Goal: Task Accomplishment & Management: Manage account settings

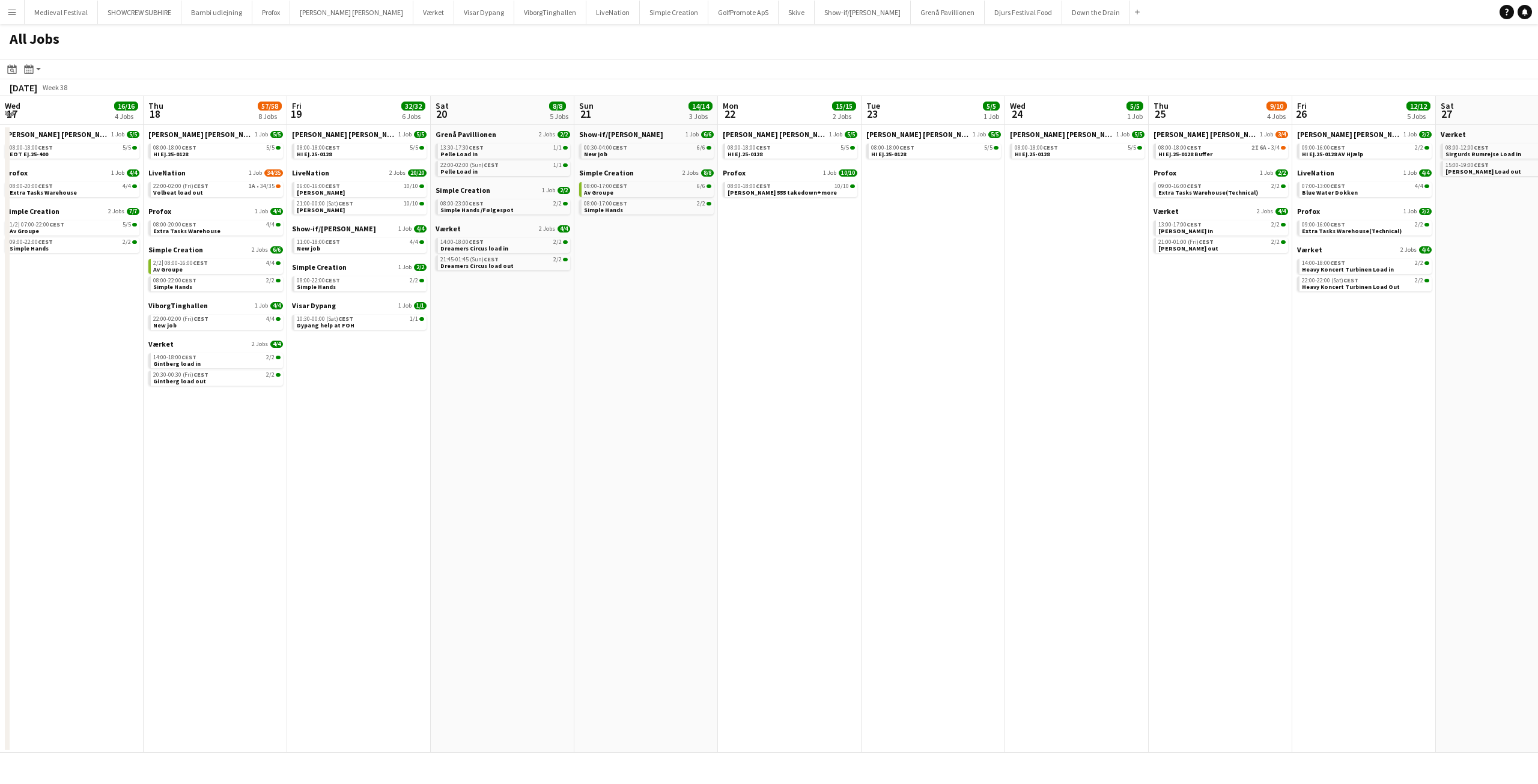
scroll to position [0, 363]
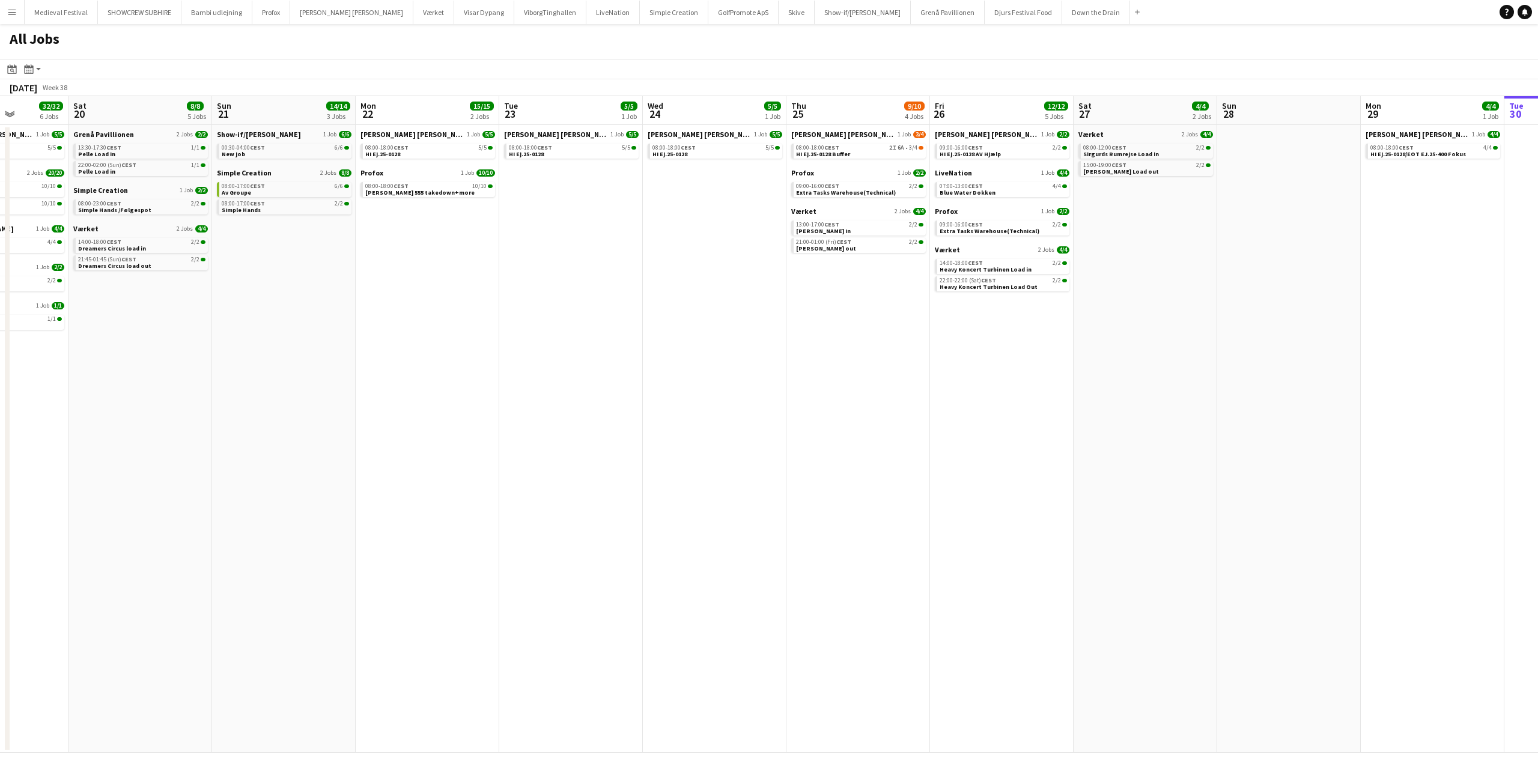
click at [8, 14] on app-icon "Menu" at bounding box center [12, 12] width 10 height 10
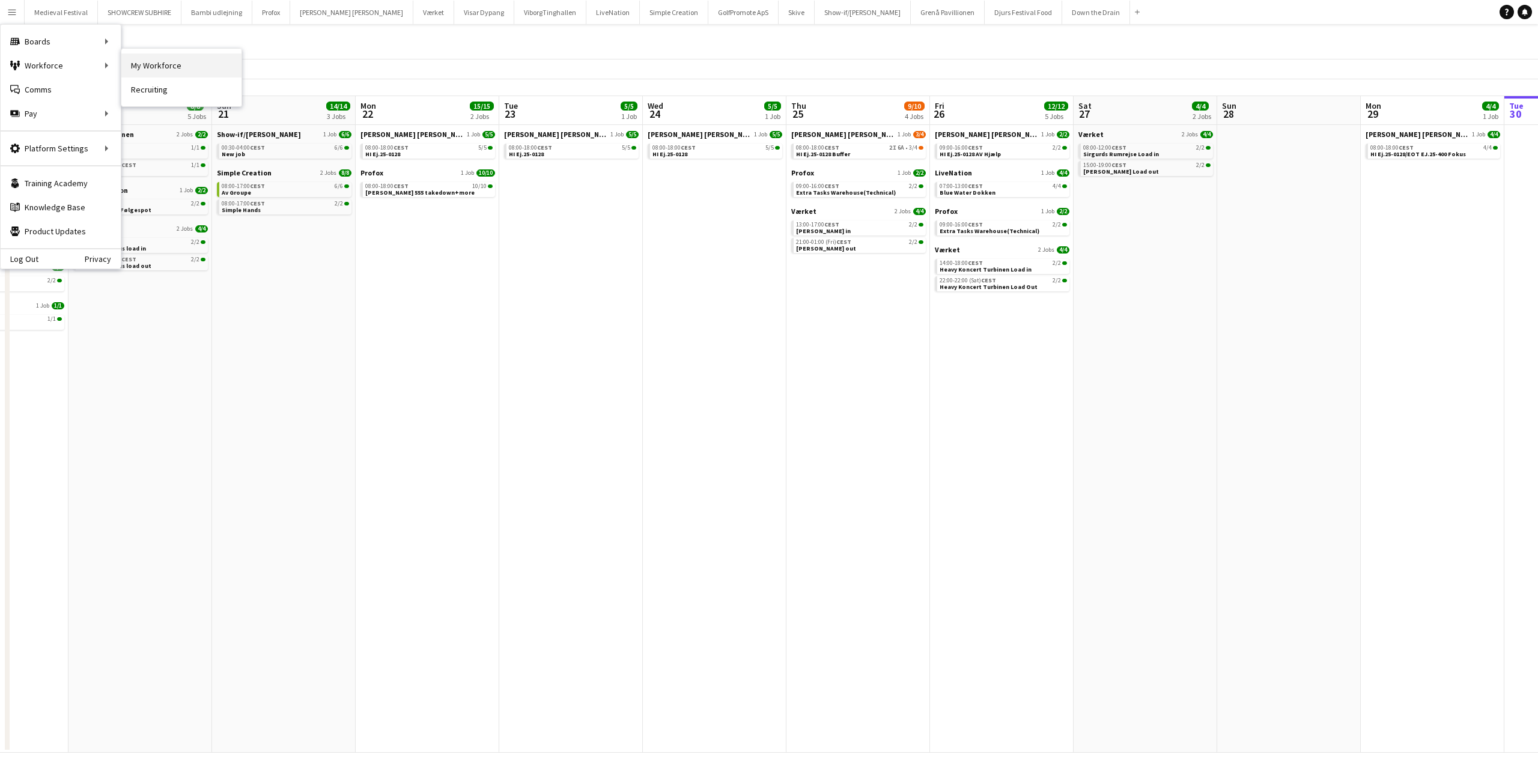
click at [144, 61] on link "My Workforce" at bounding box center [181, 66] width 120 height 24
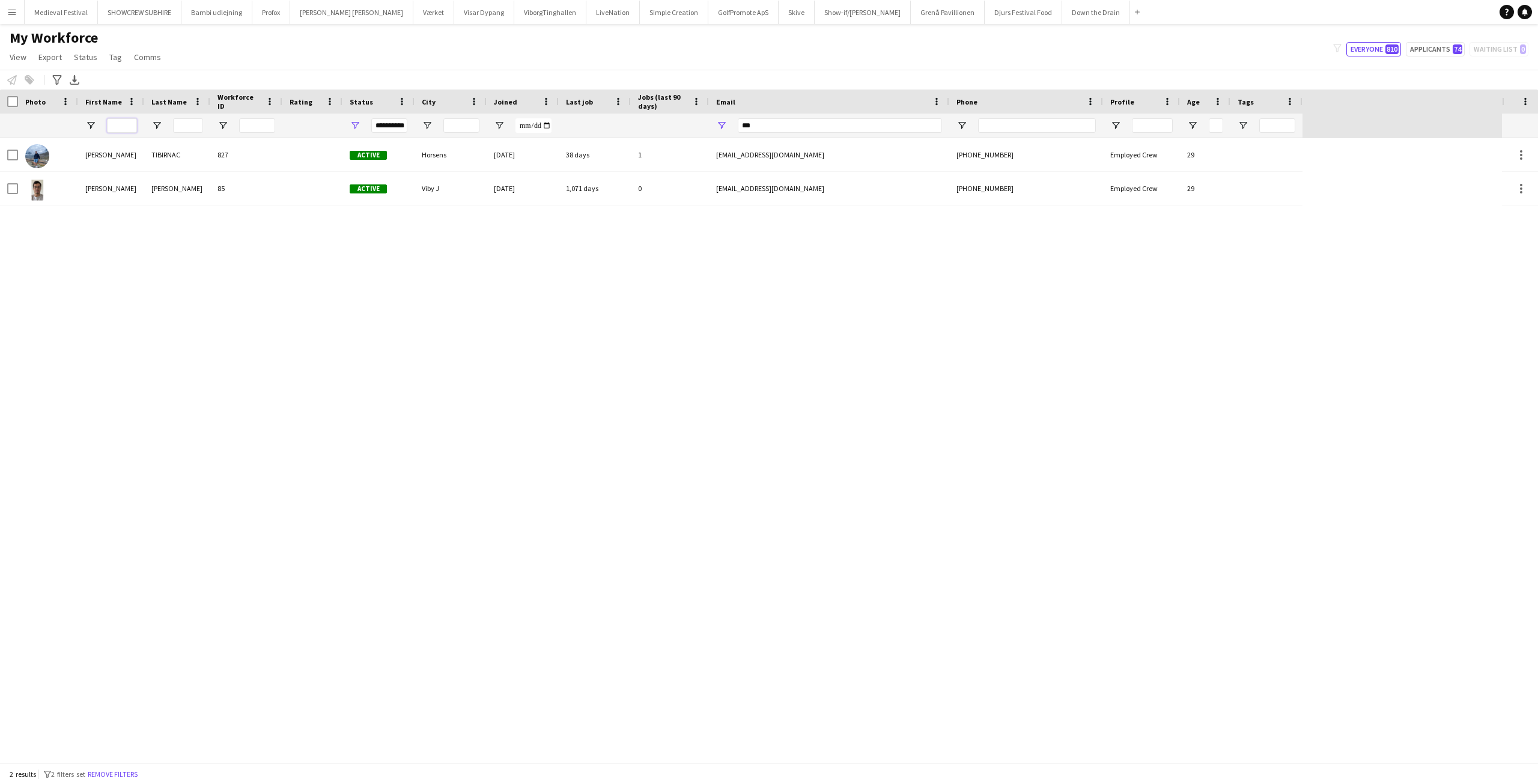
click at [129, 124] on input "First Name Filter Input" at bounding box center [122, 126] width 30 height 14
click at [12, 9] on app-icon "Menu" at bounding box center [12, 12] width 10 height 10
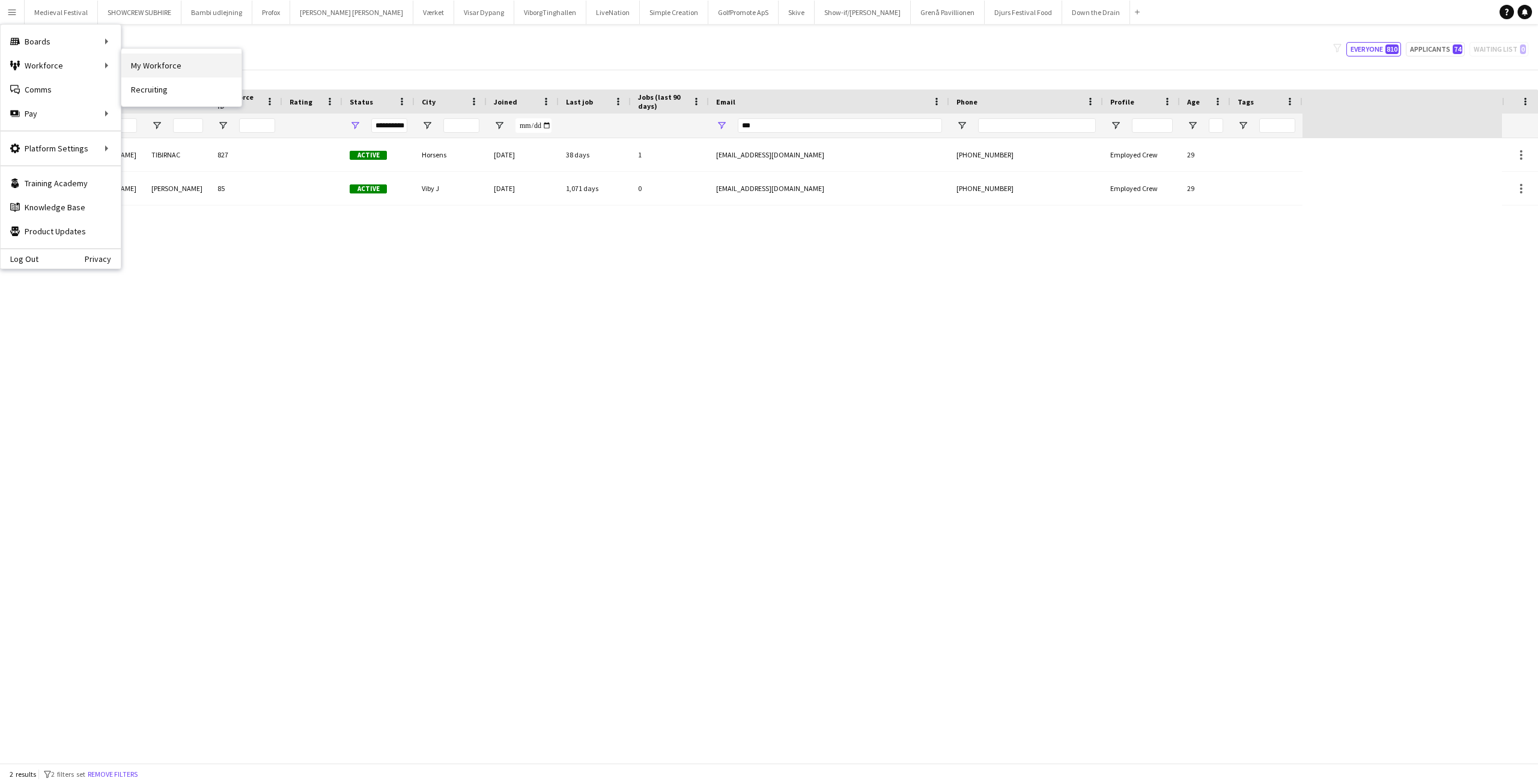
click at [151, 60] on link "My Workforce" at bounding box center [181, 66] width 120 height 24
type input "**********"
type input "***"
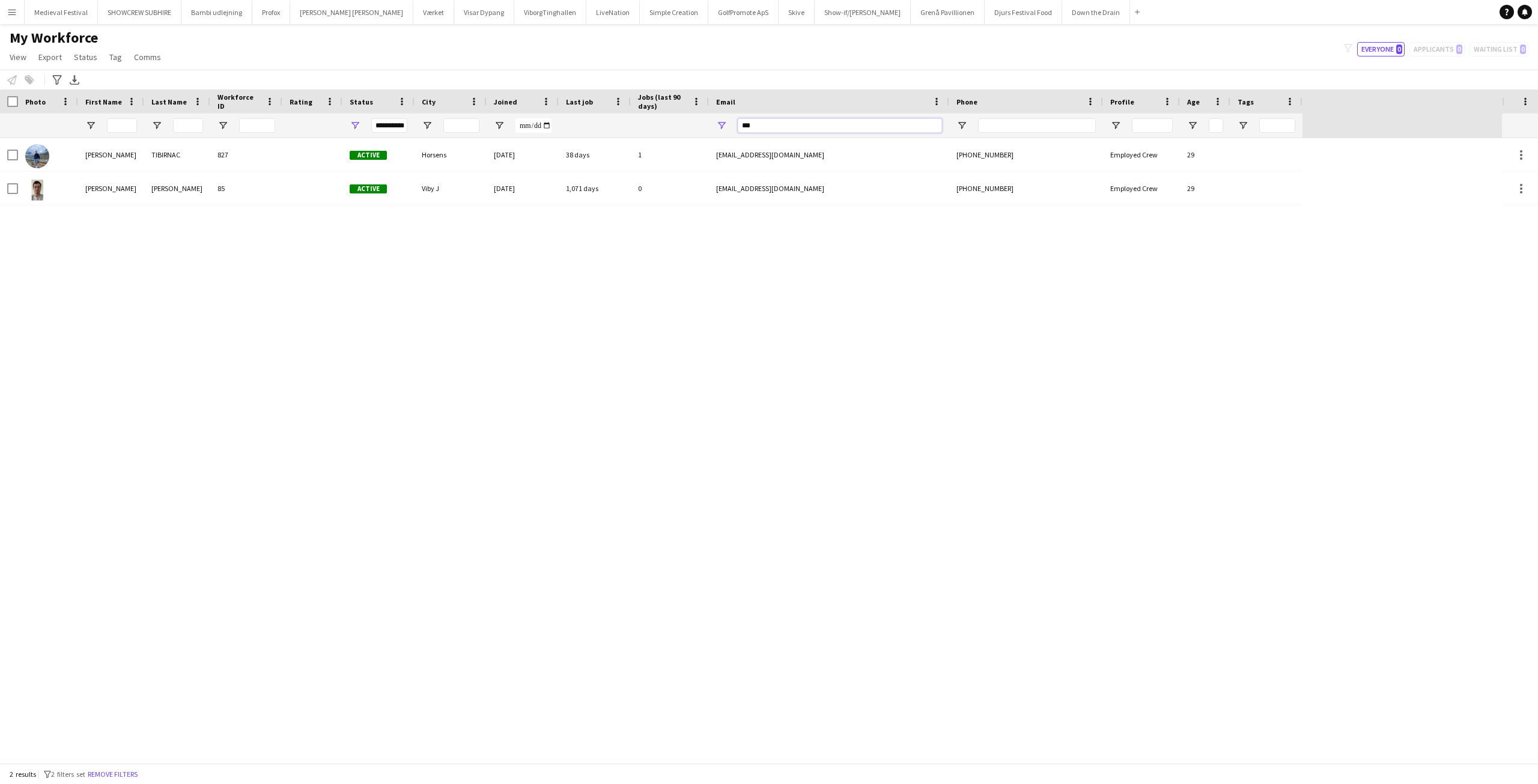
drag, startPoint x: 771, startPoint y: 128, endPoint x: 711, endPoint y: 127, distance: 60.0
click at [712, 128] on div "***" at bounding box center [829, 125] width 241 height 24
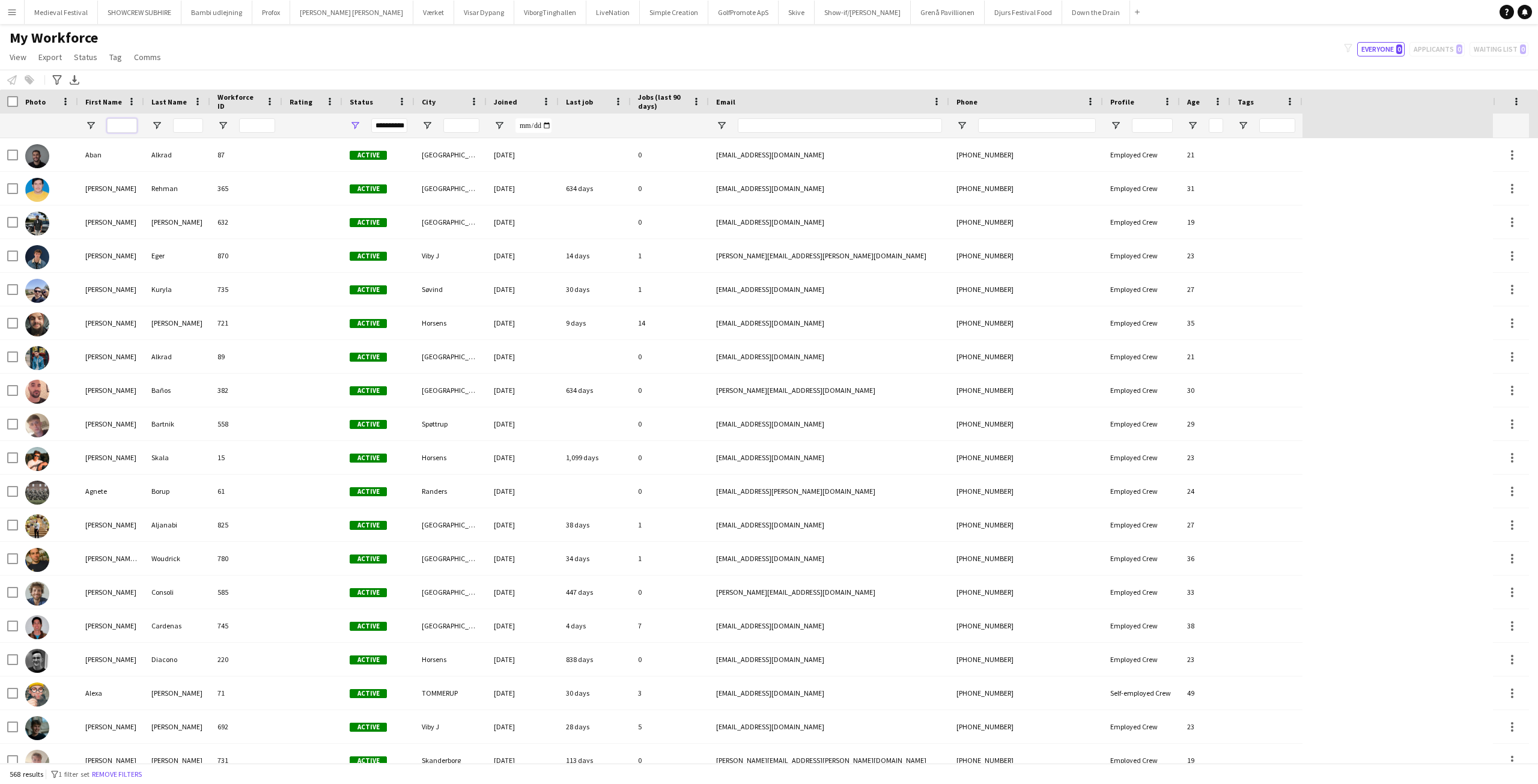
click at [119, 120] on input "First Name Filter Input" at bounding box center [122, 126] width 30 height 14
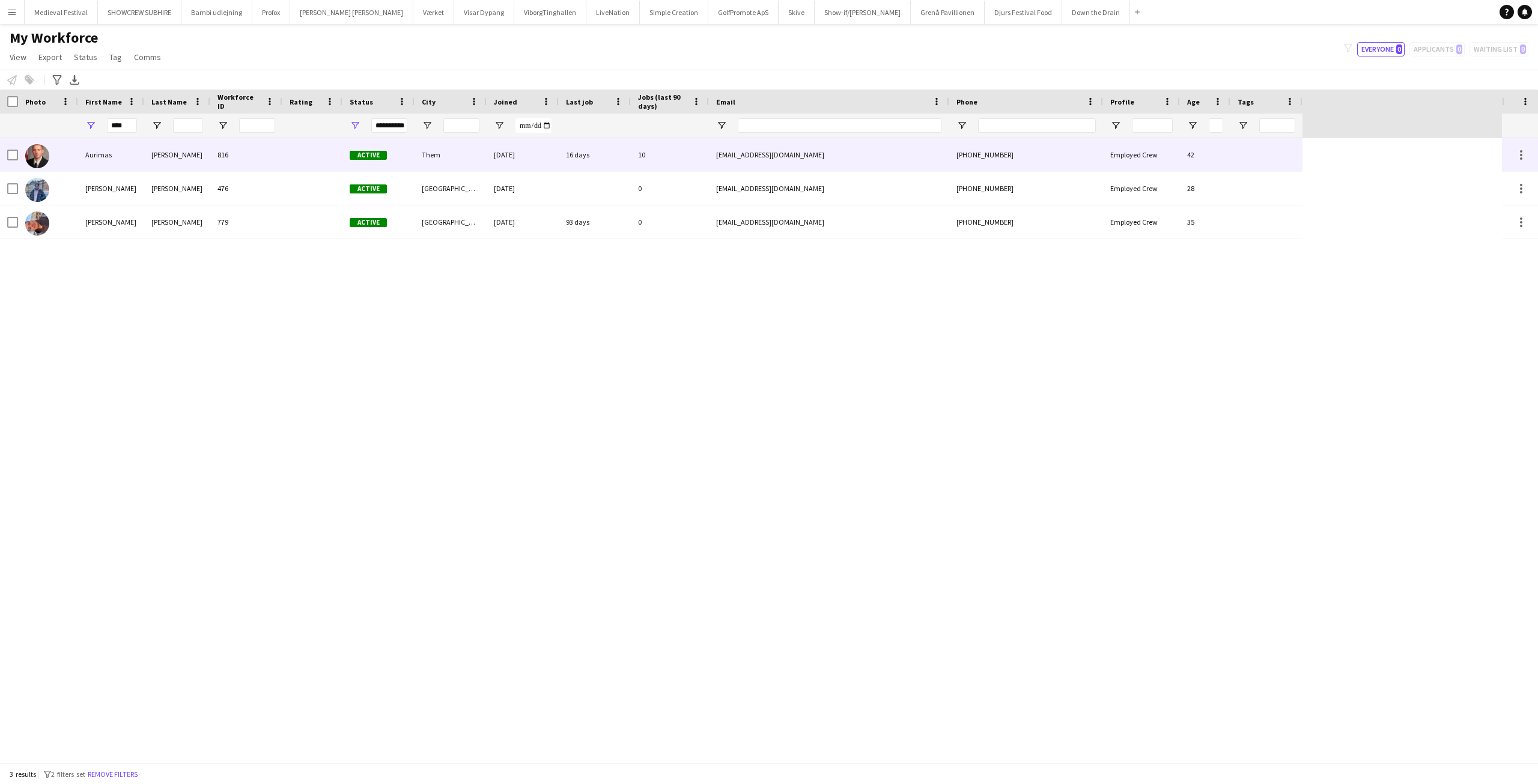
click at [155, 157] on div "Kieza" at bounding box center [177, 155] width 66 height 33
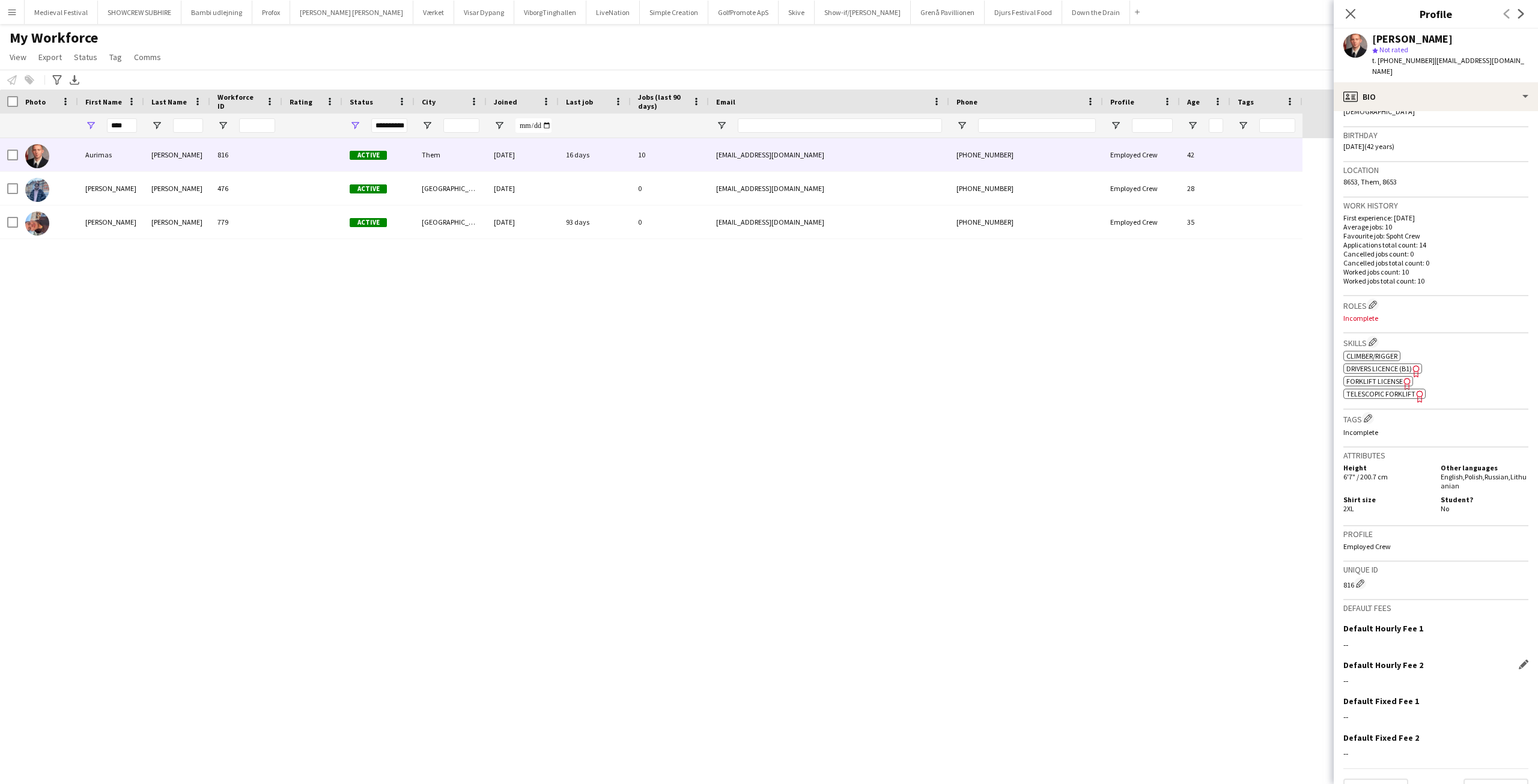
scroll to position [225, 0]
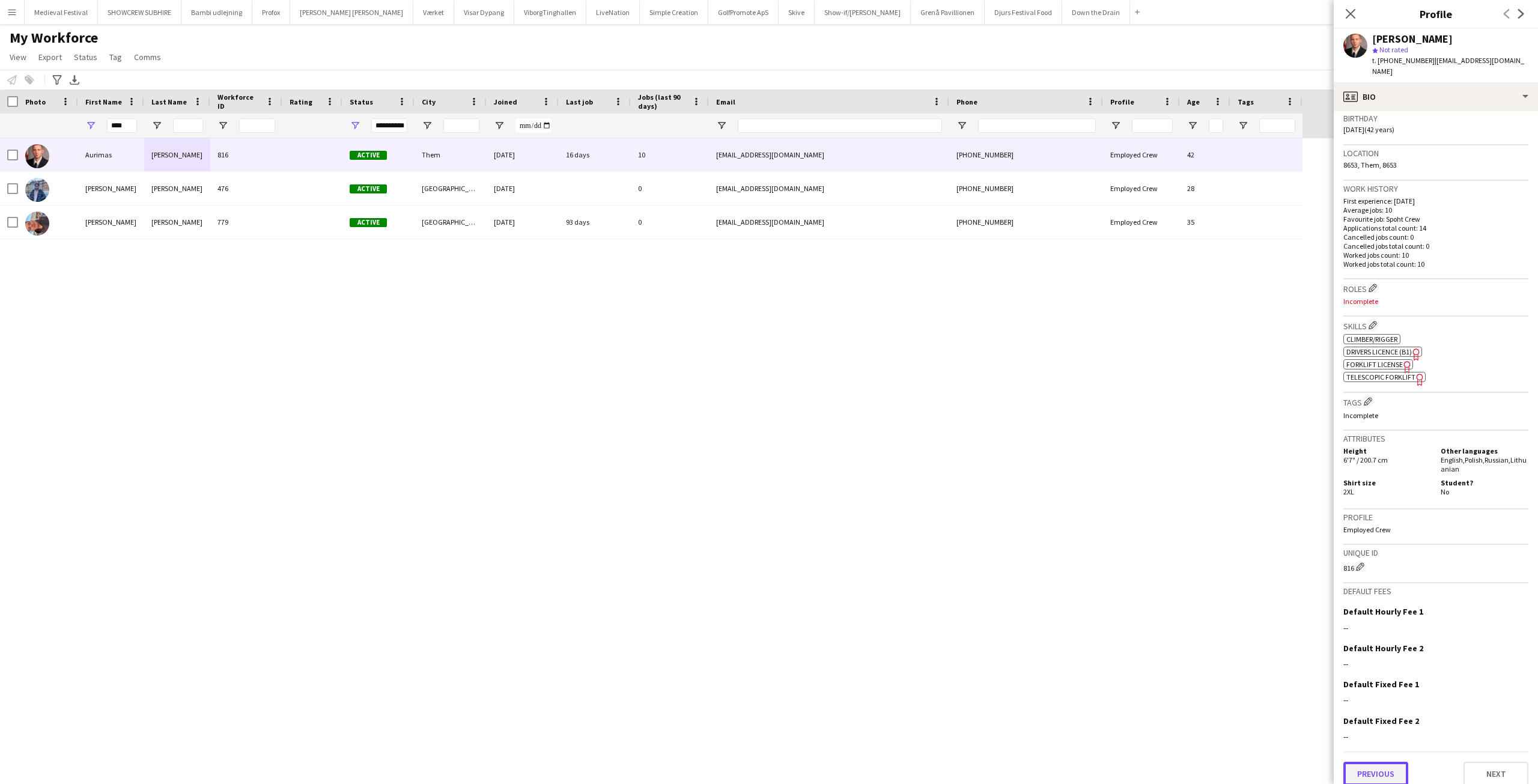
click at [1375, 763] on button "Previous" at bounding box center [1375, 774] width 65 height 24
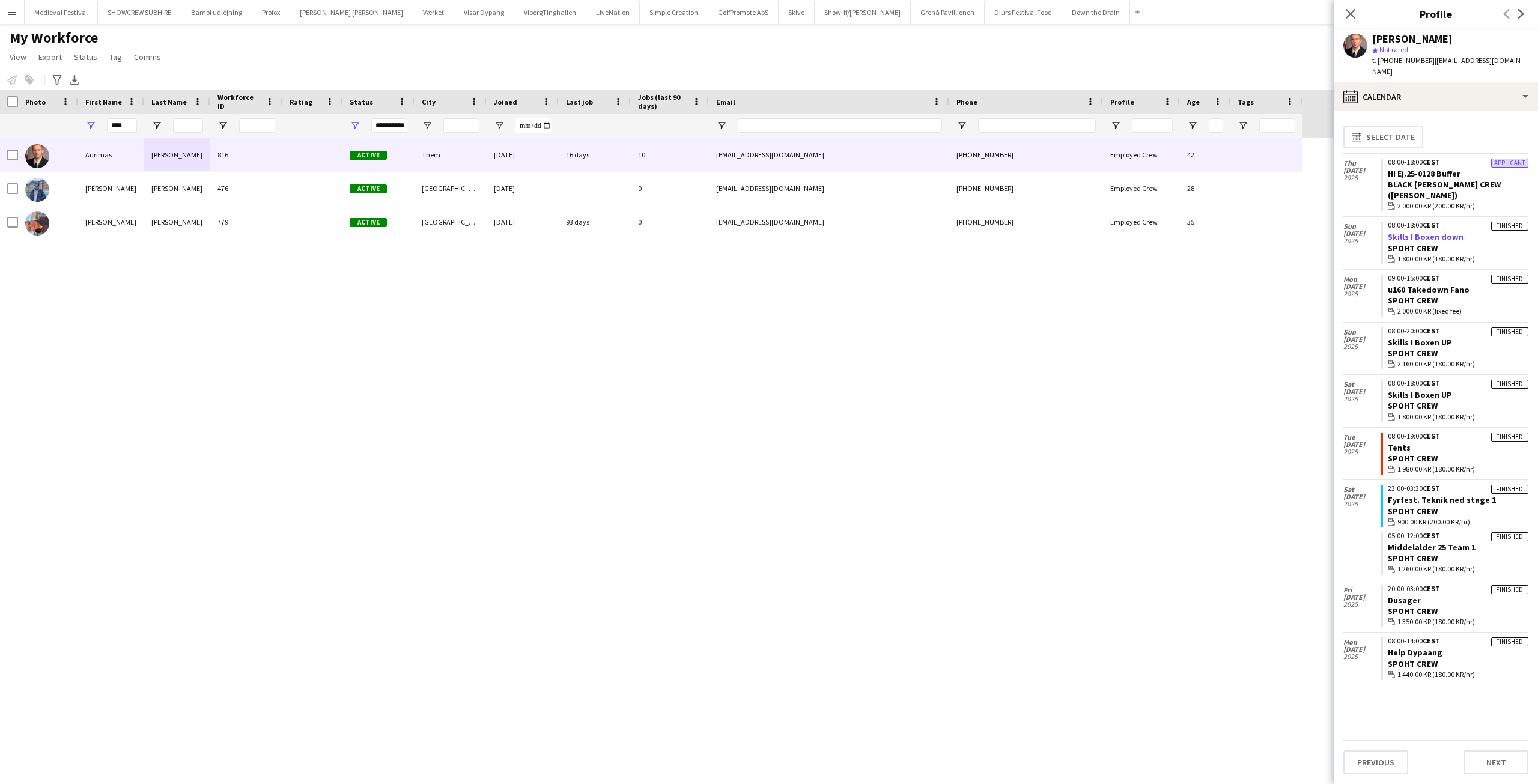
click at [1427, 231] on link "Skills I Boxen down" at bounding box center [1425, 237] width 75 height 10
click at [1366, 646] on span "25 Aug" at bounding box center [1362, 649] width 37 height 7
click at [1352, 646] on span "25 Aug" at bounding box center [1362, 649] width 37 height 7
click at [1406, 595] on link "Dusager" at bounding box center [1404, 600] width 33 height 10
click at [1419, 494] on link "Fyrfest. Teknik ned stage 1" at bounding box center [1442, 500] width 108 height 10
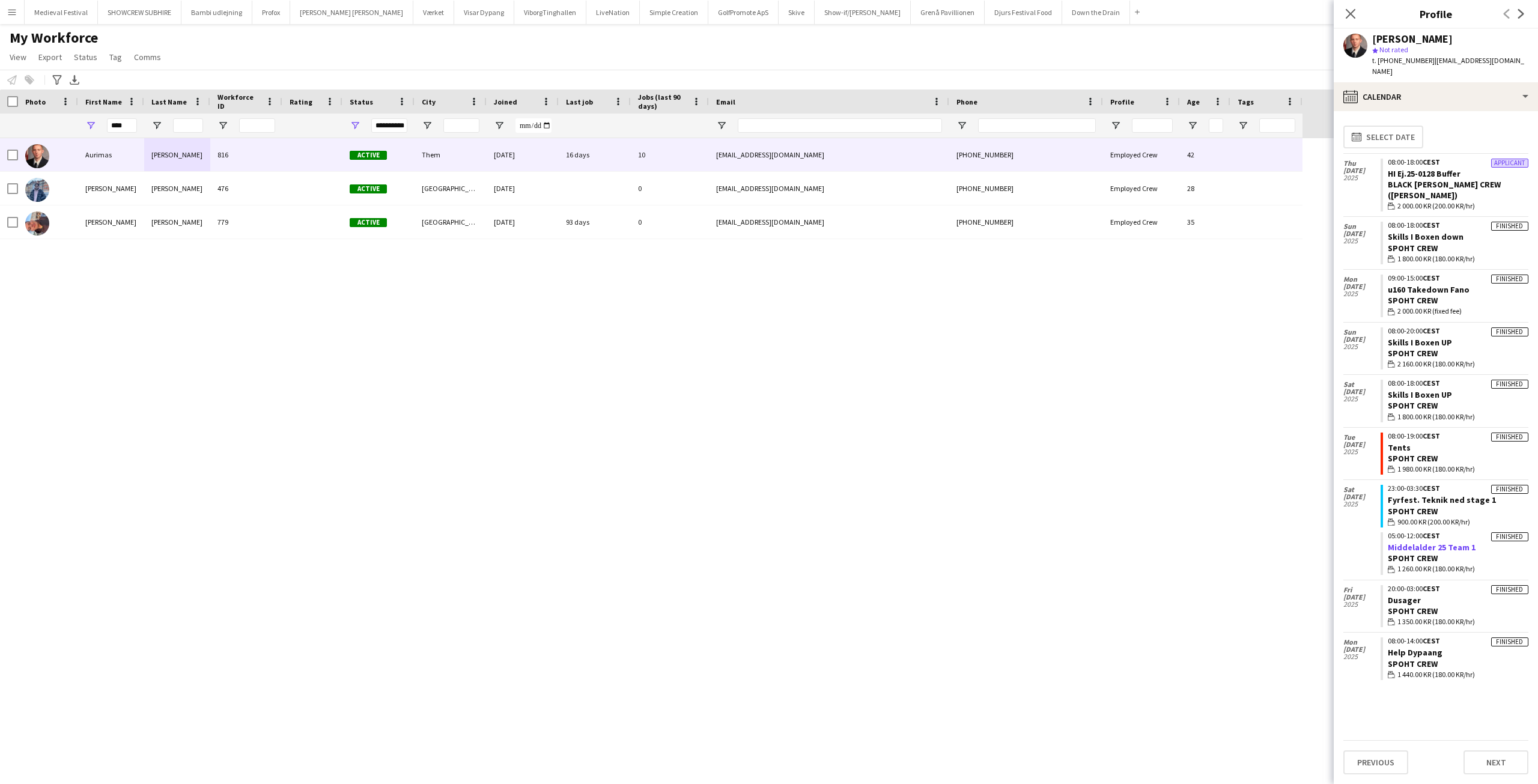
click at [1410, 542] on link "Middelalder 25 Team 1" at bounding box center [1432, 547] width 88 height 10
click at [1395, 442] on link "Tents" at bounding box center [1399, 447] width 23 height 10
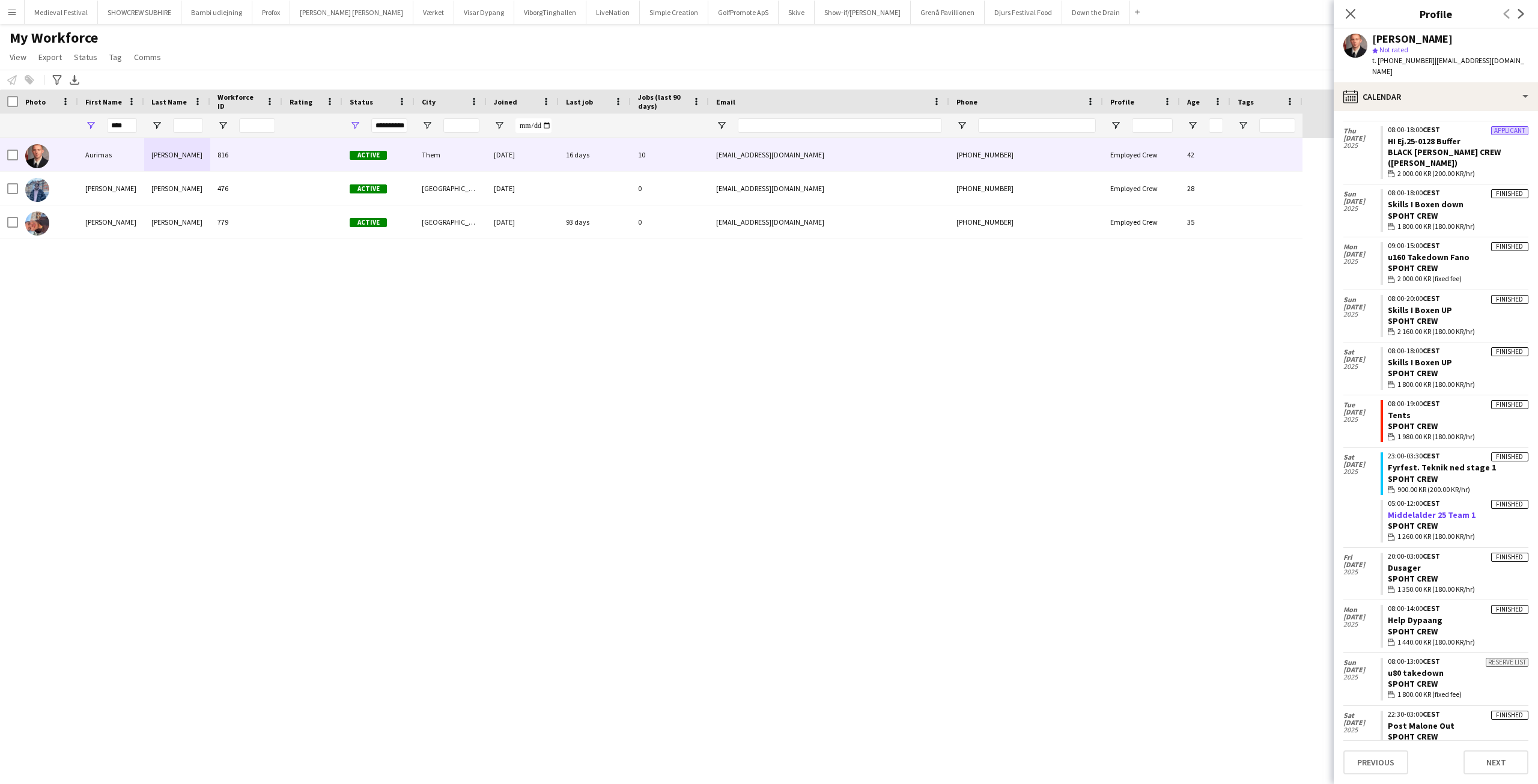
scroll to position [0, 0]
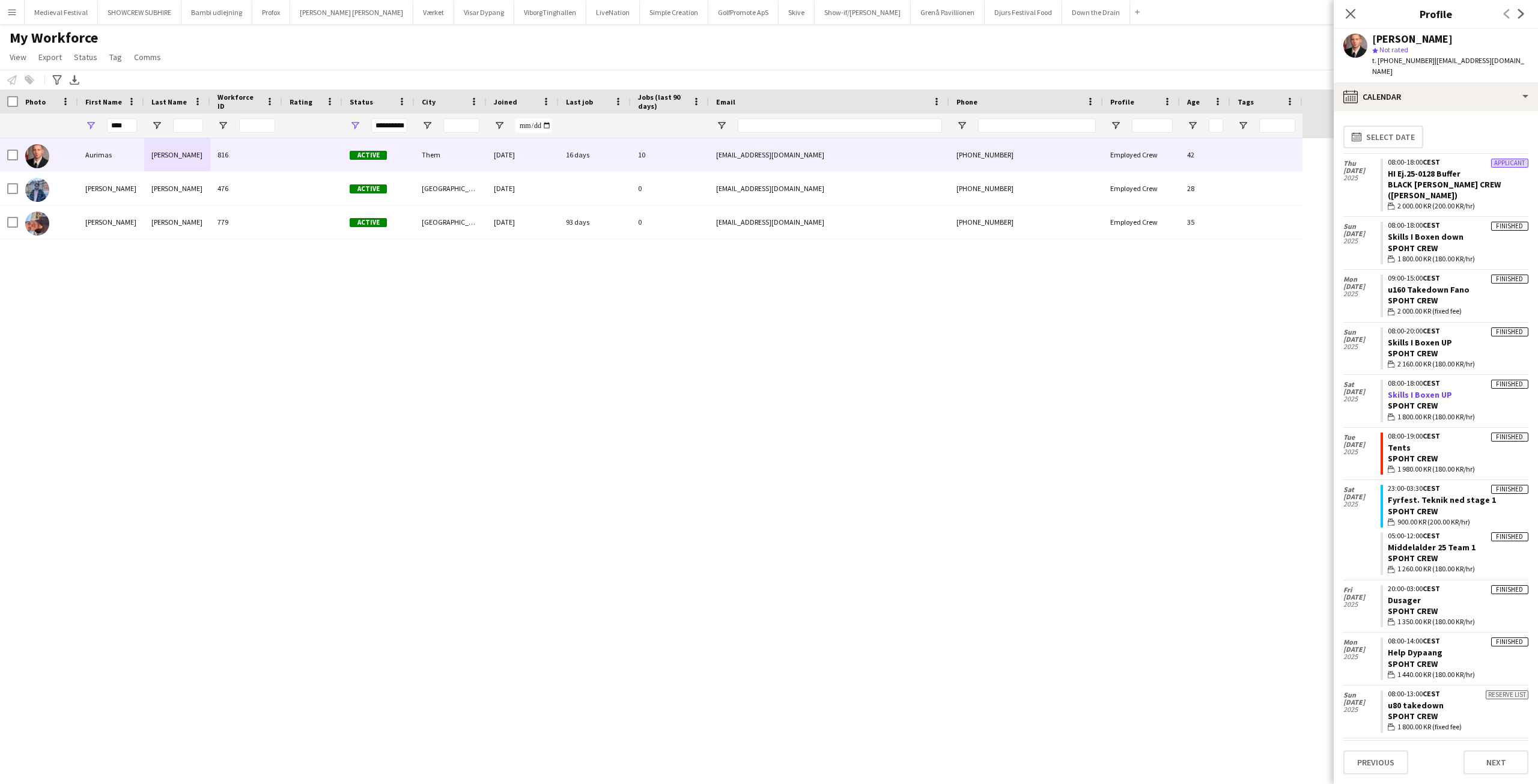
click at [1425, 389] on link "Skills I Boxen UP" at bounding box center [1420, 395] width 64 height 10
drag, startPoint x: 131, startPoint y: 125, endPoint x: 47, endPoint y: 121, distance: 84.1
click at [51, 125] on div "**********" at bounding box center [651, 125] width 1303 height 24
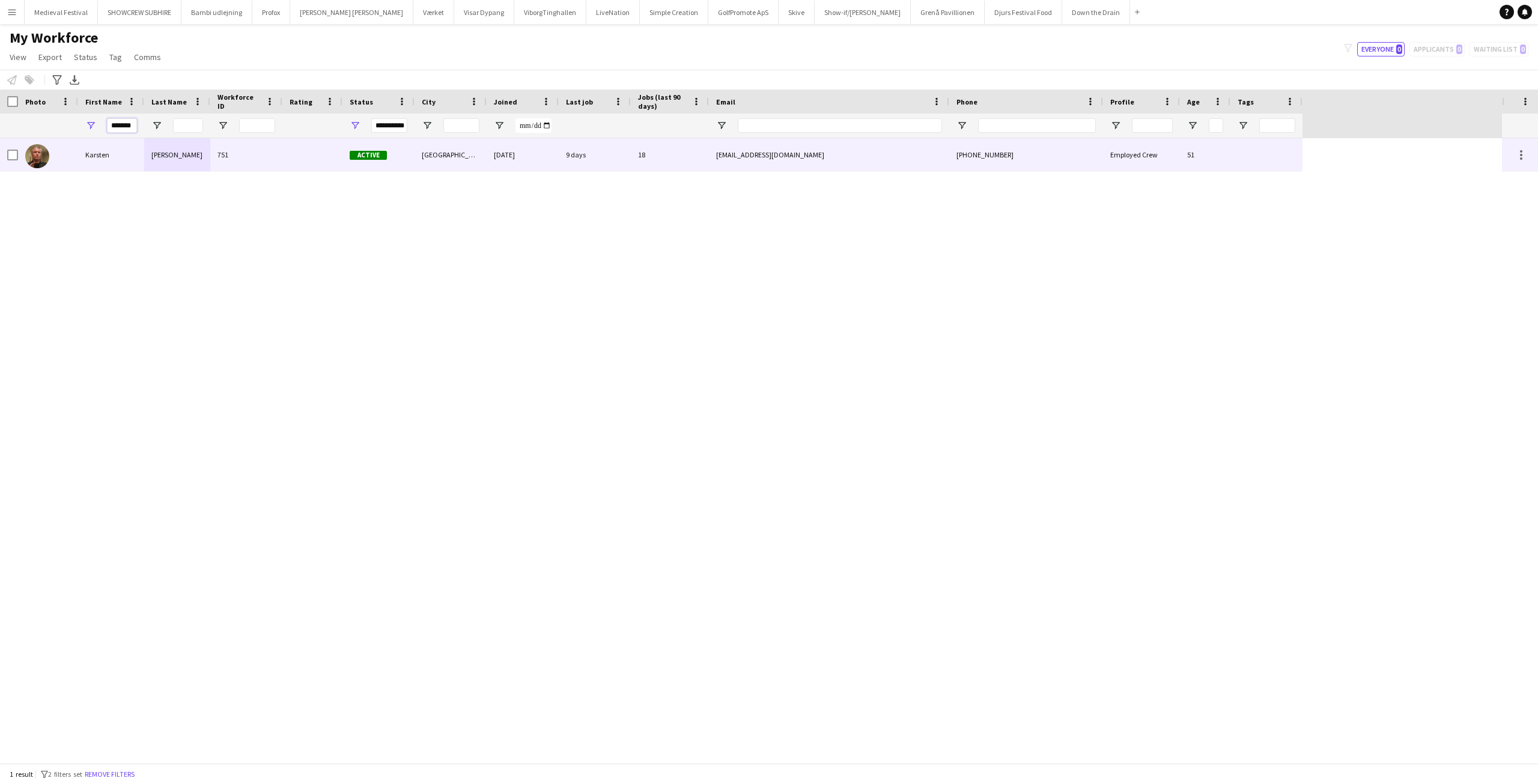
type input "*******"
click at [216, 154] on div "751" at bounding box center [246, 155] width 72 height 33
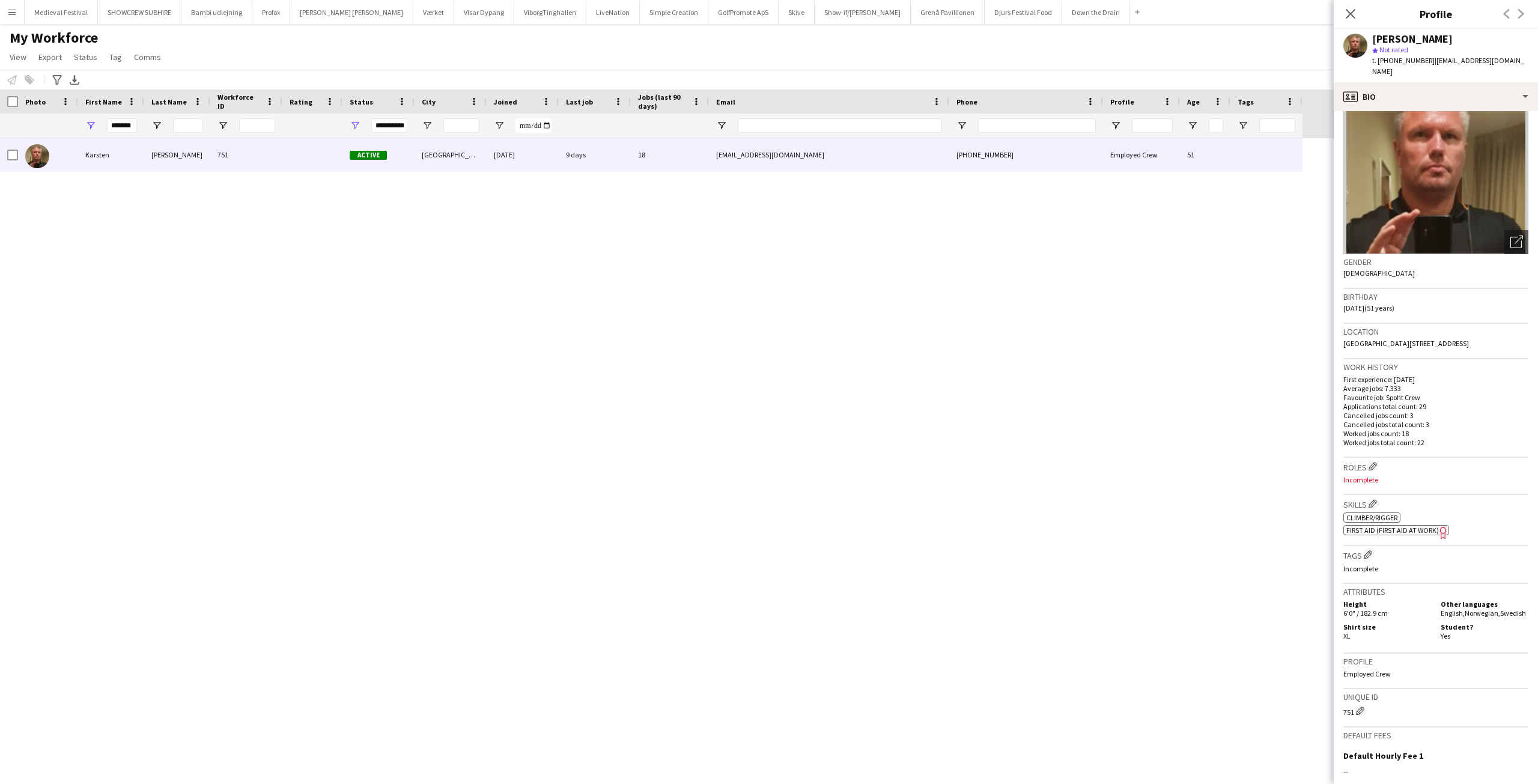
scroll to position [212, 0]
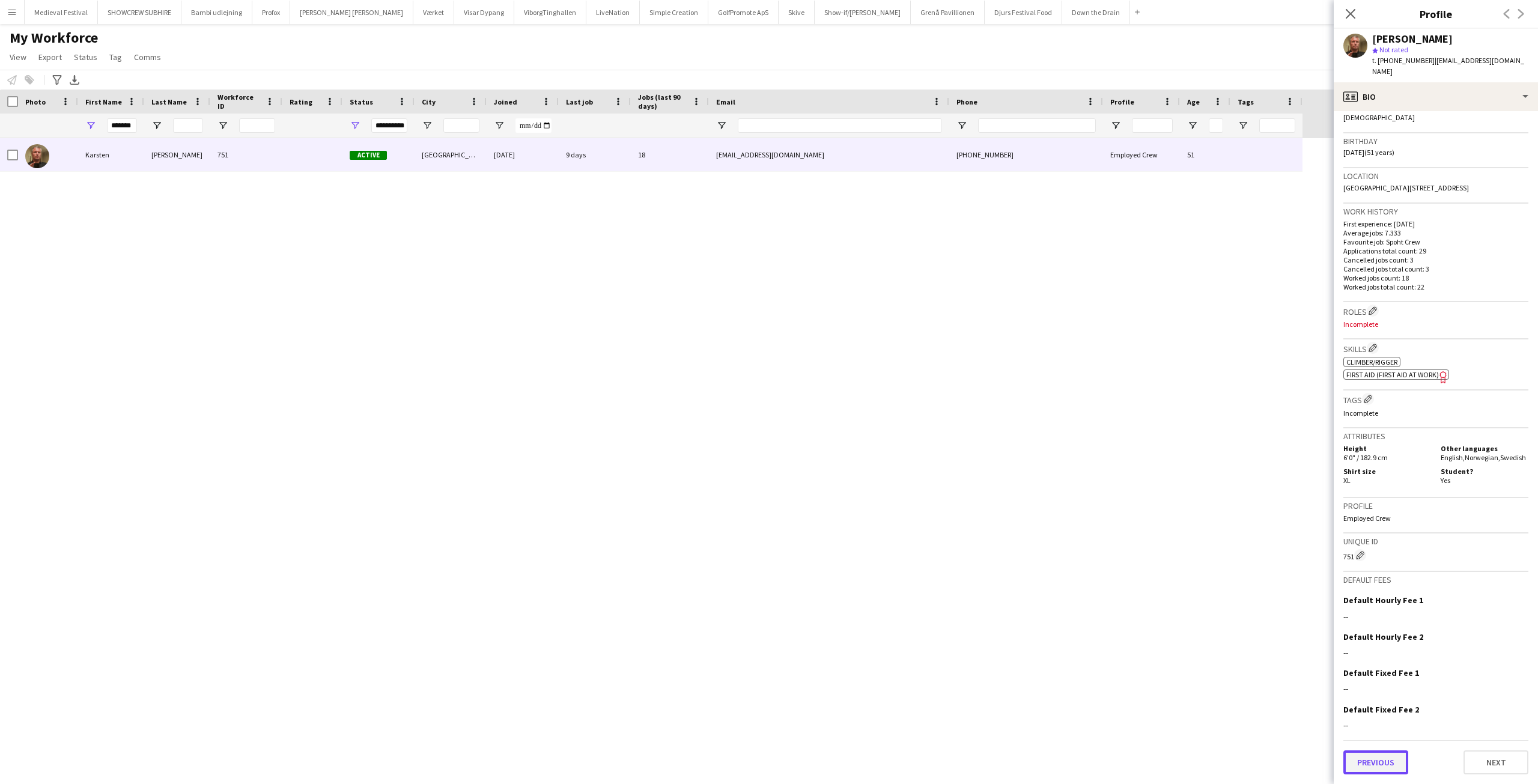
click at [1372, 758] on button "Previous" at bounding box center [1375, 762] width 65 height 24
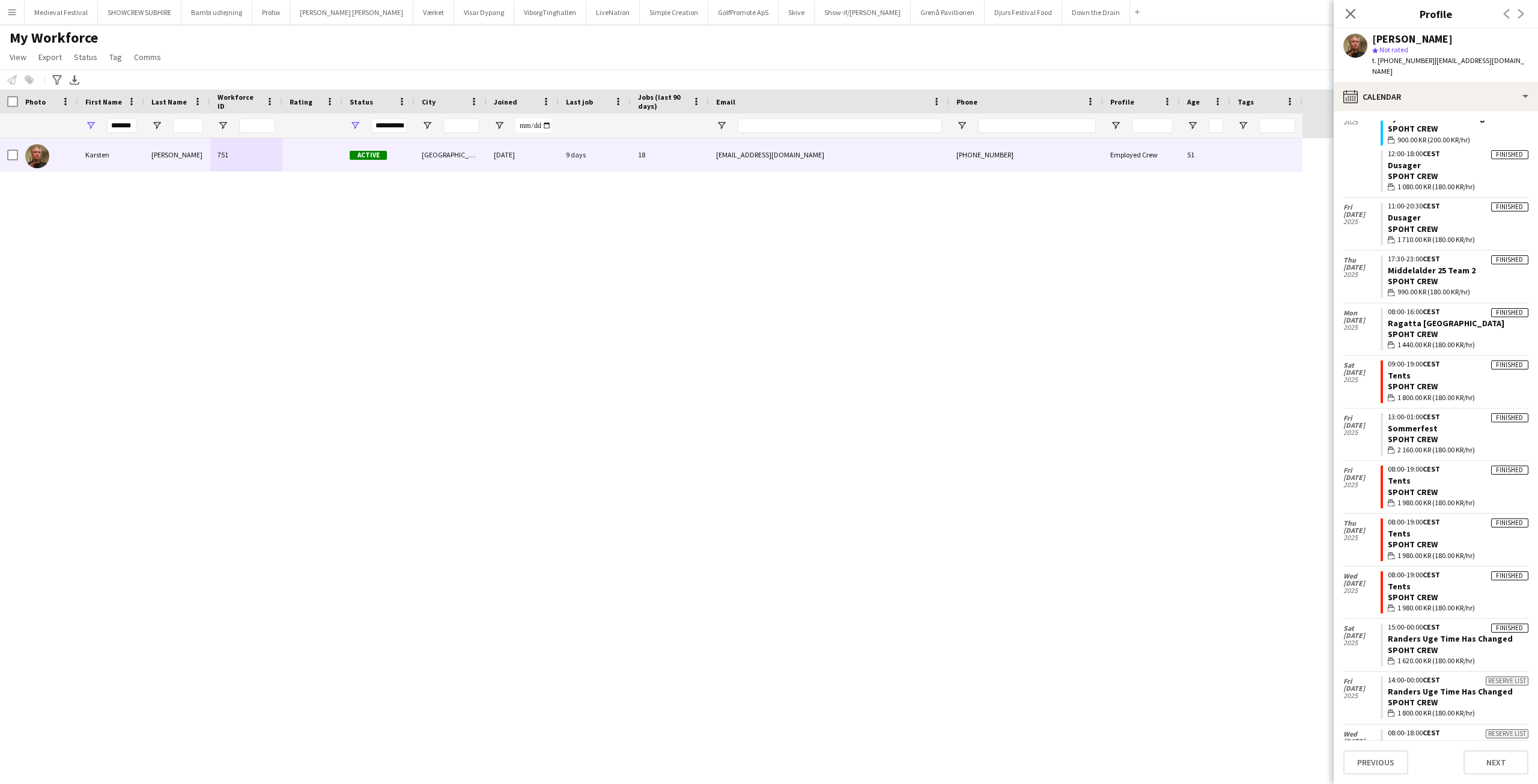
scroll to position [0, 0]
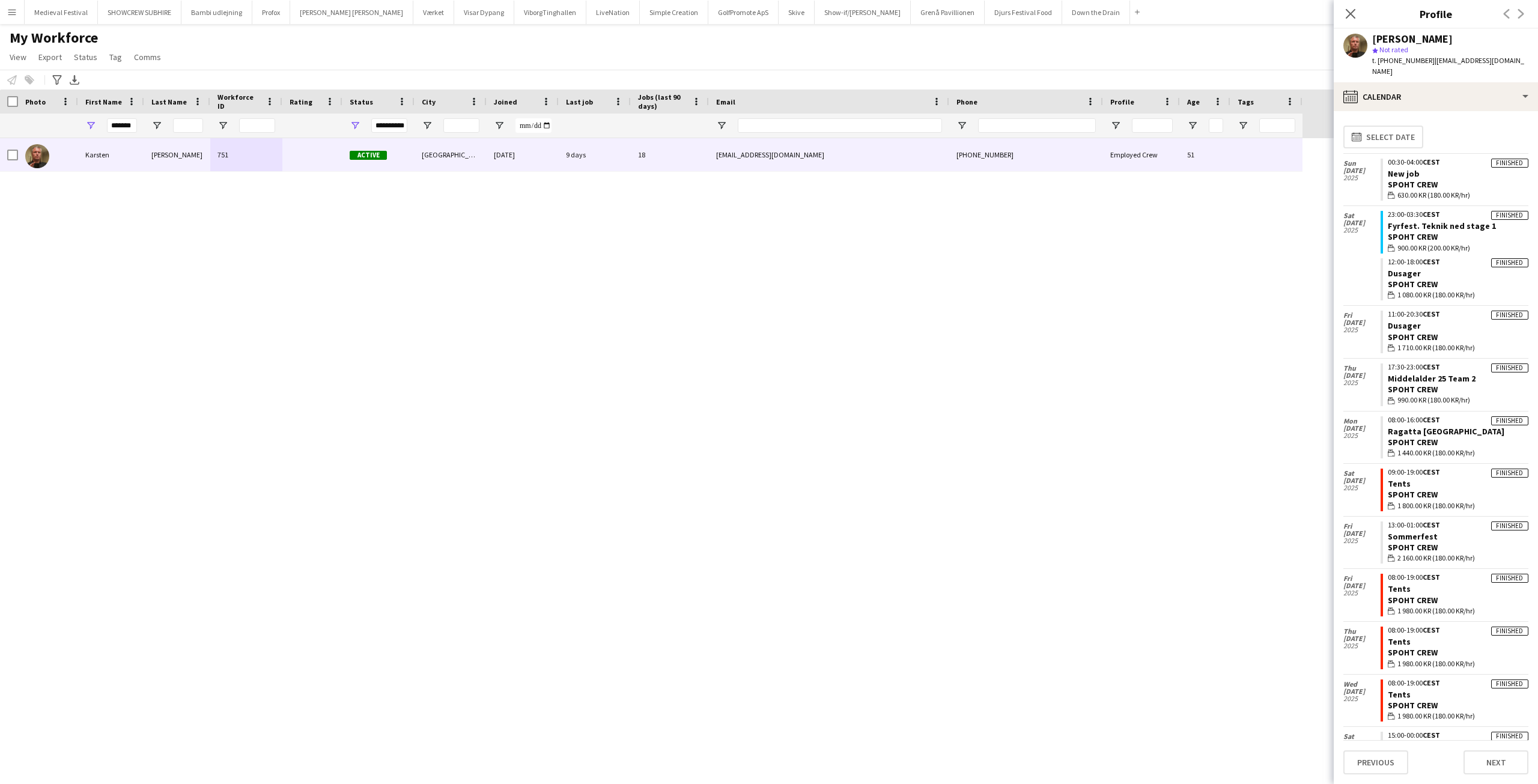
click at [151, 254] on div "Karsten Sørensen 751 Active Aarhus 20-06-2025 9 days 18 kns2k@hotmail.com +4560…" at bounding box center [751, 450] width 1502 height 625
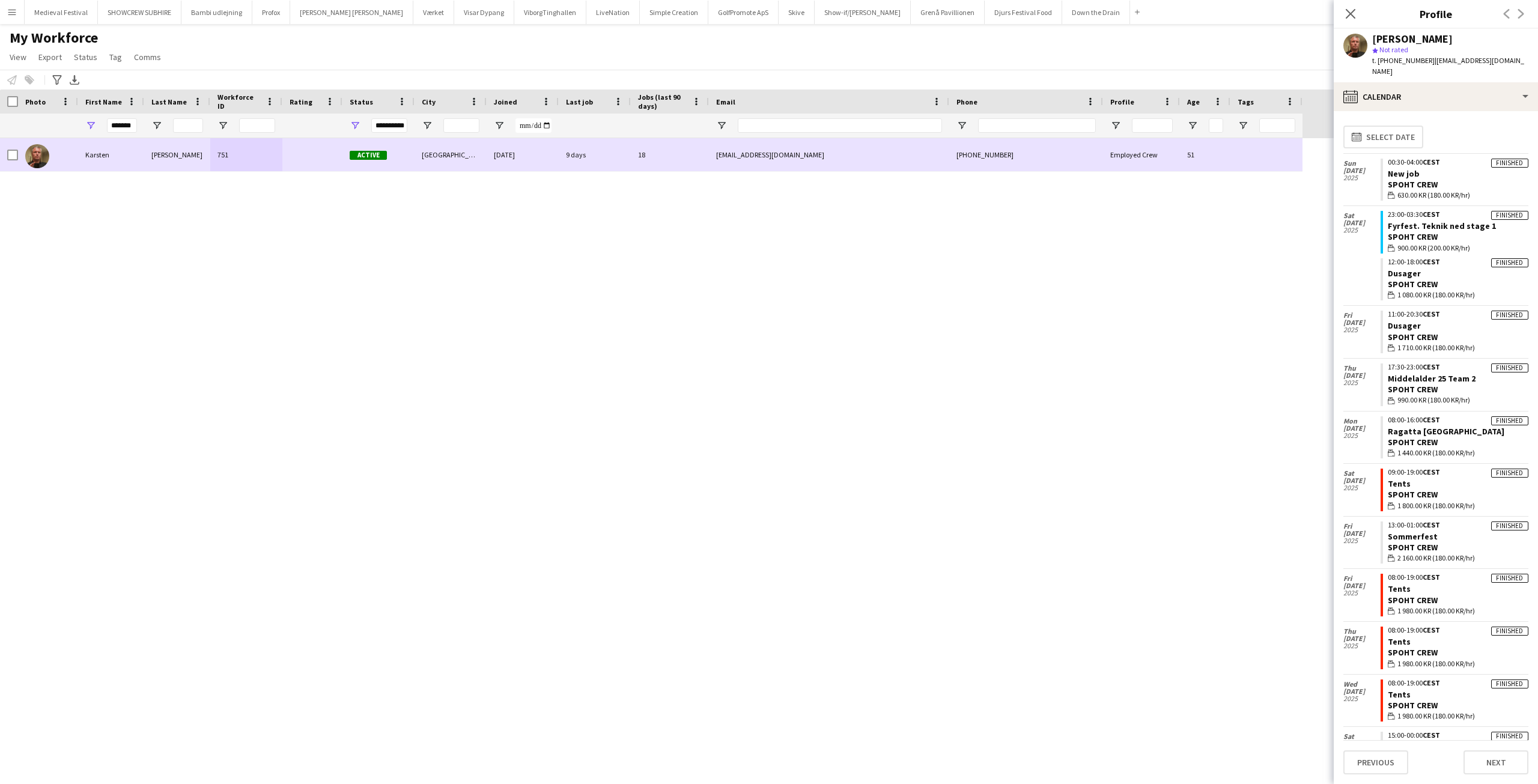
click at [132, 162] on div "Karsten" at bounding box center [111, 155] width 66 height 33
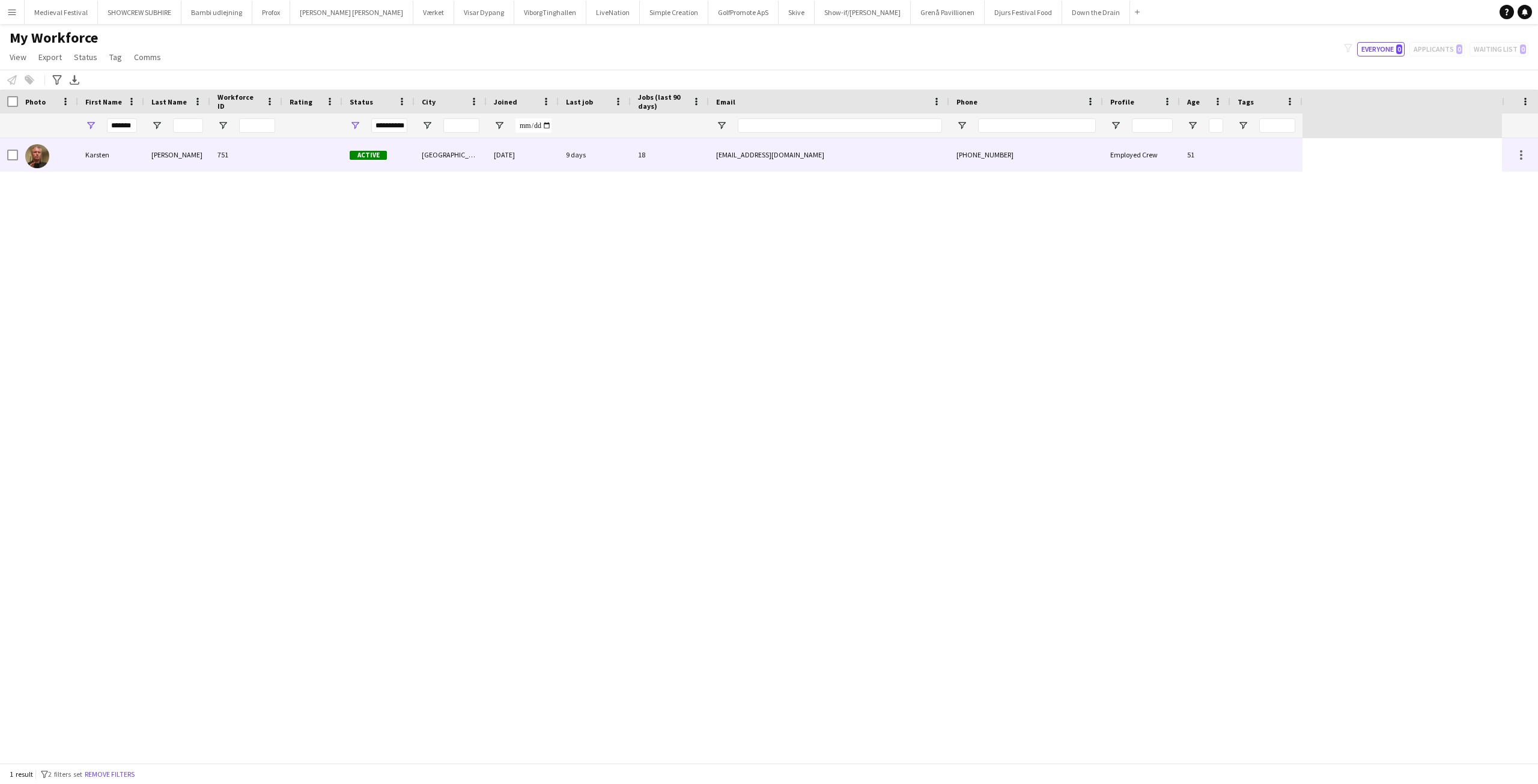
click at [132, 162] on div "Karsten" at bounding box center [111, 155] width 66 height 33
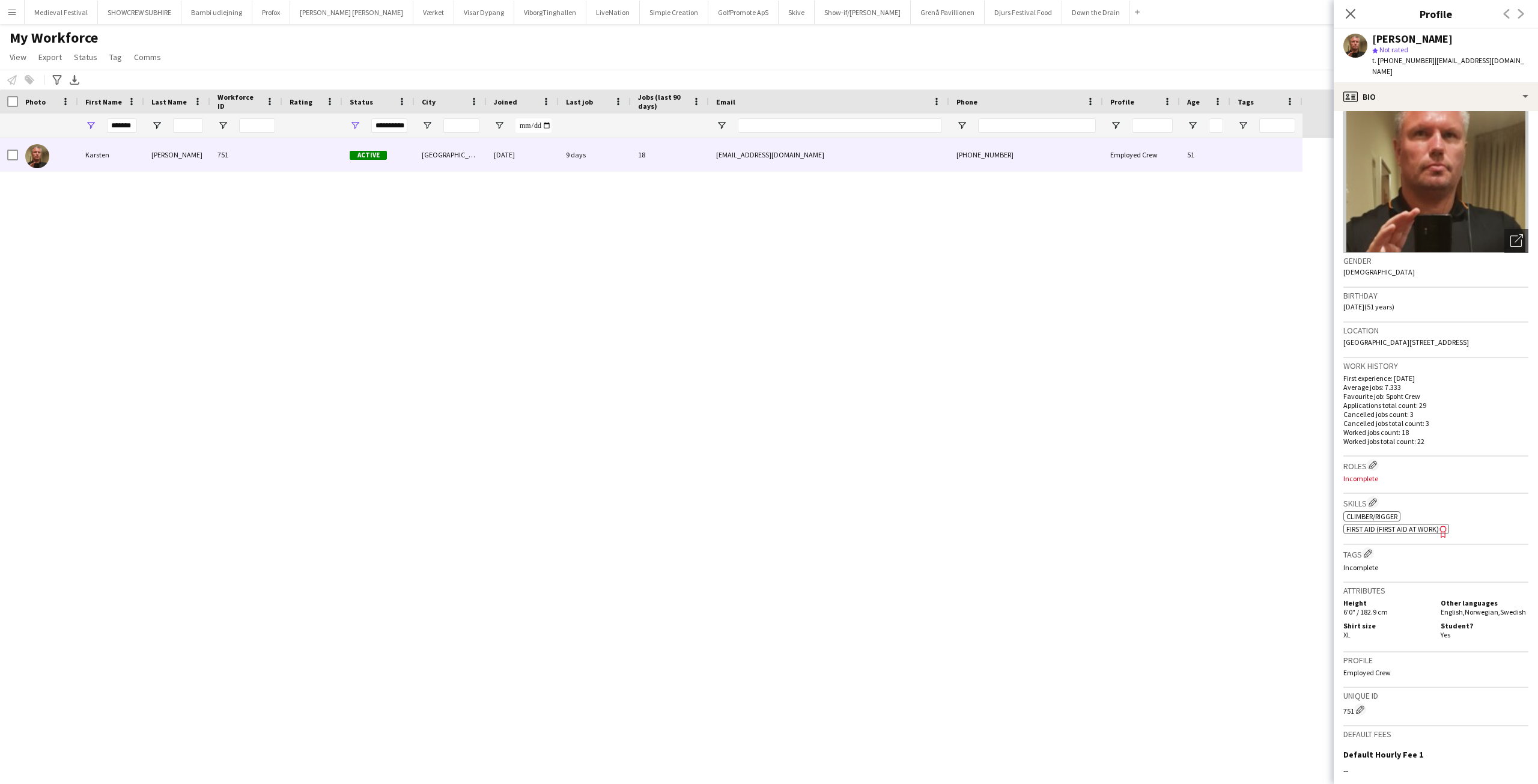
scroll to position [212, 0]
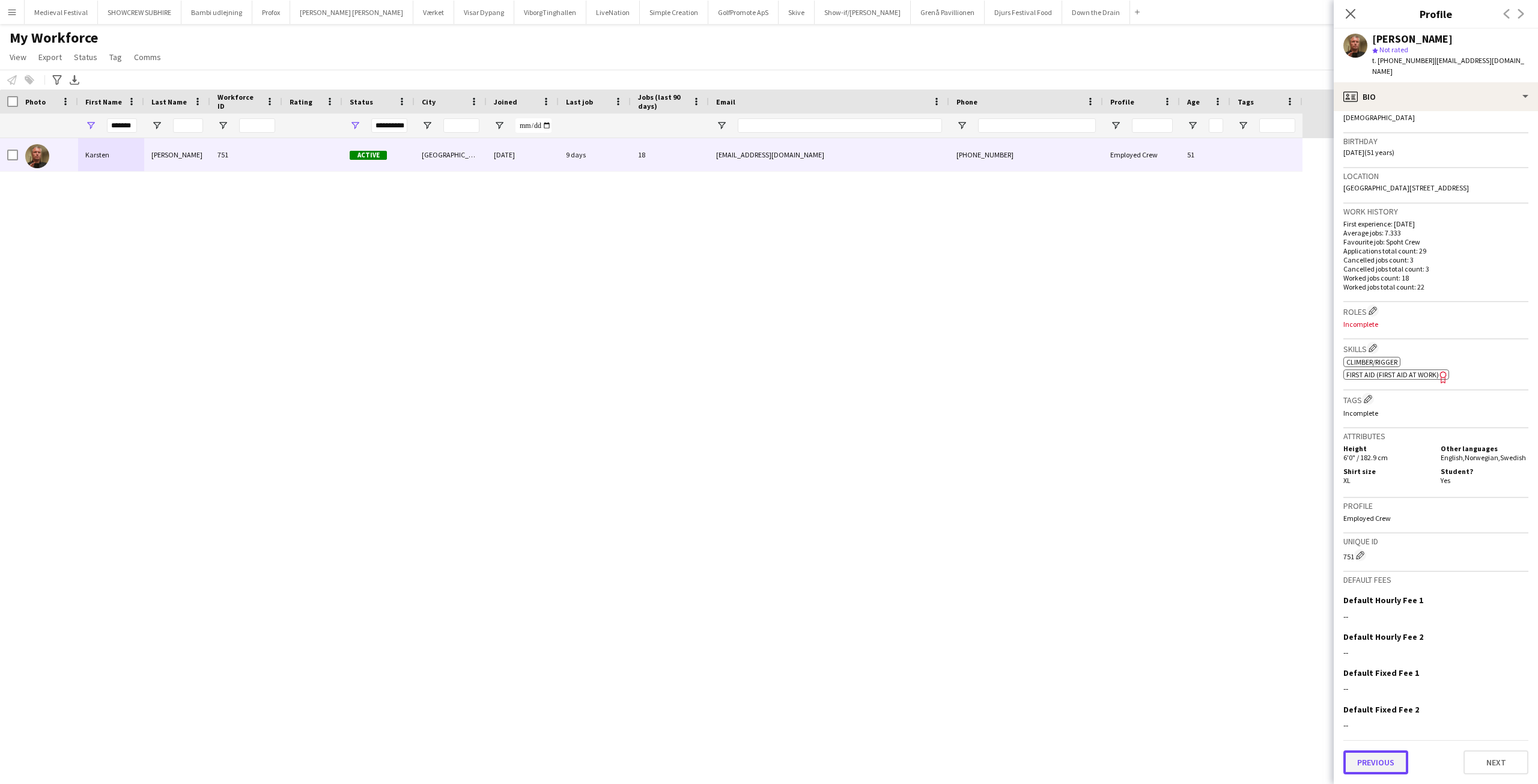
click at [1364, 754] on button "Previous" at bounding box center [1375, 762] width 65 height 24
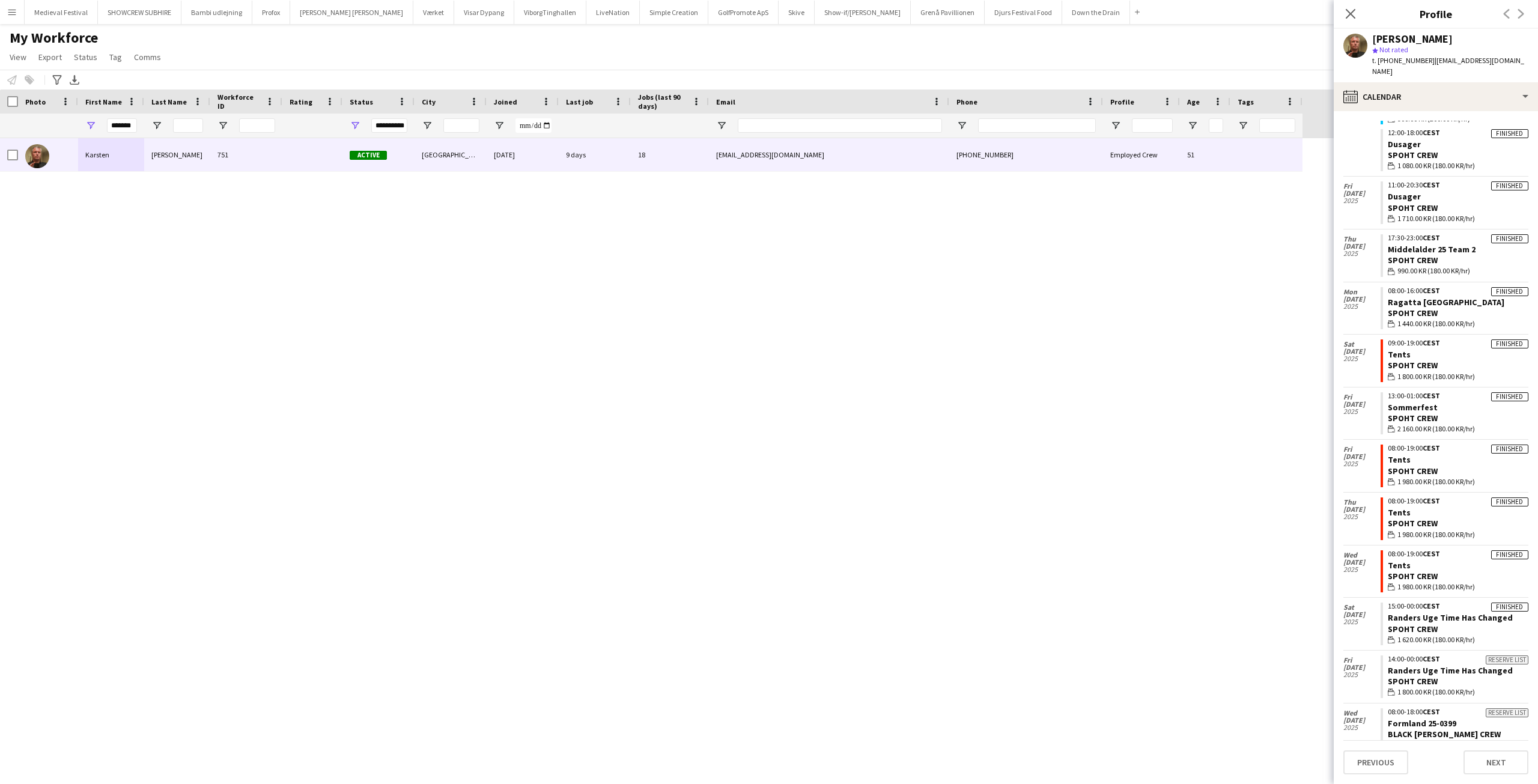
scroll to position [0, 0]
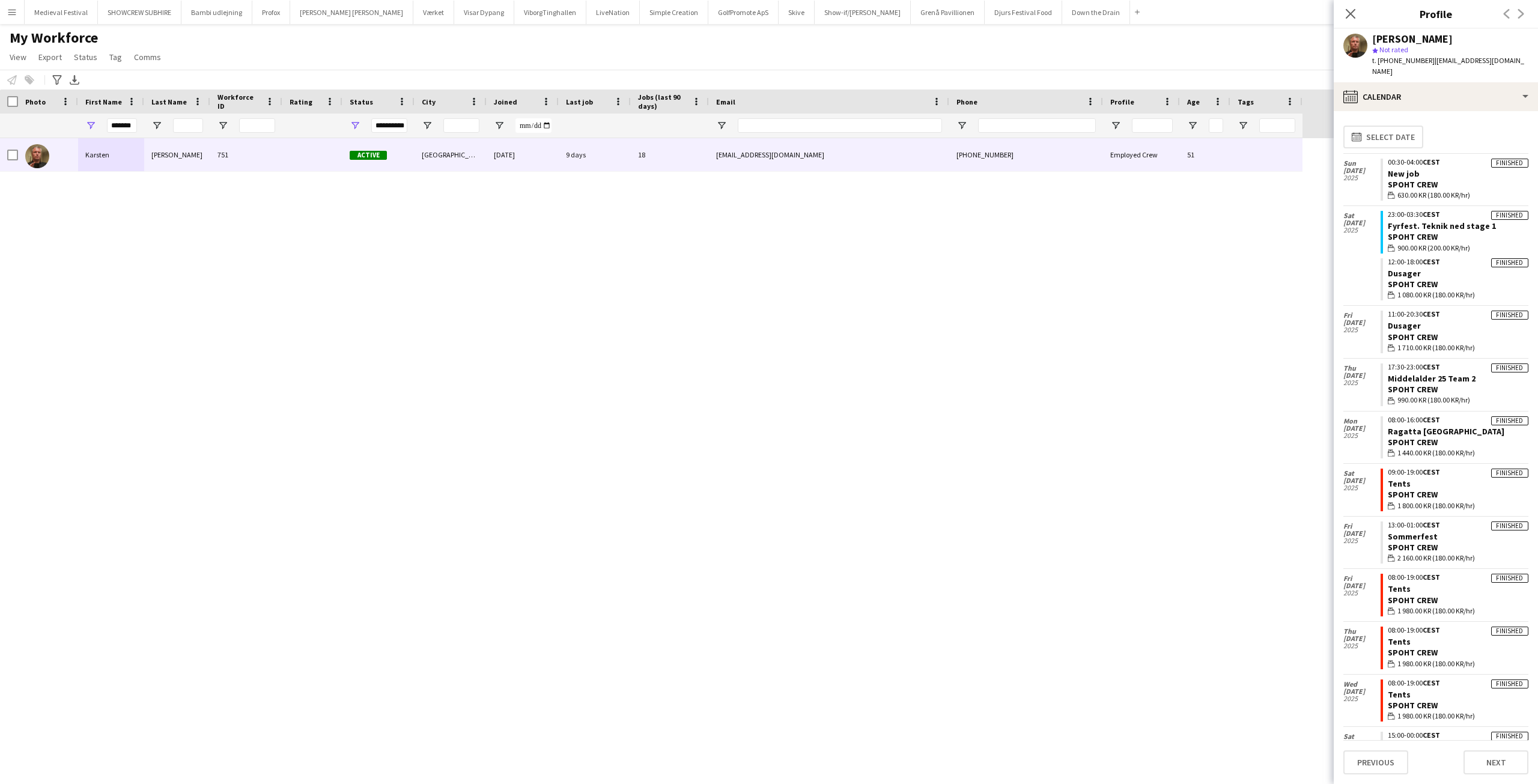
click at [14, 14] on app-icon "Menu" at bounding box center [12, 12] width 10 height 10
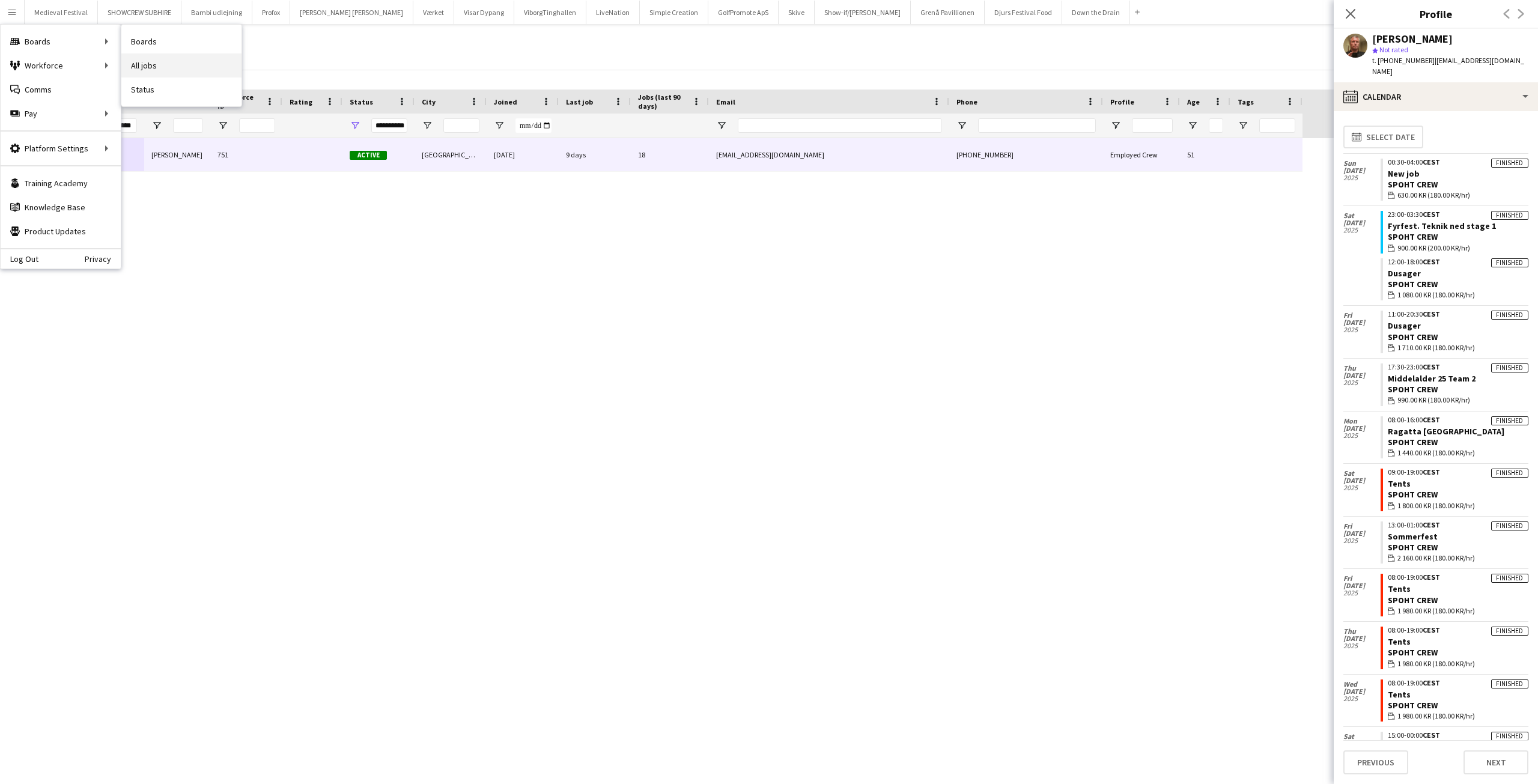
click at [155, 59] on link "All jobs" at bounding box center [181, 66] width 120 height 24
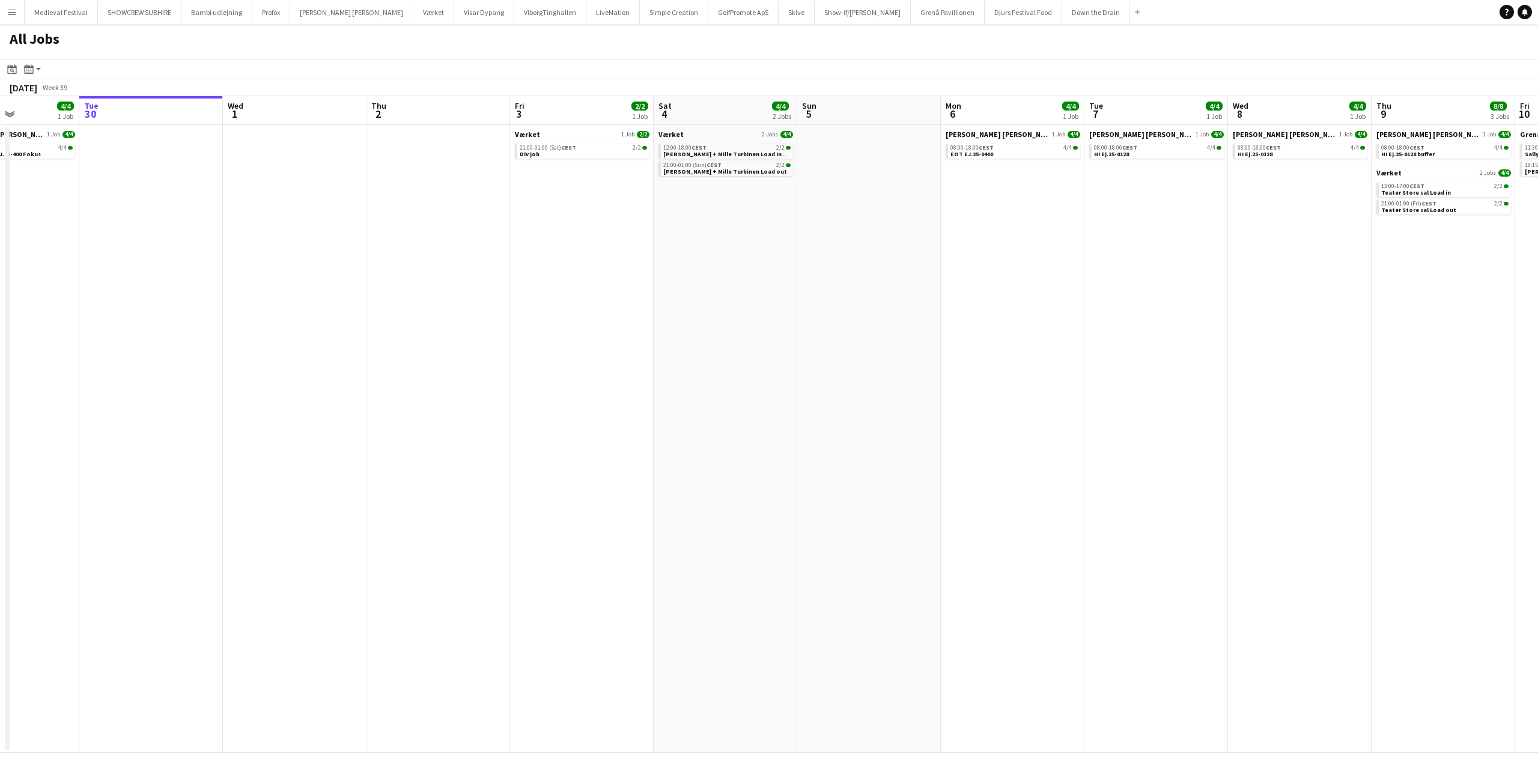
click at [936, 330] on app-all-jobs "All Jobs Date picker SEP 2025 SEP 2025 Monday M Tuesday T Wednesday W Thursday …" at bounding box center [769, 389] width 1538 height 729
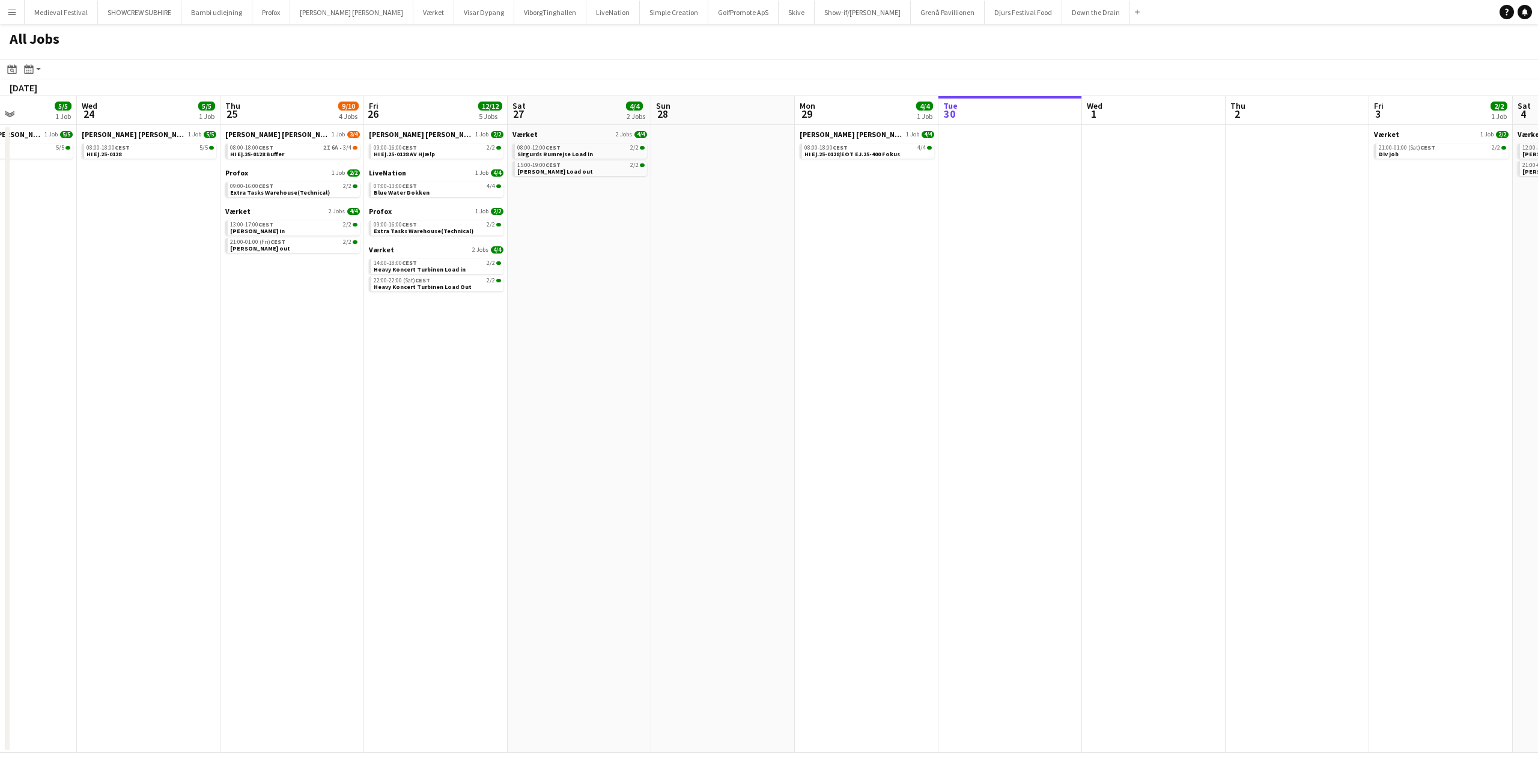
click at [949, 417] on app-all-jobs "All Jobs Date picker SEP 2025 SEP 2025 Monday M Tuesday T Wednesday W Thursday …" at bounding box center [769, 389] width 1538 height 729
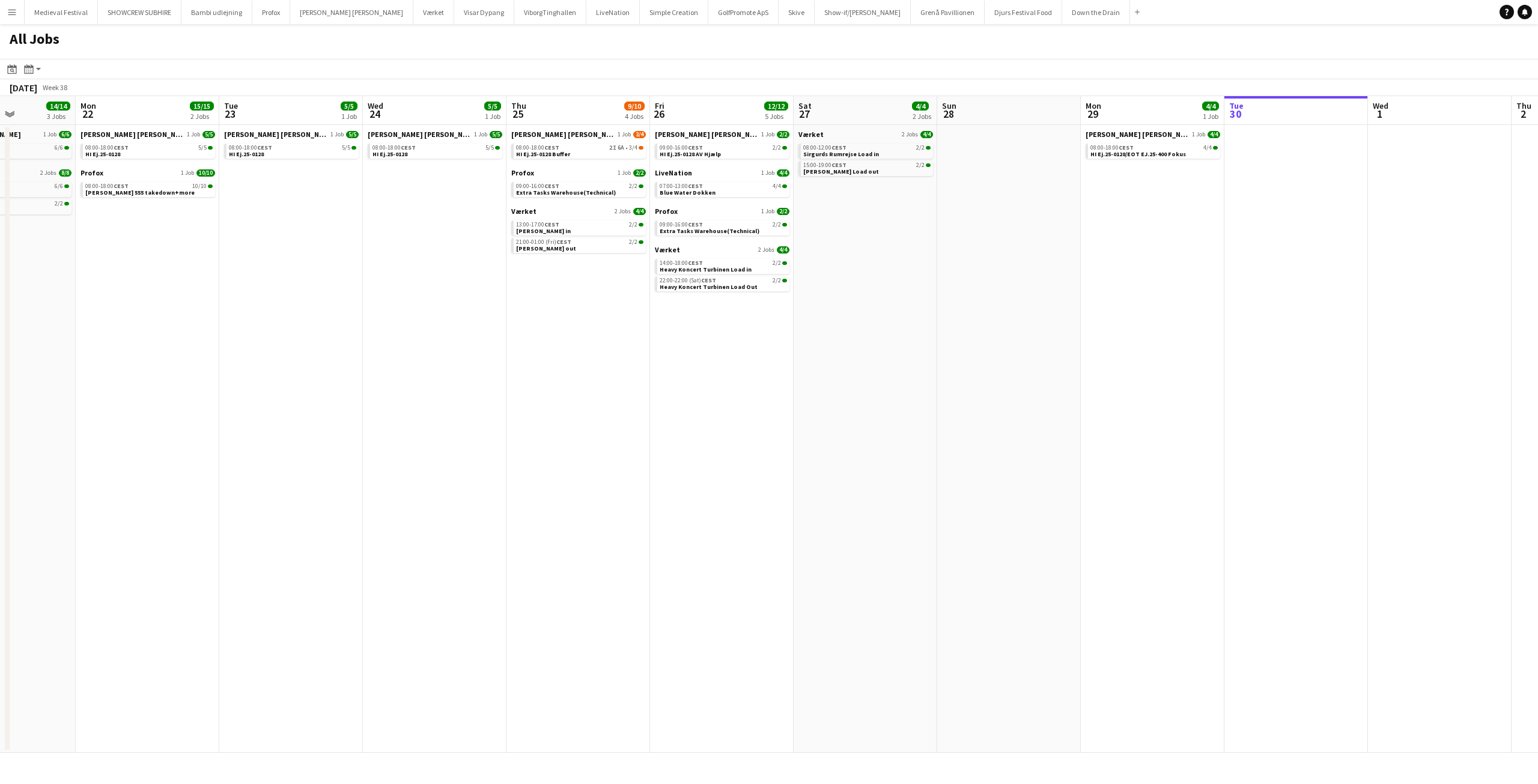
click at [1095, 475] on app-all-jobs "All Jobs Date picker SEP 2025 SEP 2025 Monday M Tuesday T Wednesday W Thursday …" at bounding box center [769, 389] width 1538 height 729
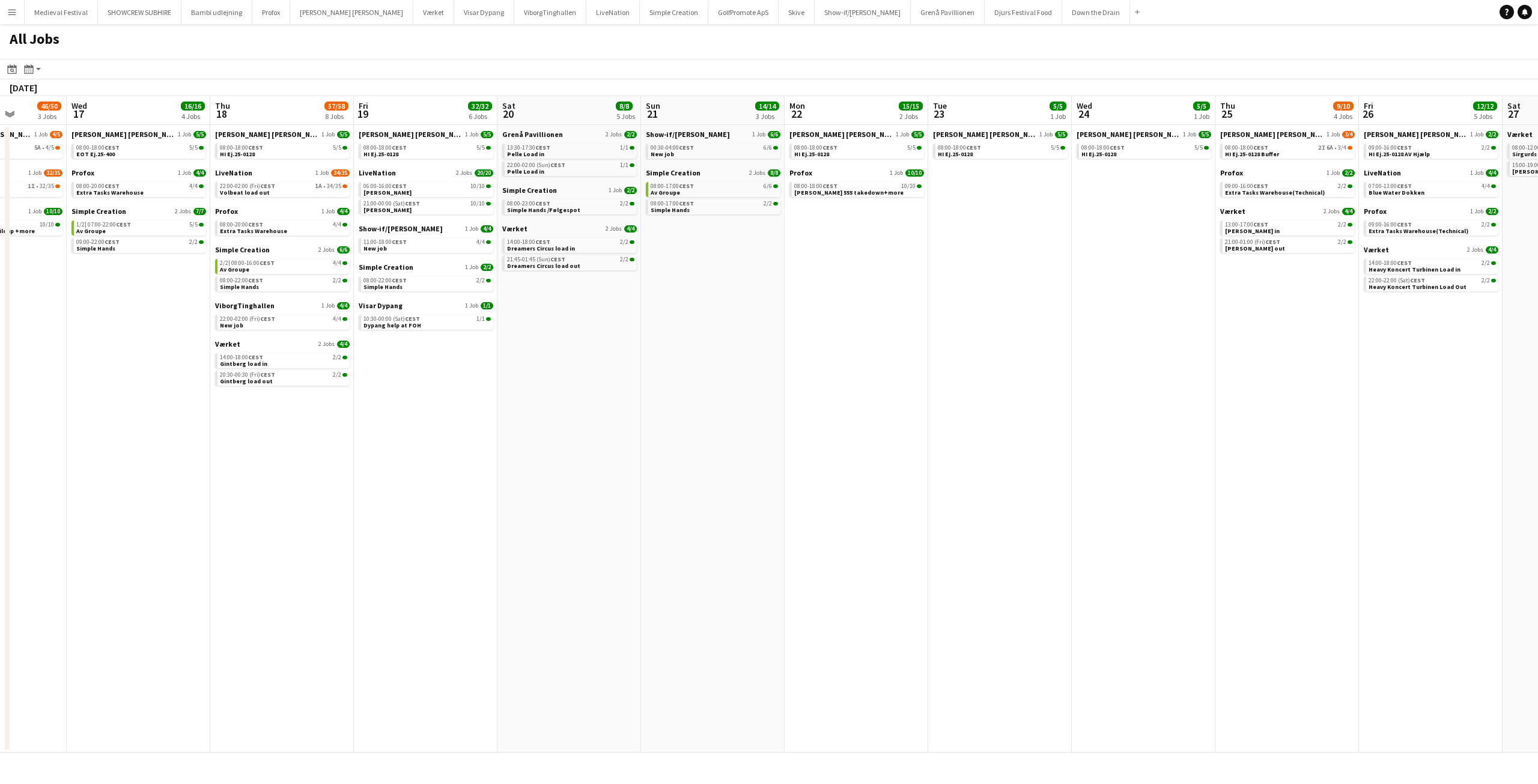
drag, startPoint x: 591, startPoint y: 372, endPoint x: 1006, endPoint y: 437, distance: 420.1
click at [1038, 438] on app-calendar-viewport "Mon 15 7/7 4 Jobs Tue 16 46/50 3 Jobs Wed 17 16/16 4 Jobs Thu 18 57/58 8 Jobs F…" at bounding box center [769, 425] width 1538 height 657
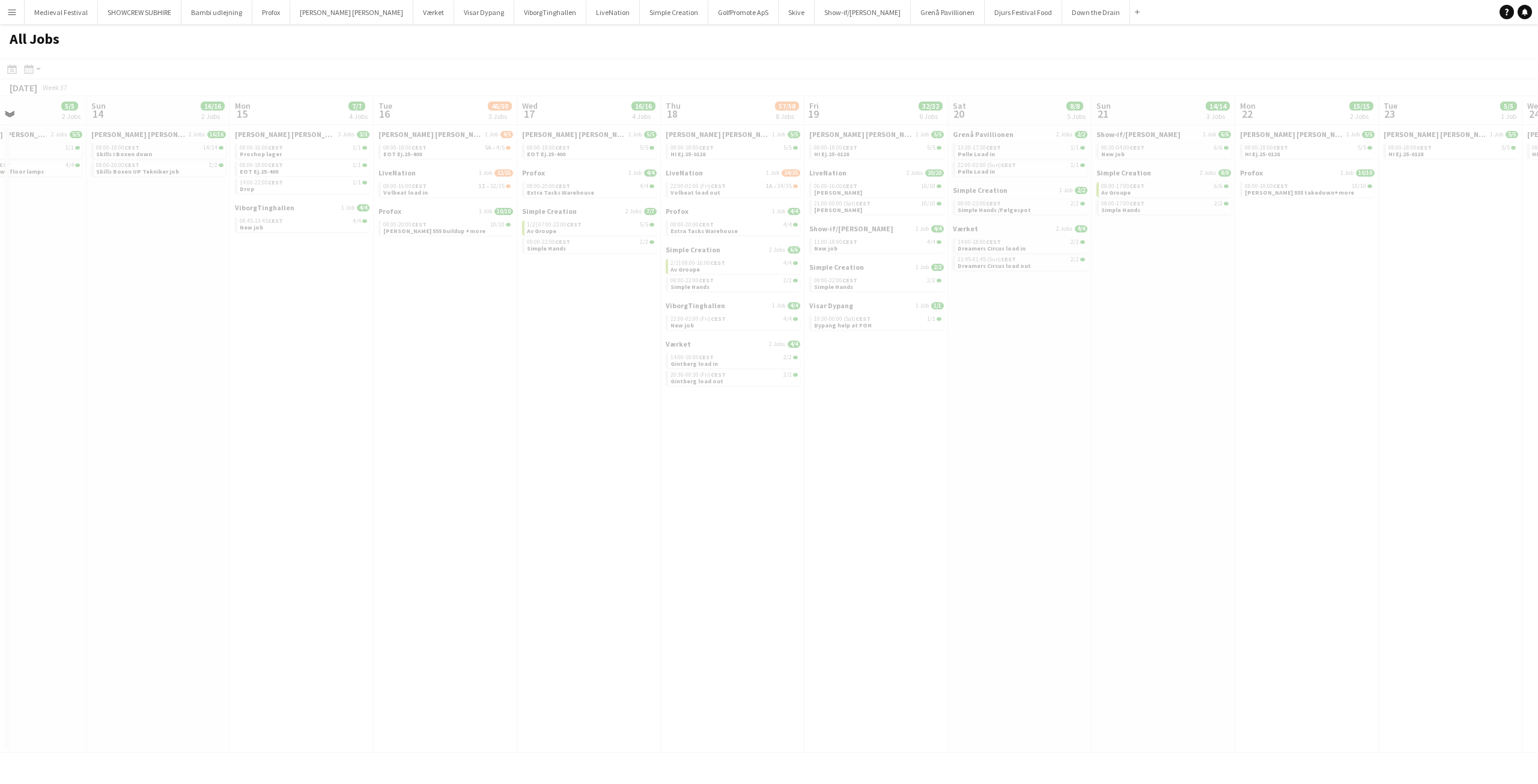
drag, startPoint x: 446, startPoint y: 387, endPoint x: 775, endPoint y: 416, distance: 330.3
click at [793, 426] on app-calendar-viewport "Thu 11 Fri 12 12/12 4 Jobs Sat 13 5/5 2 Jobs Sun 14 16/16 2 Jobs Mon 15 7/7 4 J…" at bounding box center [769, 425] width 1538 height 657
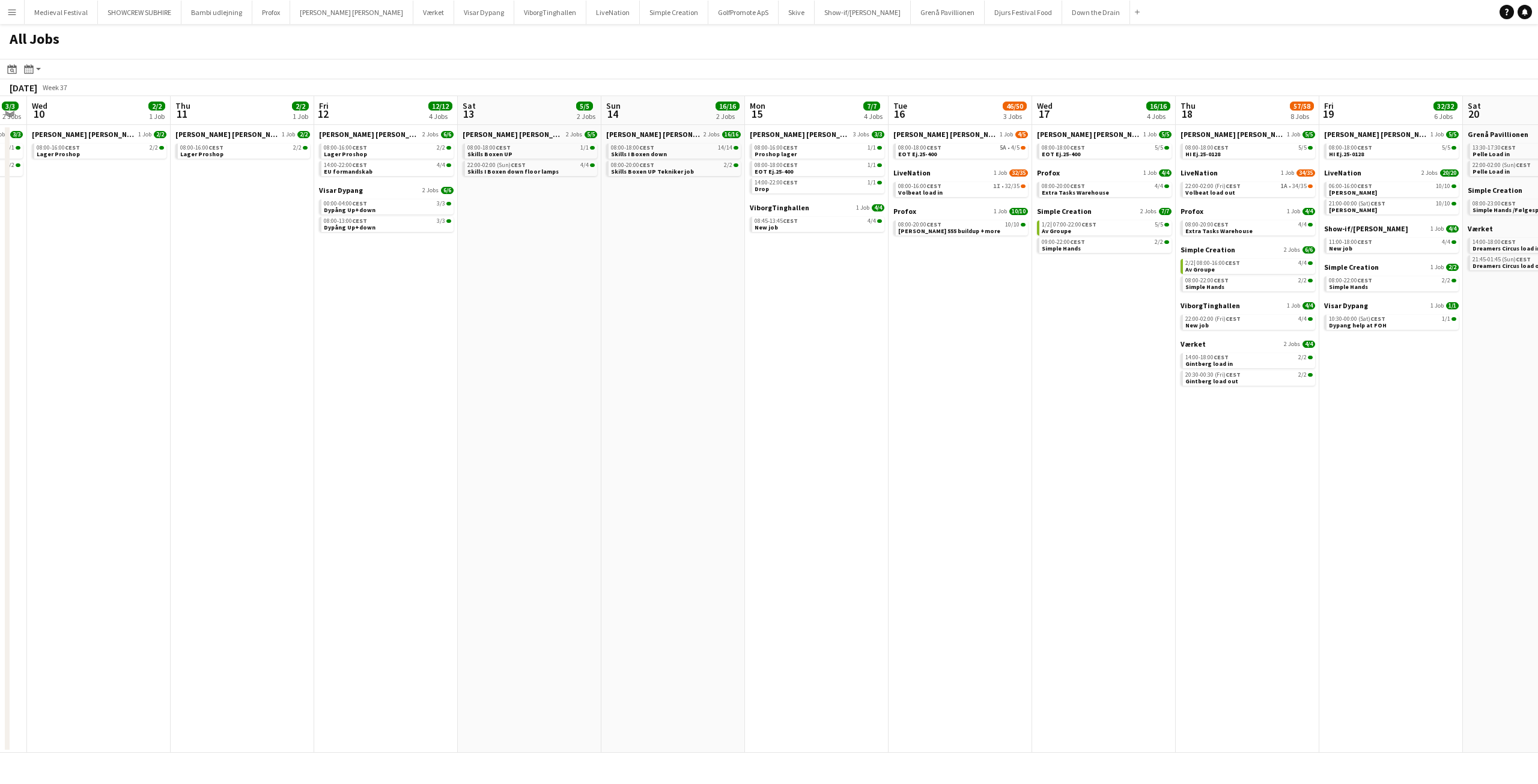
scroll to position [0, 380]
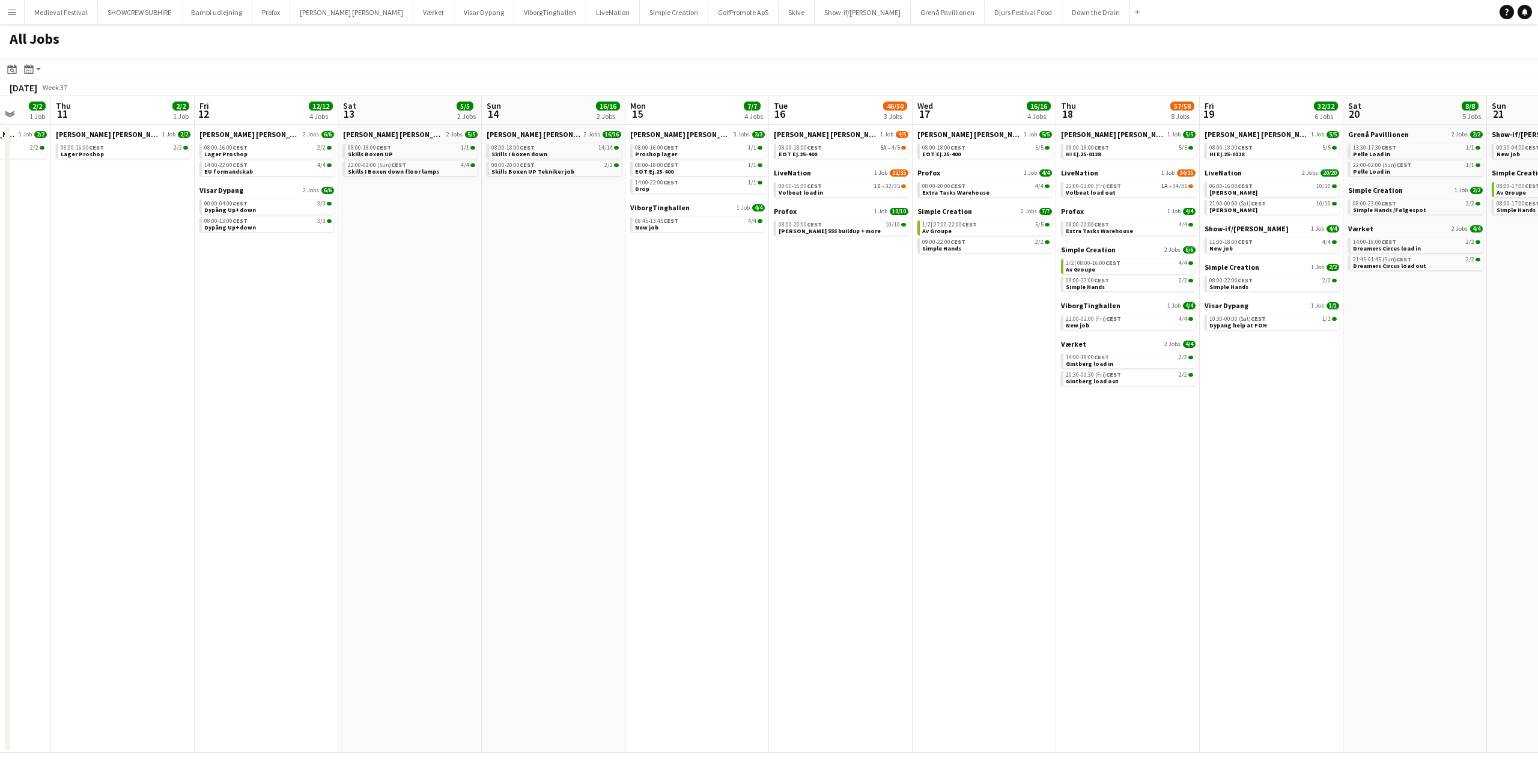
click at [785, 382] on app-all-jobs "All Jobs Date picker SEP 2025 SEP 2025 Monday M Tuesday T Wednesday W Thursday …" at bounding box center [769, 389] width 1538 height 729
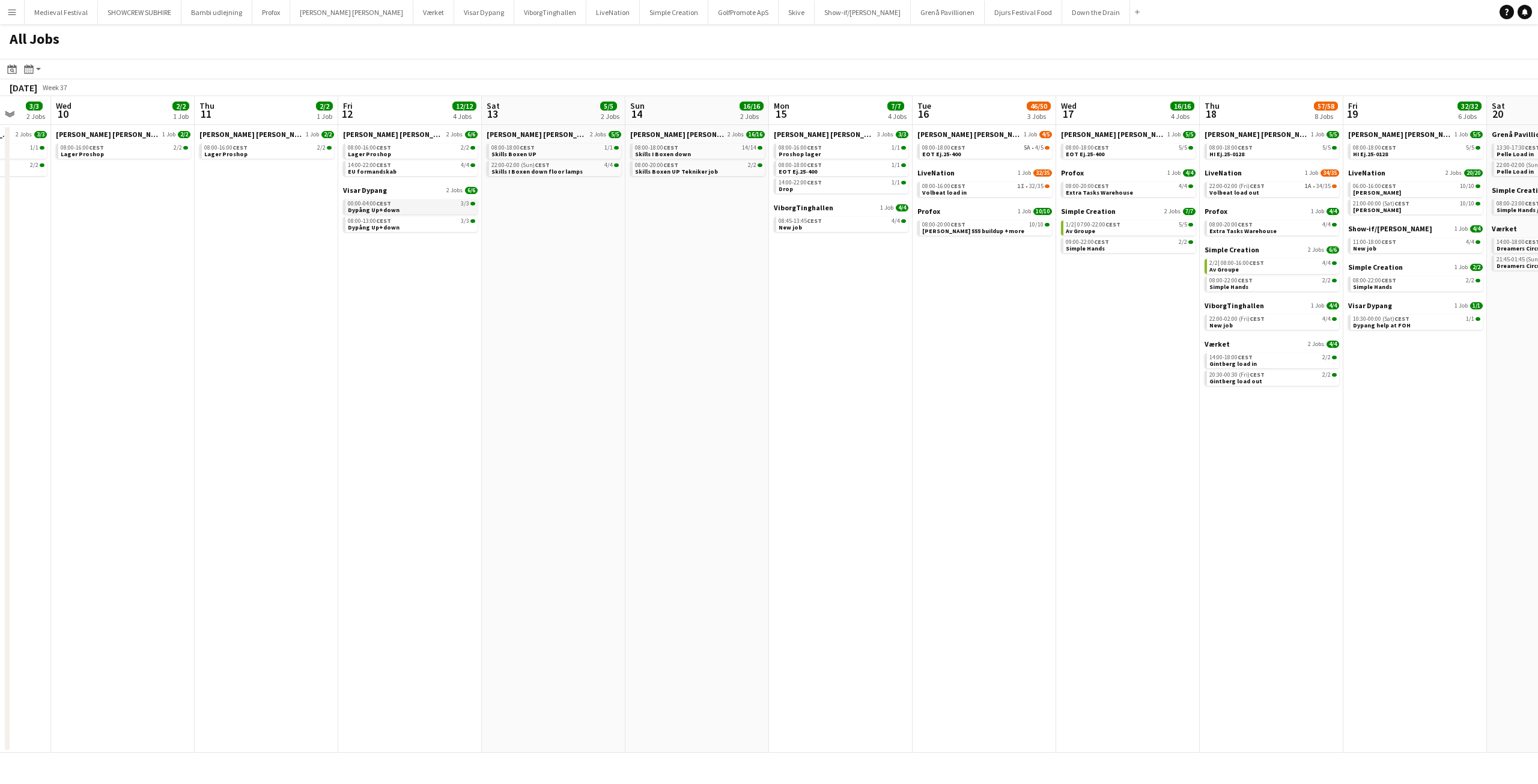
click at [430, 206] on link "00:00-04:00 CEST 3/3 Dypång Up+down" at bounding box center [412, 206] width 127 height 14
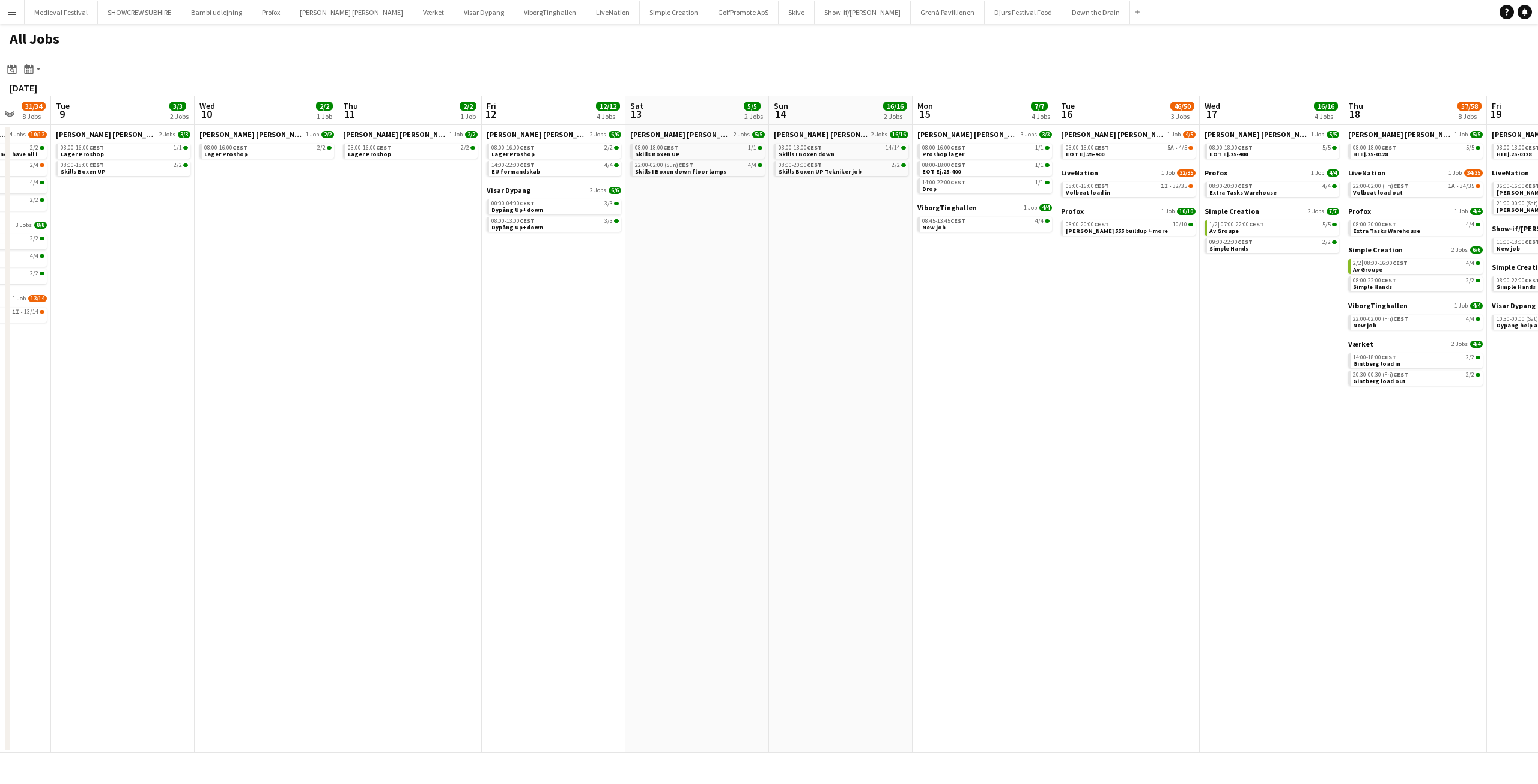
drag, startPoint x: 488, startPoint y: 543, endPoint x: 918, endPoint y: 561, distance: 430.4
click at [916, 561] on app-calendar-viewport "Sun 7 13/14 3 Jobs Mon 8 31/34 8 Jobs Tue 9 3/3 2 Jobs Wed 10 2/2 1 Job Thu 11 …" at bounding box center [769, 425] width 1538 height 657
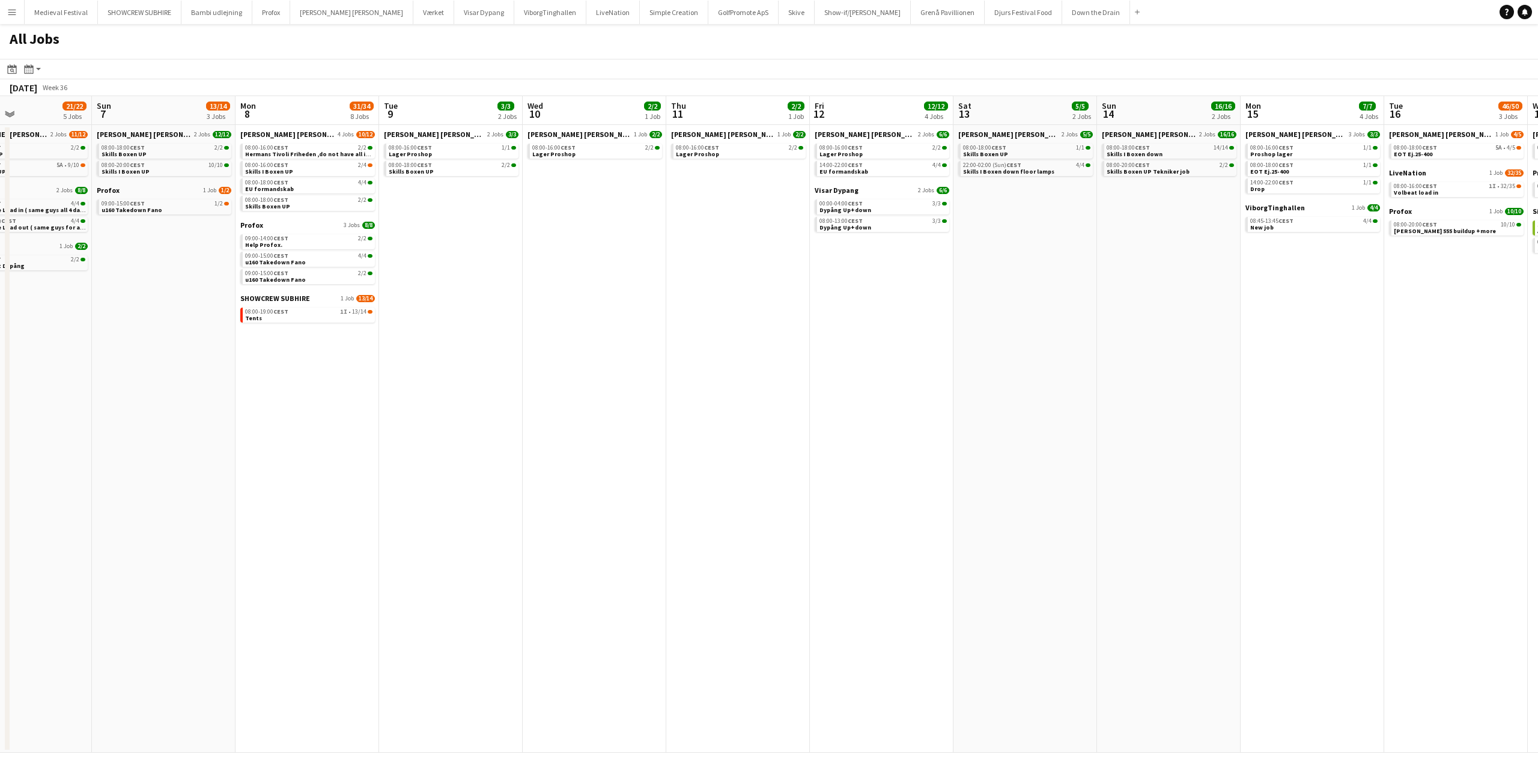
click at [1075, 511] on app-all-jobs "All Jobs Date picker SEP 2025 SEP 2025 Monday M Tuesday T Wednesday W Thursday …" at bounding box center [769, 389] width 1538 height 729
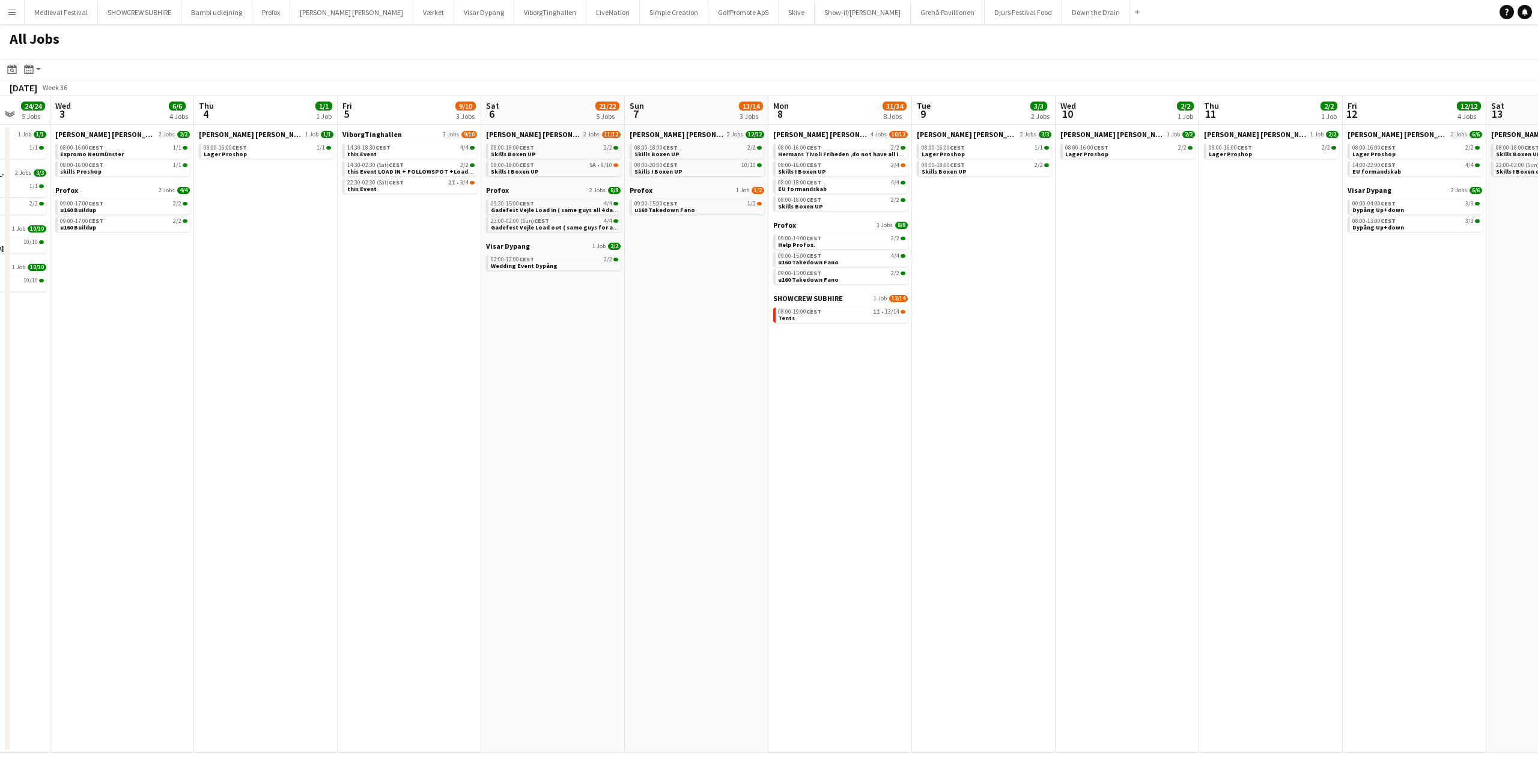
drag, startPoint x: 783, startPoint y: 438, endPoint x: 799, endPoint y: 421, distance: 23.3
click at [833, 441] on app-calendar-viewport "Mon 1 17/18 6 Jobs Tue 2 24/24 5 Jobs Wed 3 6/6 4 Jobs Thu 4 1/1 1 Job Fri 5 9/…" at bounding box center [769, 425] width 1538 height 657
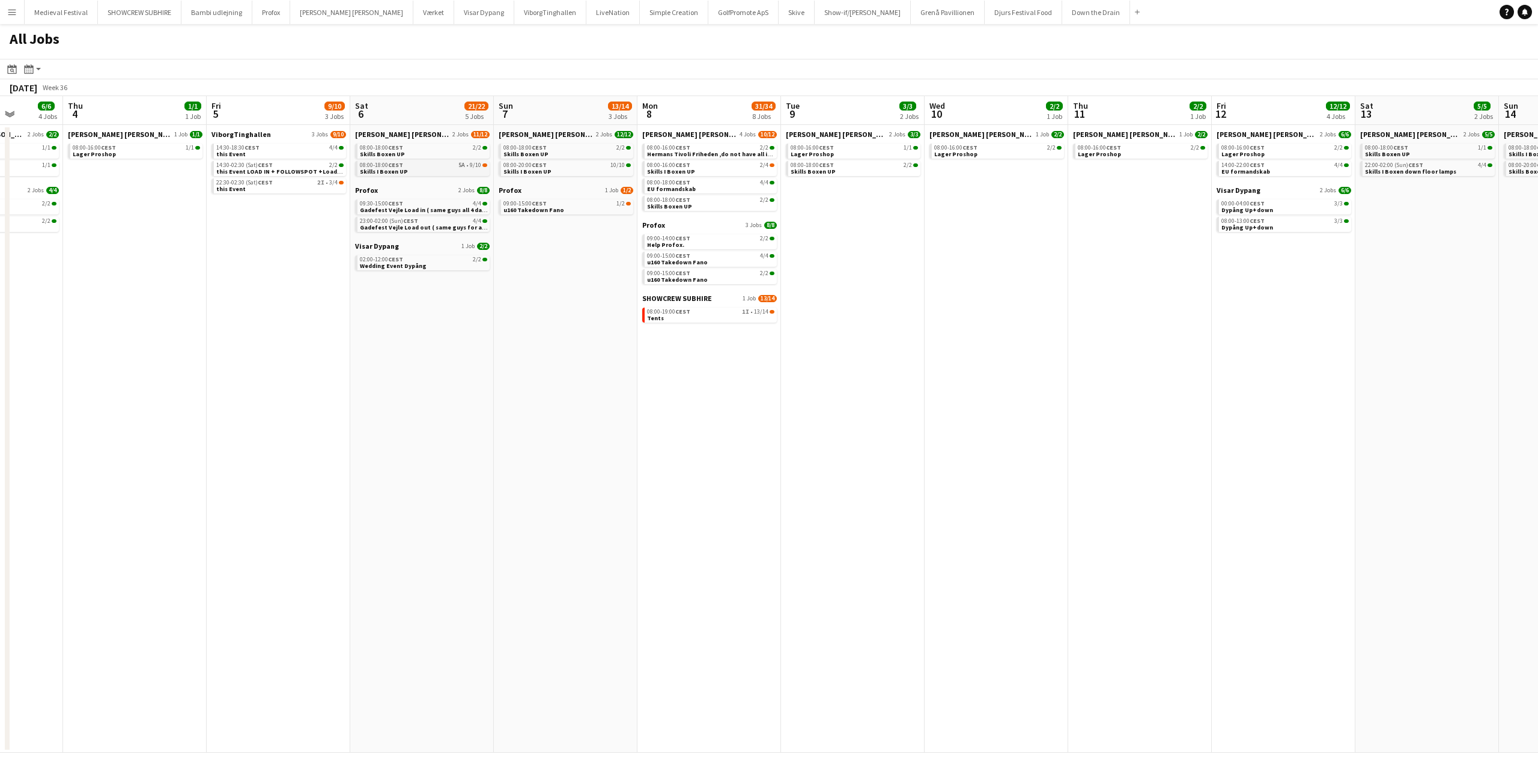
click at [436, 169] on link "08:00-18:00 CEST 5A • 9/10 Skills I Boxen UP" at bounding box center [424, 168] width 127 height 14
click at [429, 264] on link "02:00-12:00 CEST 2/2 Wedding Event Dypång" at bounding box center [424, 262] width 127 height 14
click at [386, 151] on span "Skills Boxen UP" at bounding box center [383, 154] width 45 height 8
click at [12, 18] on button "Menu" at bounding box center [12, 12] width 24 height 24
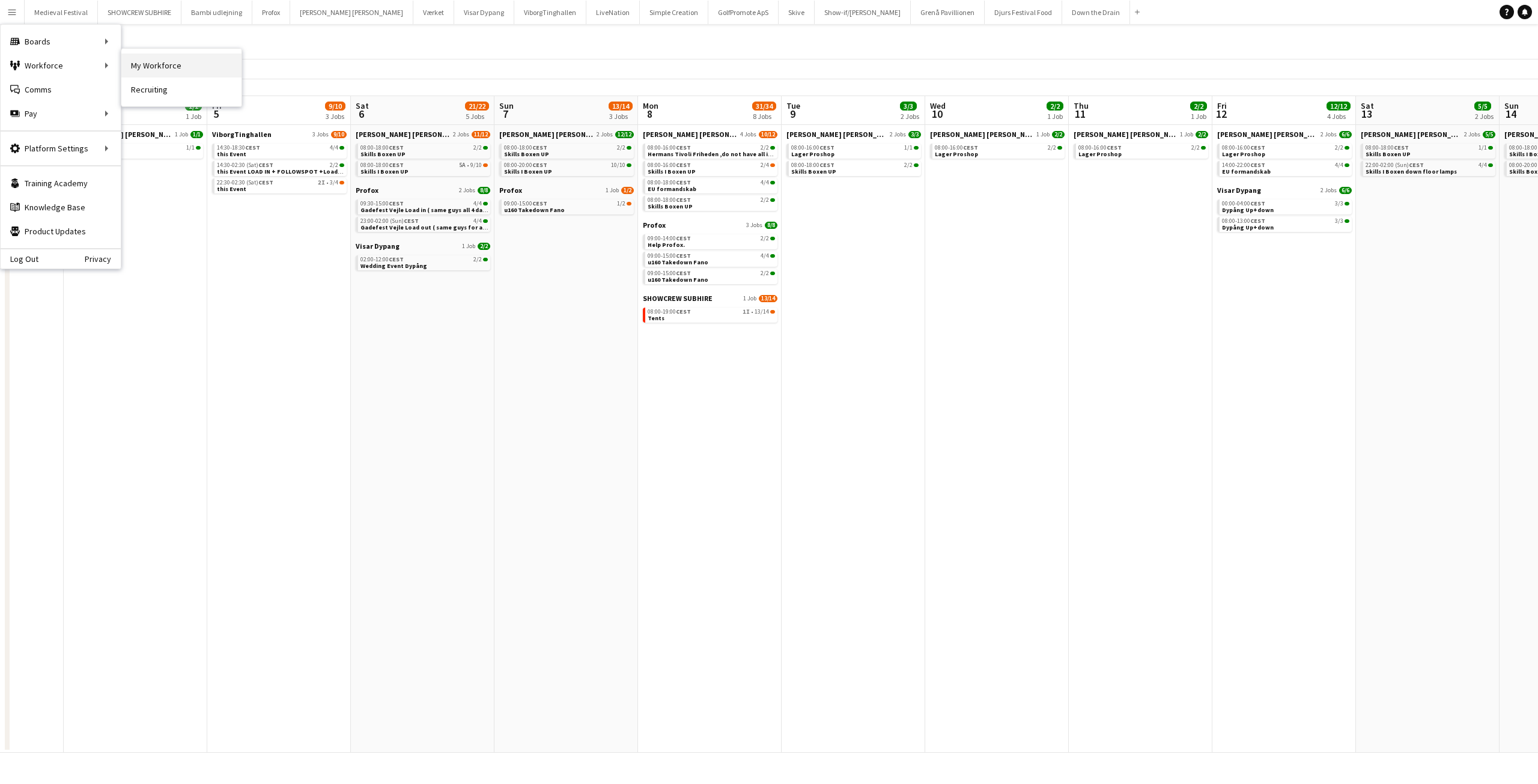
click at [140, 60] on link "My Workforce" at bounding box center [181, 66] width 120 height 24
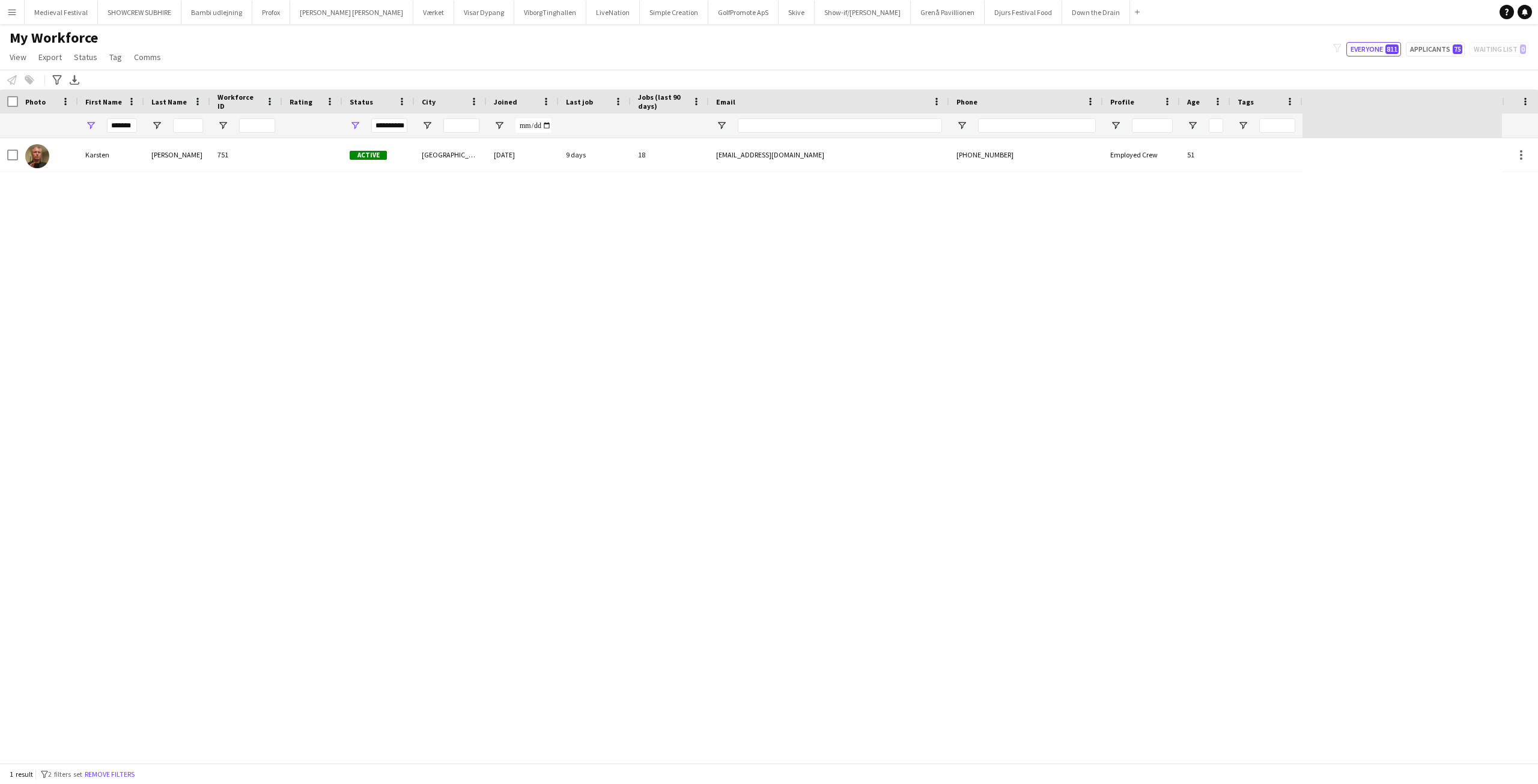
click at [160, 143] on div "Sørensen" at bounding box center [177, 155] width 66 height 33
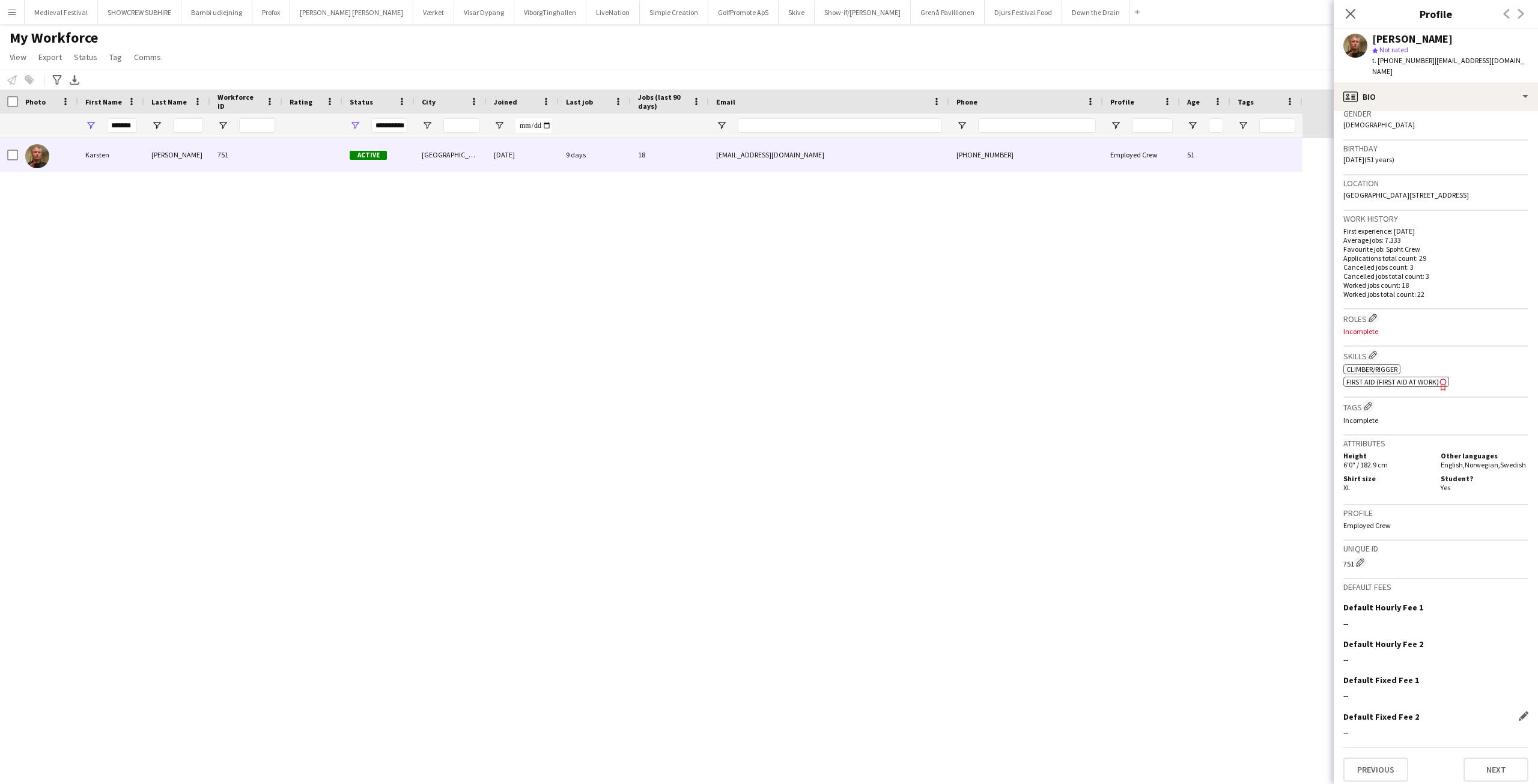
scroll to position [212, 0]
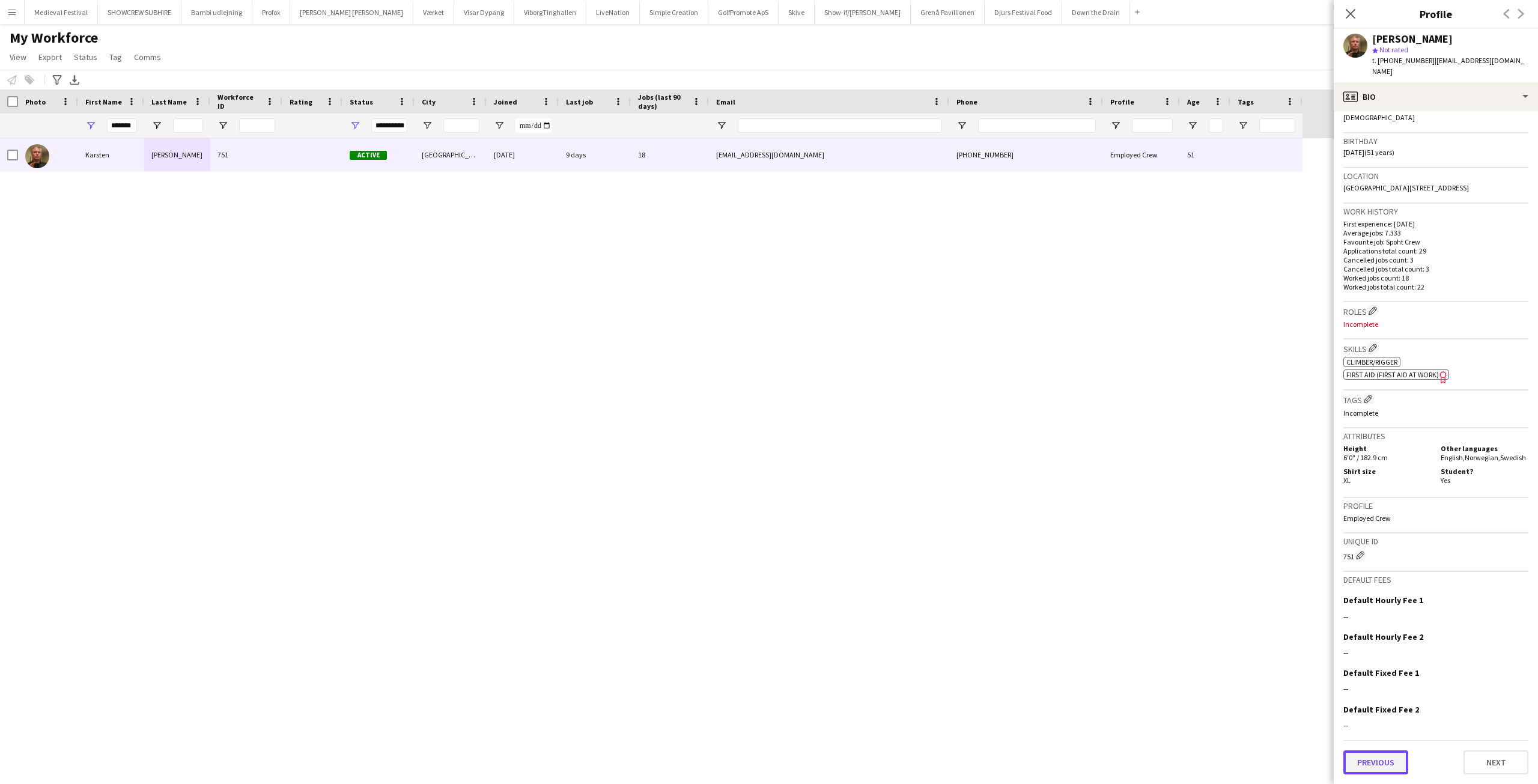
click at [1383, 753] on button "Previous" at bounding box center [1375, 762] width 65 height 24
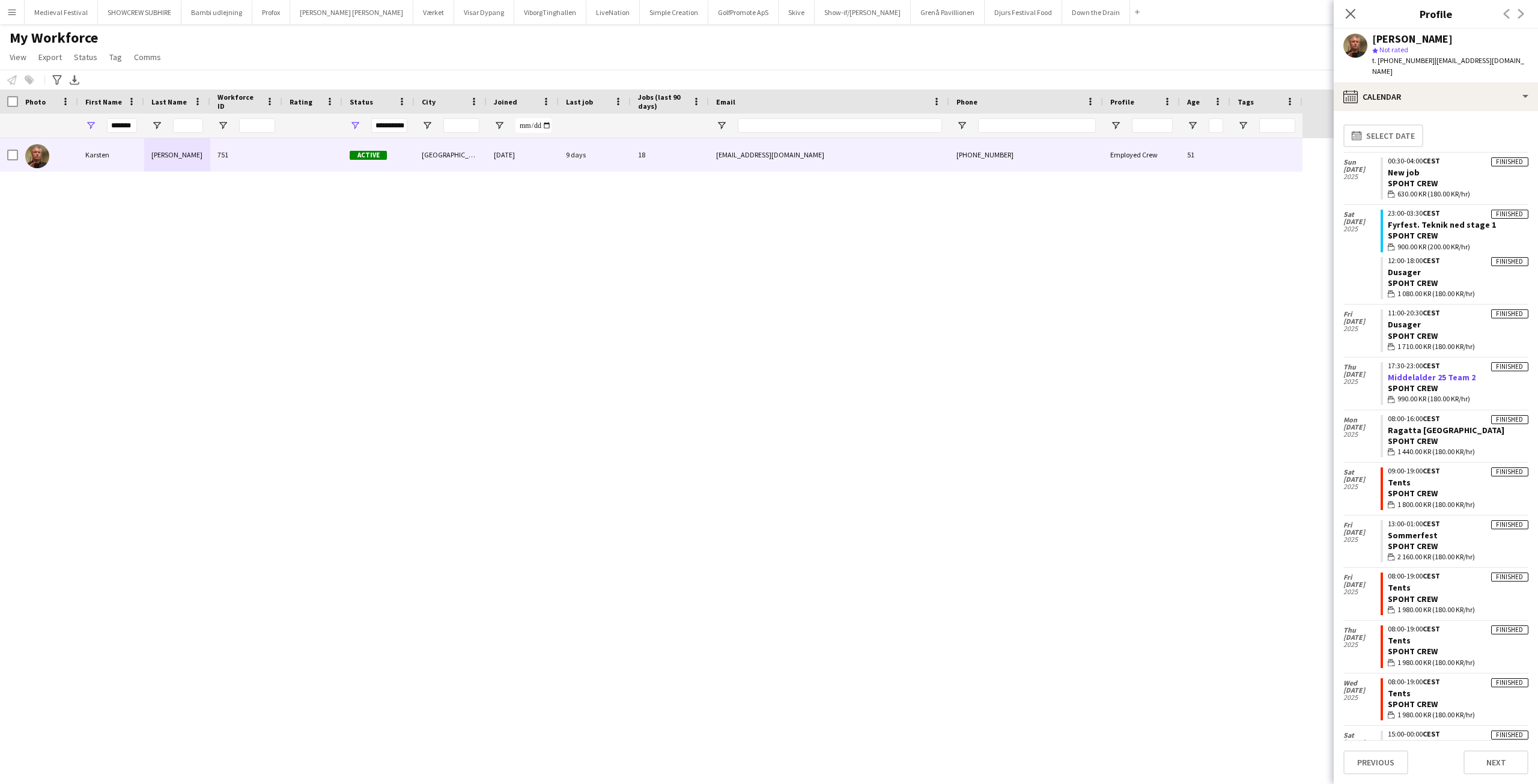
scroll to position [0, 0]
click at [1412, 220] on link "Fyrfest. Teknik ned stage 1" at bounding box center [1442, 225] width 108 height 10
click at [1395, 268] on link "Dusager" at bounding box center [1404, 273] width 33 height 10
click at [1404, 478] on link "Tents" at bounding box center [1399, 483] width 23 height 10
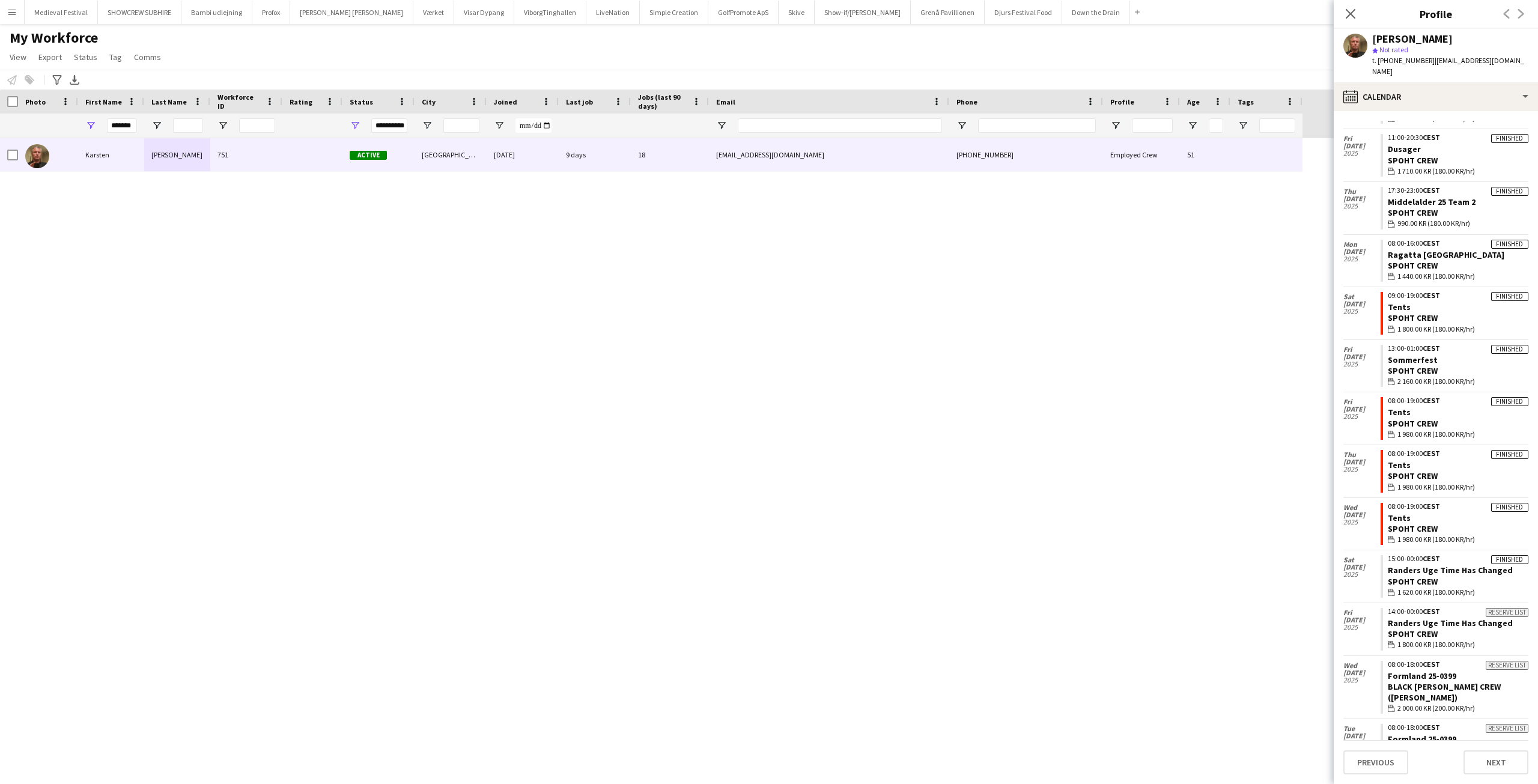
scroll to position [163, 0]
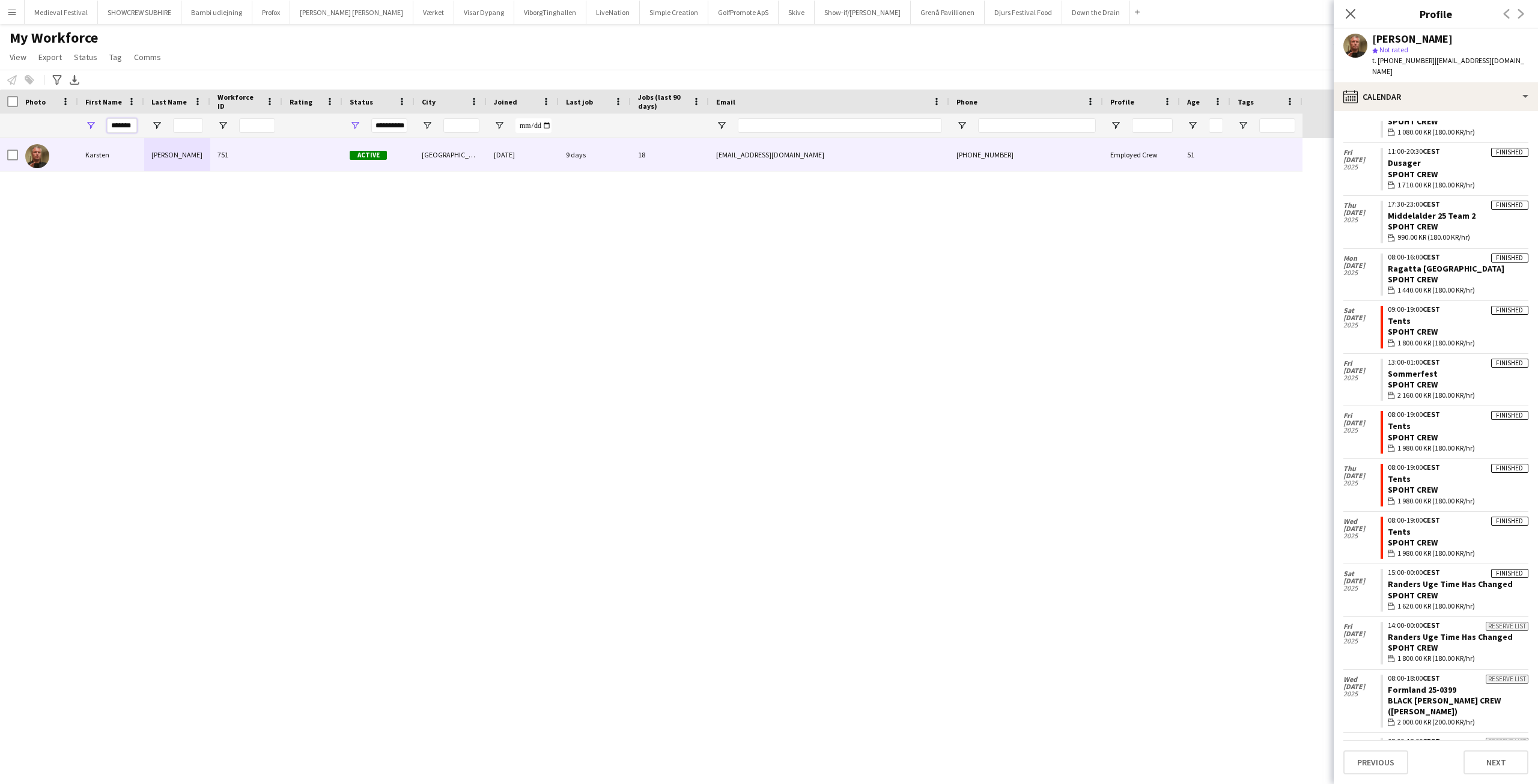
drag, startPoint x: 135, startPoint y: 125, endPoint x: 47, endPoint y: 128, distance: 88.1
click at [48, 128] on div "**********" at bounding box center [651, 125] width 1303 height 24
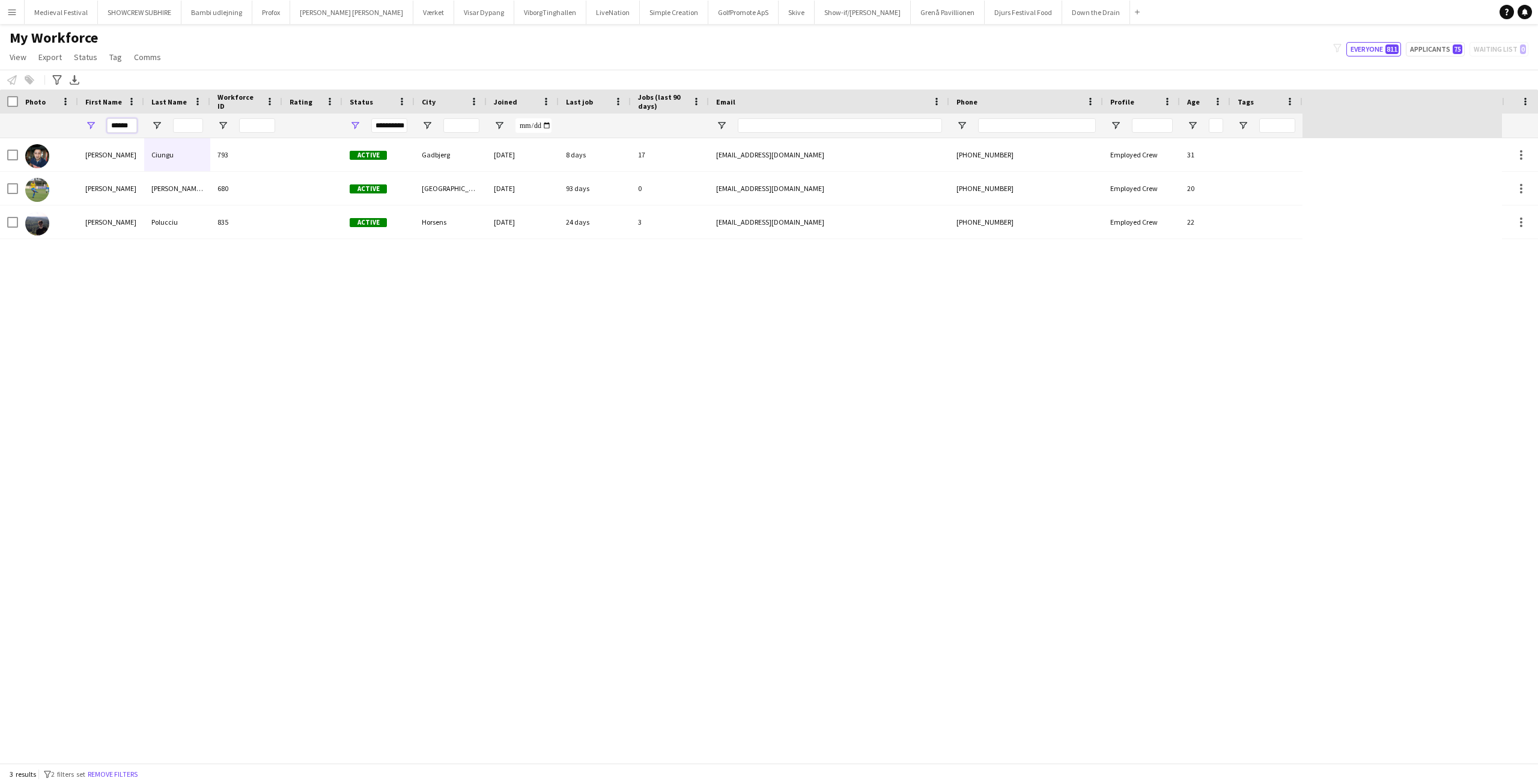
type input "******"
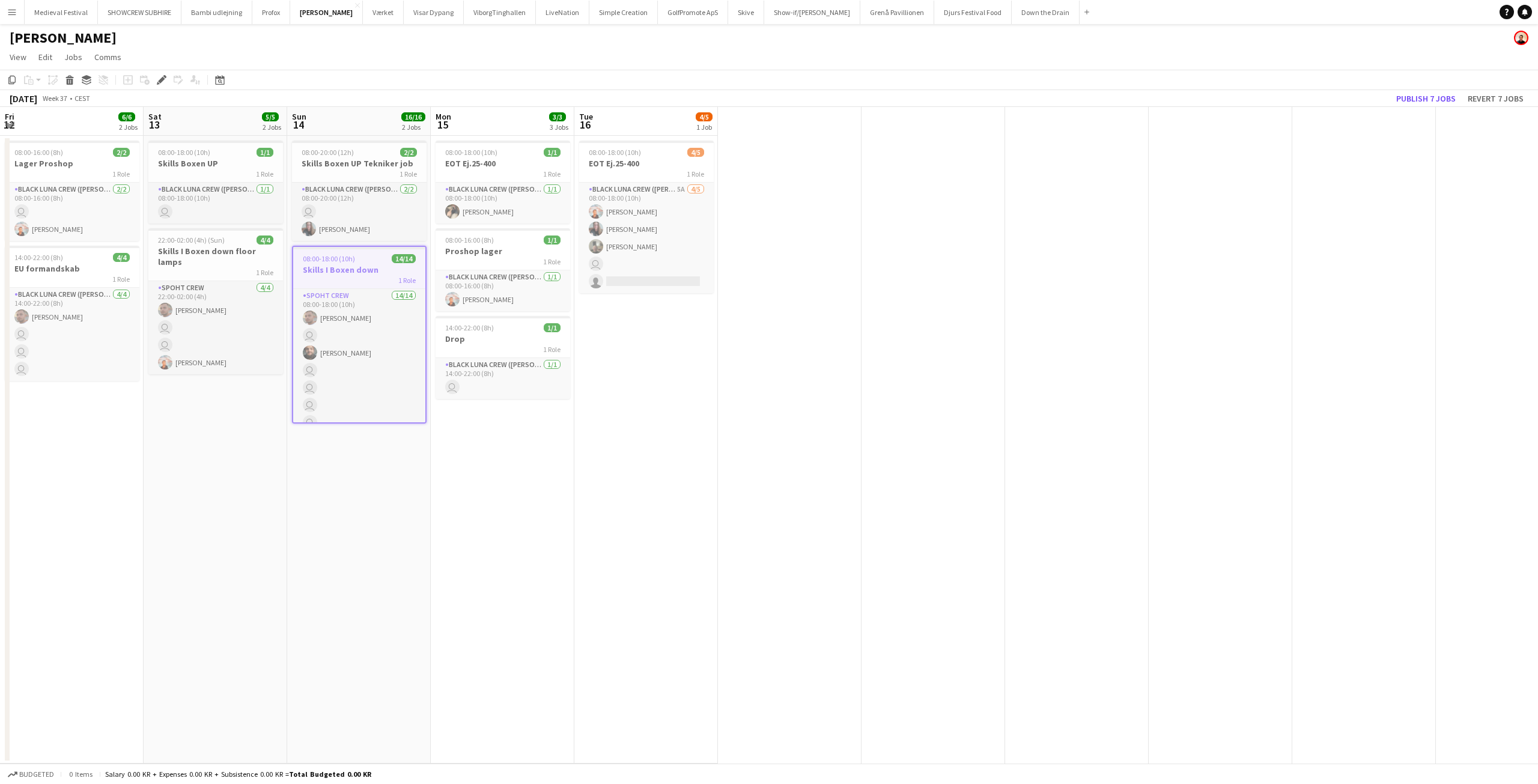
scroll to position [0, 413]
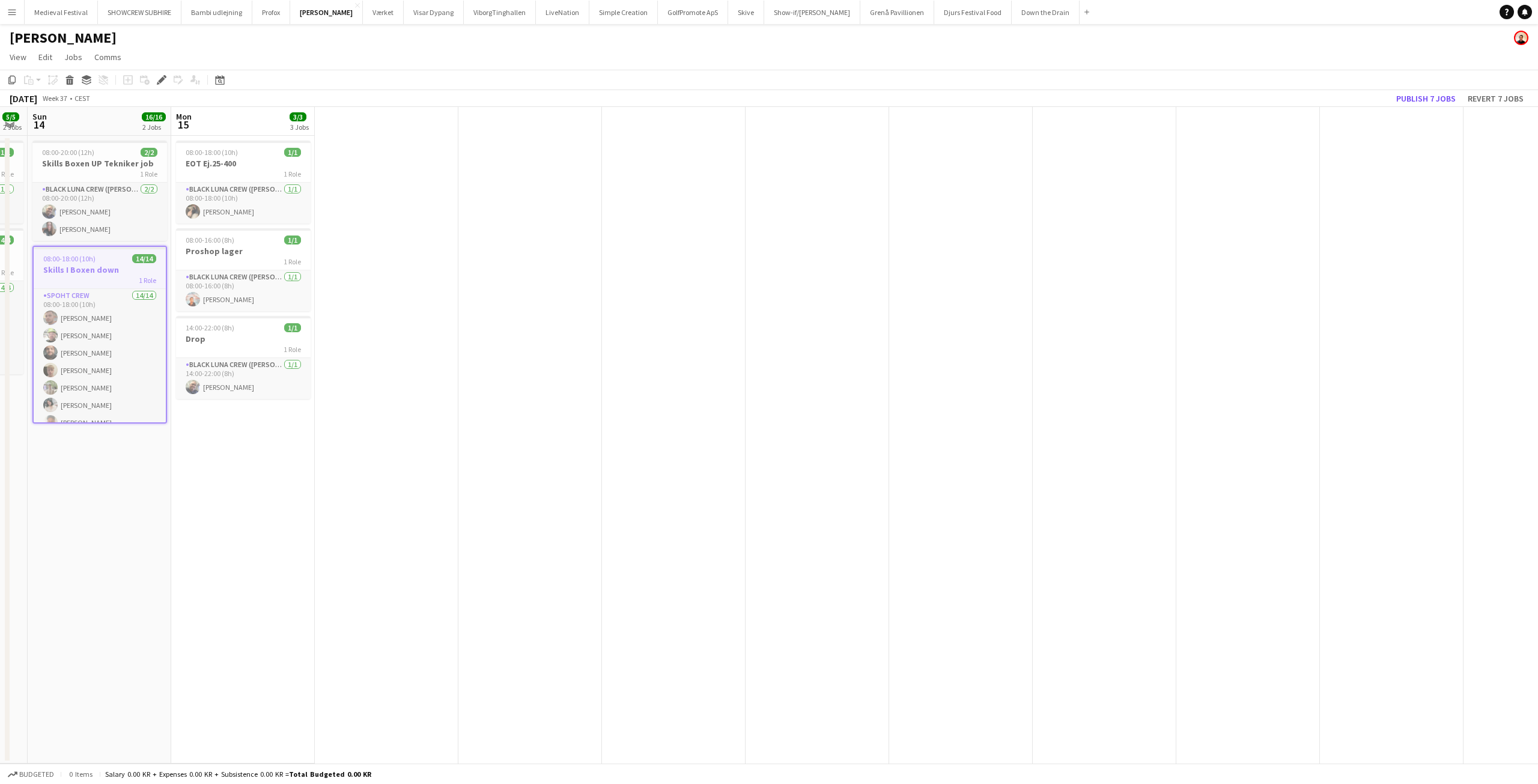
drag, startPoint x: 509, startPoint y: 205, endPoint x: 658, endPoint y: 224, distance: 150.2
click at [659, 225] on app-calendar-viewport "Thu 11 2/2 1 Job Fri 12 6/6 2 Jobs Sat 13 5/5 2 Jobs Sun 14 16/16 2 Jobs Mon 15…" at bounding box center [769, 435] width 1538 height 657
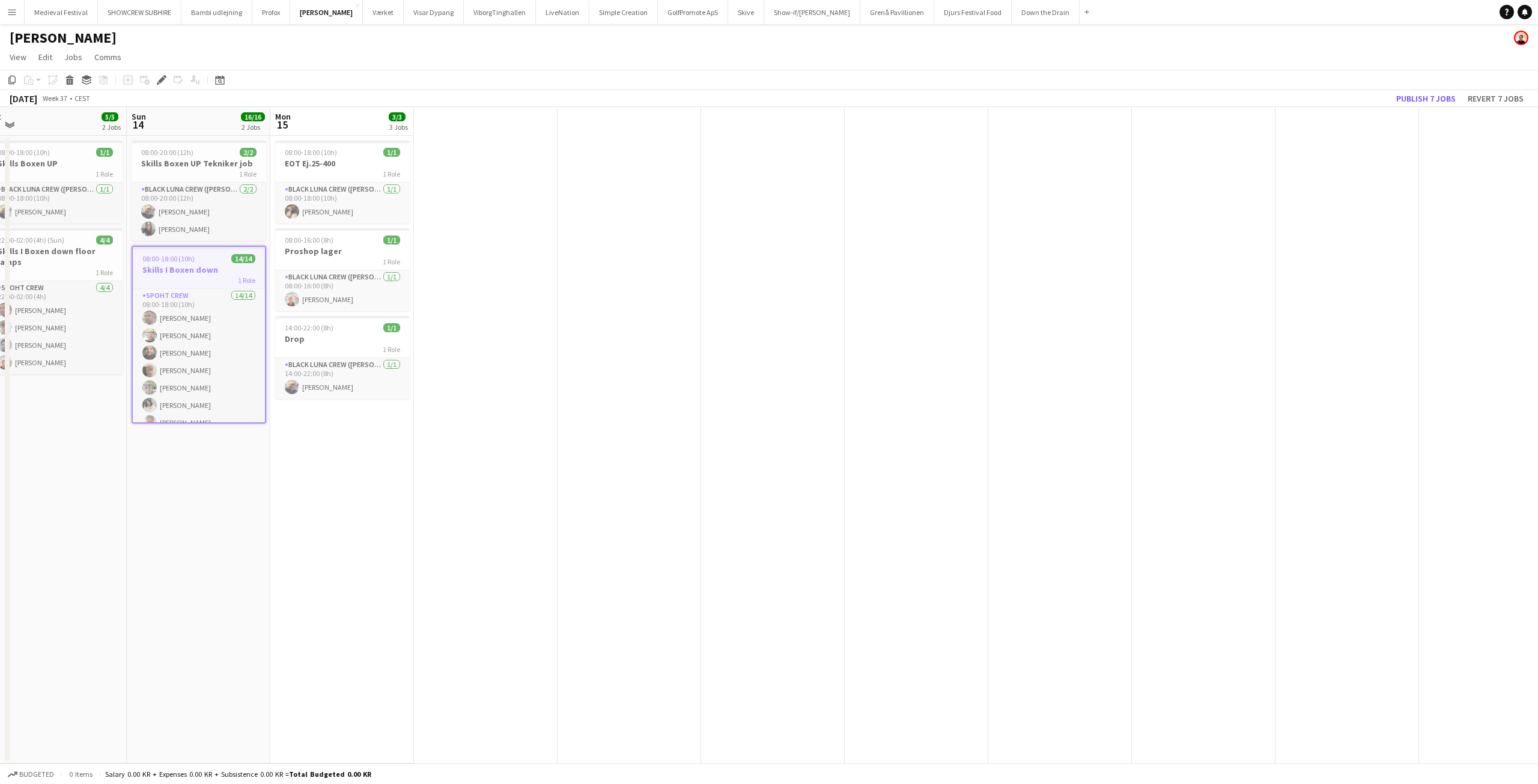
drag, startPoint x: 570, startPoint y: 201, endPoint x: 902, endPoint y: 212, distance: 332.2
click at [897, 212] on app-calendar-viewport "Thu 11 2/2 1 Job Fri 12 6/6 2 Jobs Sat 13 5/5 2 Jobs Sun 14 16/16 2 Jobs Mon 15…" at bounding box center [769, 435] width 1538 height 657
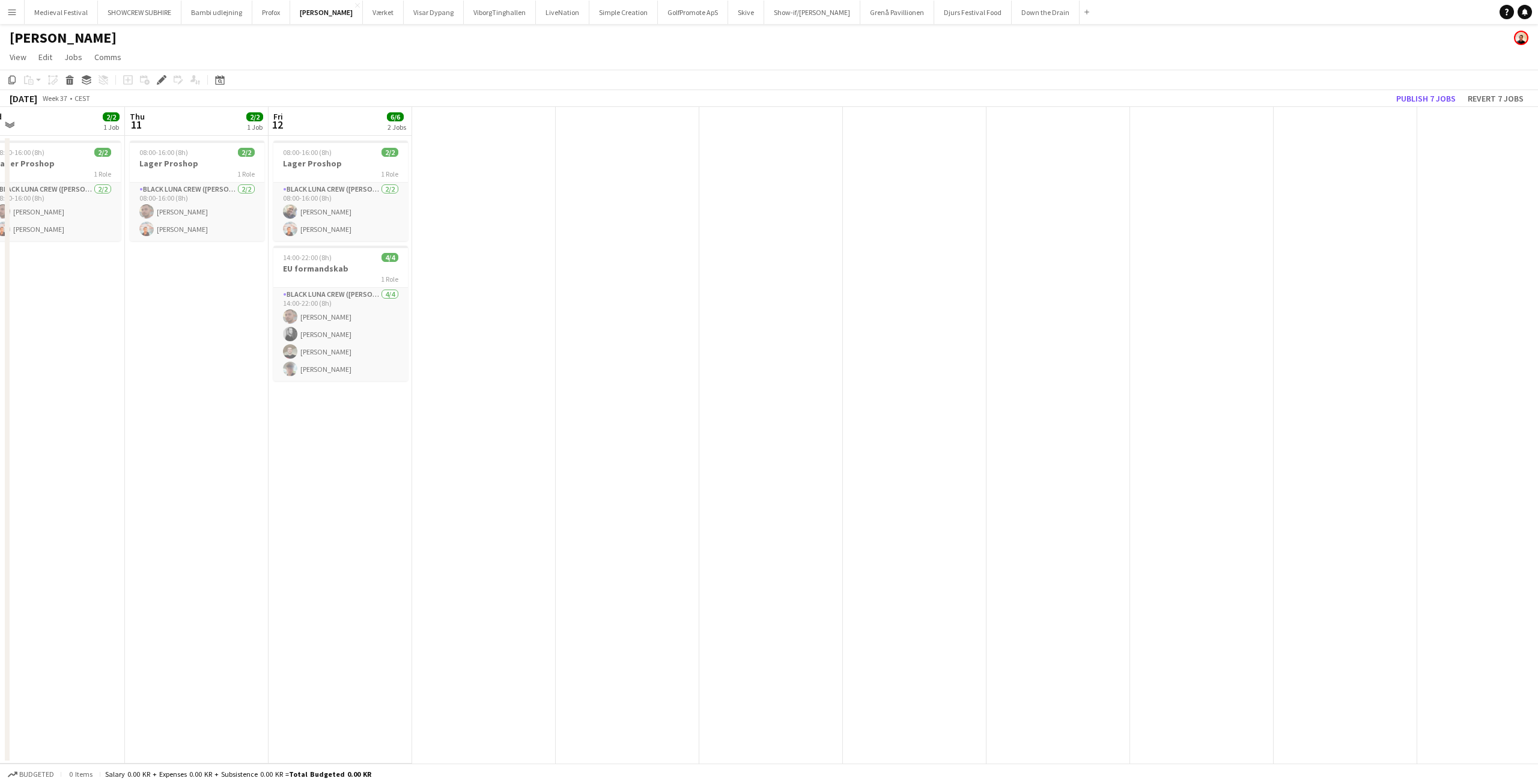
drag, startPoint x: 699, startPoint y: 229, endPoint x: 888, endPoint y: 232, distance: 189.0
click at [932, 232] on app-calendar-viewport "Mon 8 10/12 4 Jobs Tue 9 3/3 2 Jobs Wed 10 2/2 1 Job Thu 11 2/2 1 Job Fri 12 6/…" at bounding box center [769, 435] width 1538 height 657
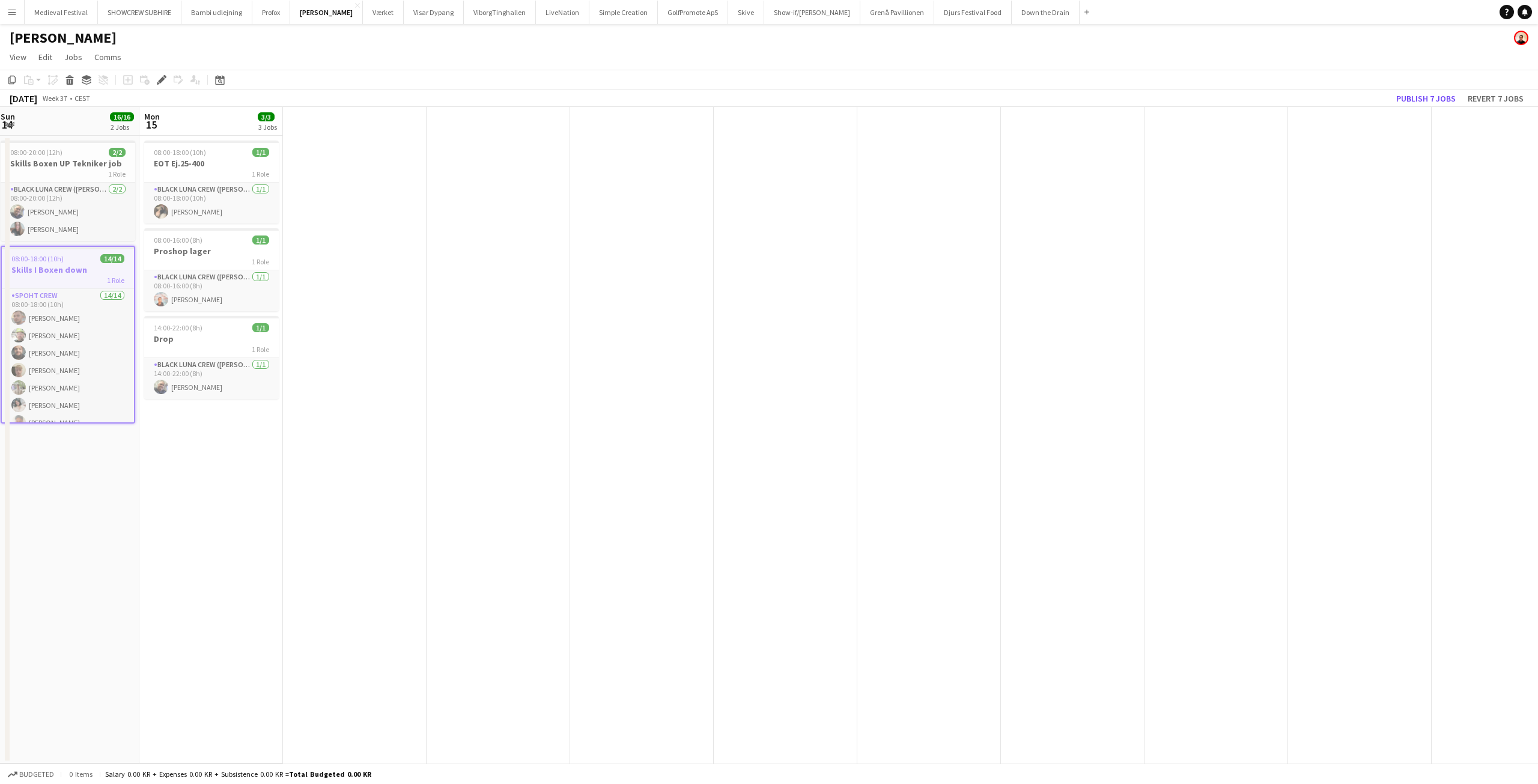
scroll to position [0, 410]
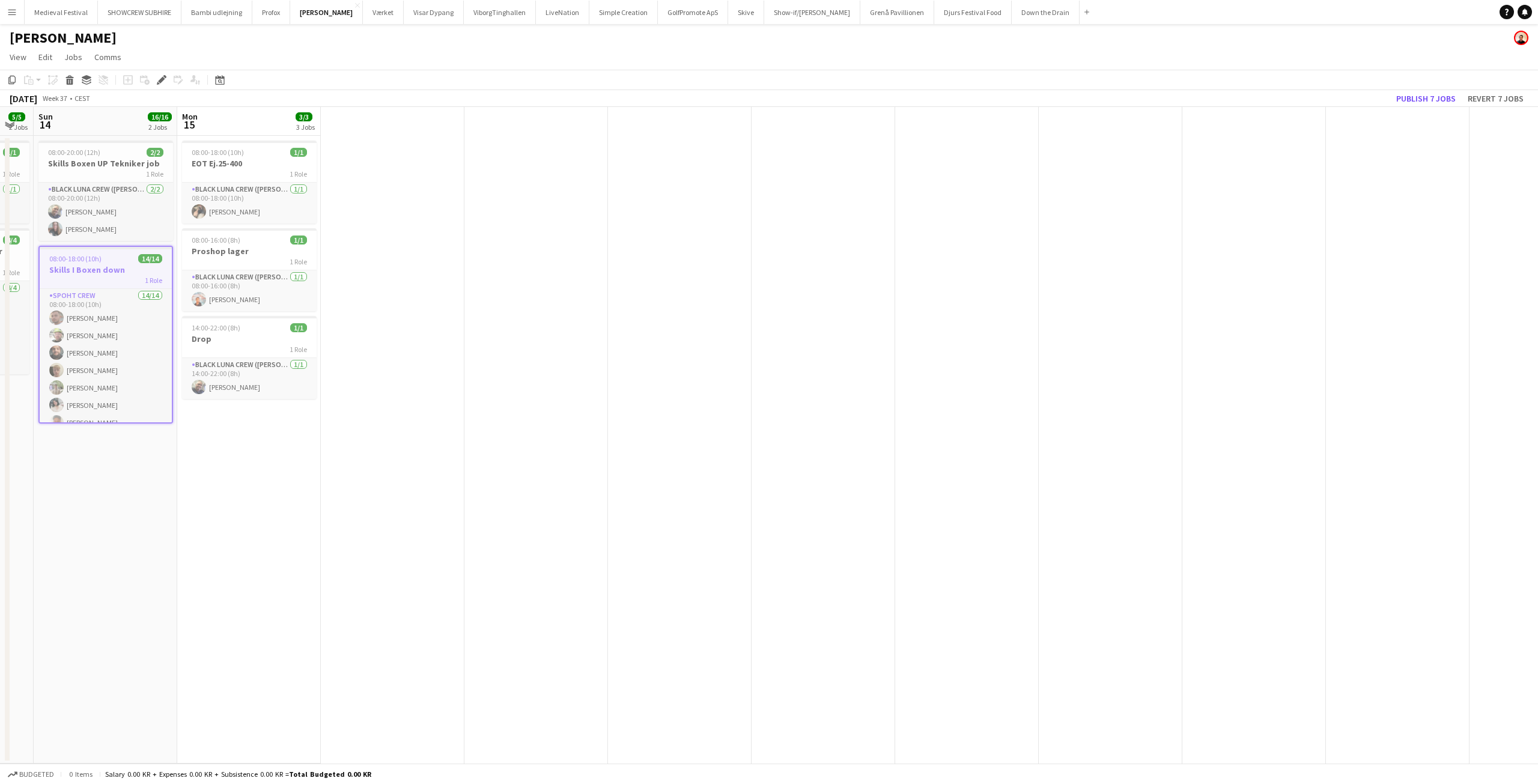
drag, startPoint x: 937, startPoint y: 221, endPoint x: 218, endPoint y: 232, distance: 719.1
click at [219, 231] on app-calendar-viewport "Thu 11 2/2 1 Job Fri 12 6/6 2 Jobs Sat 13 5/5 2 Jobs Sun 14 16/16 2 Jobs Mon 15…" at bounding box center [769, 435] width 1538 height 657
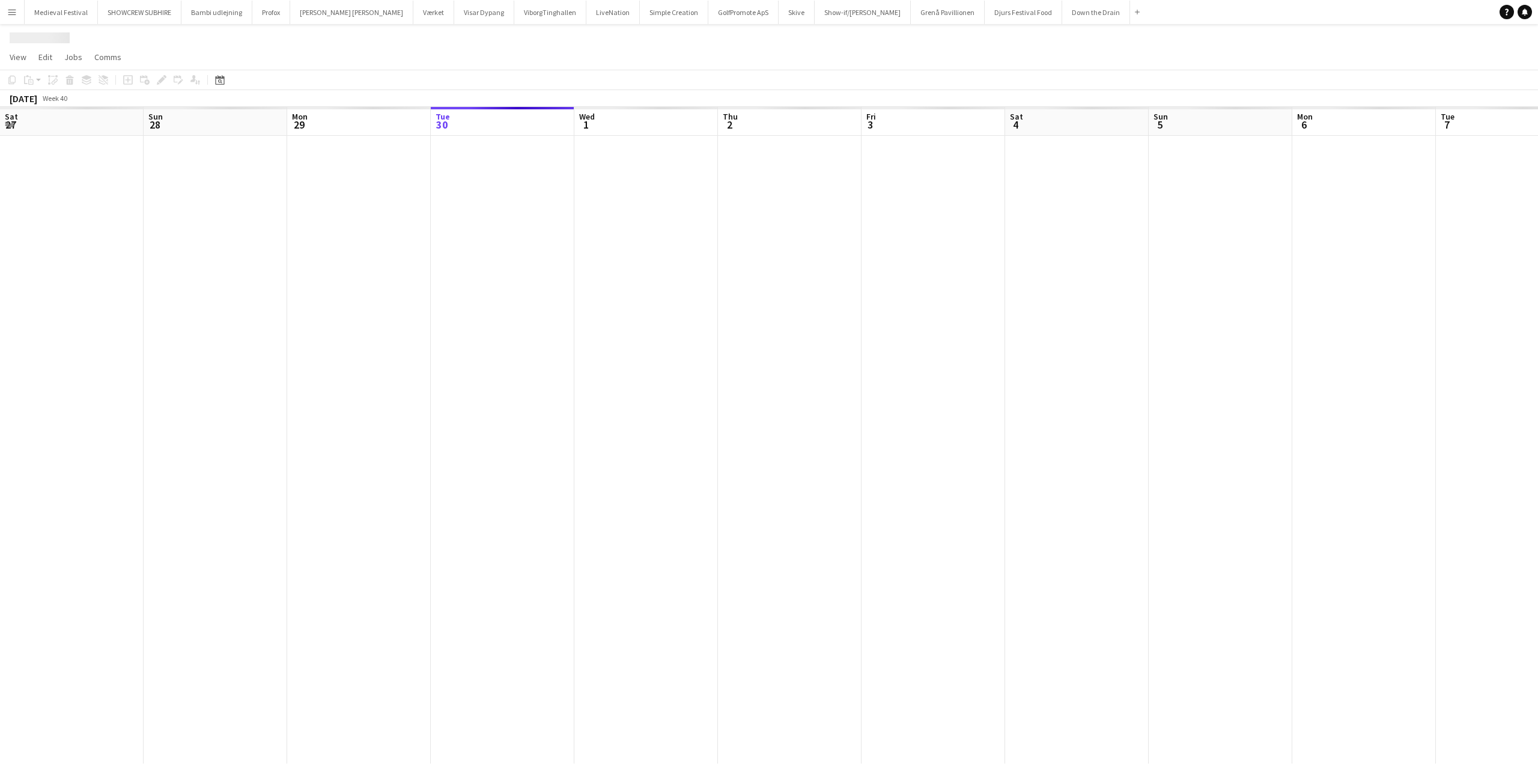
scroll to position [0, 287]
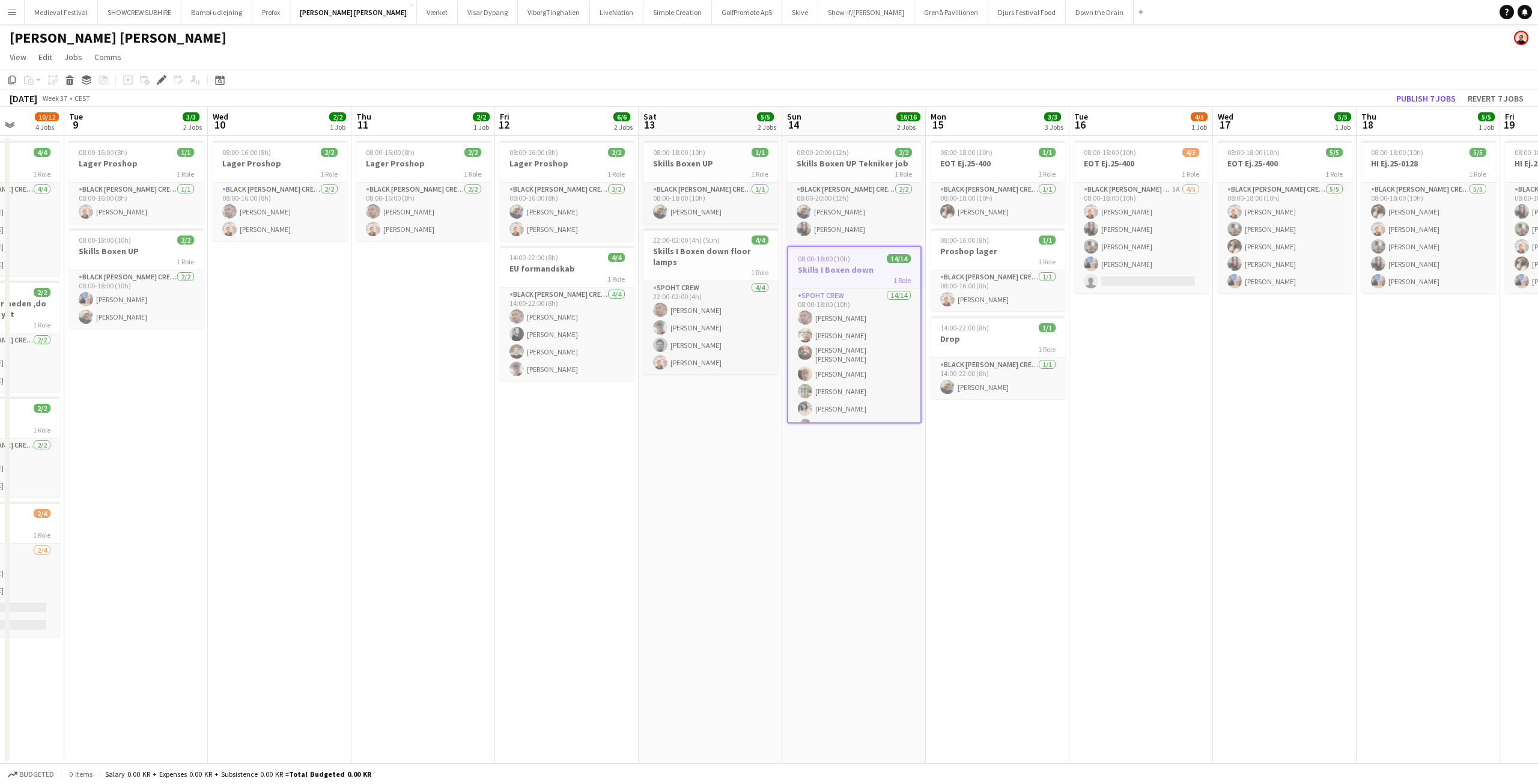
drag, startPoint x: 776, startPoint y: 449, endPoint x: 877, endPoint y: 463, distance: 102.0
click at [877, 463] on app-calendar-viewport "Sat 6 Sun 7 12/12 2 Jobs Mon 8 10/12 4 Jobs Tue 9 3/3 2 Jobs Wed 10 2/2 1 Job T…" at bounding box center [769, 435] width 1538 height 657
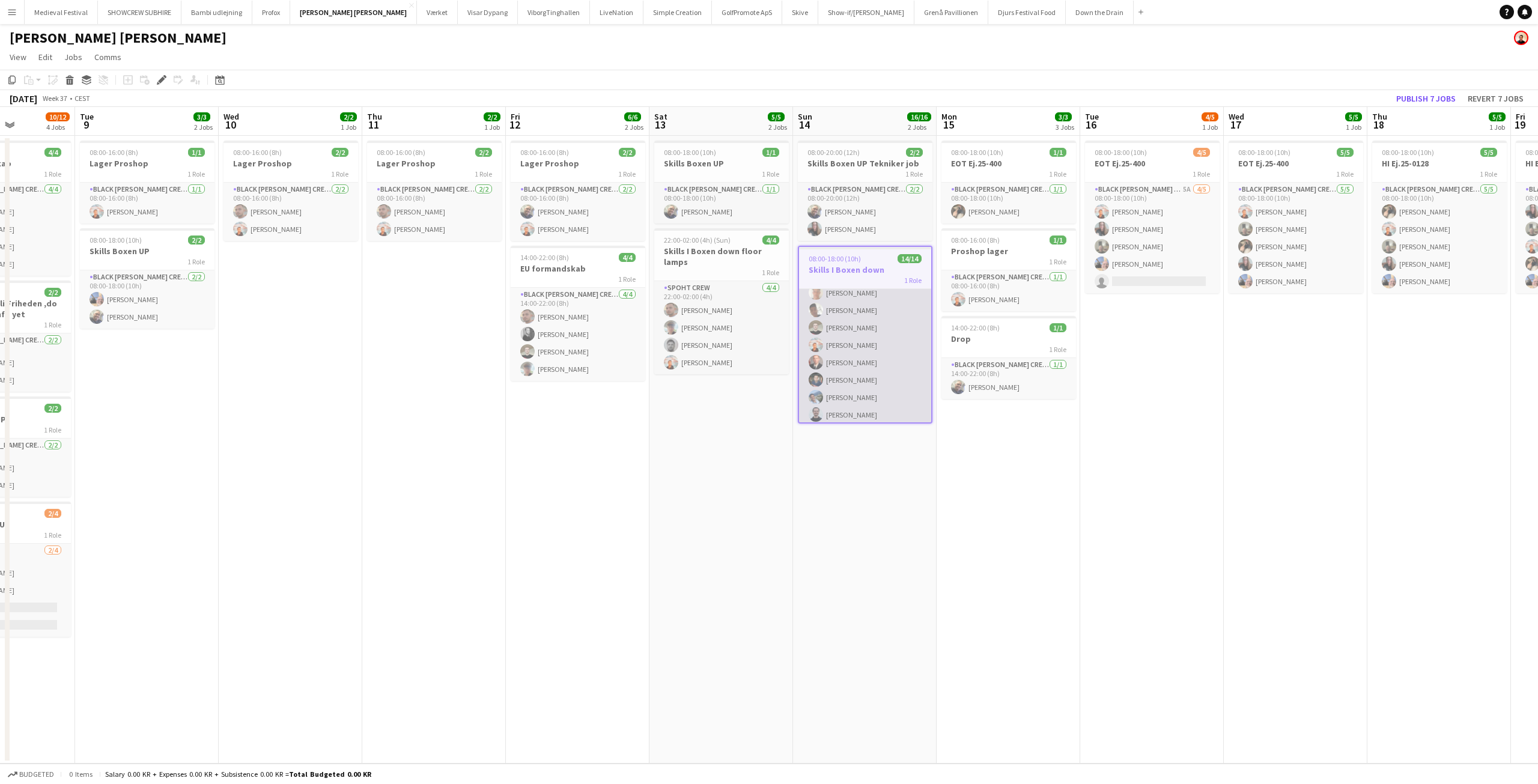
scroll to position [134, 0]
click at [6, 14] on button "Menu" at bounding box center [12, 12] width 24 height 24
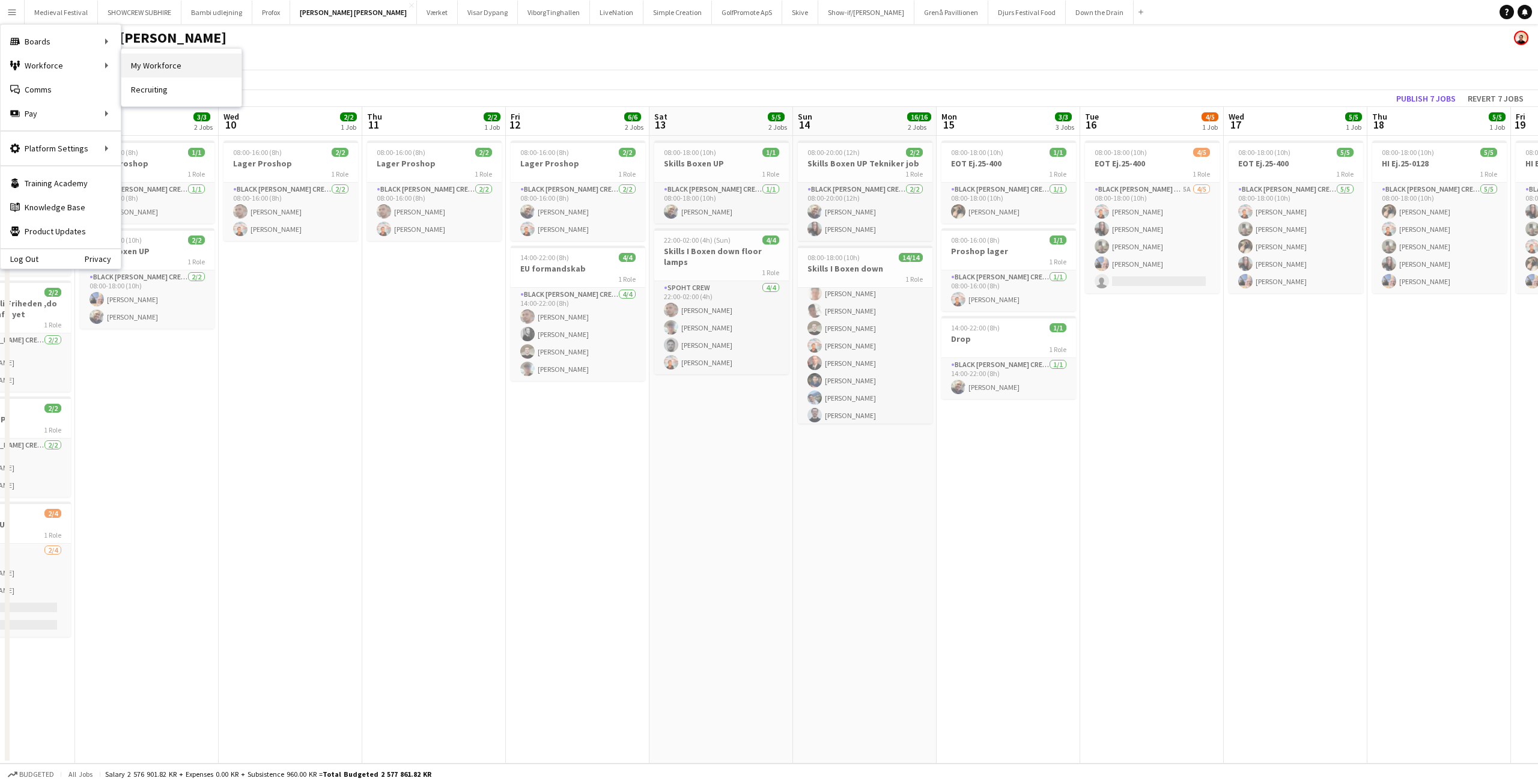
click at [153, 61] on link "My Workforce" at bounding box center [181, 66] width 120 height 24
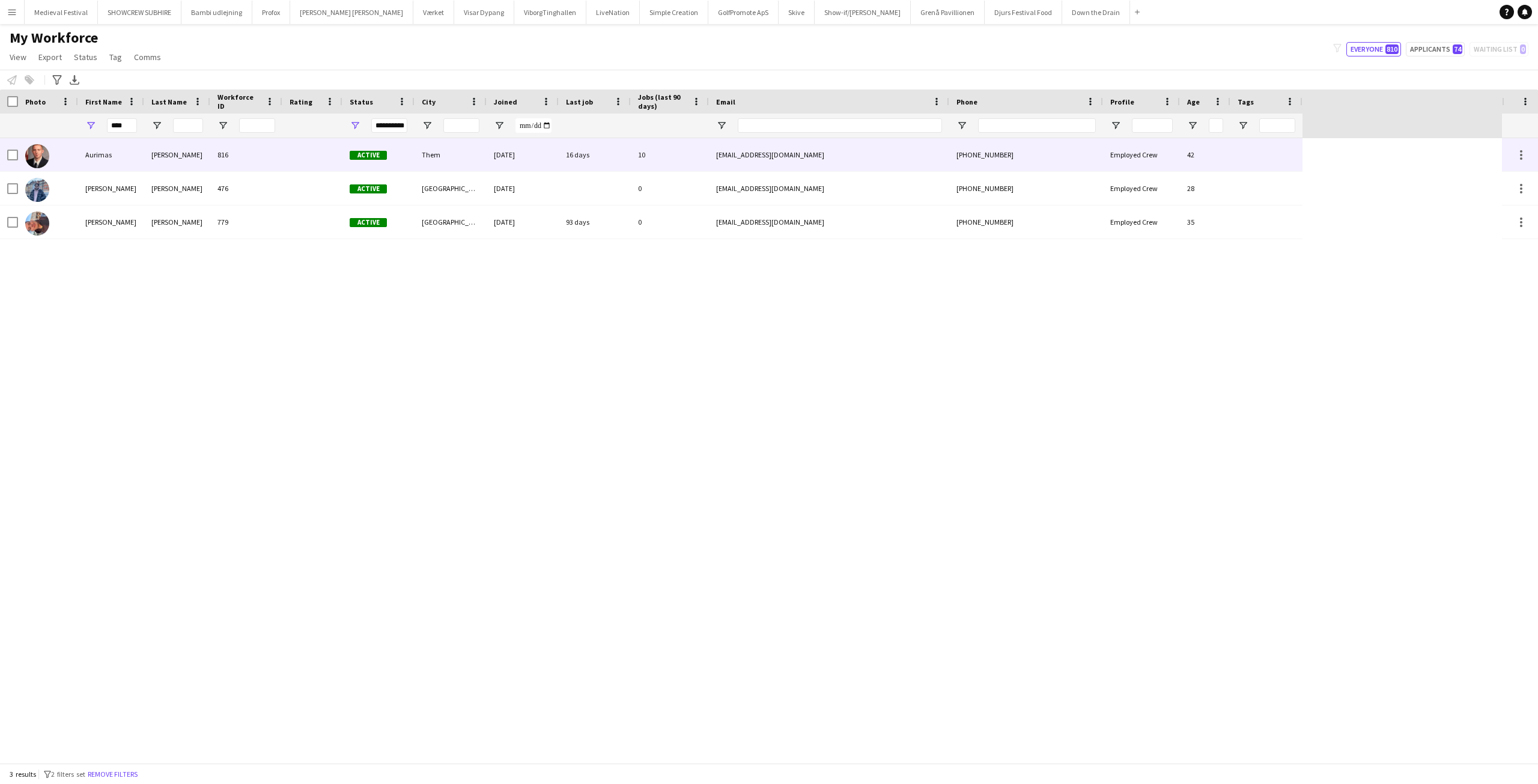
click at [175, 149] on div "Kieza" at bounding box center [177, 155] width 66 height 33
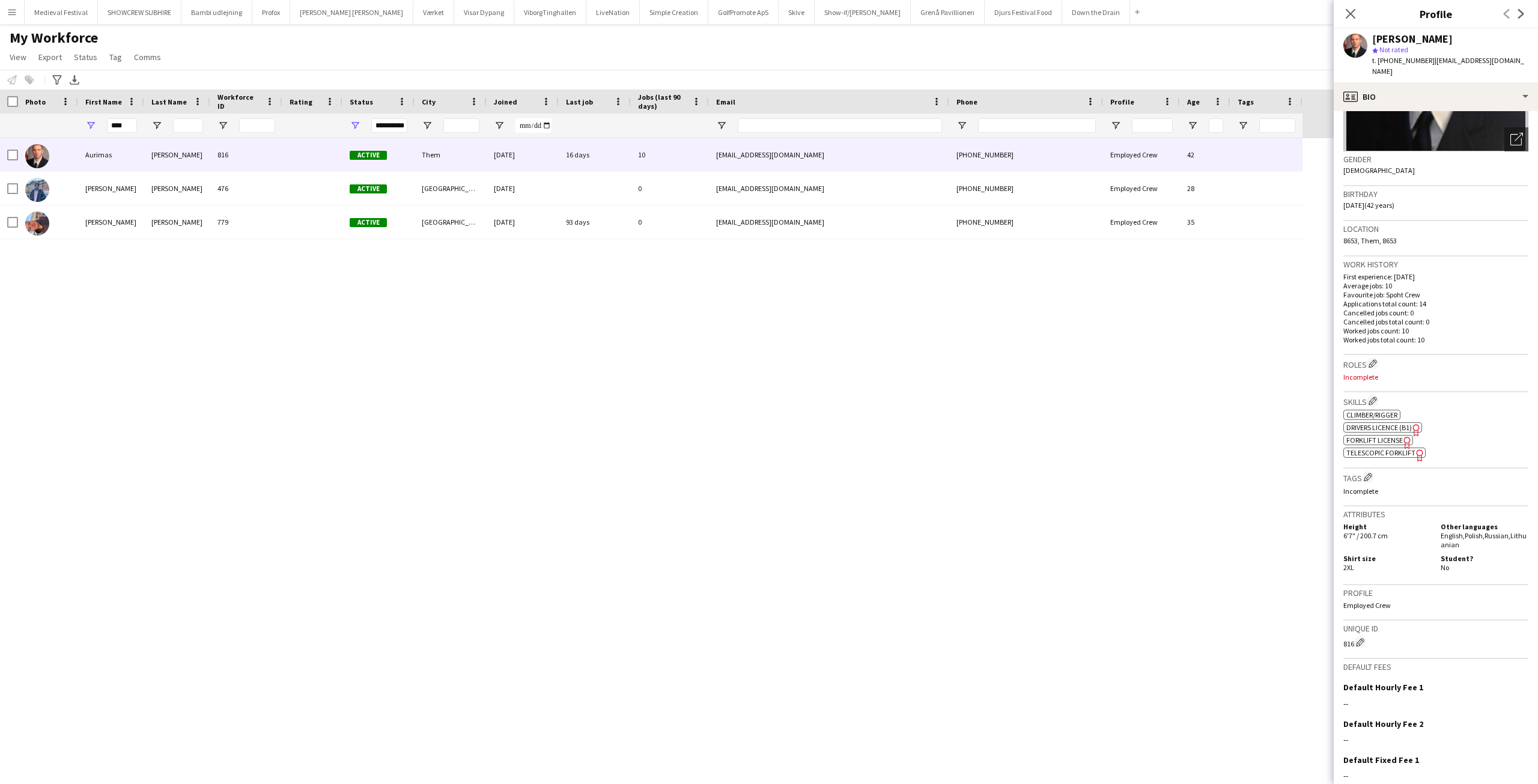
scroll to position [225, 0]
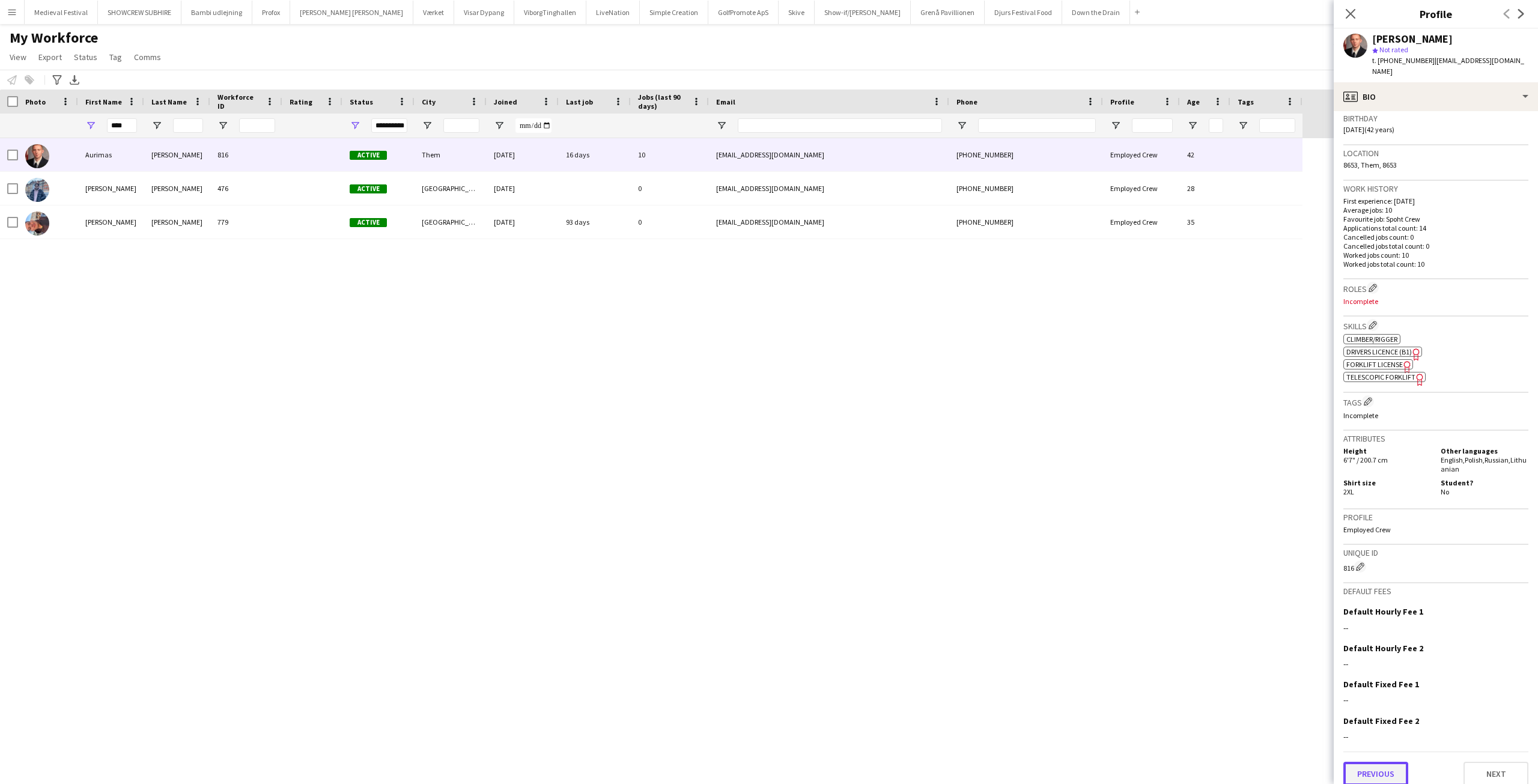
click at [1379, 766] on button "Previous" at bounding box center [1375, 774] width 65 height 24
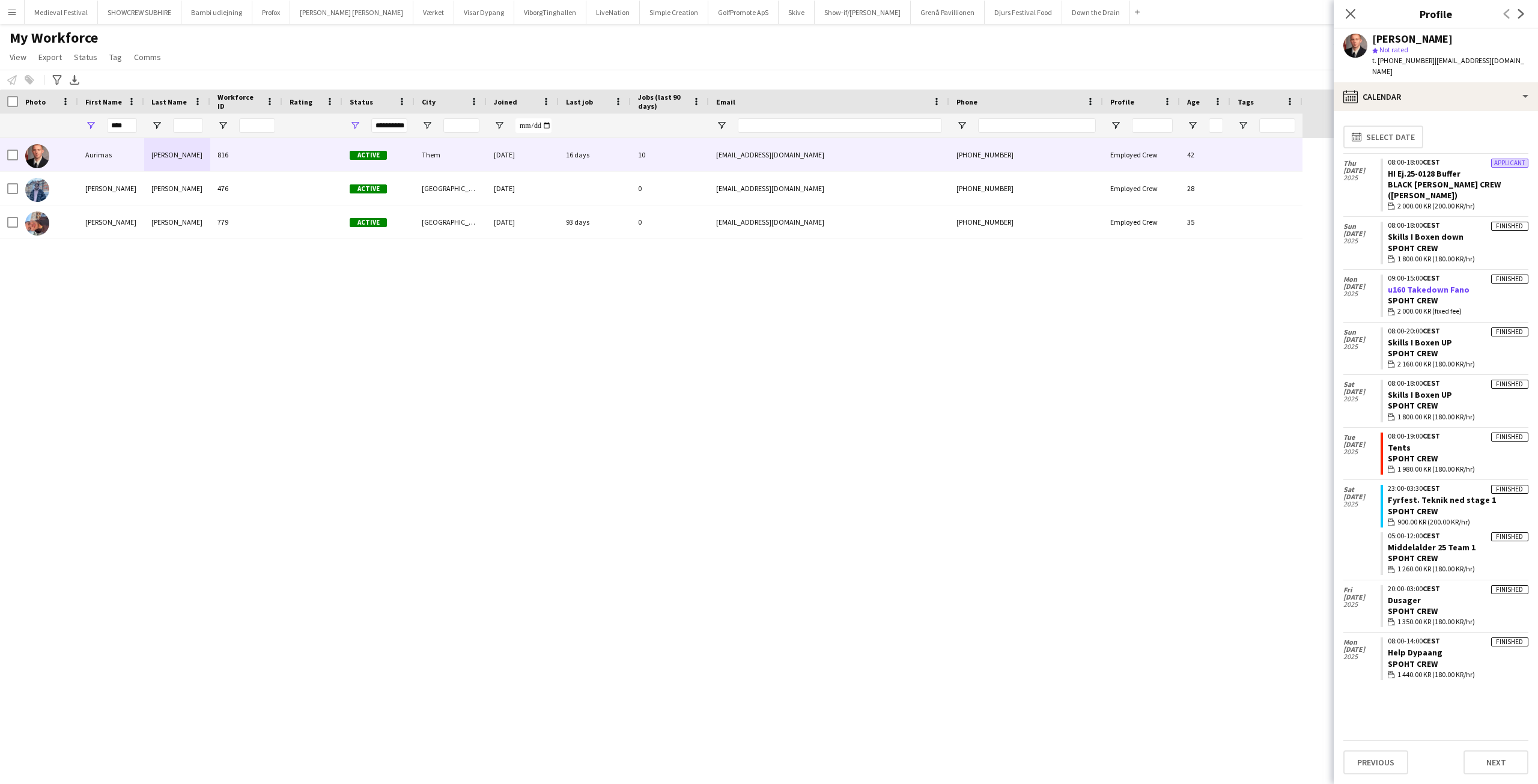
click at [1404, 284] on link "u160 Takedown Fano" at bounding box center [1429, 289] width 82 height 10
click at [1398, 647] on link "Help Dypaang" at bounding box center [1415, 652] width 54 height 10
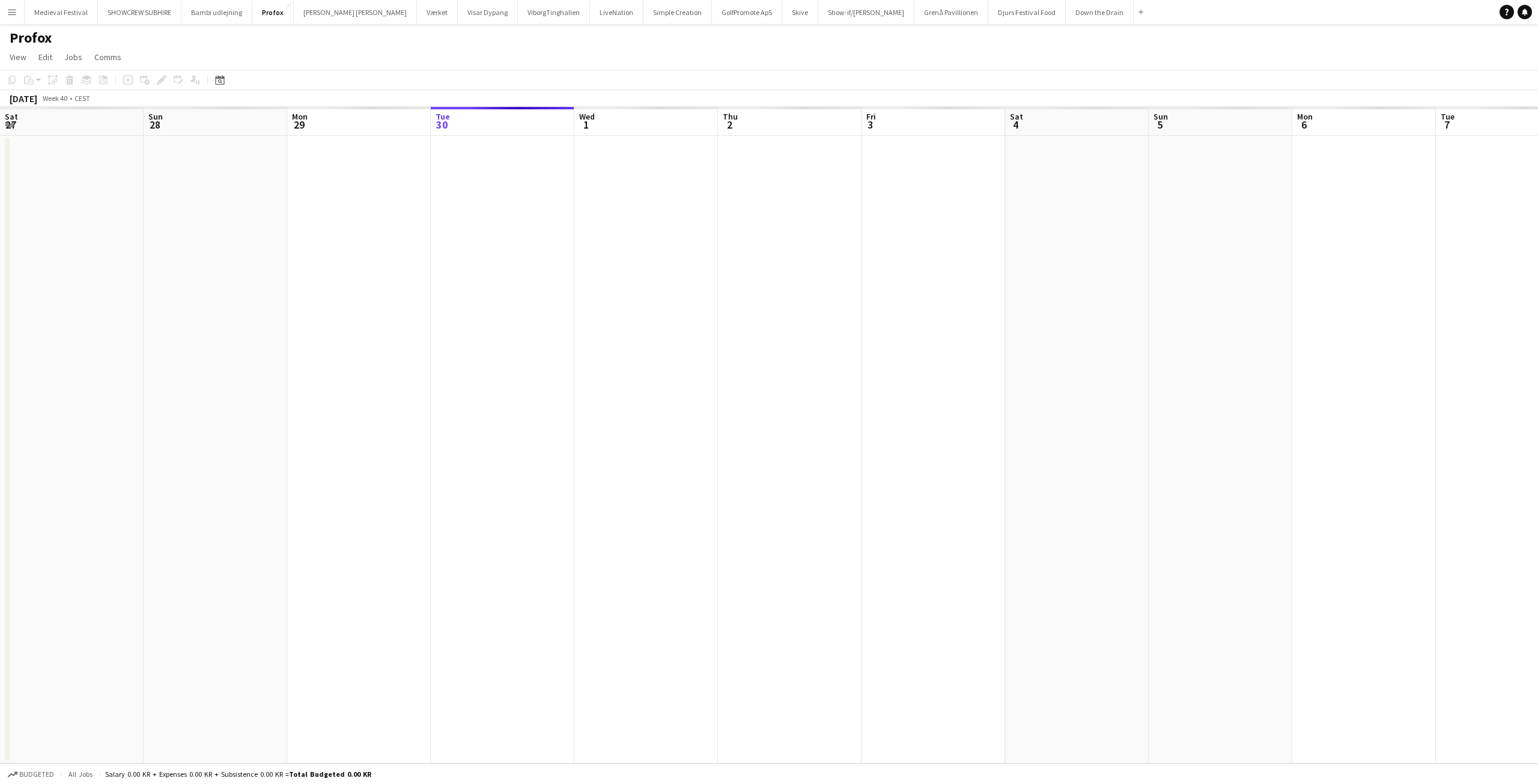
scroll to position [0, 413]
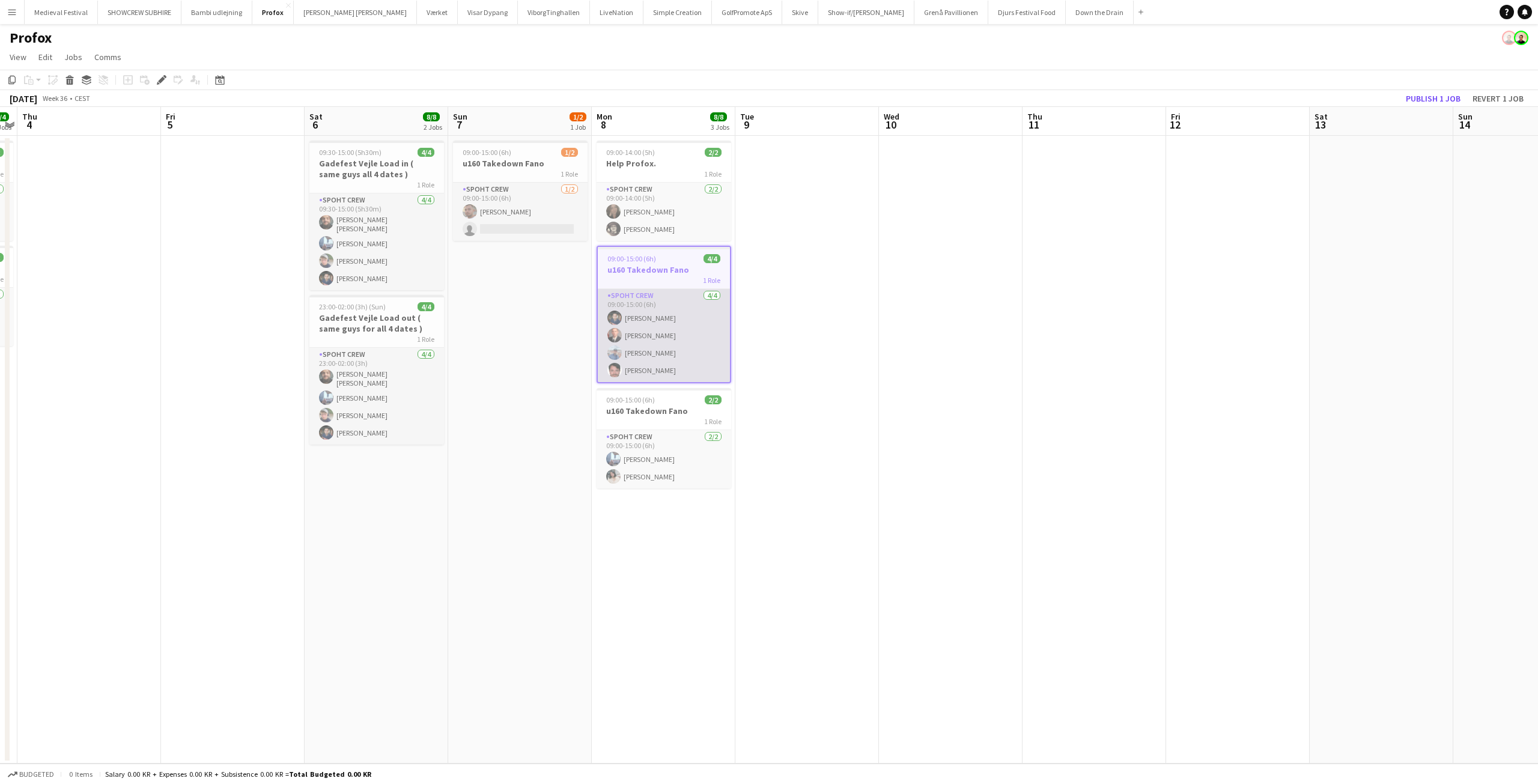
click at [673, 314] on app-card-role "Spoht Crew [DATE] 09:00-15:00 (6h) [PERSON_NAME] [PERSON_NAME] [PERSON_NAME]" at bounding box center [664, 336] width 132 height 93
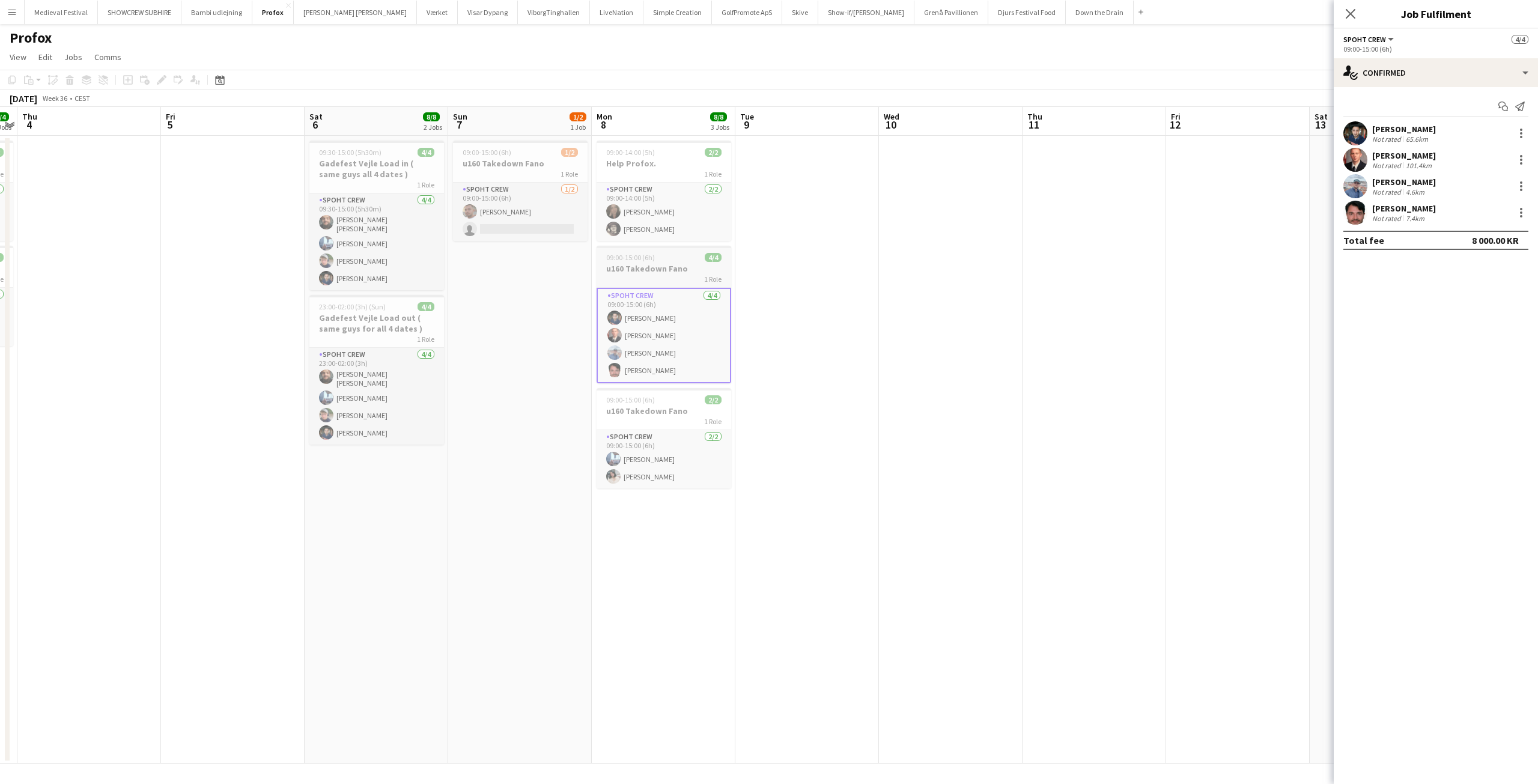
click at [653, 260] on span "09:00-15:00 (6h)" at bounding box center [631, 258] width 49 height 9
click at [163, 75] on icon "Edit" at bounding box center [161, 80] width 10 height 10
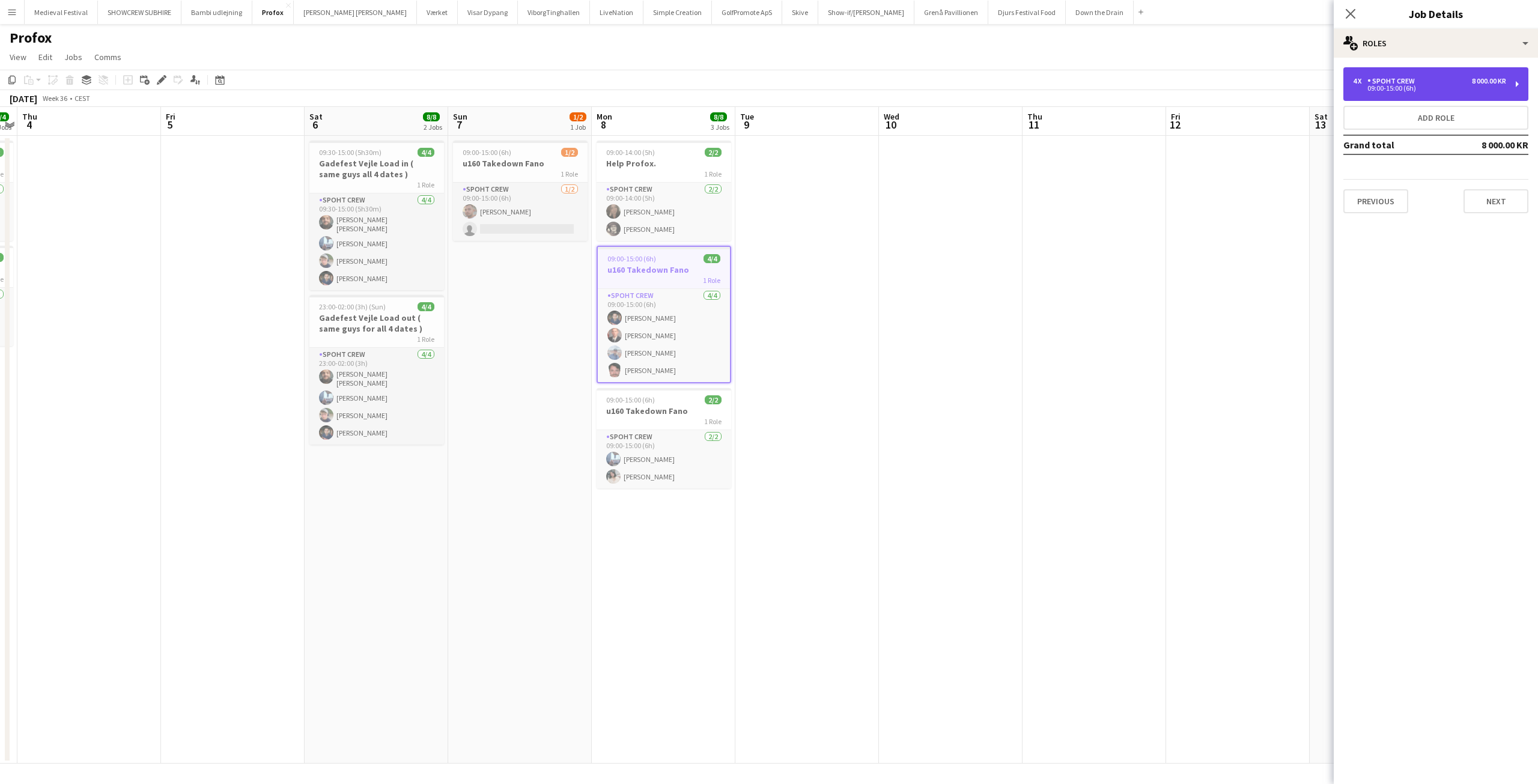
click at [1452, 79] on div "4 x Spoht Crew 8 000.00 KR" at bounding box center [1430, 81] width 153 height 9
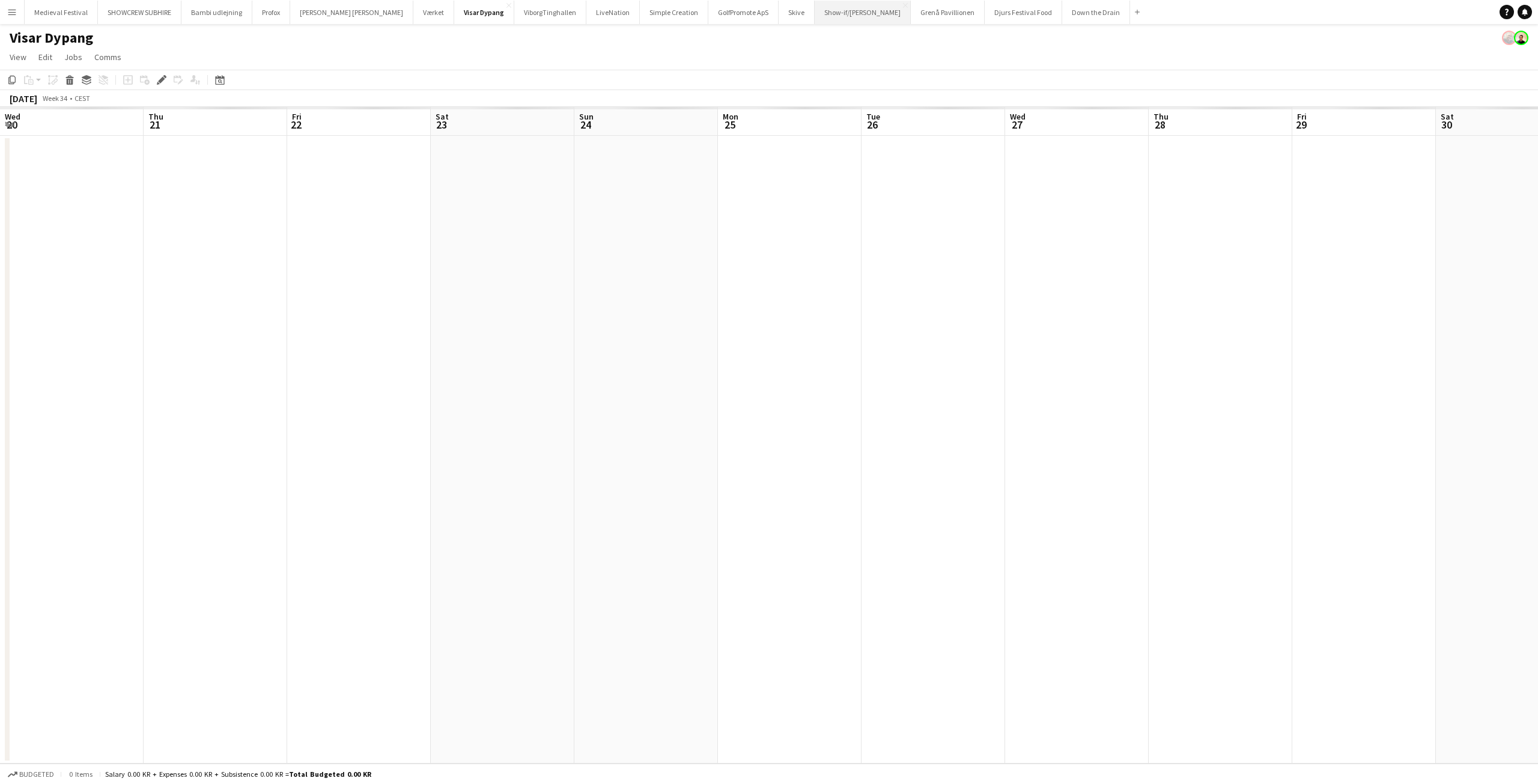
scroll to position [0, 413]
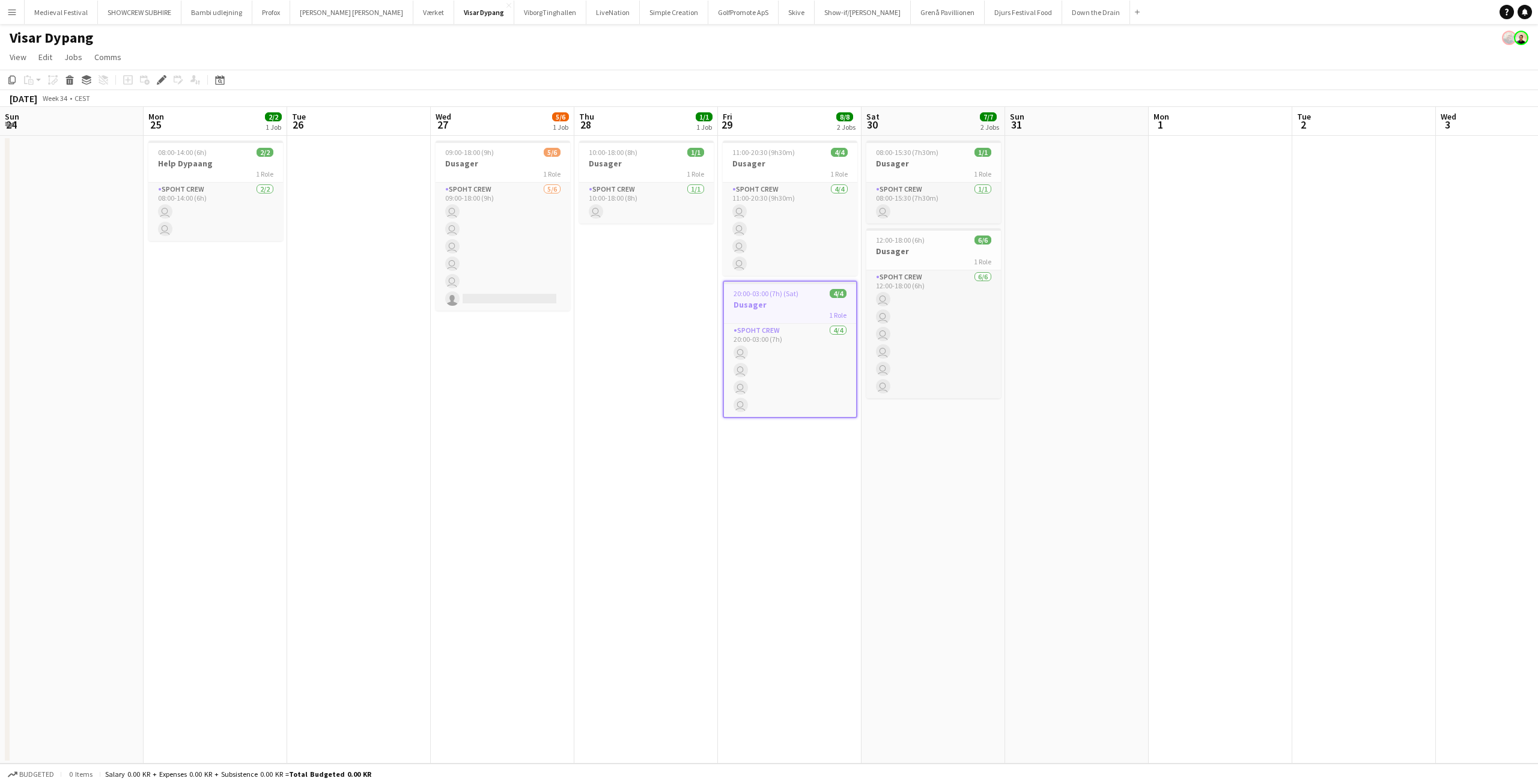
scroll to position [0, 413]
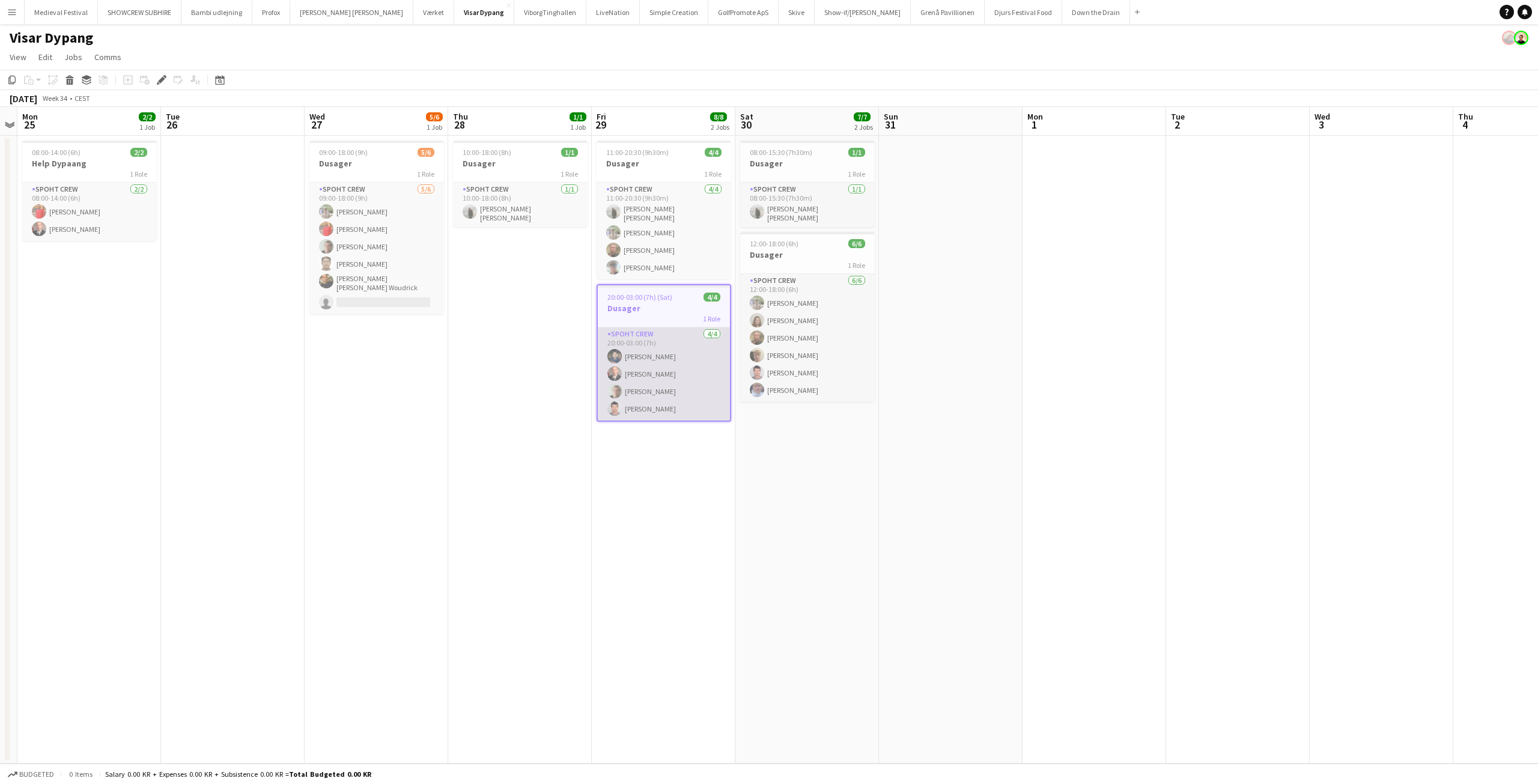
click at [698, 387] on app-card-role "Spoht Crew [DATE] 20:00-03:00 (7h) [PERSON_NAME] [PERSON_NAME] [PERSON_NAME]" at bounding box center [664, 374] width 132 height 93
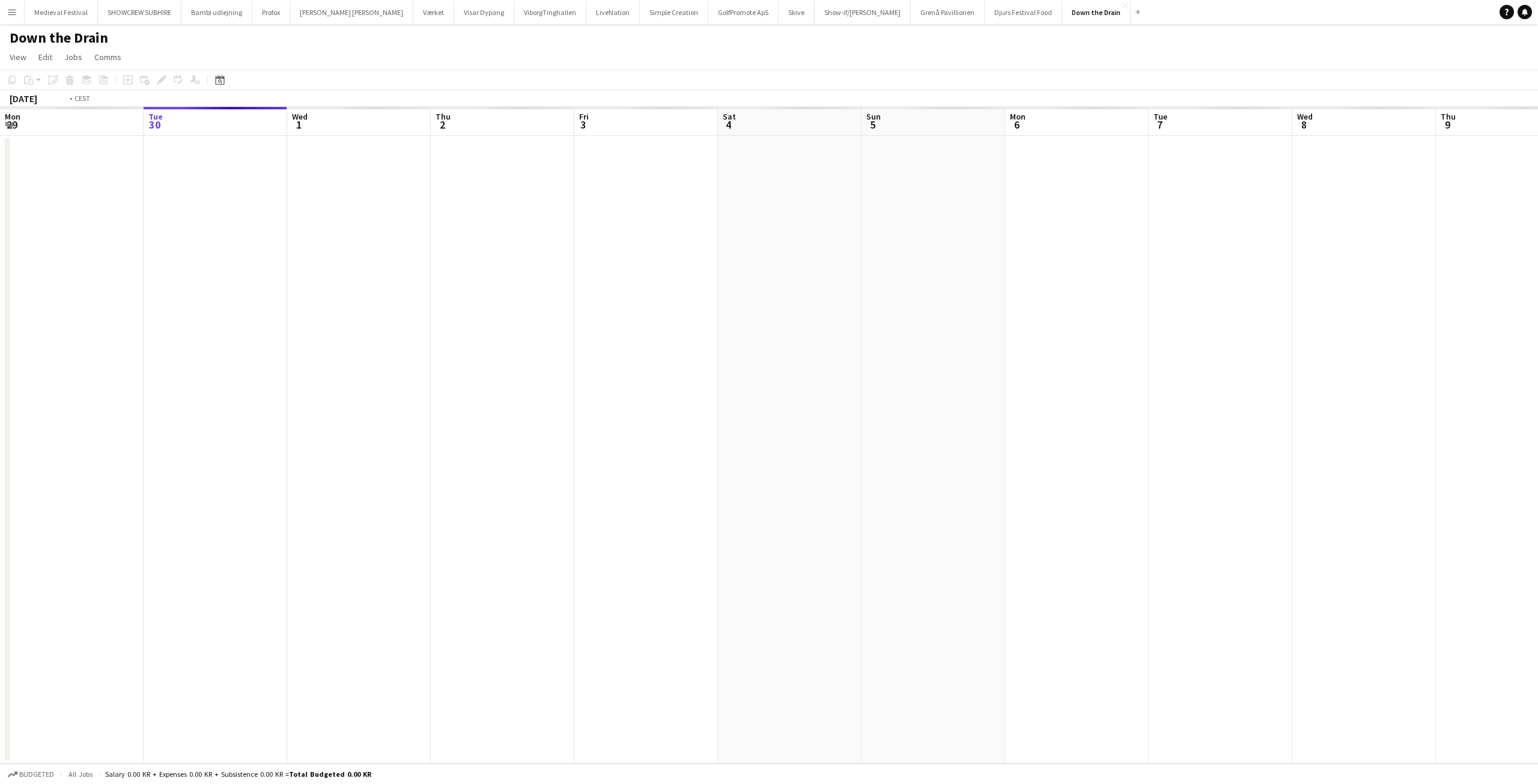
scroll to position [0, 413]
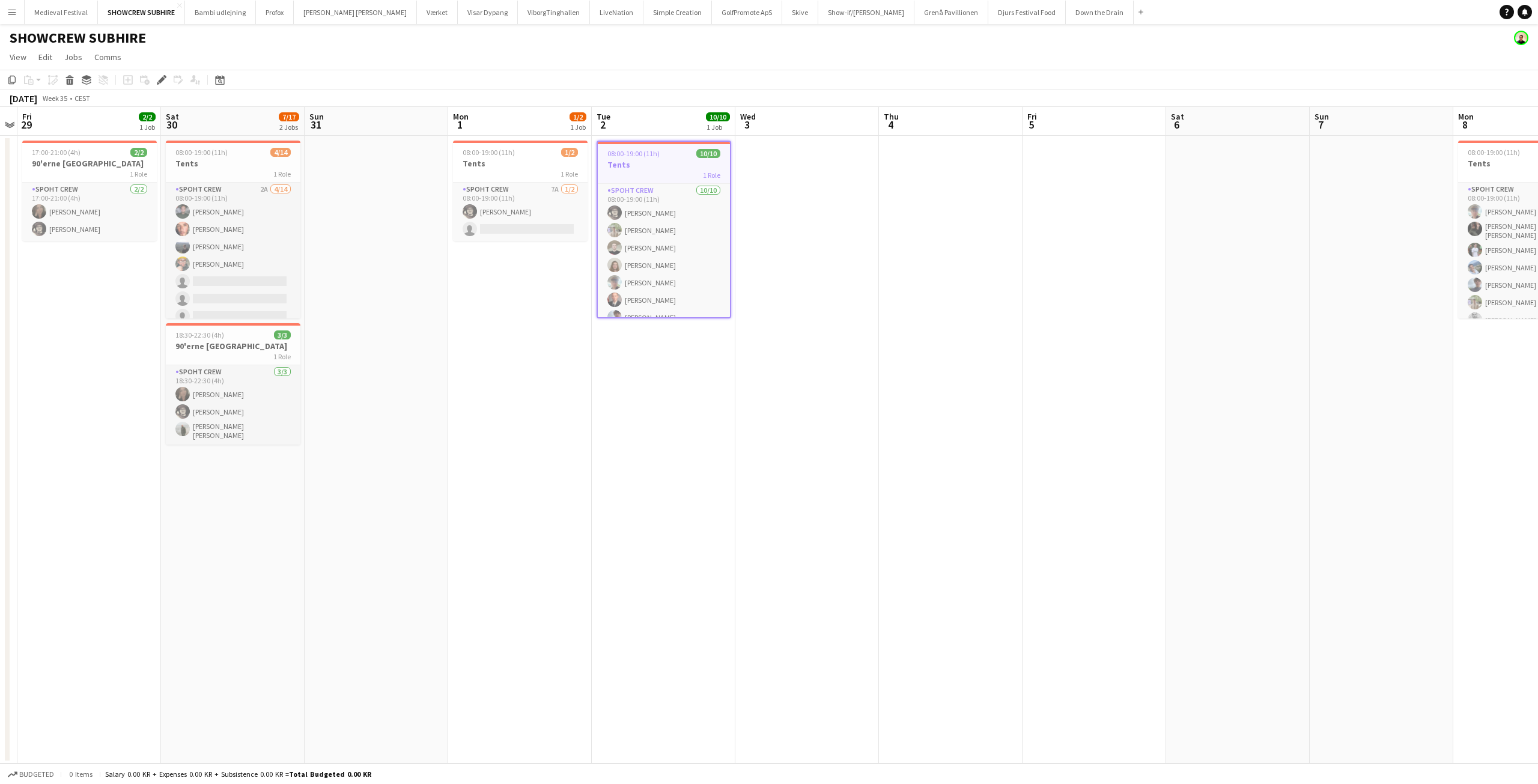
click at [11, 12] on app-icon "Menu" at bounding box center [12, 12] width 10 height 10
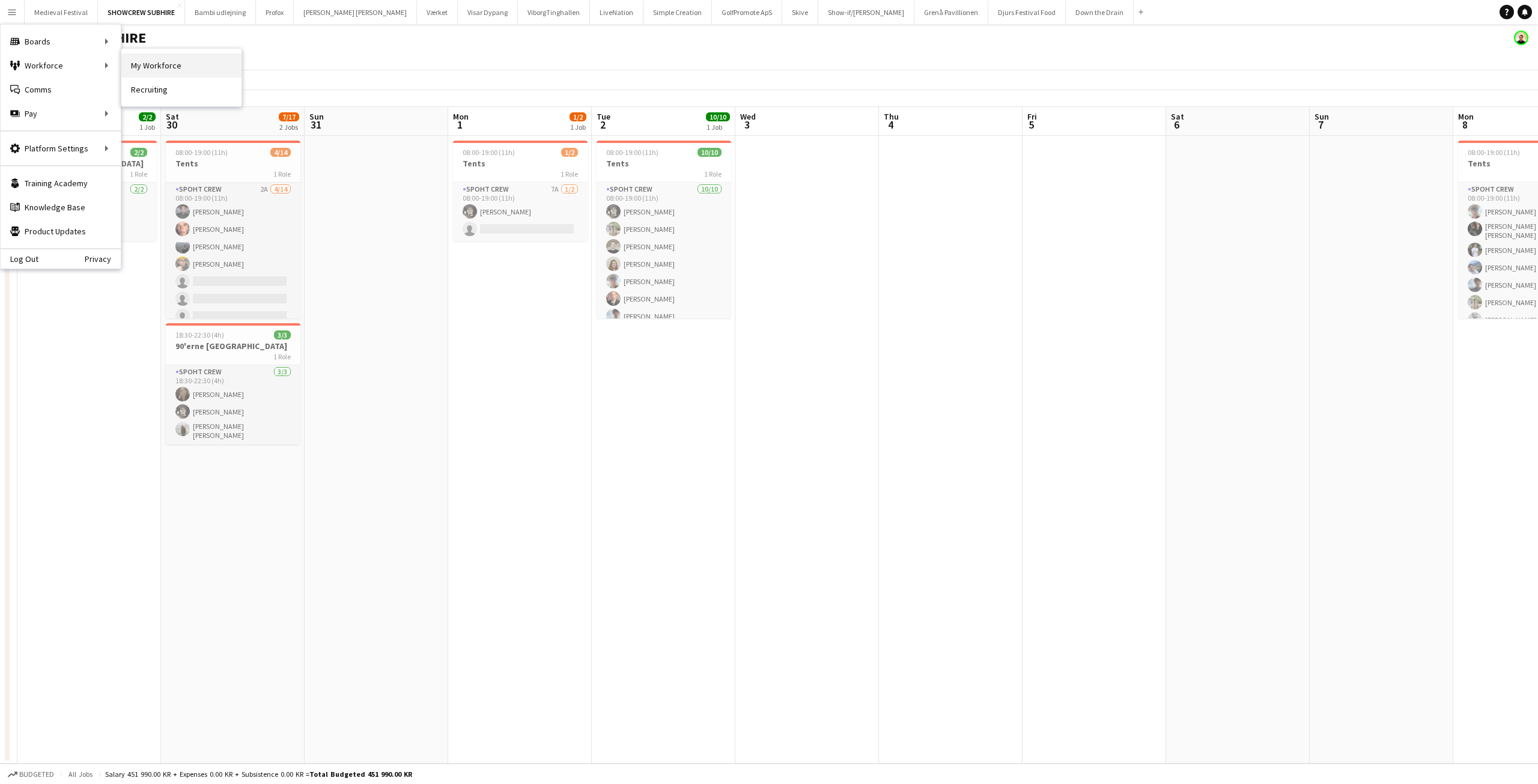
click at [134, 66] on link "My Workforce" at bounding box center [181, 66] width 120 height 24
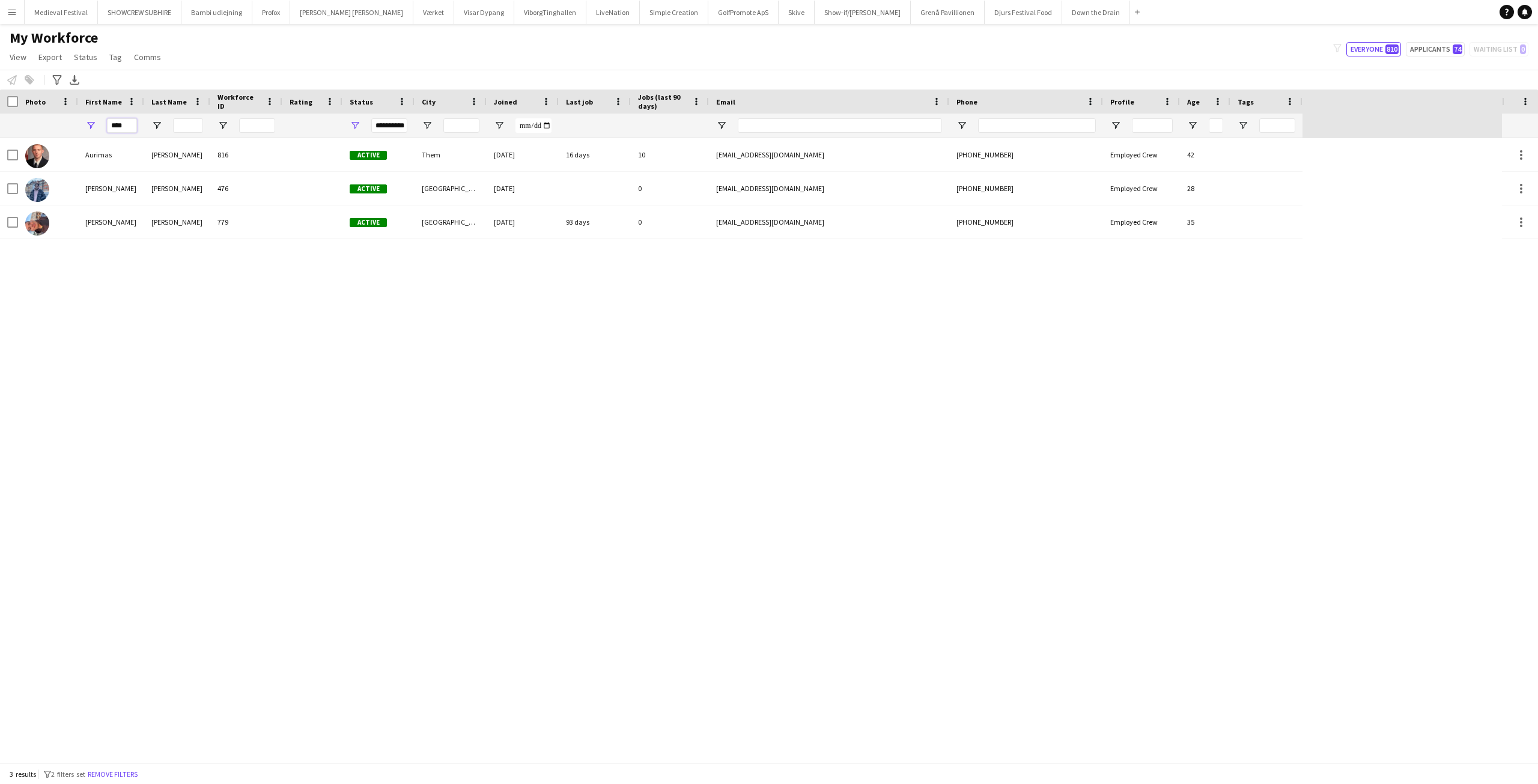
drag, startPoint x: 125, startPoint y: 130, endPoint x: 66, endPoint y: 130, distance: 59.0
click at [75, 132] on div "**********" at bounding box center [651, 125] width 1303 height 24
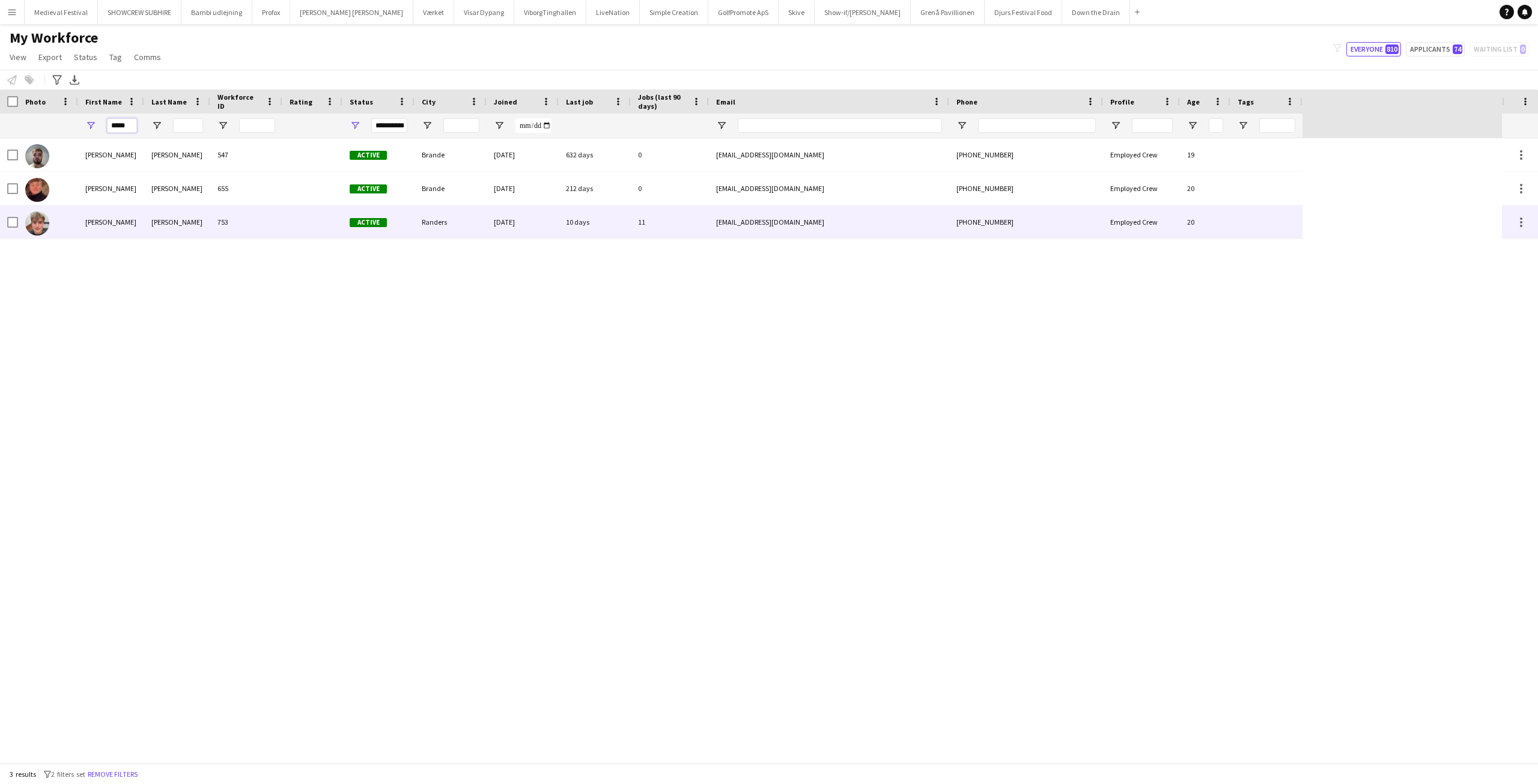
type input "*****"
click at [233, 220] on div "753" at bounding box center [246, 222] width 72 height 33
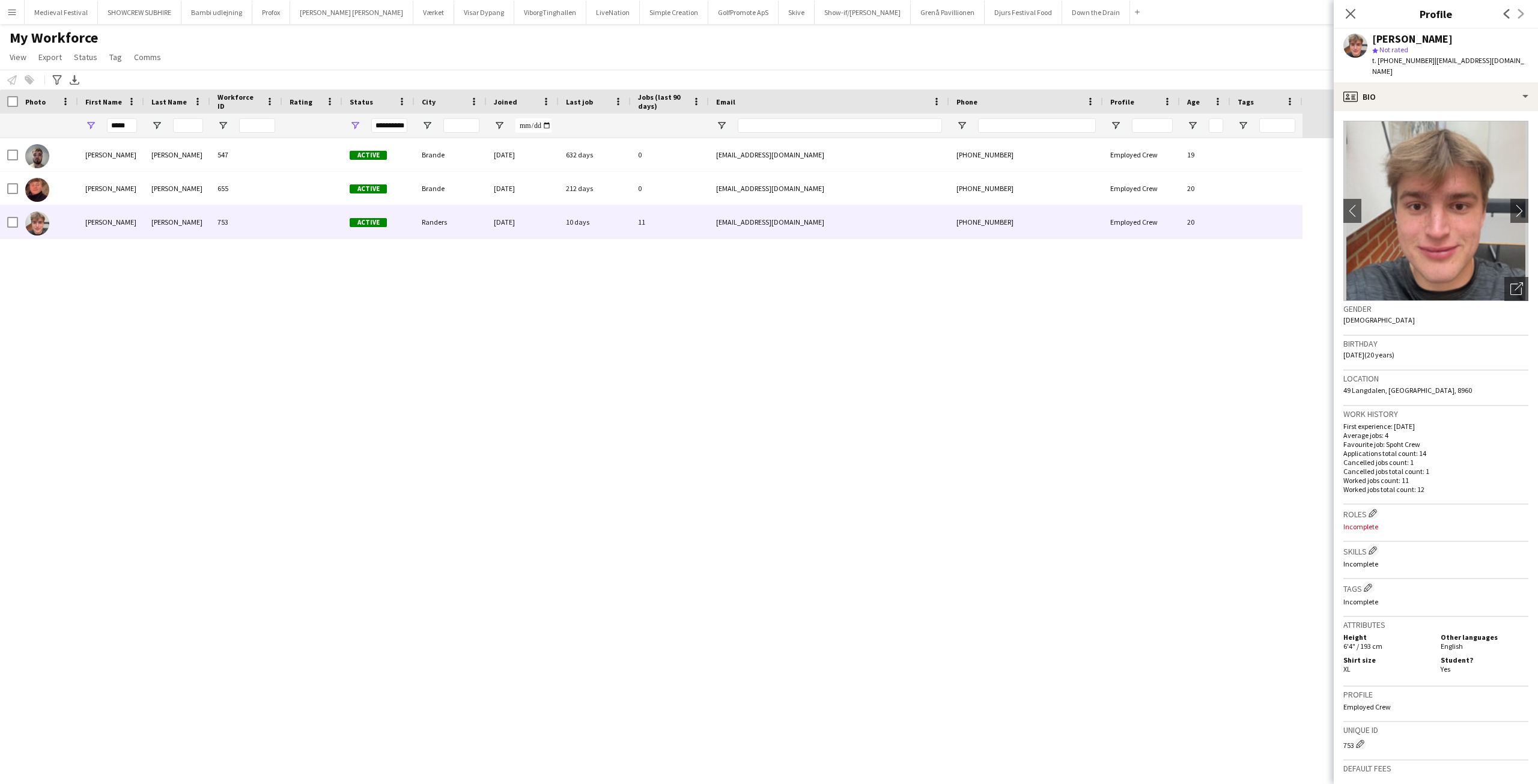
scroll to position [177, 0]
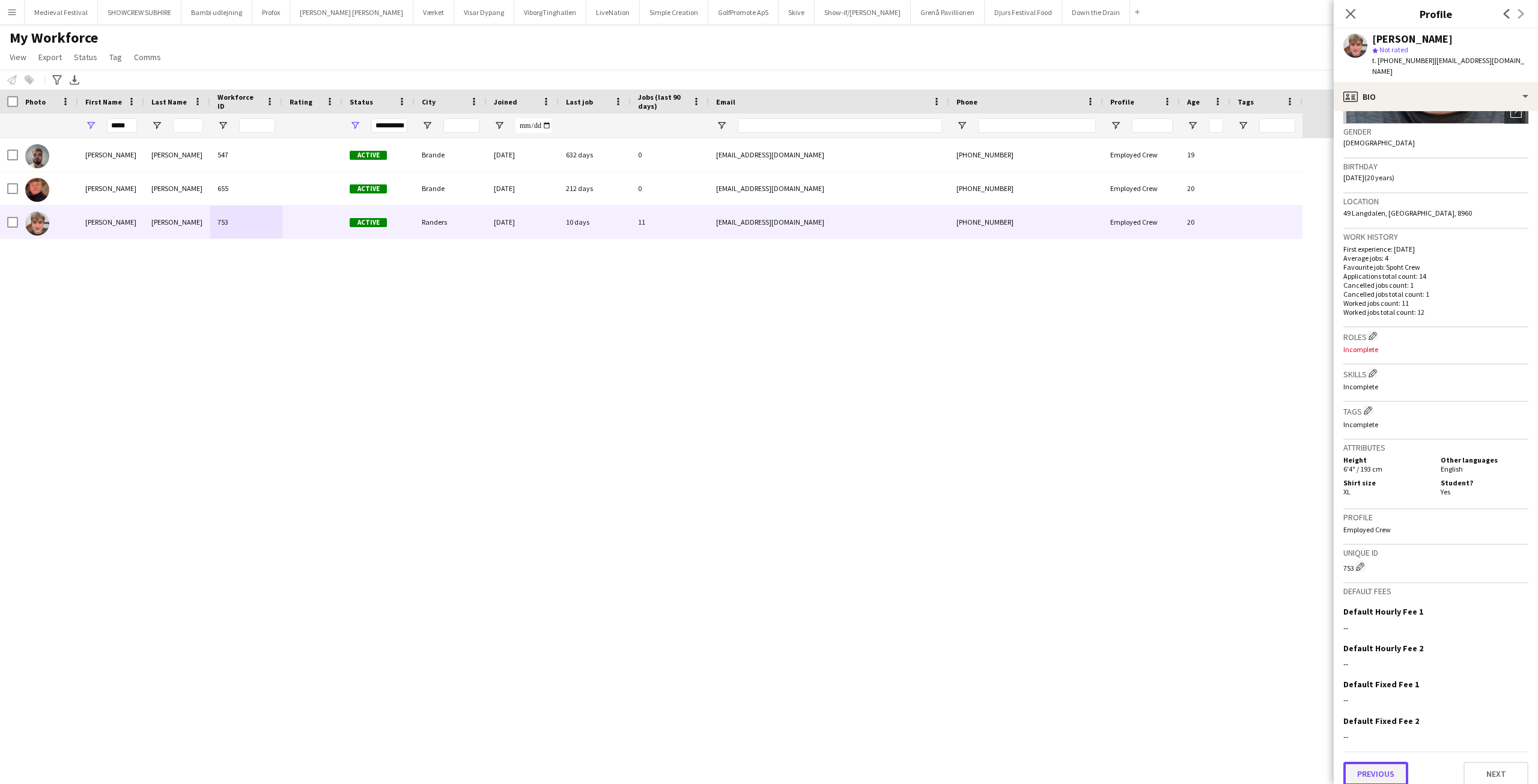
click at [1373, 762] on button "Previous" at bounding box center [1375, 774] width 65 height 24
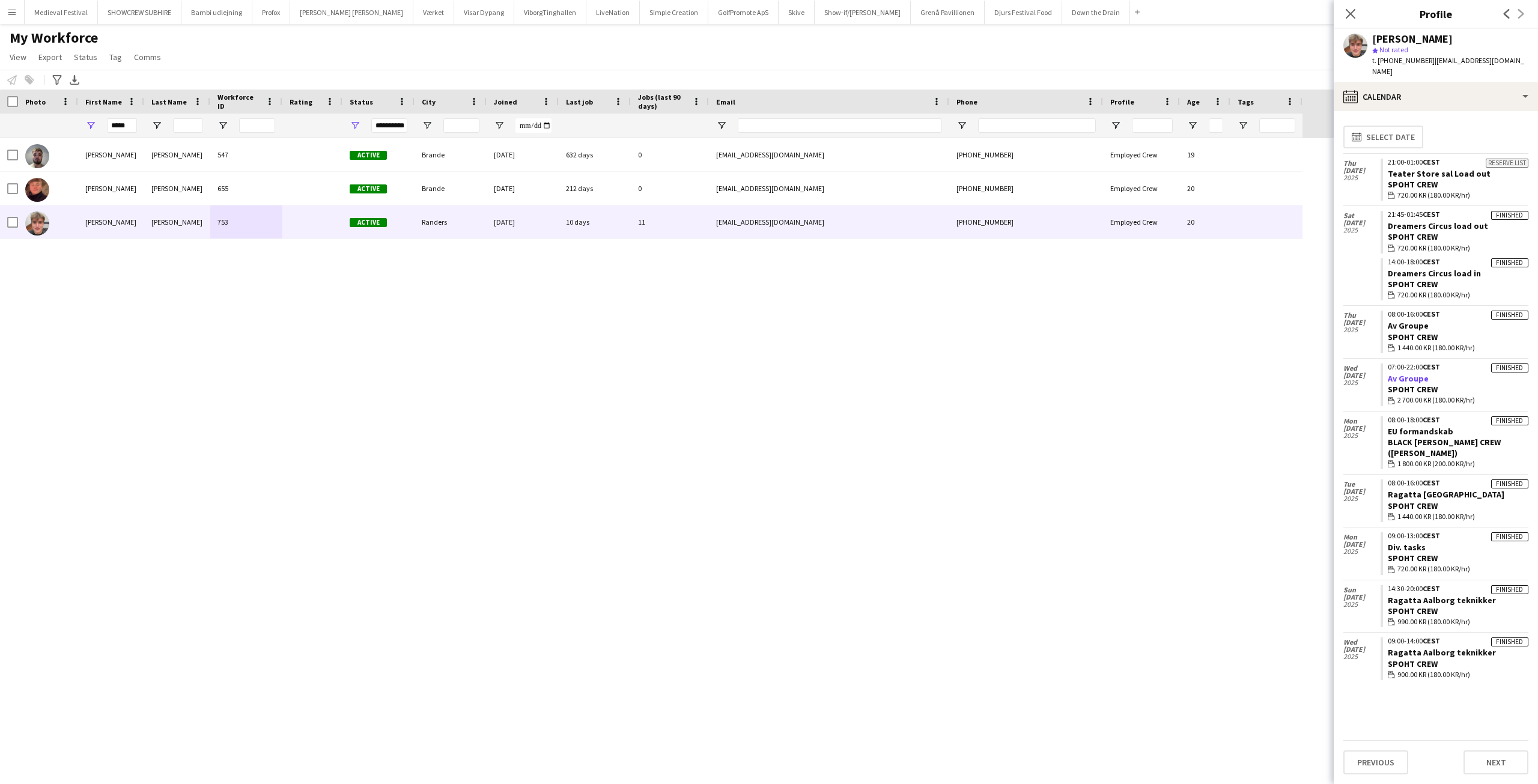
click at [1412, 373] on link "Av Groupe" at bounding box center [1408, 378] width 41 height 10
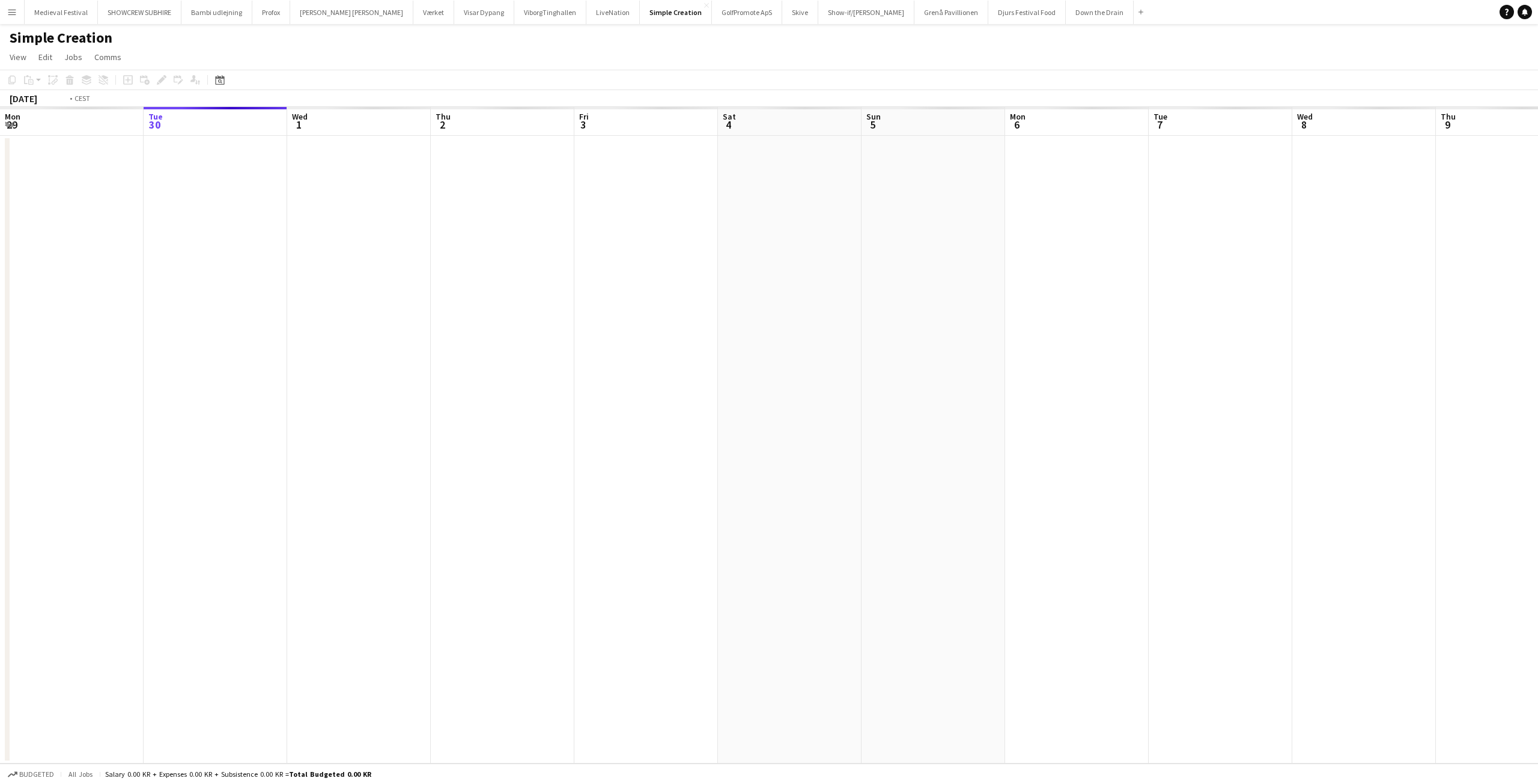
scroll to position [0, 413]
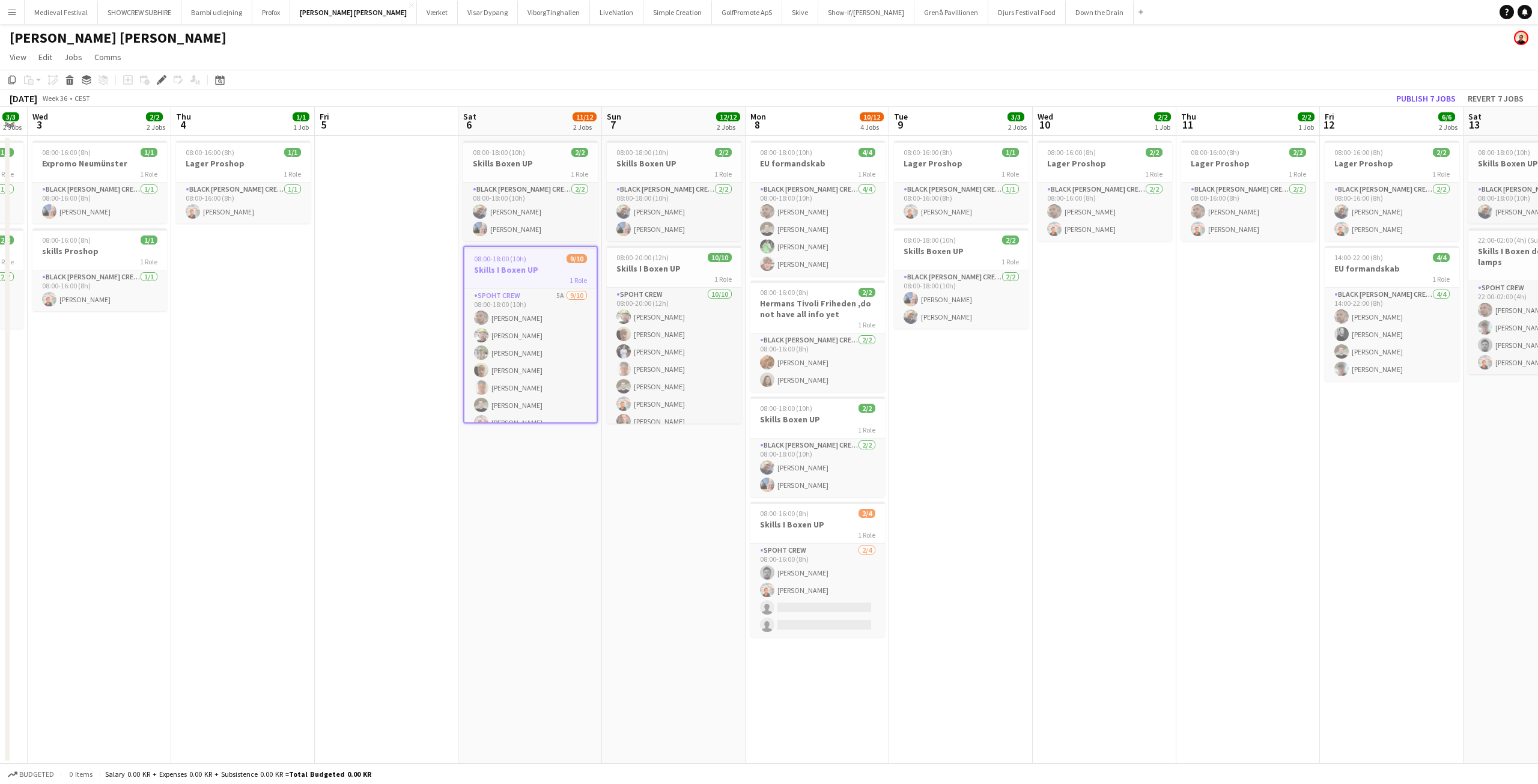
scroll to position [0, 416]
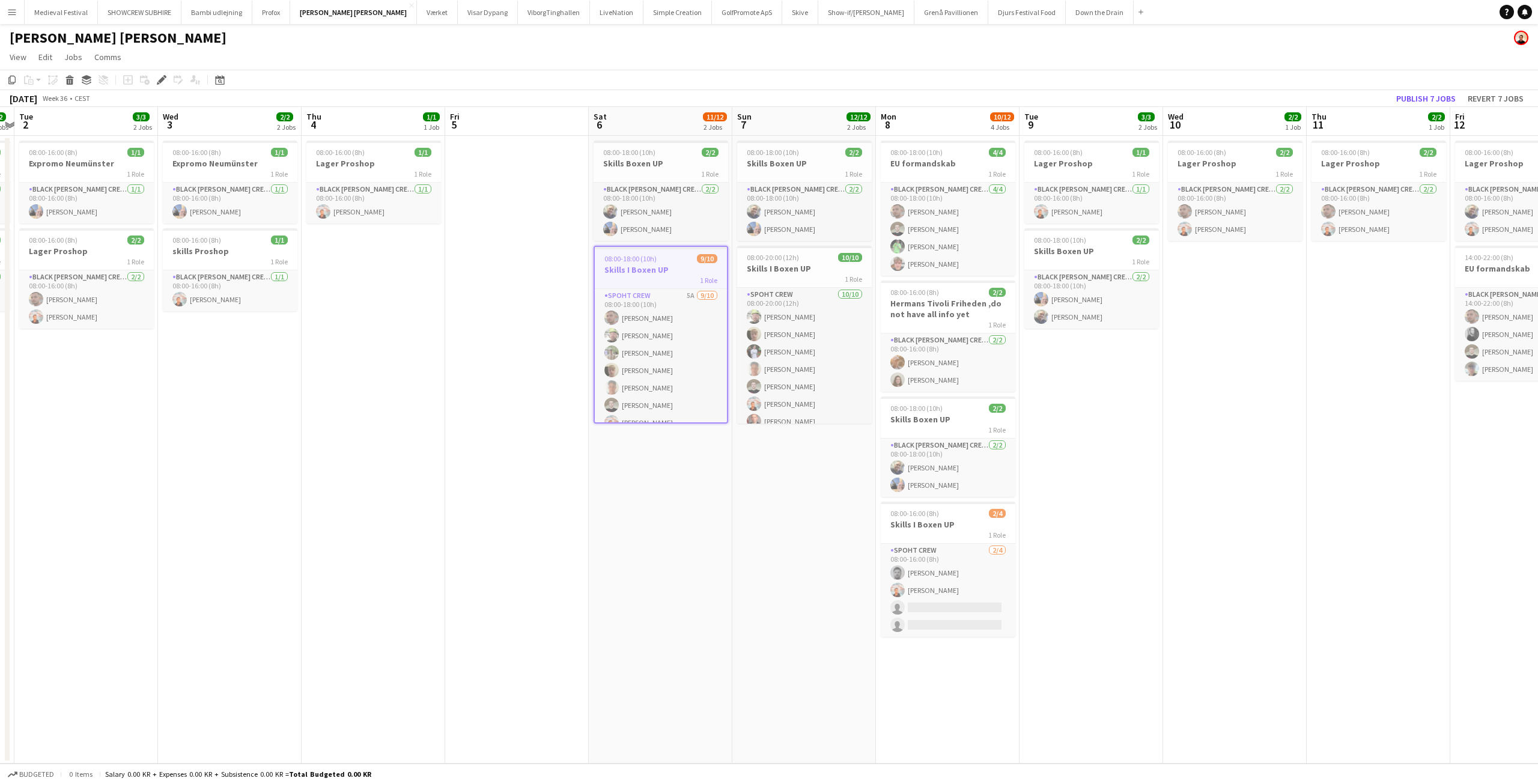
drag, startPoint x: 1200, startPoint y: 422, endPoint x: 1055, endPoint y: 424, distance: 145.0
click at [1055, 424] on app-calendar-viewport "Sat 30 Sun 31 2/2 1 Job Mon 1 2/2 2 Jobs Tue 2 3/3 2 Jobs Wed 3 2/2 2 Jobs Thu …" at bounding box center [769, 435] width 1538 height 657
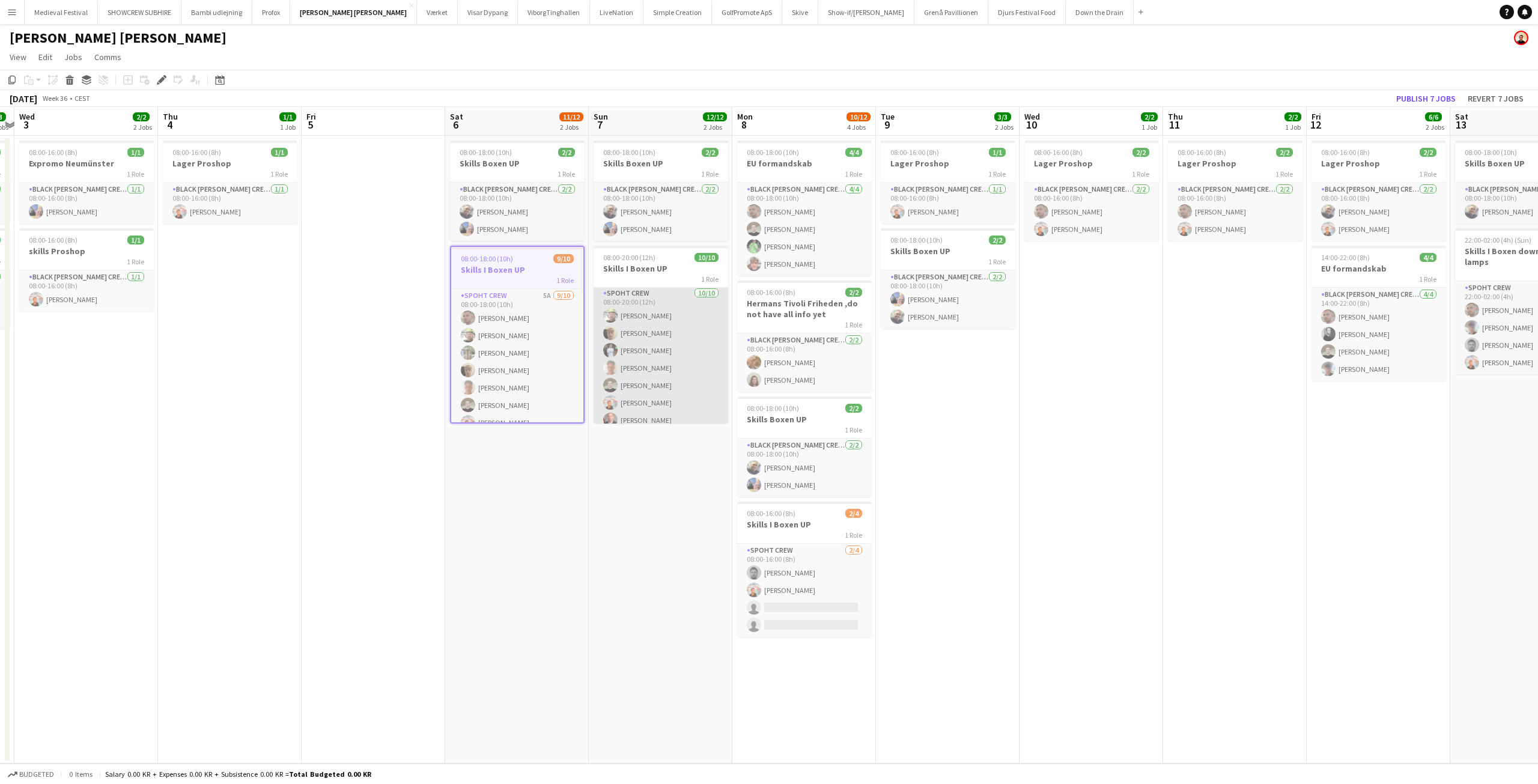
scroll to position [0, 0]
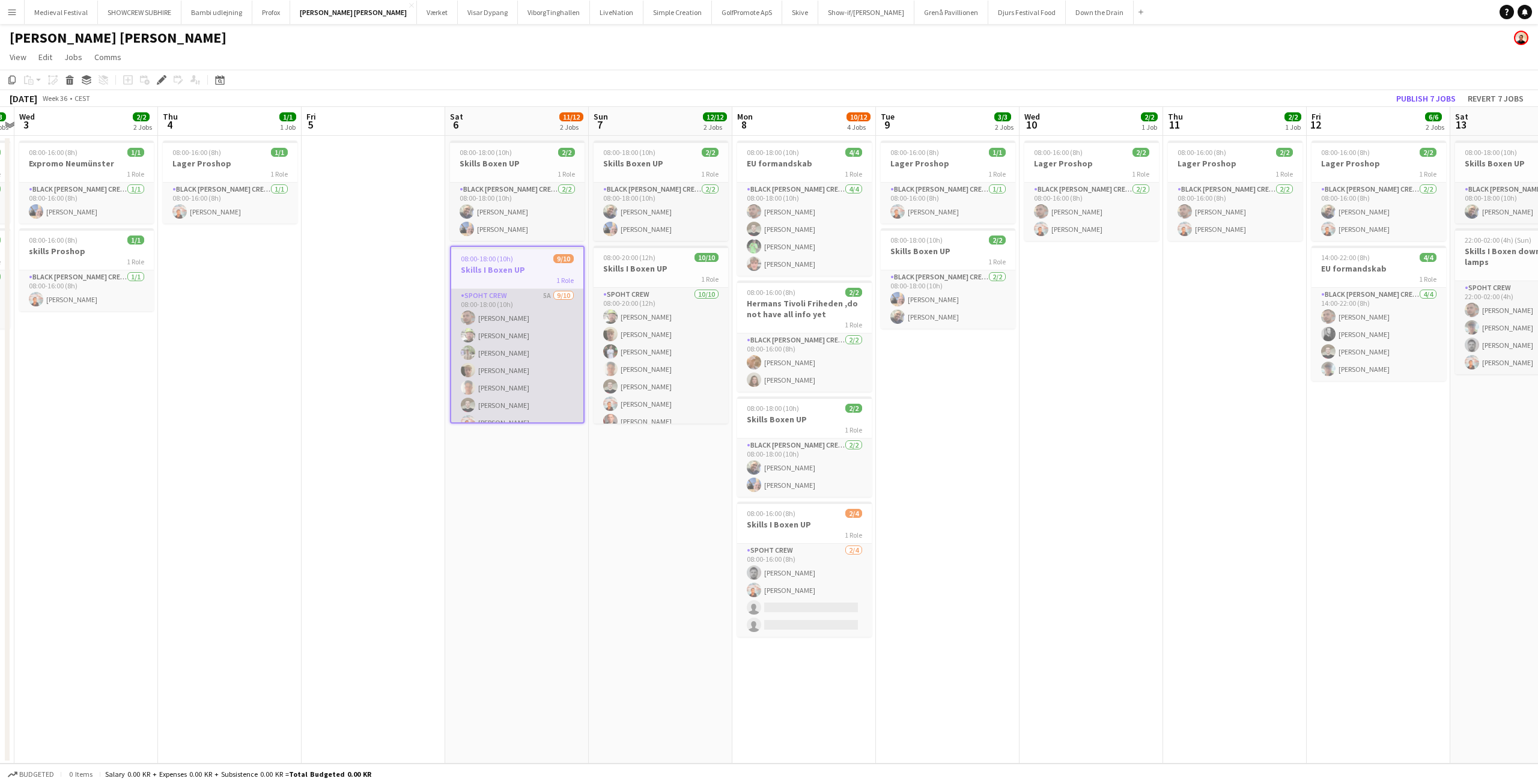
click at [471, 388] on app-user-avatar at bounding box center [468, 387] width 14 height 14
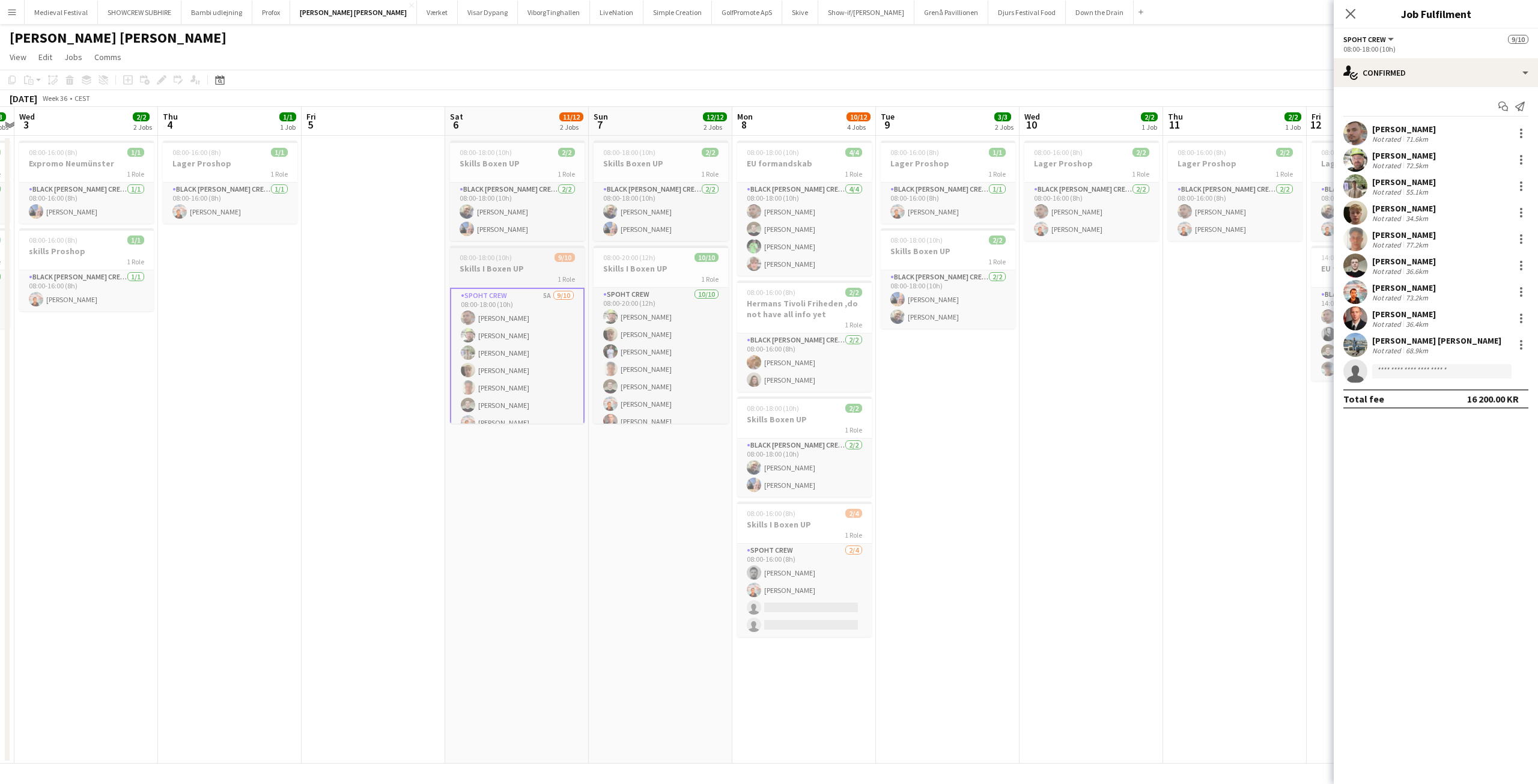
click at [534, 265] on h3 "Skills I Boxen UP" at bounding box center [517, 268] width 134 height 10
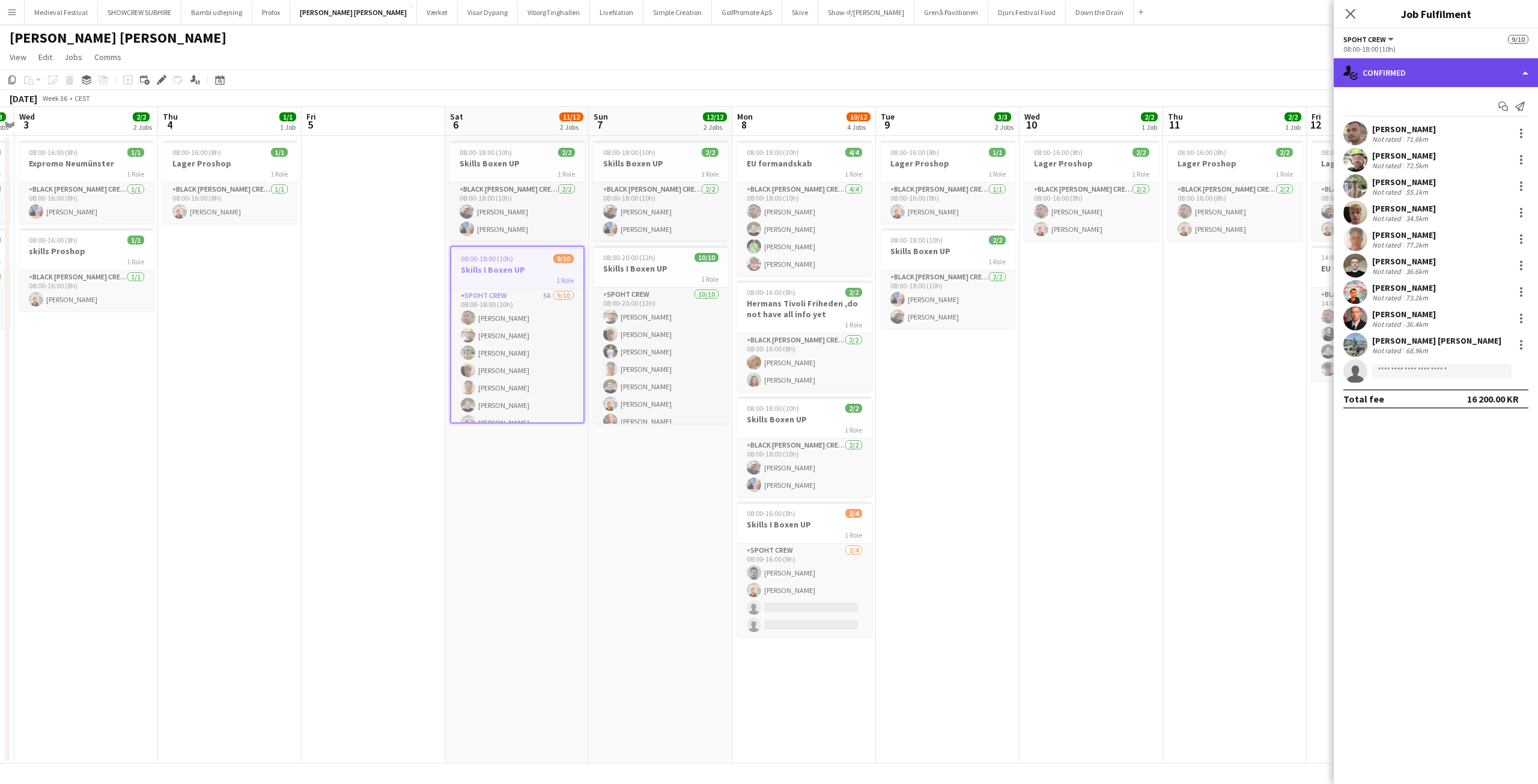
click at [1398, 69] on div "single-neutral-actions-check-2 Confirmed" at bounding box center [1436, 73] width 205 height 29
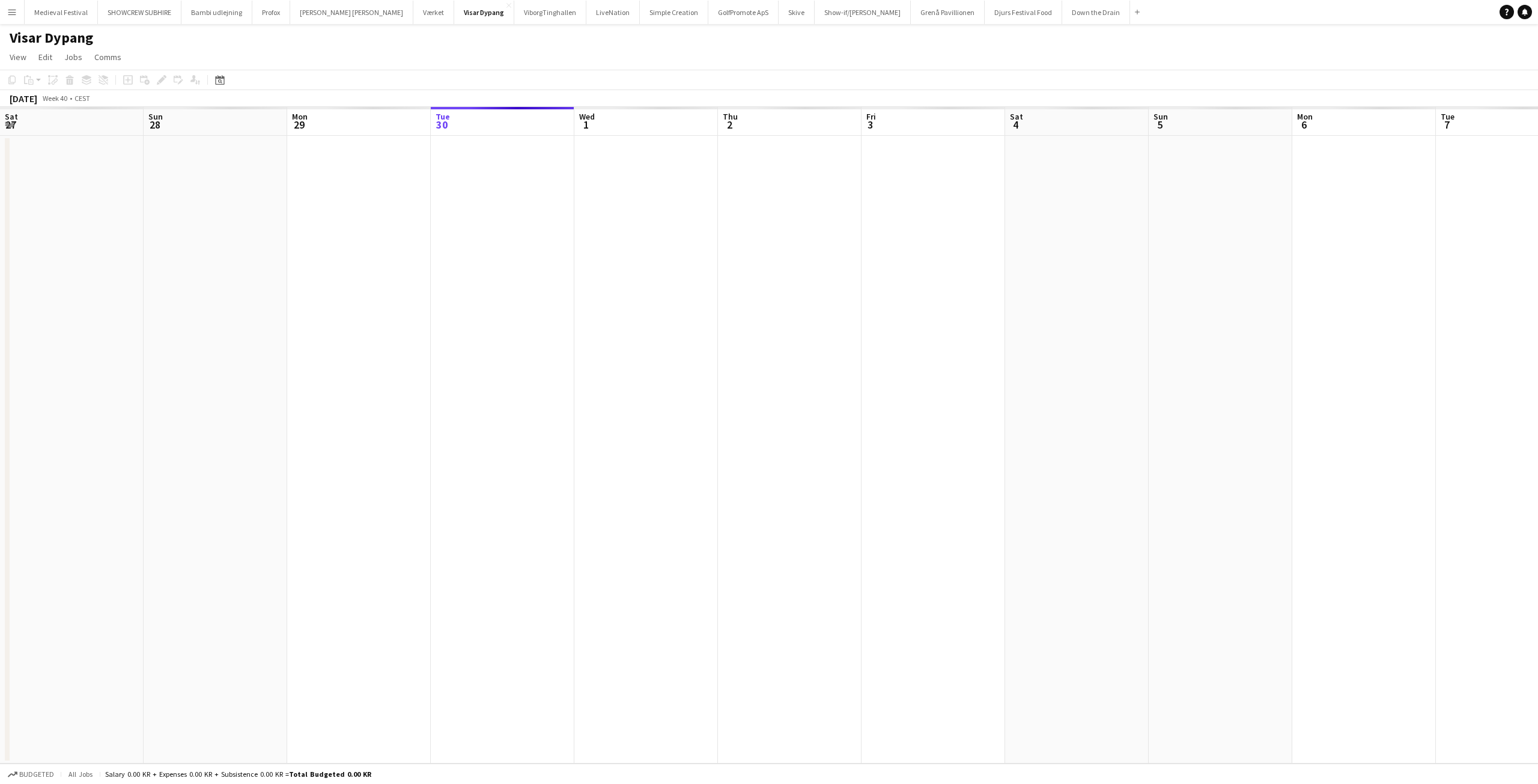
scroll to position [0, 413]
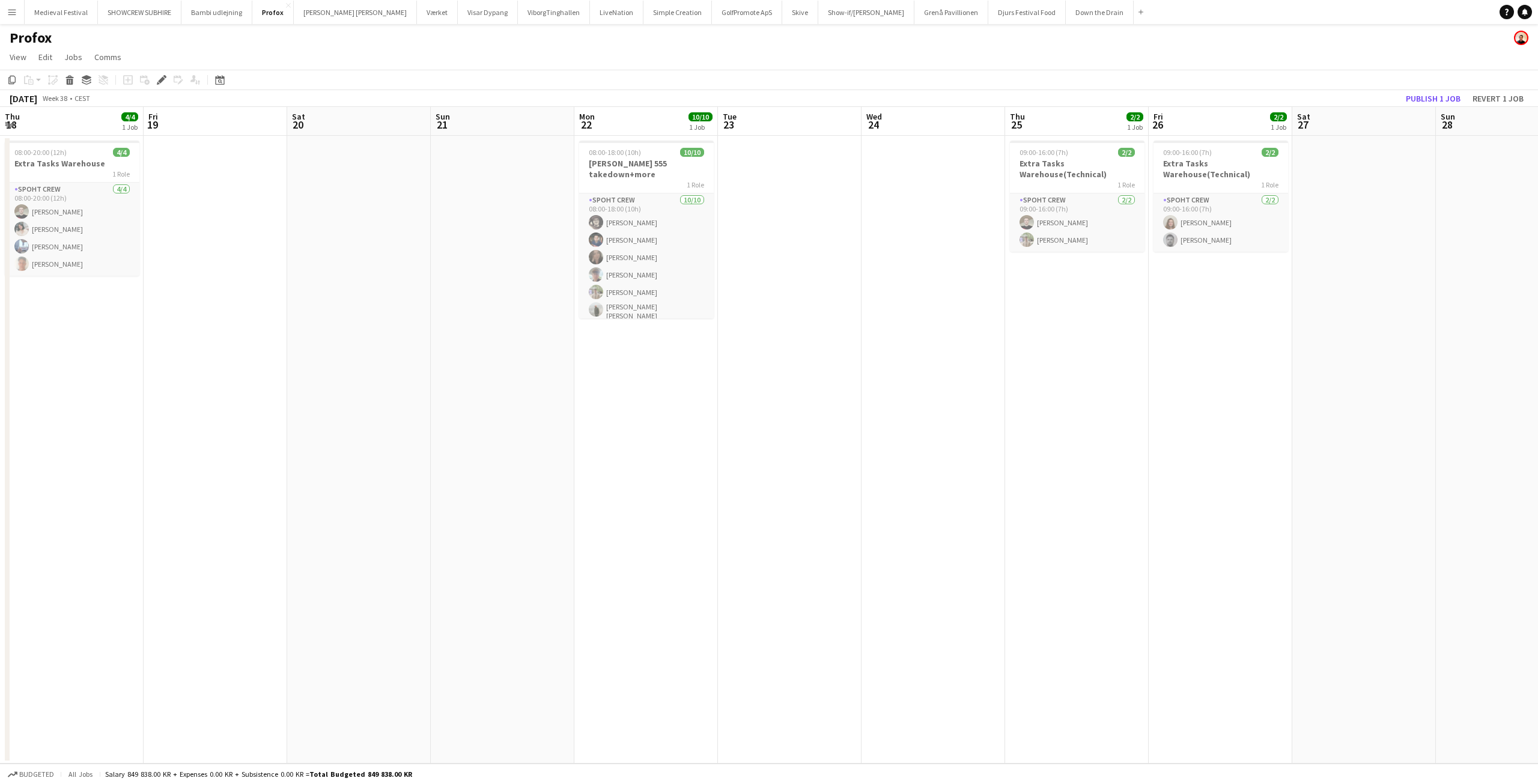
scroll to position [0, 413]
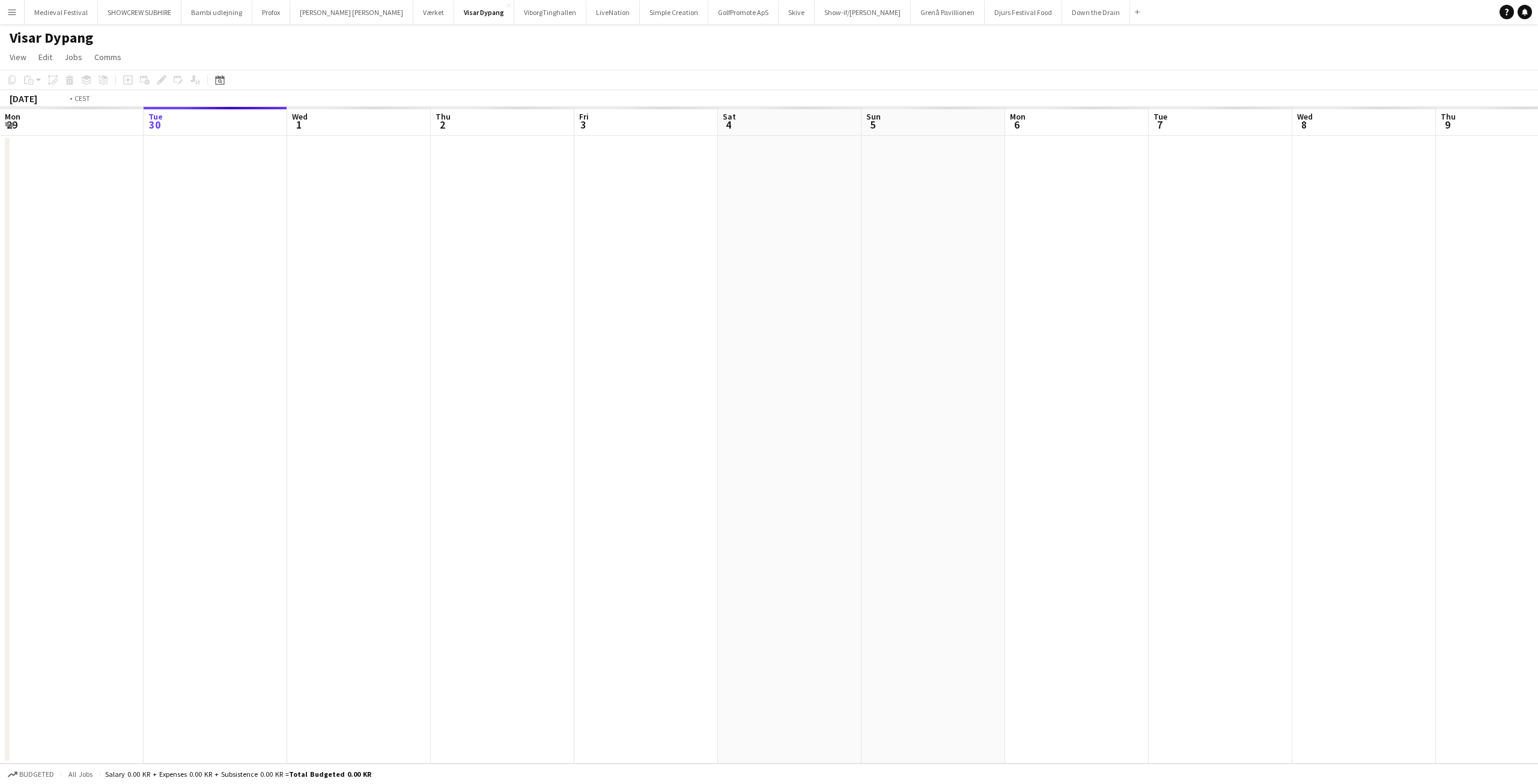
scroll to position [0, 413]
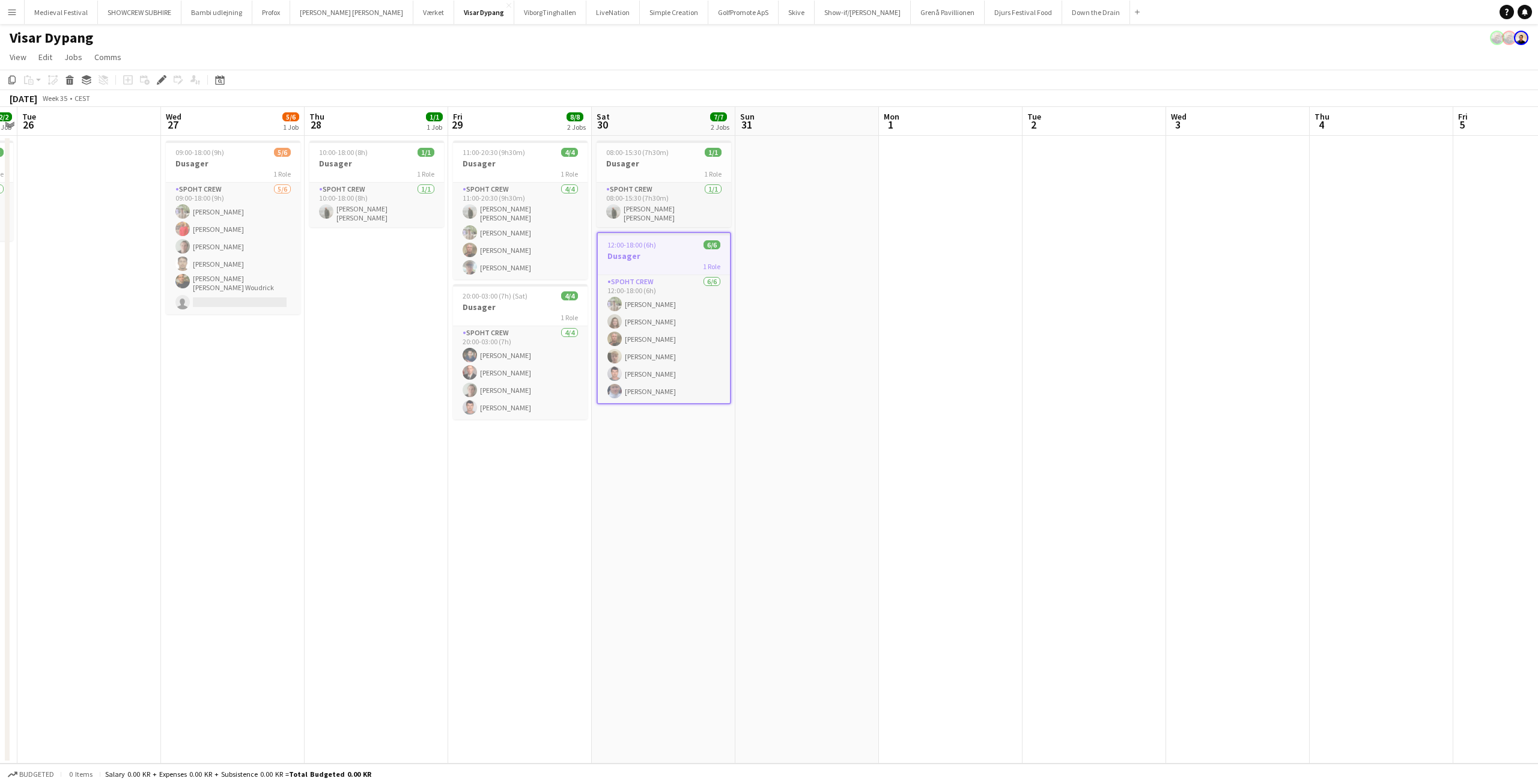
click at [9, 17] on button "Menu" at bounding box center [12, 12] width 24 height 24
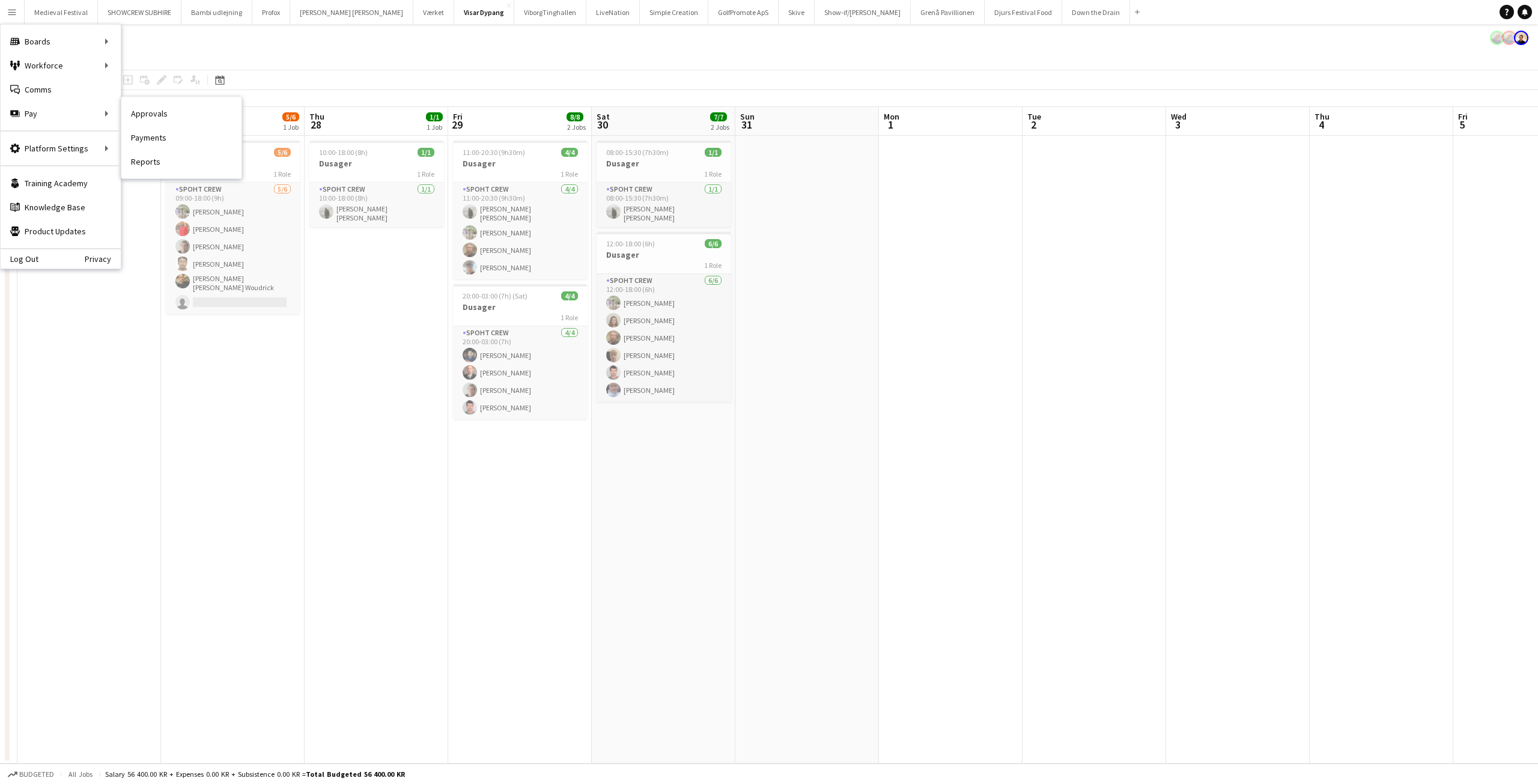
click at [160, 113] on link "Approvals" at bounding box center [181, 113] width 120 height 24
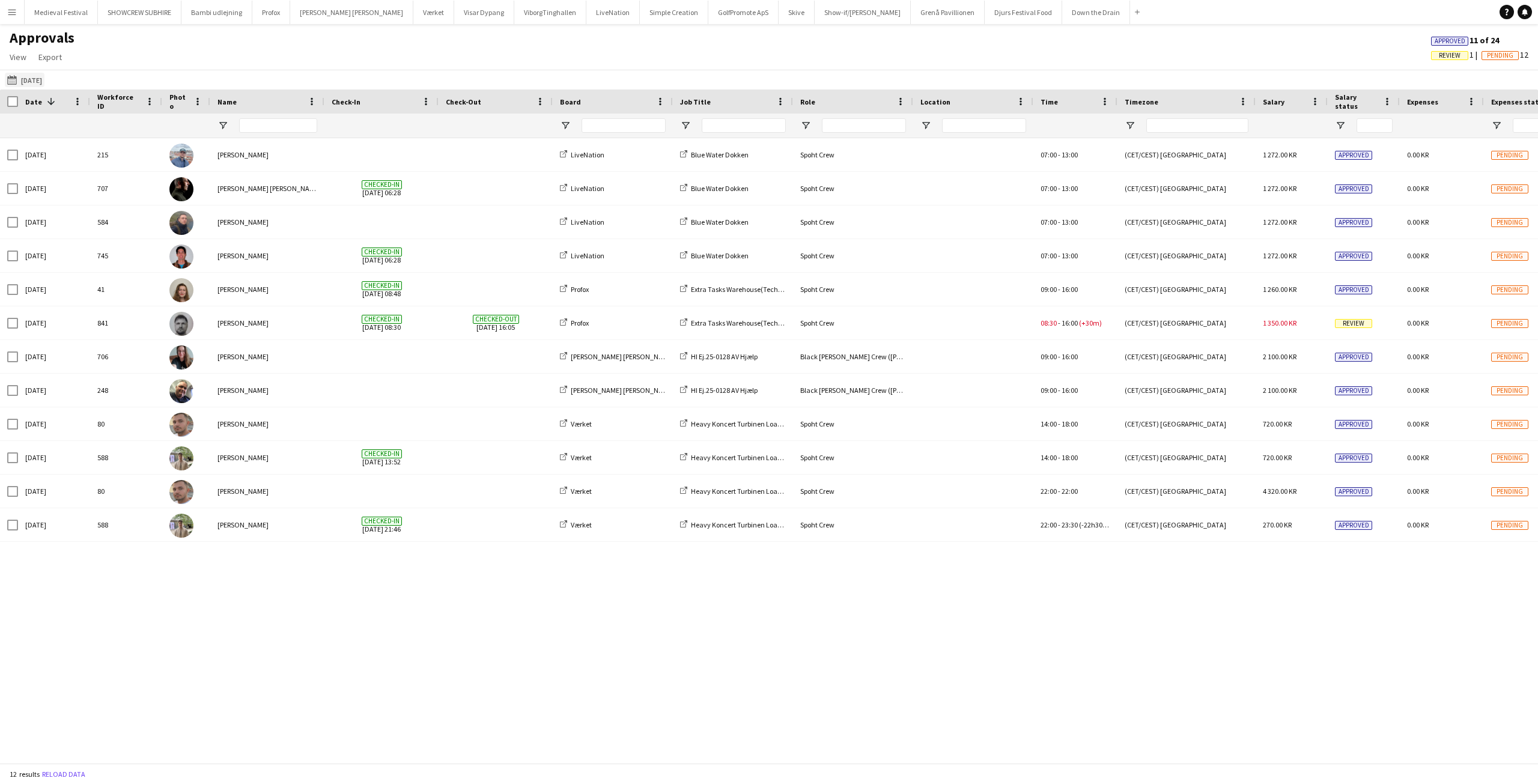
click at [10, 80] on app-icon "26-09-2025" at bounding box center [14, 80] width 14 height 10
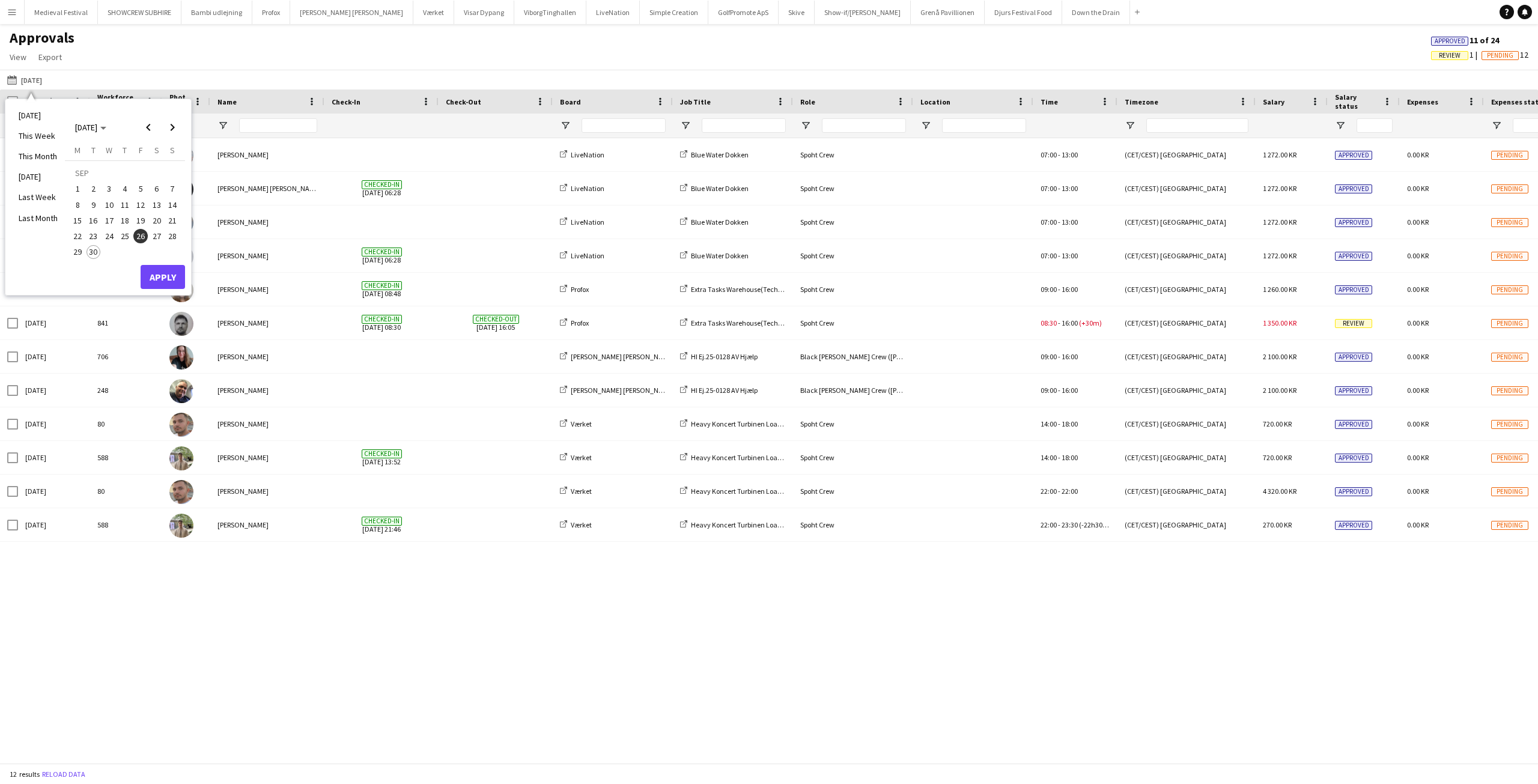
click at [83, 235] on span "22" at bounding box center [77, 236] width 14 height 14
click at [168, 275] on button "Apply" at bounding box center [163, 277] width 45 height 24
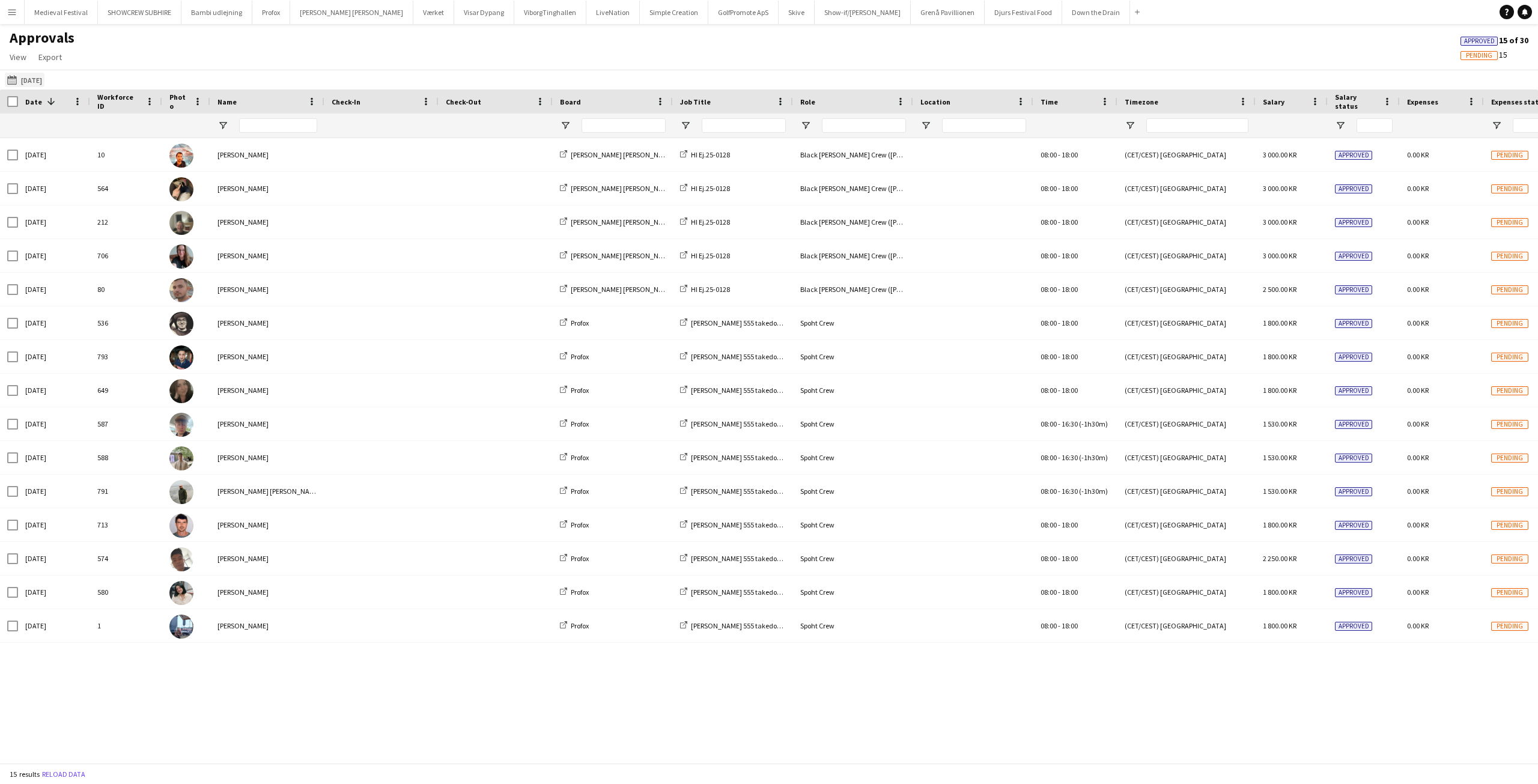
click at [14, 82] on app-icon "26-09-2025" at bounding box center [14, 80] width 14 height 10
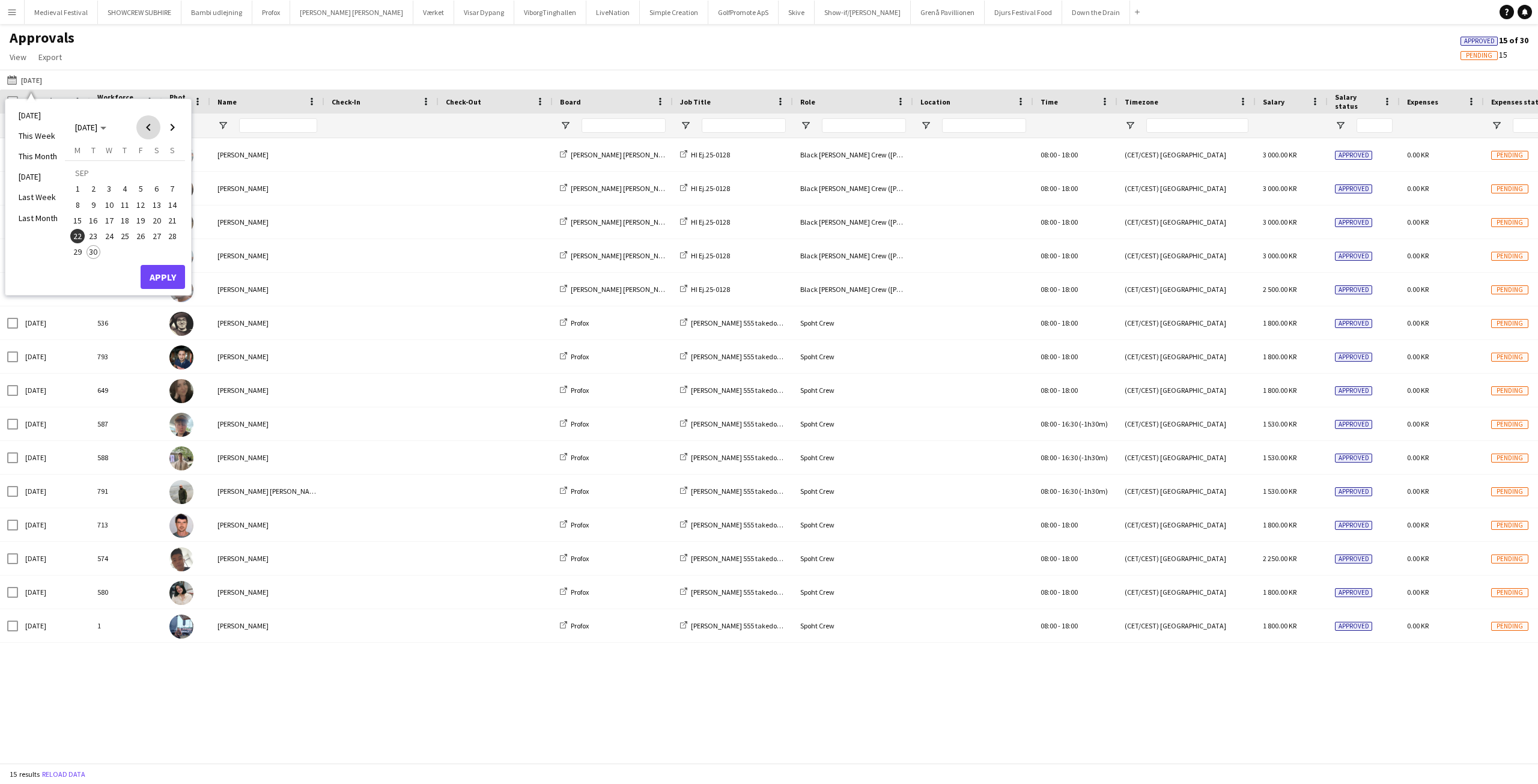
click at [148, 124] on span "Previous month" at bounding box center [148, 127] width 24 height 24
click at [140, 224] on span "22" at bounding box center [140, 224] width 14 height 14
click at [140, 223] on span "22" at bounding box center [140, 224] width 14 height 14
click at [171, 261] on button "Apply" at bounding box center [163, 264] width 45 height 24
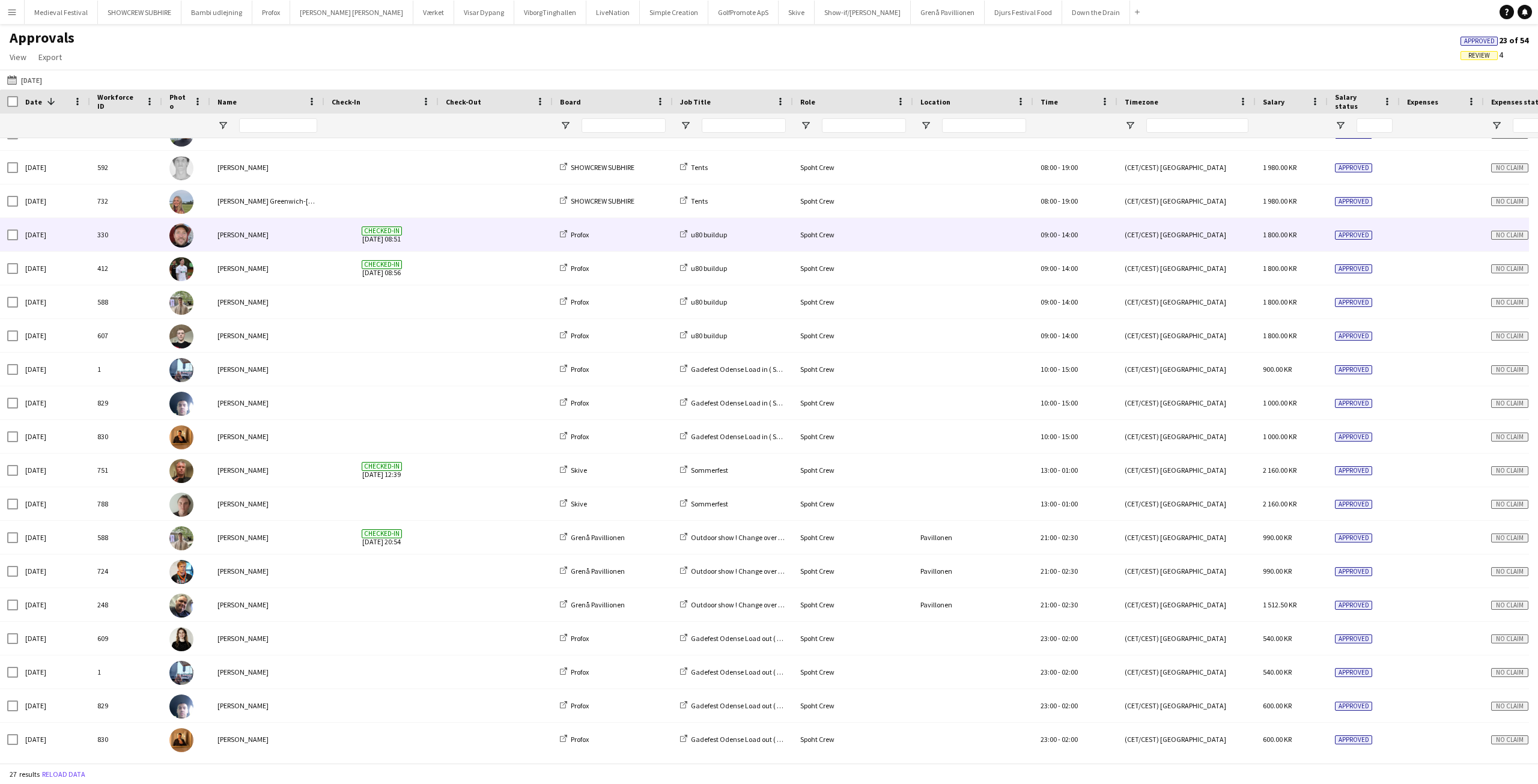
scroll to position [292, 0]
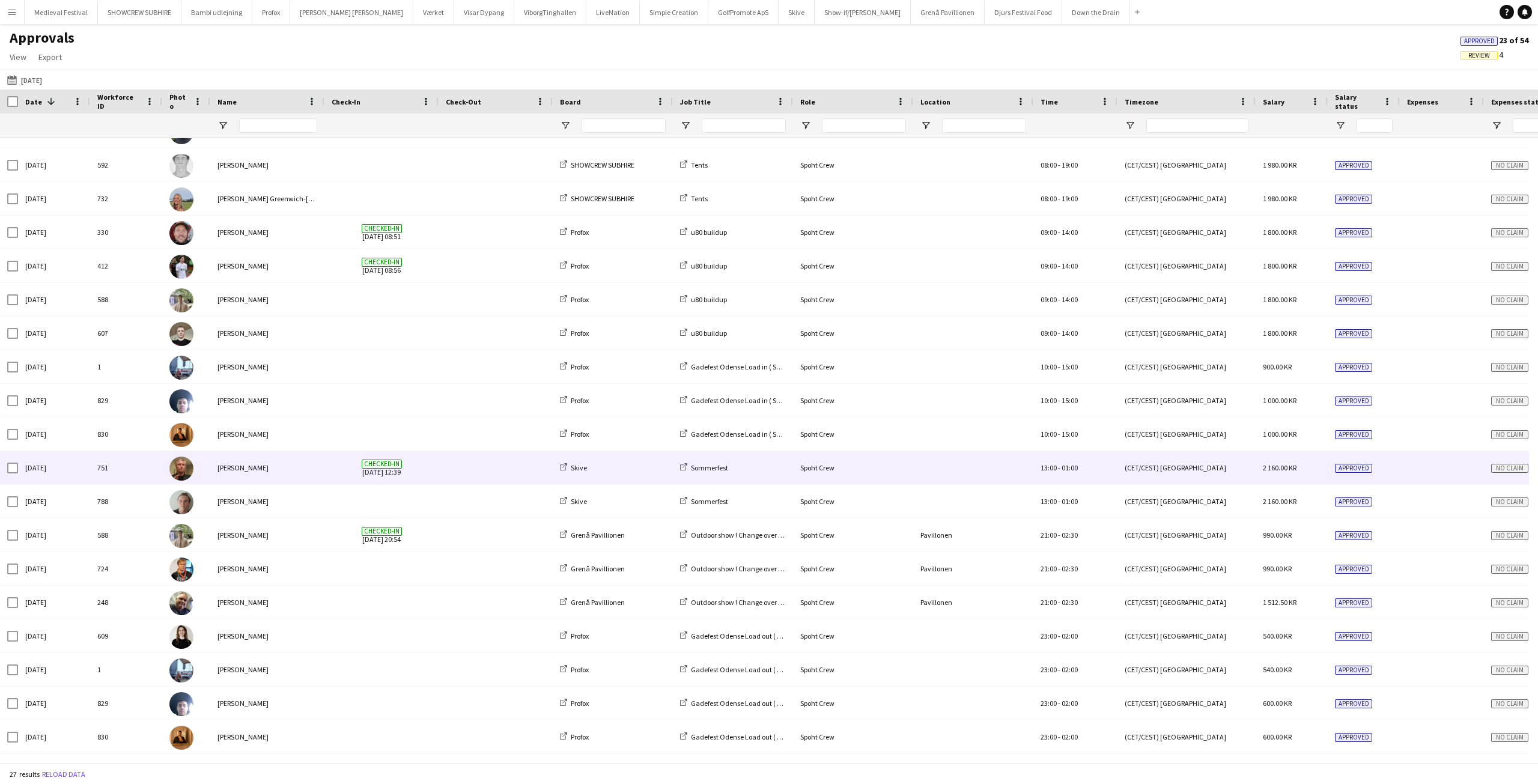
click at [460, 470] on span at bounding box center [496, 467] width 100 height 33
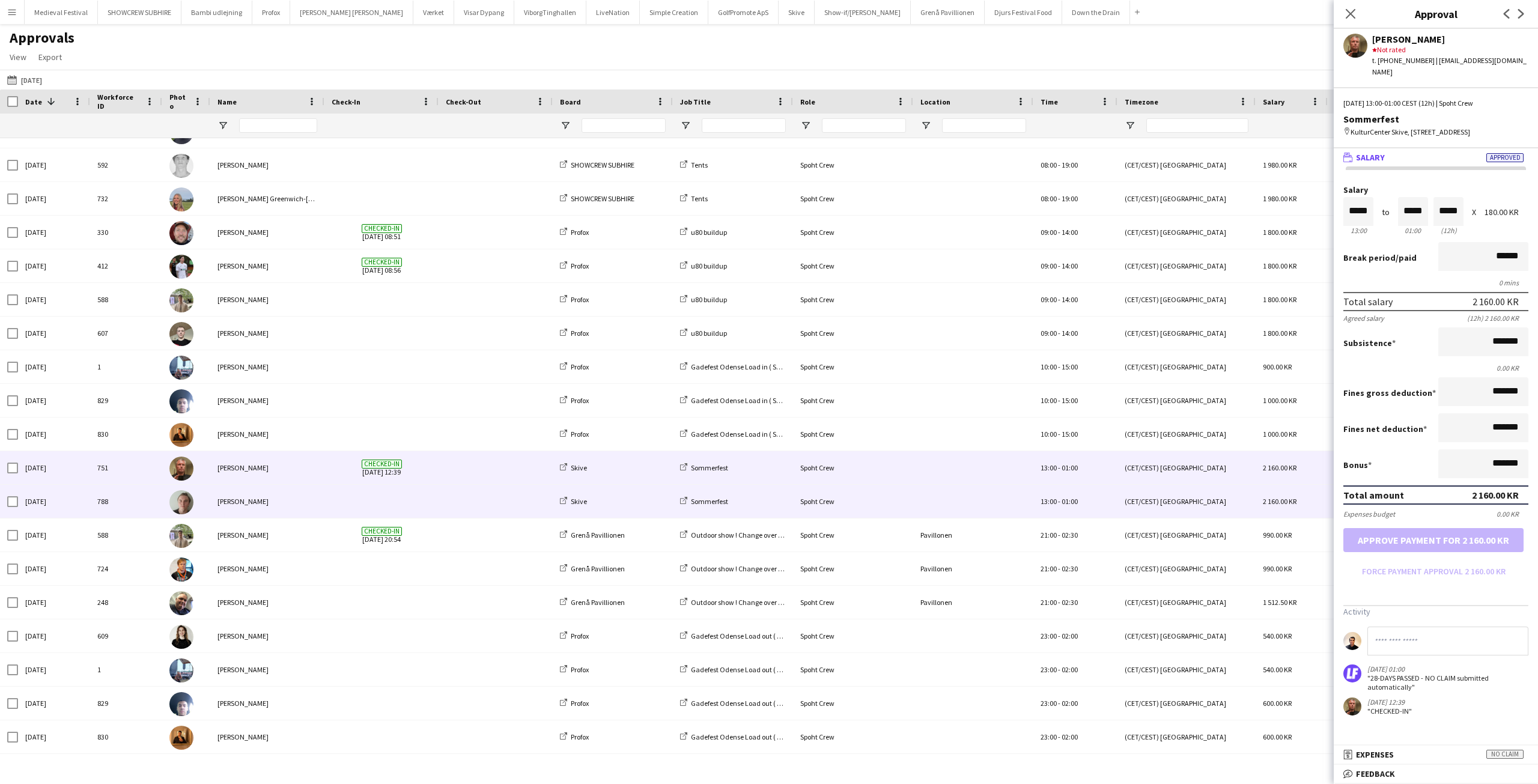
click at [439, 503] on div at bounding box center [496, 501] width 114 height 33
click at [443, 466] on div at bounding box center [496, 467] width 114 height 33
click at [437, 495] on div at bounding box center [382, 501] width 114 height 33
click at [441, 469] on div at bounding box center [496, 467] width 114 height 33
click at [435, 498] on div at bounding box center [382, 501] width 114 height 33
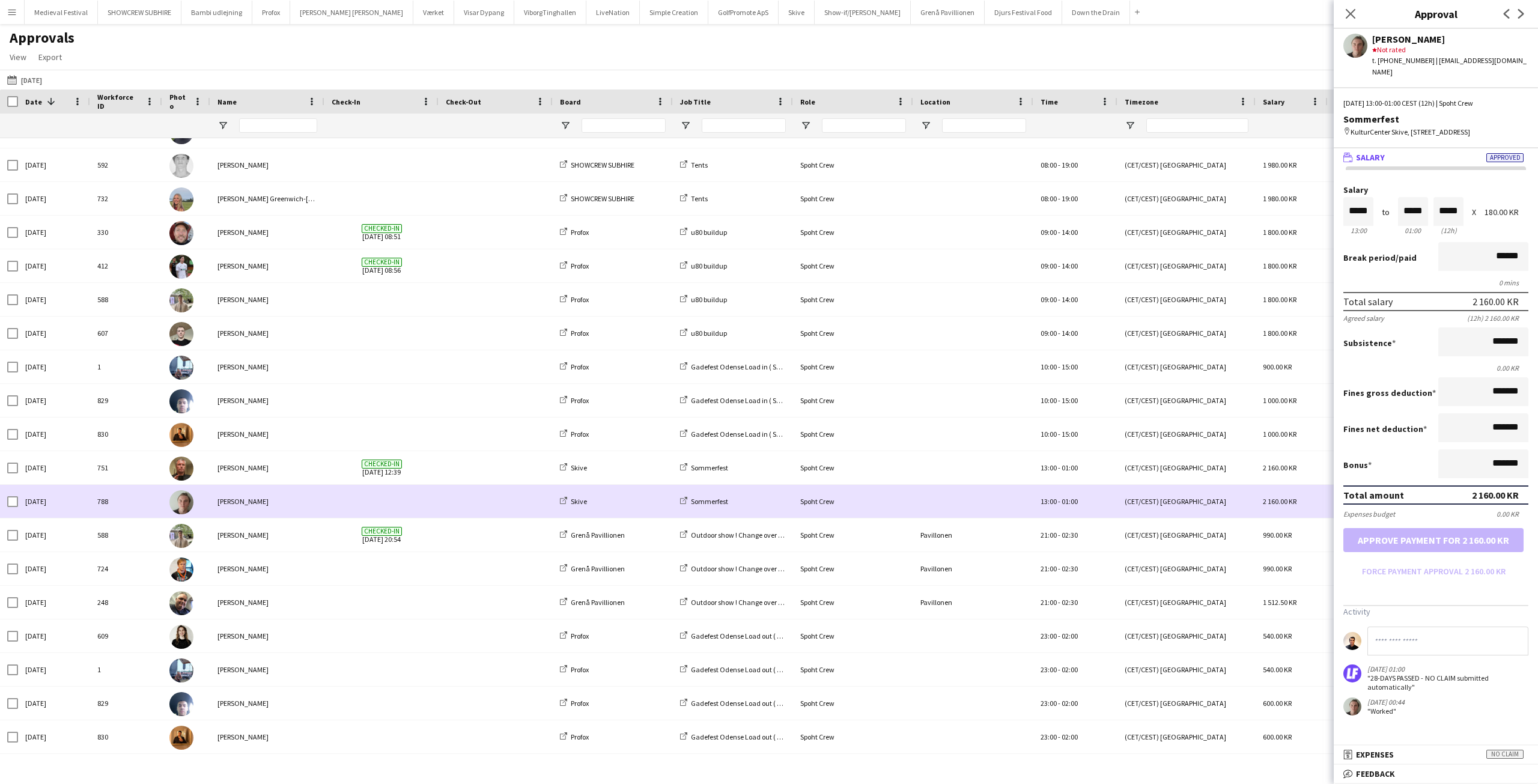
click at [418, 501] on span at bounding box center [382, 501] width 100 height 33
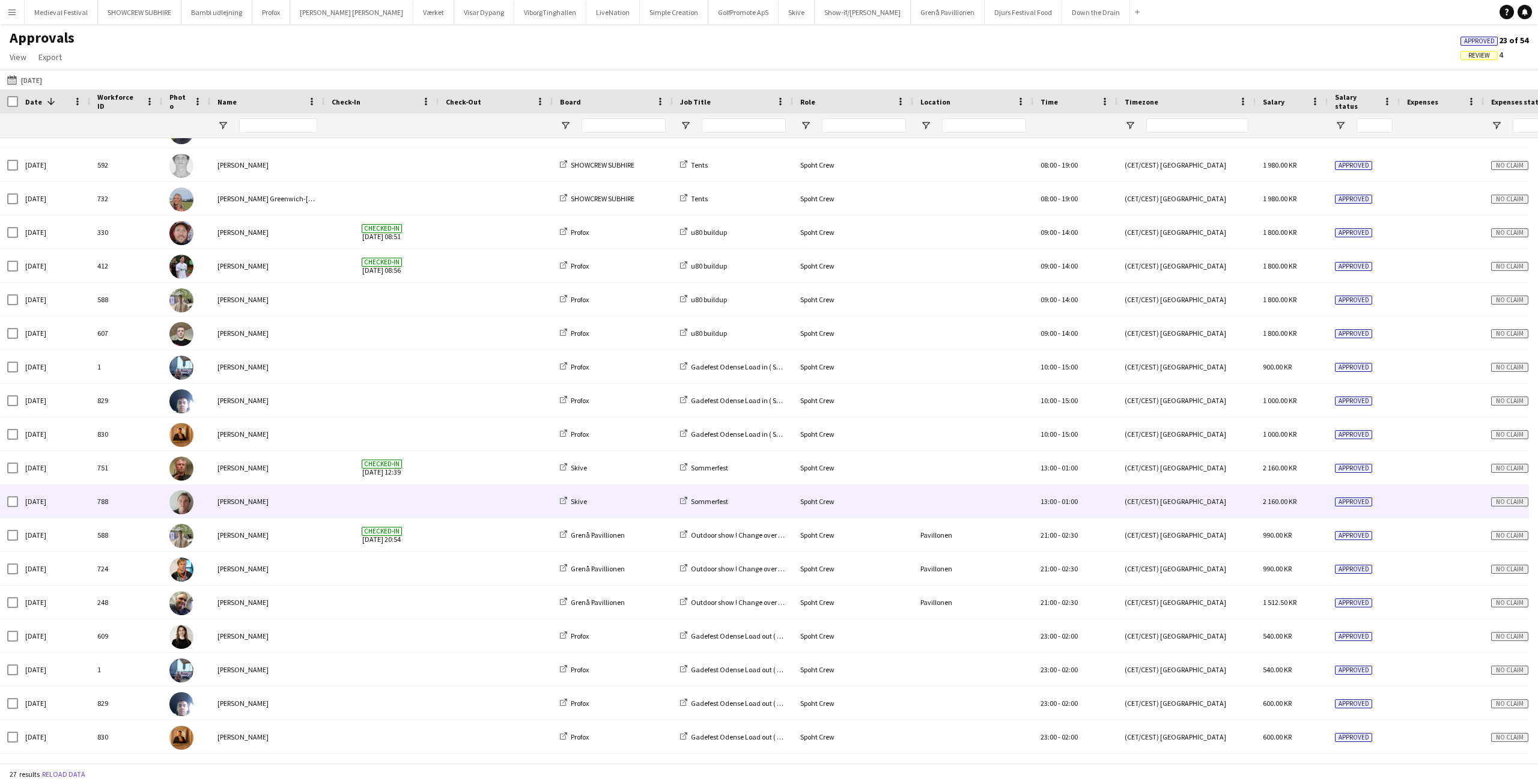
click at [418, 501] on span at bounding box center [382, 501] width 100 height 33
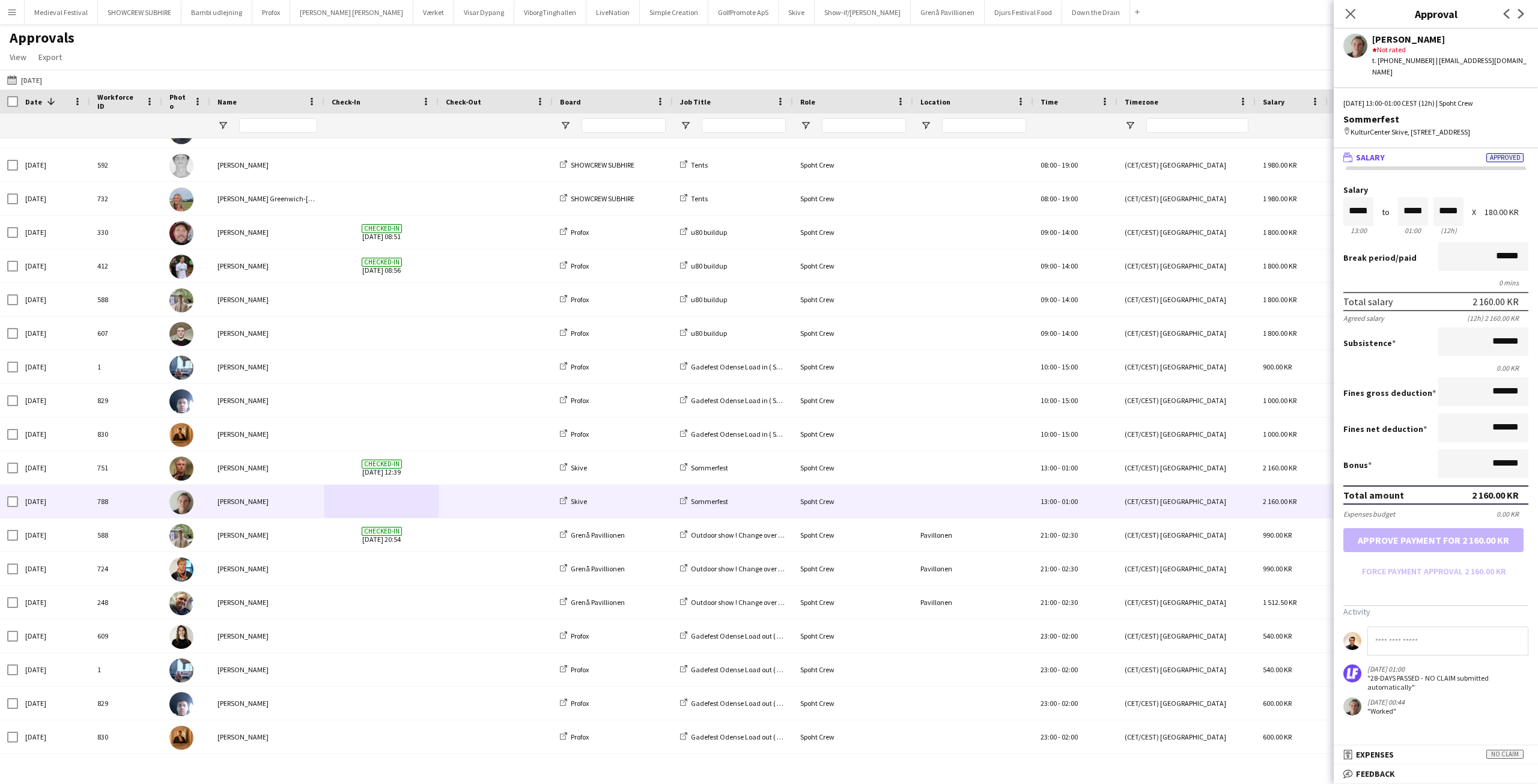
drag, startPoint x: 1416, startPoint y: 699, endPoint x: 1375, endPoint y: 681, distance: 44.8
click at [1368, 680] on app-messages "20-09-2025 01:00 "28-DAYS PASSED - NO CLAIM submitted automatically" 23-08-2025…" at bounding box center [1436, 671] width 205 height 89
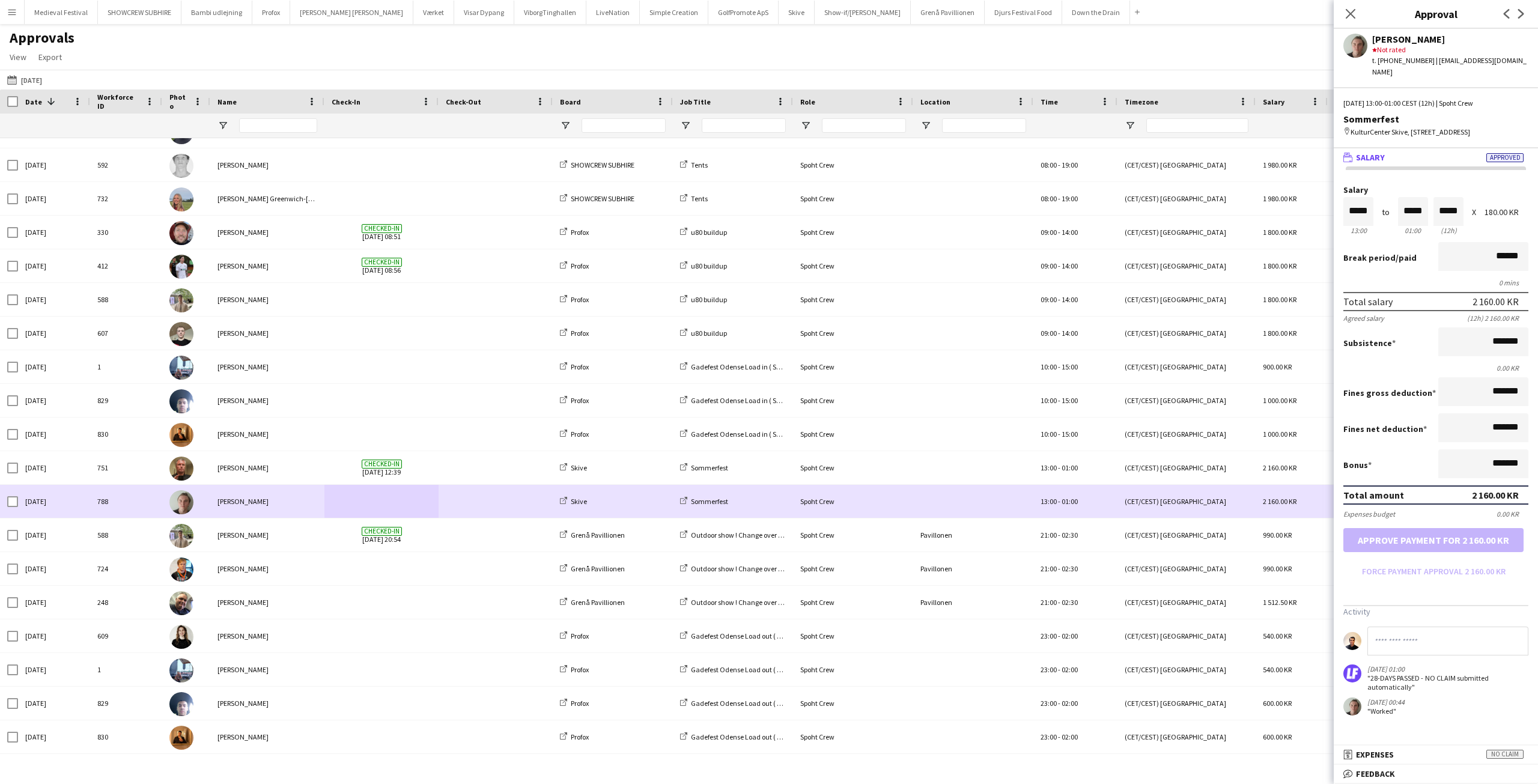
click at [418, 501] on span at bounding box center [382, 501] width 100 height 33
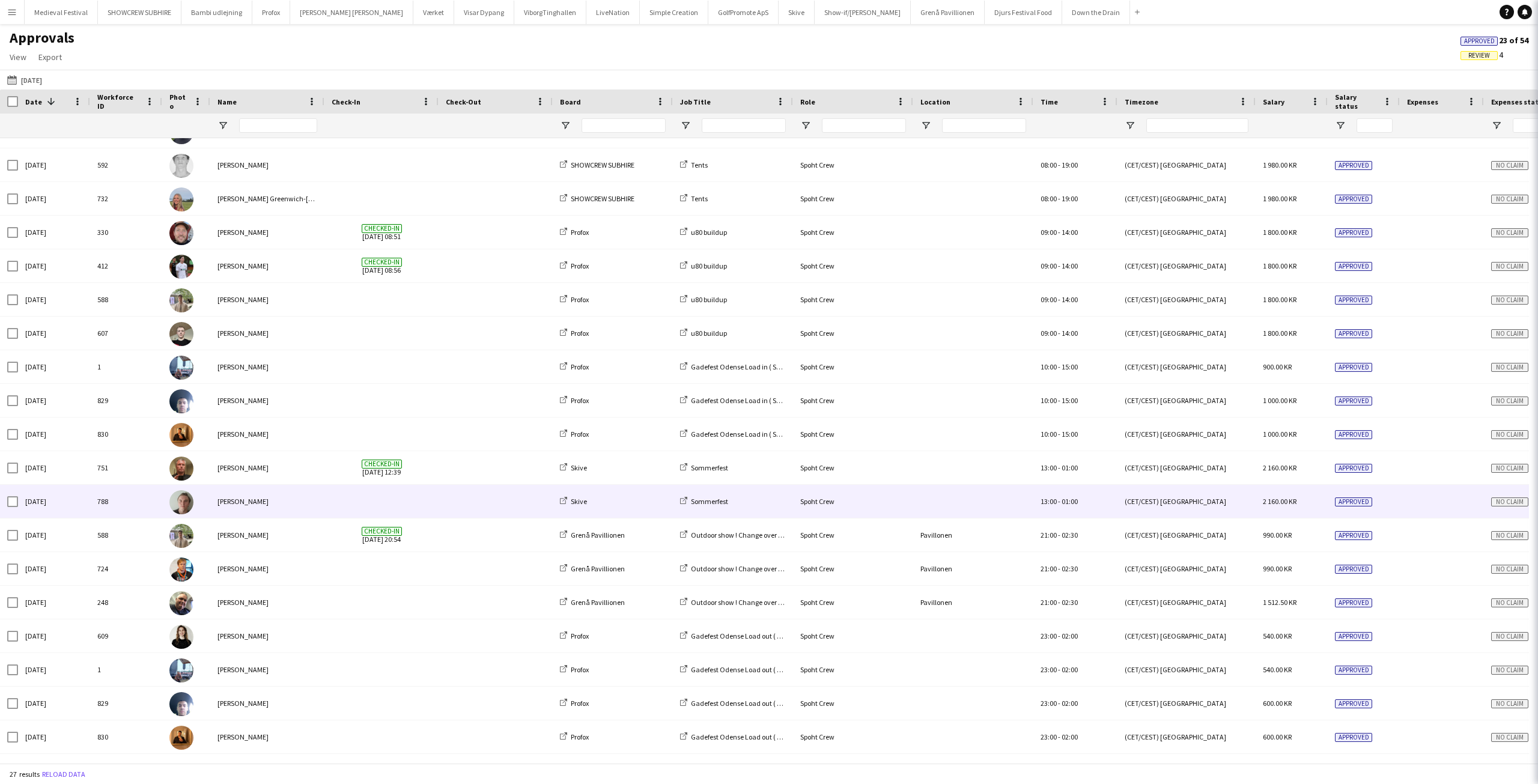
click at [459, 493] on span at bounding box center [496, 501] width 100 height 33
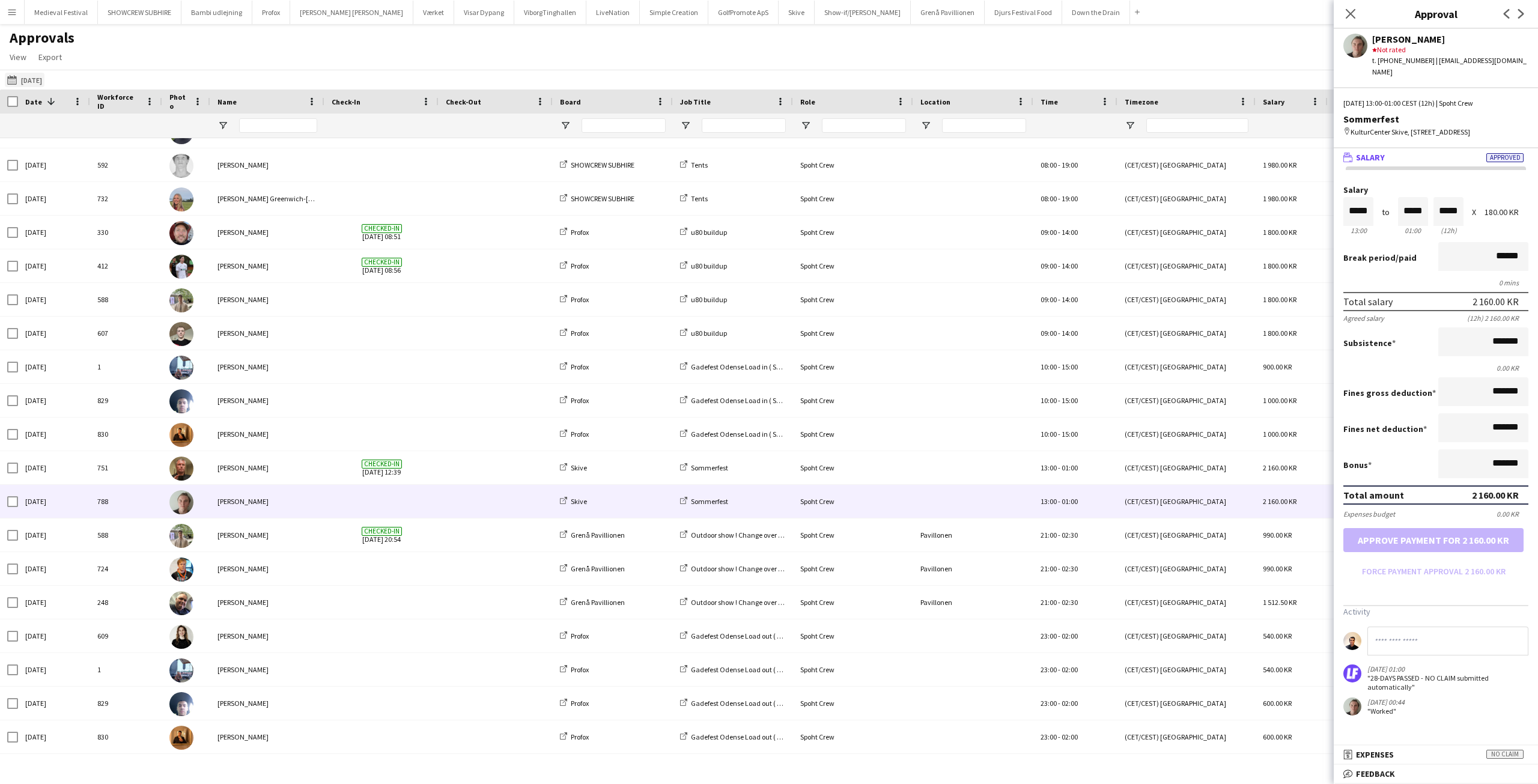
click at [14, 82] on app-icon "26-09-2025" at bounding box center [14, 80] width 14 height 10
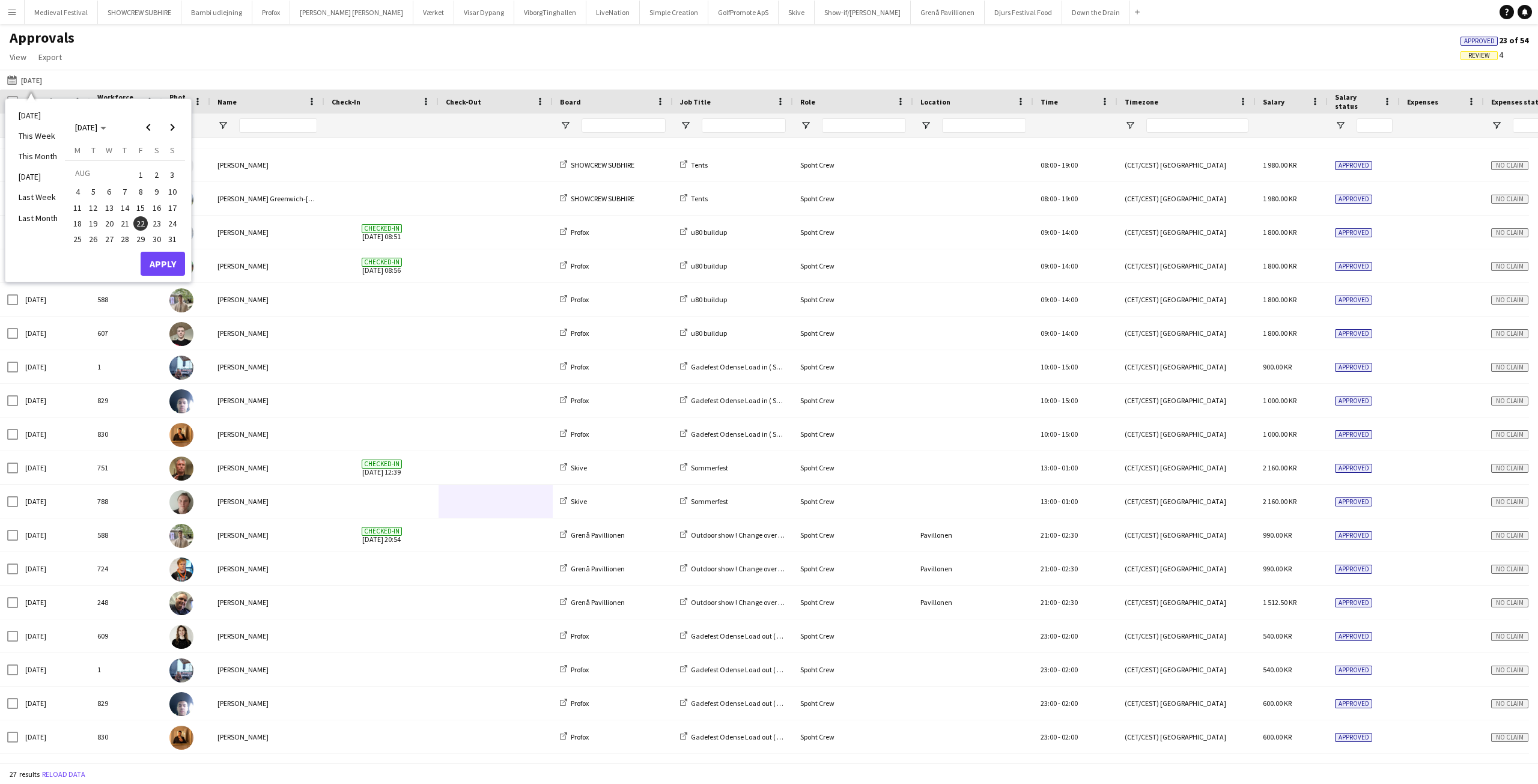
click at [151, 236] on span "30" at bounding box center [157, 239] width 14 height 14
click at [155, 255] on button "Apply" at bounding box center [163, 264] width 45 height 24
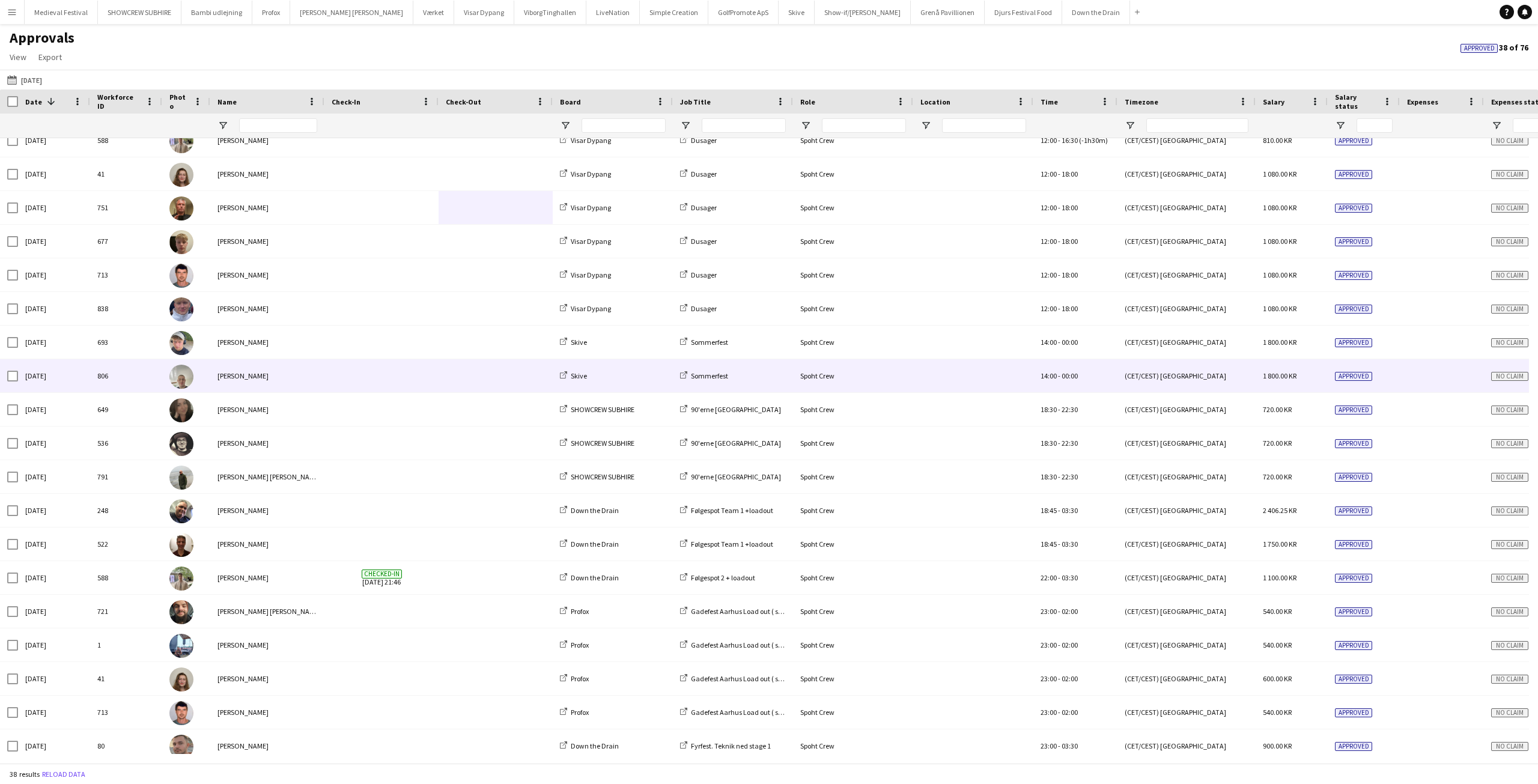
scroll to position [663, 0]
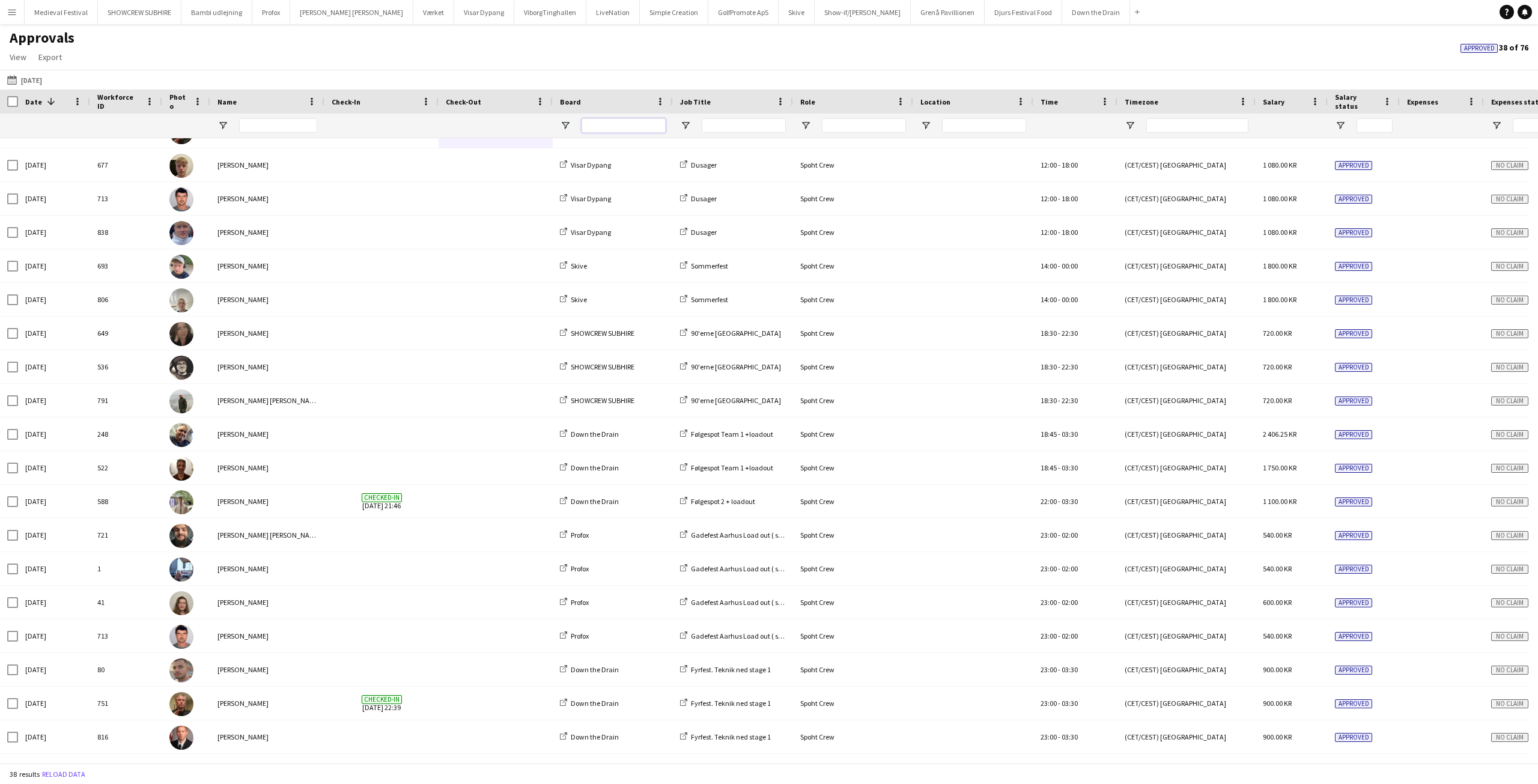
click at [602, 127] on input "Board Filter Input" at bounding box center [623, 126] width 84 height 14
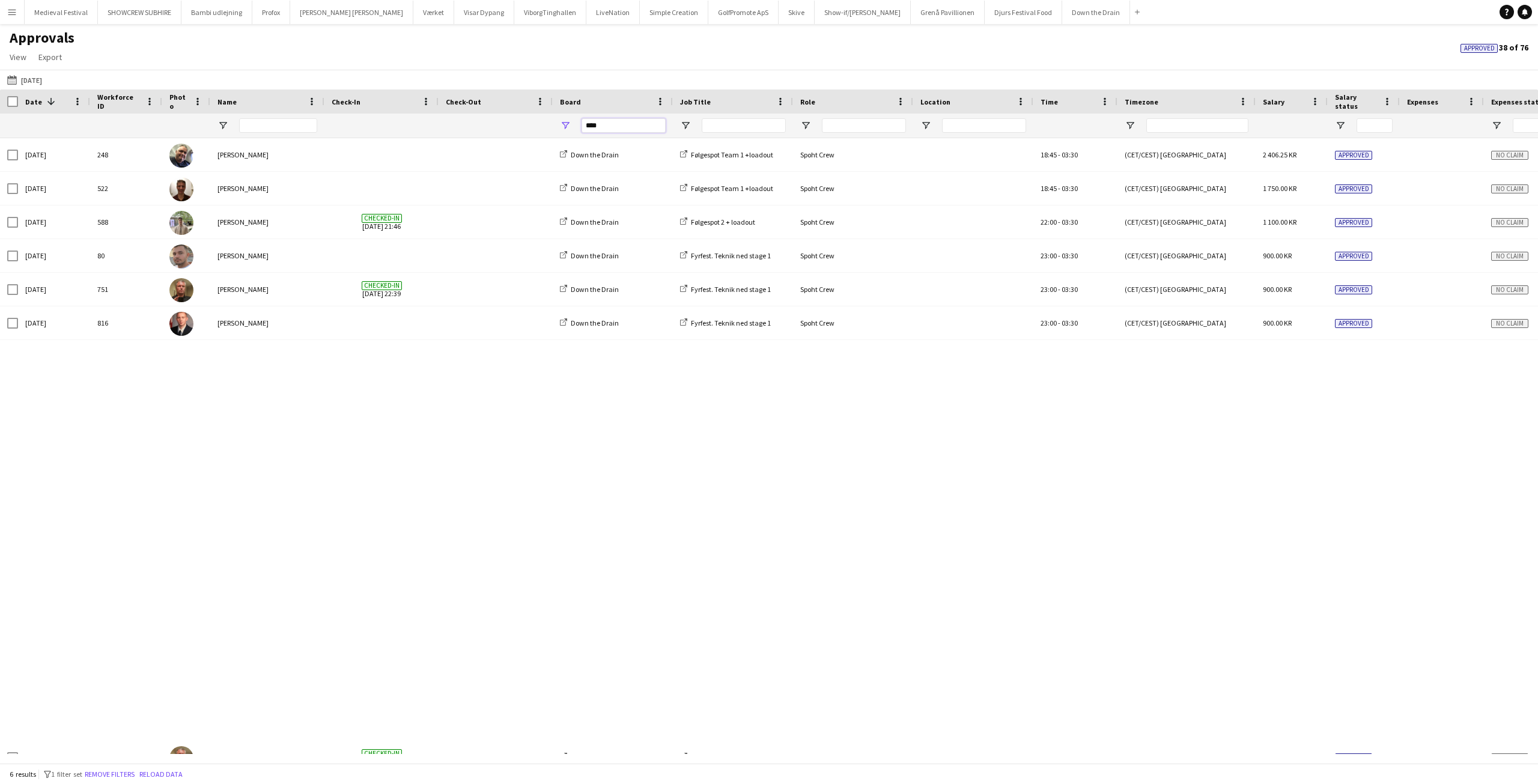
scroll to position [0, 0]
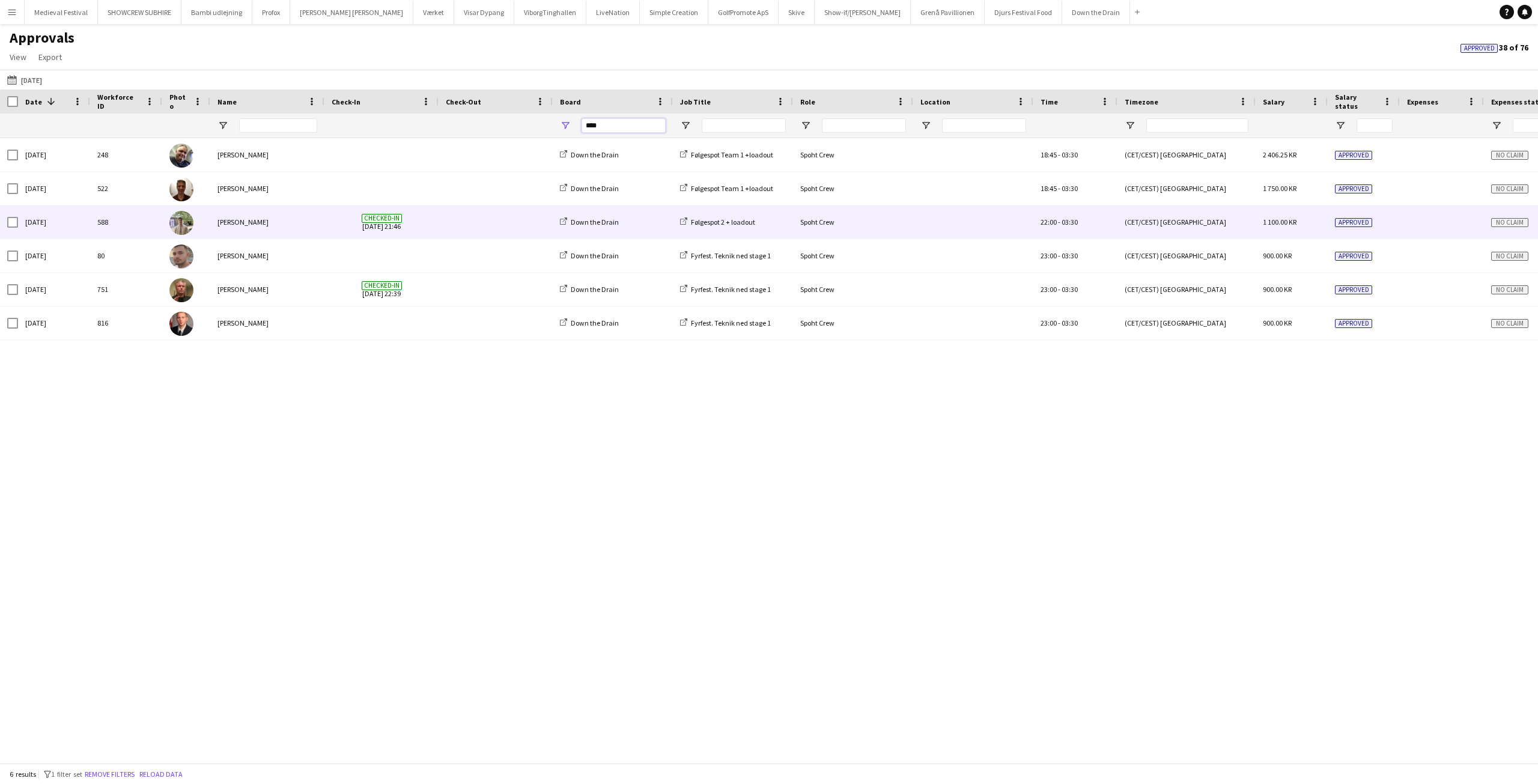
type input "****"
click at [441, 221] on div at bounding box center [496, 222] width 114 height 33
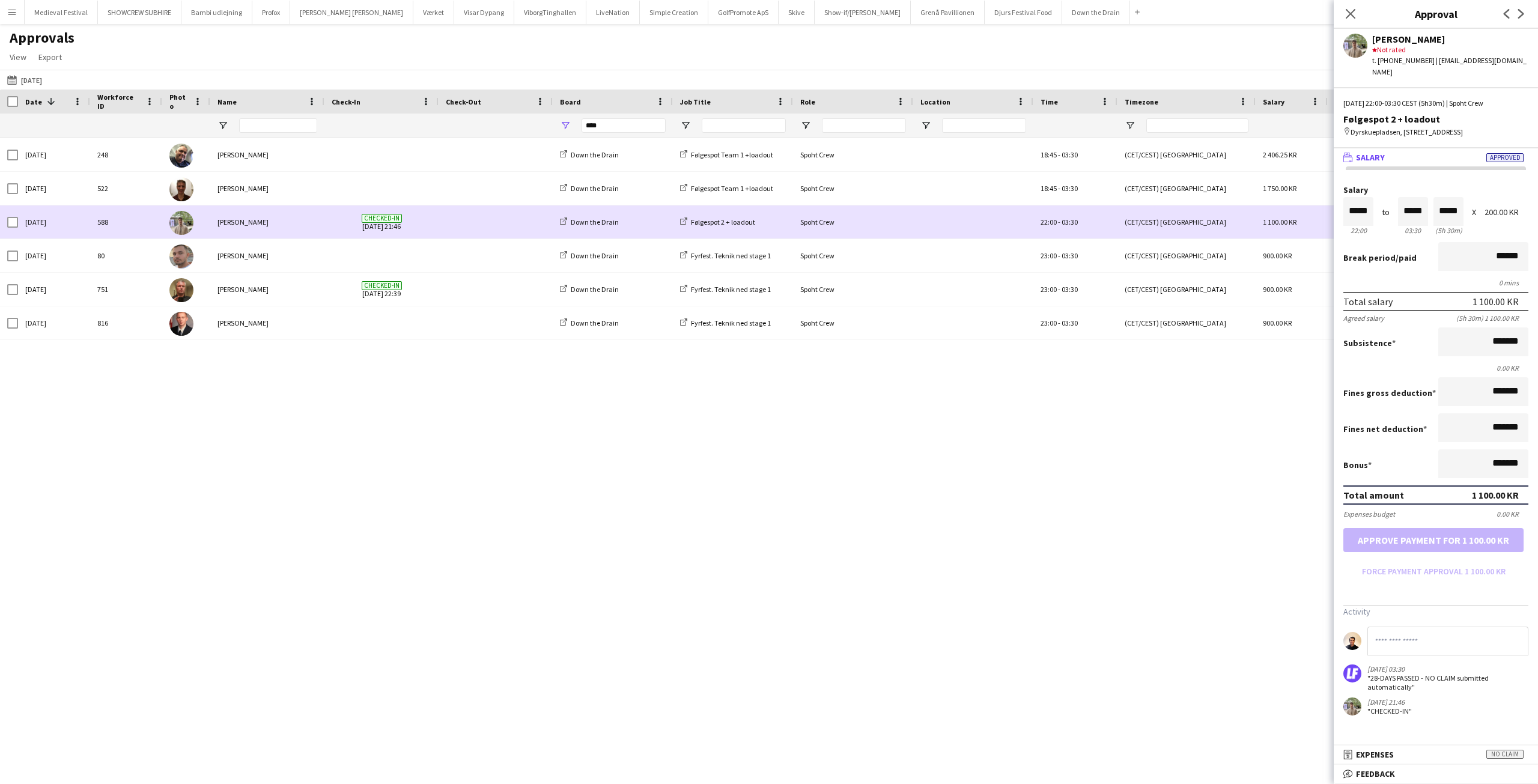
click at [459, 243] on span at bounding box center [496, 256] width 100 height 33
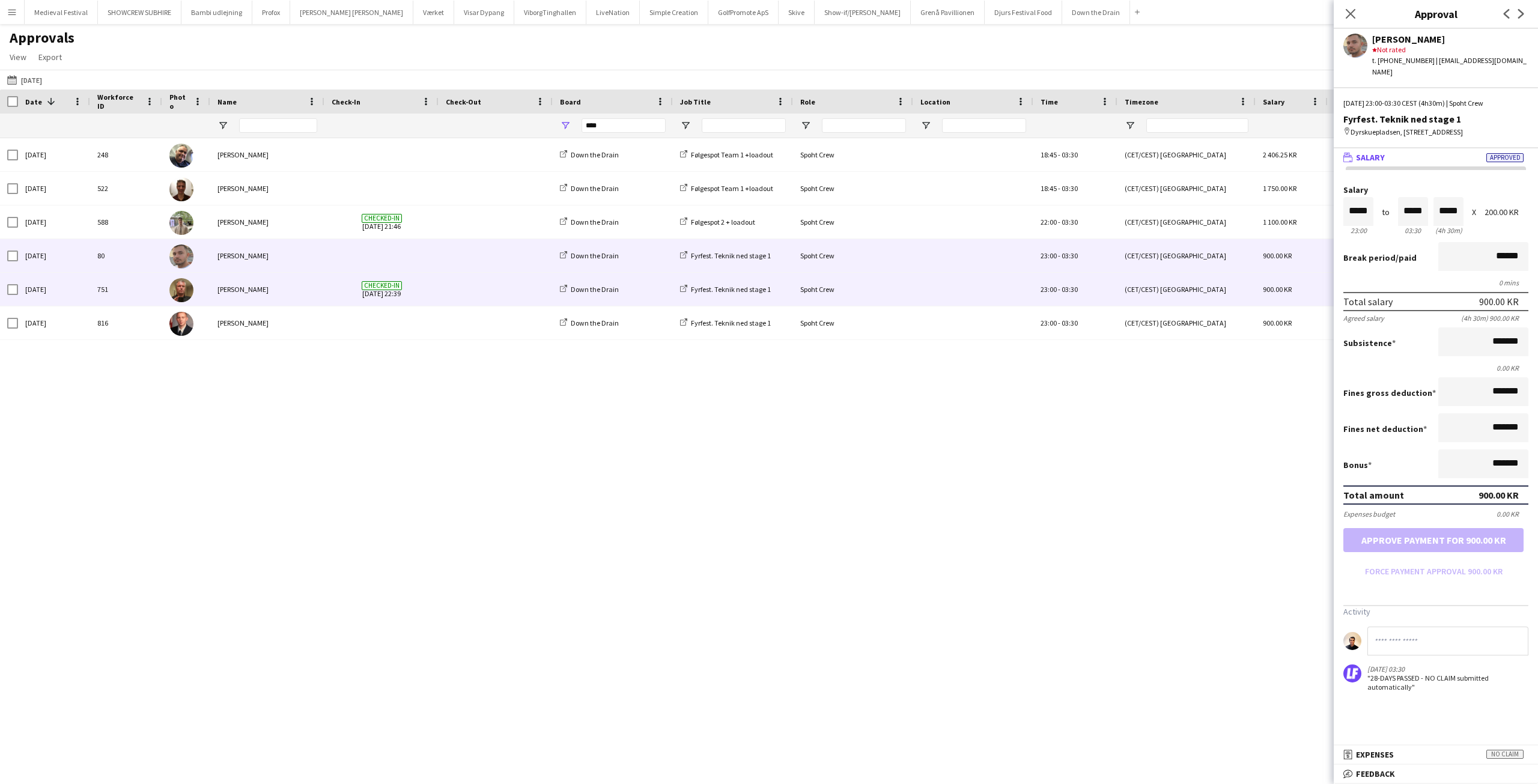
click at [477, 283] on span at bounding box center [496, 289] width 100 height 33
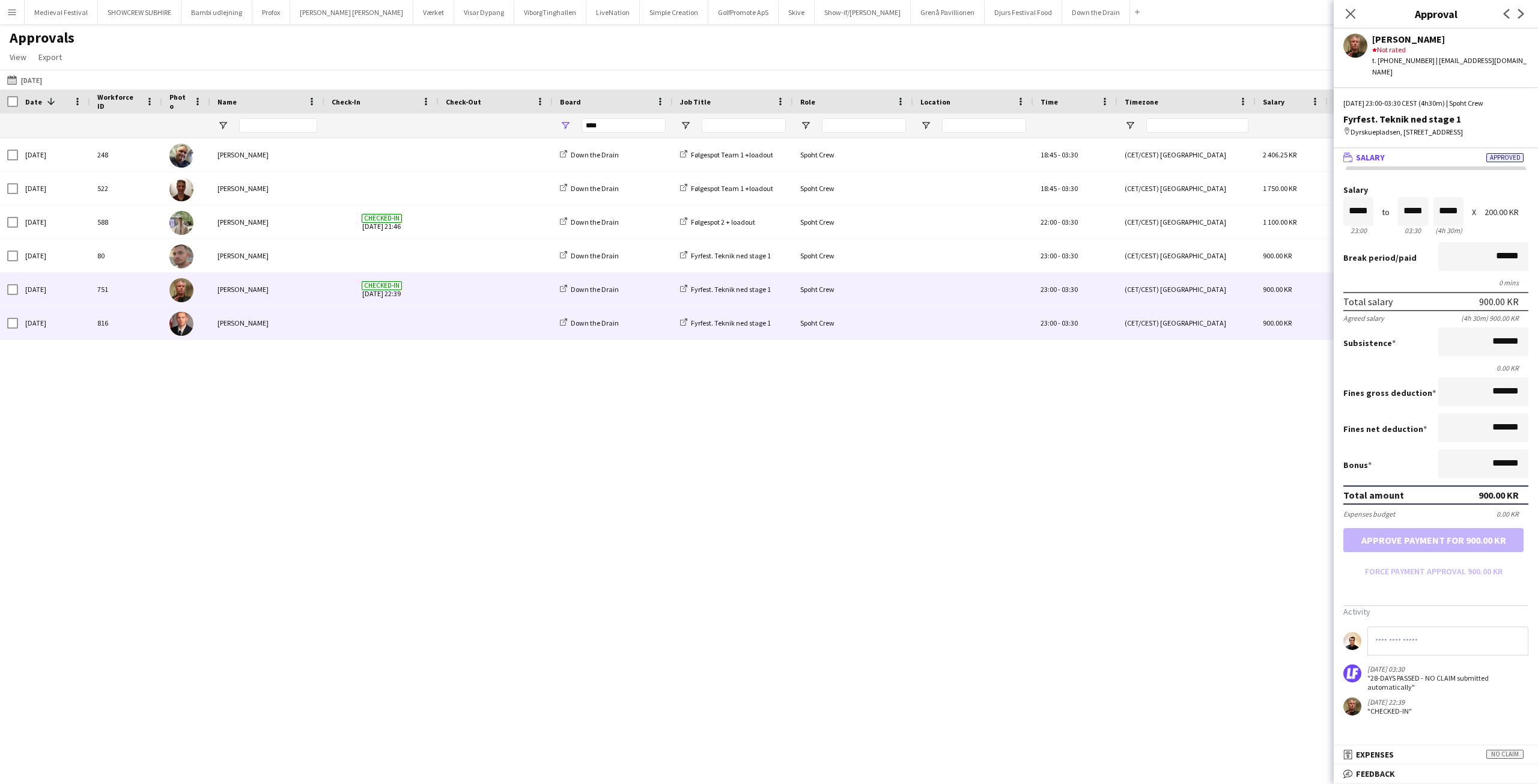
click at [455, 324] on span at bounding box center [496, 323] width 100 height 33
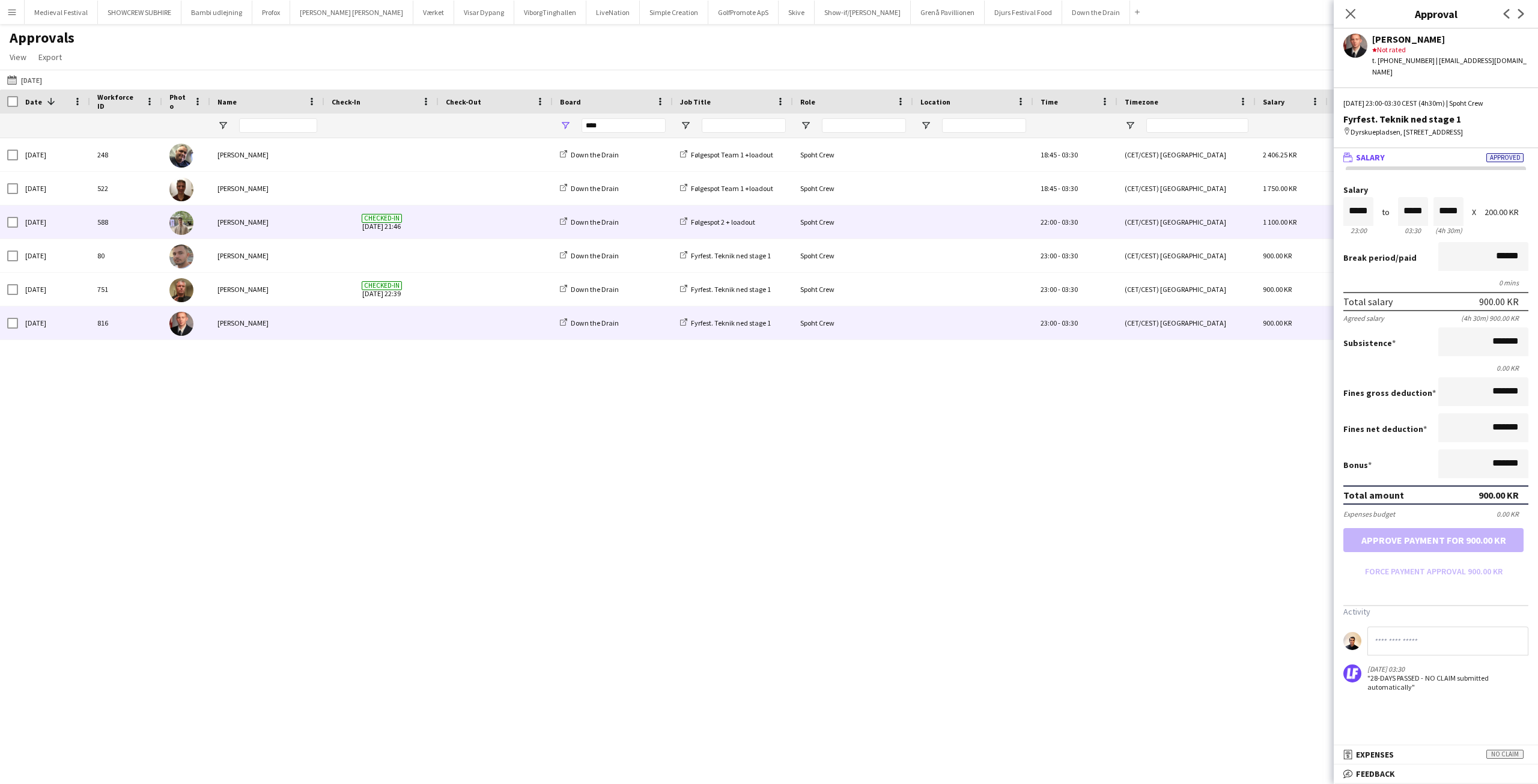
click at [502, 222] on span at bounding box center [496, 222] width 100 height 33
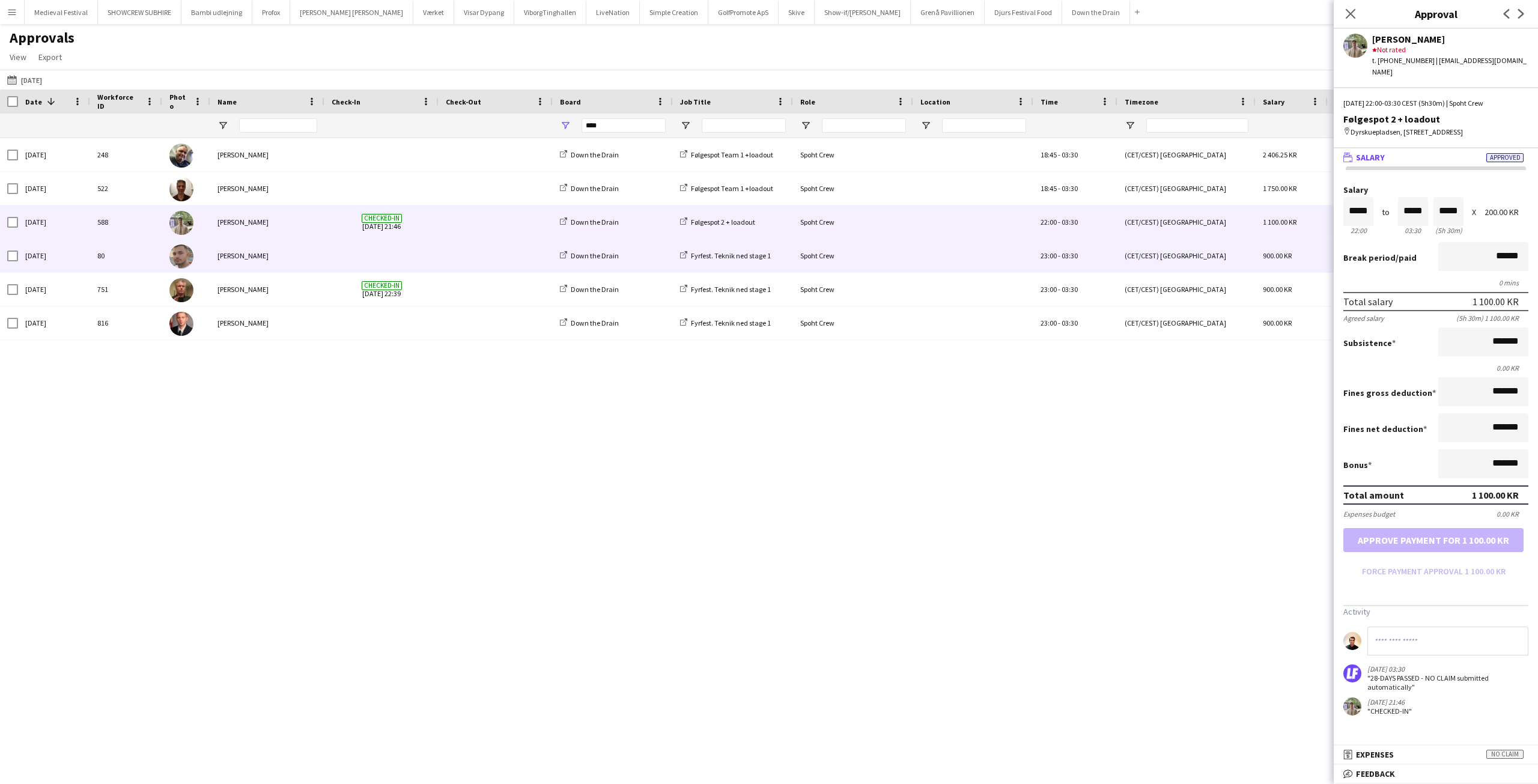
click at [496, 245] on span at bounding box center [496, 256] width 100 height 33
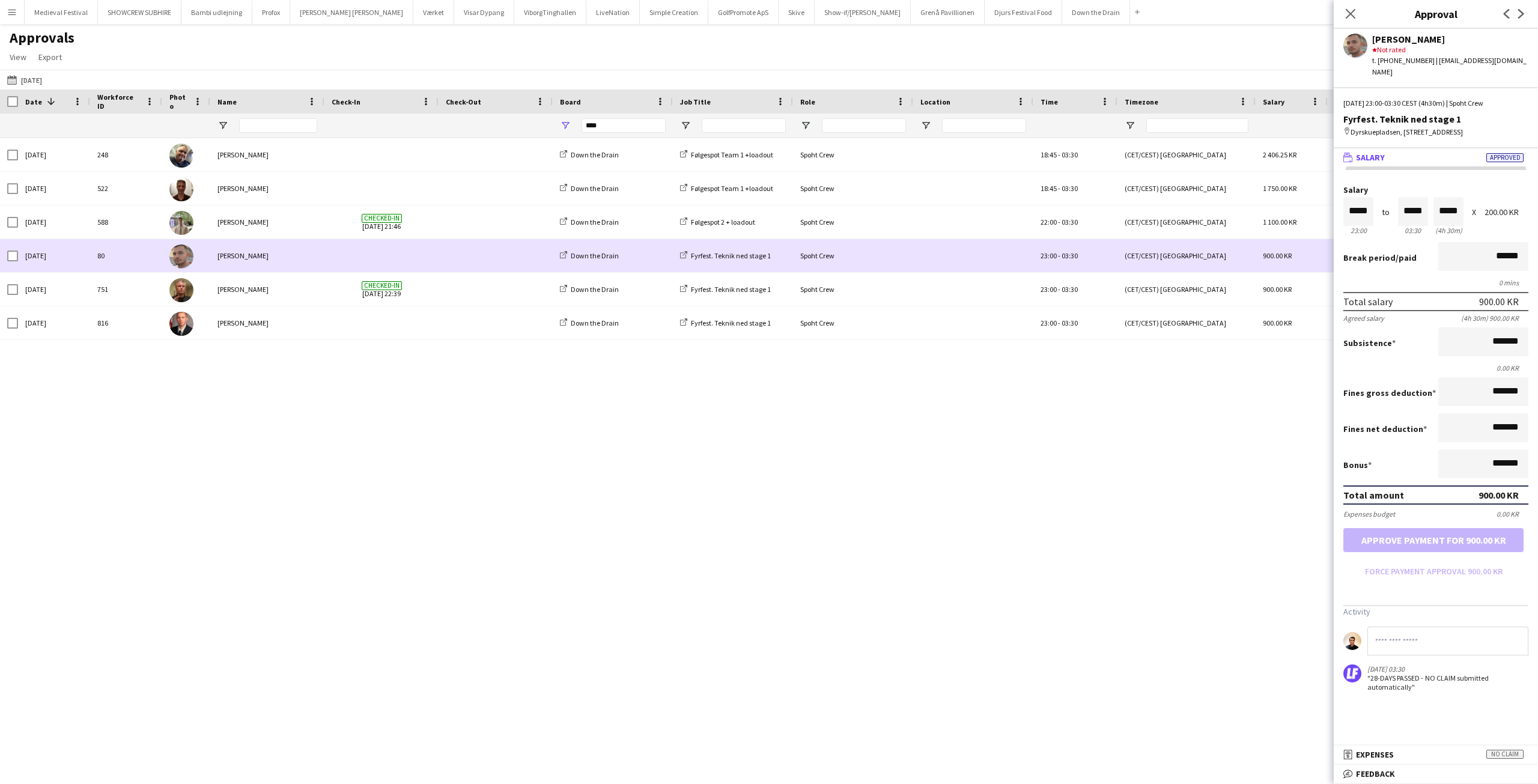
click at [492, 265] on span at bounding box center [496, 256] width 100 height 33
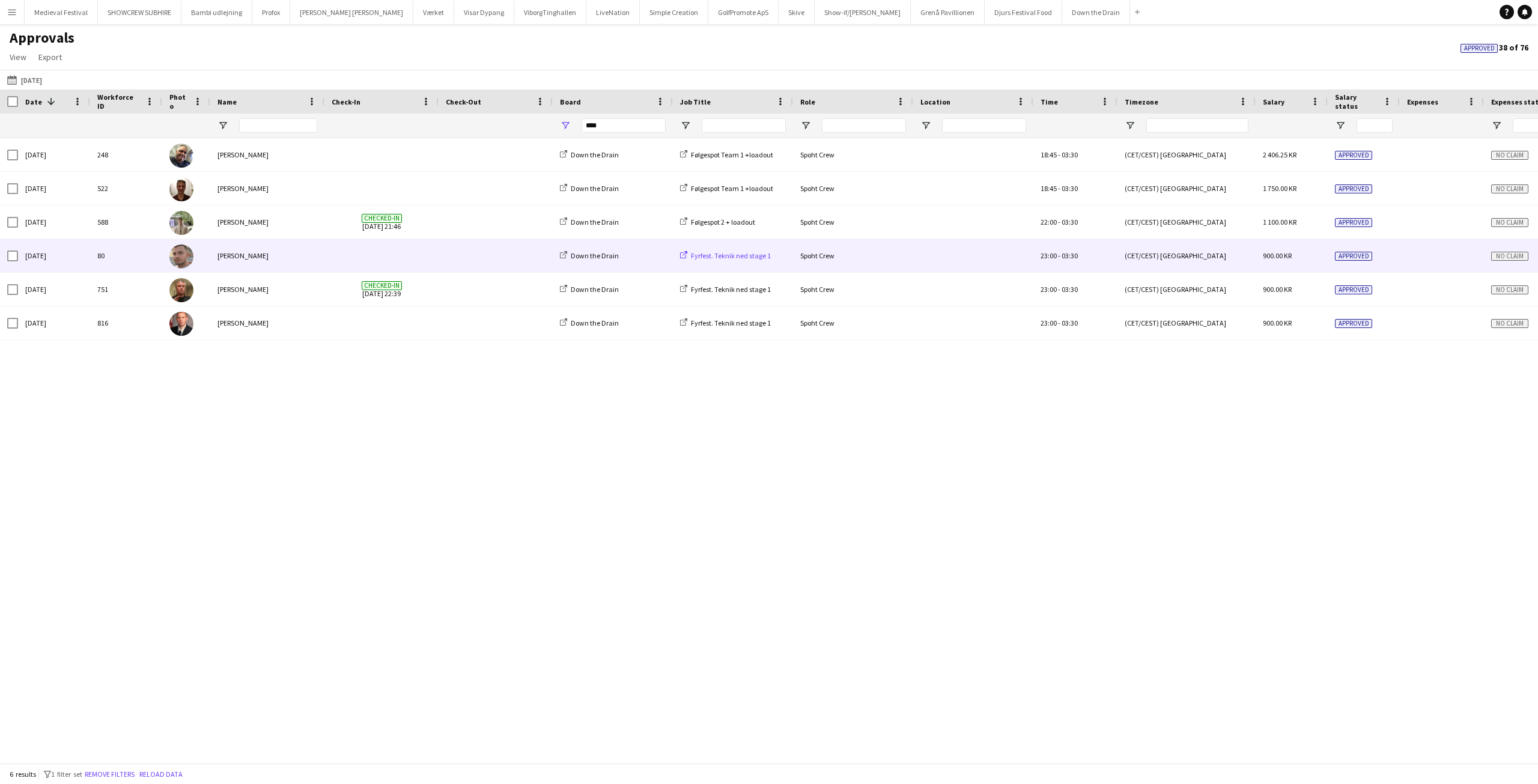
click at [737, 255] on span "Fyrfest. Teknik ned stage 1" at bounding box center [731, 256] width 80 height 9
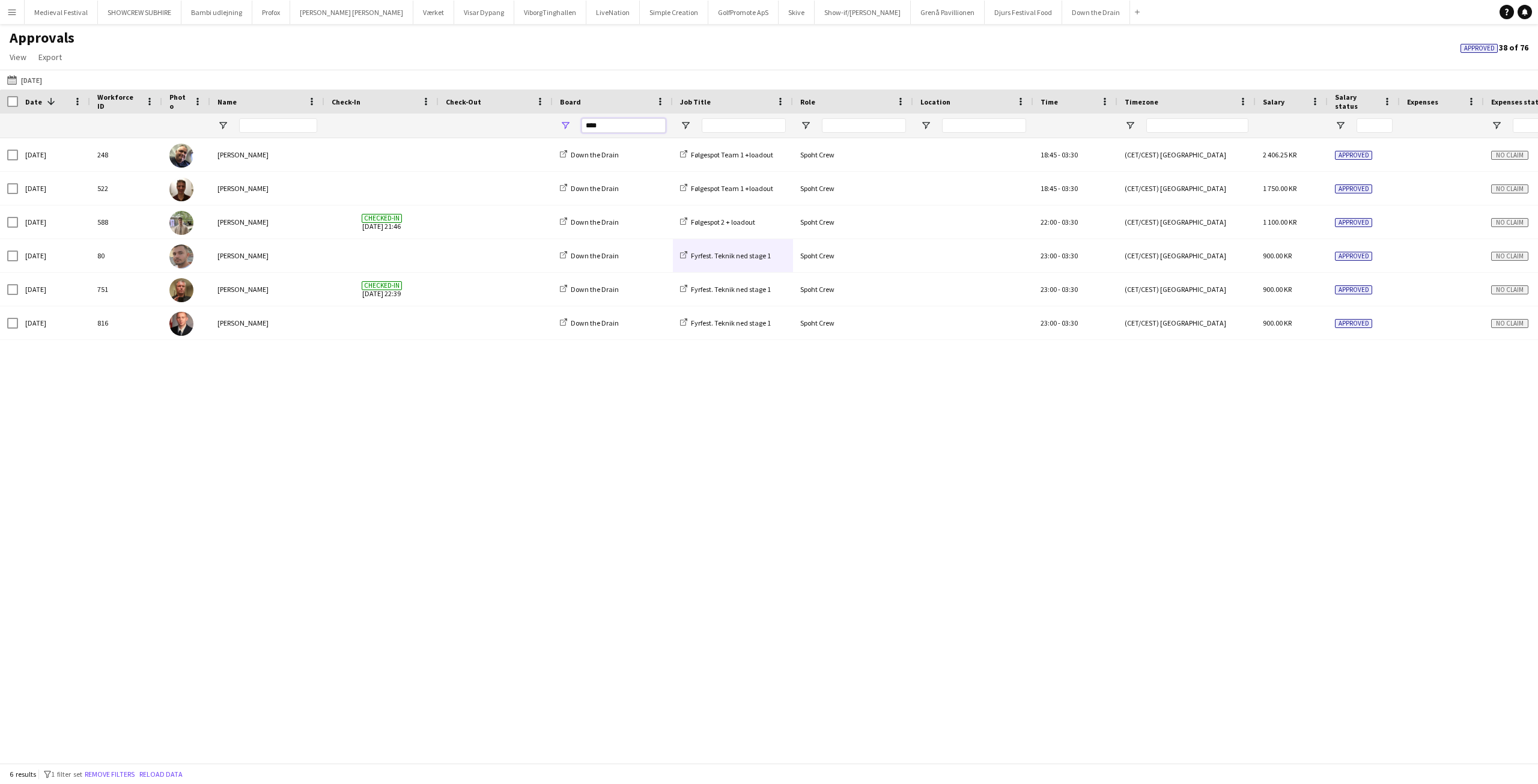
drag, startPoint x: 614, startPoint y: 126, endPoint x: 551, endPoint y: 125, distance: 63.0
click at [551, 125] on div "****" at bounding box center [1090, 125] width 2181 height 24
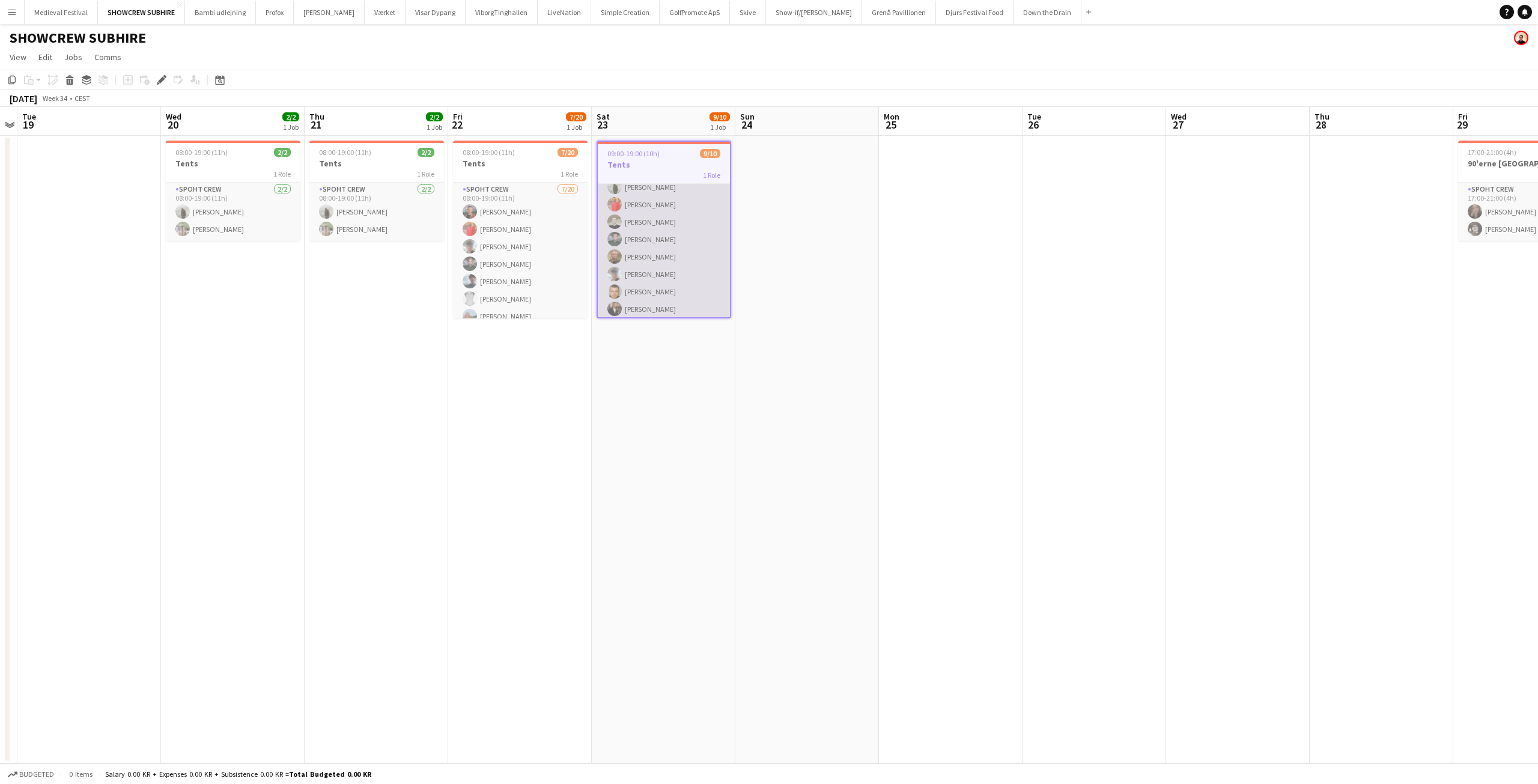
scroll to position [64, 0]
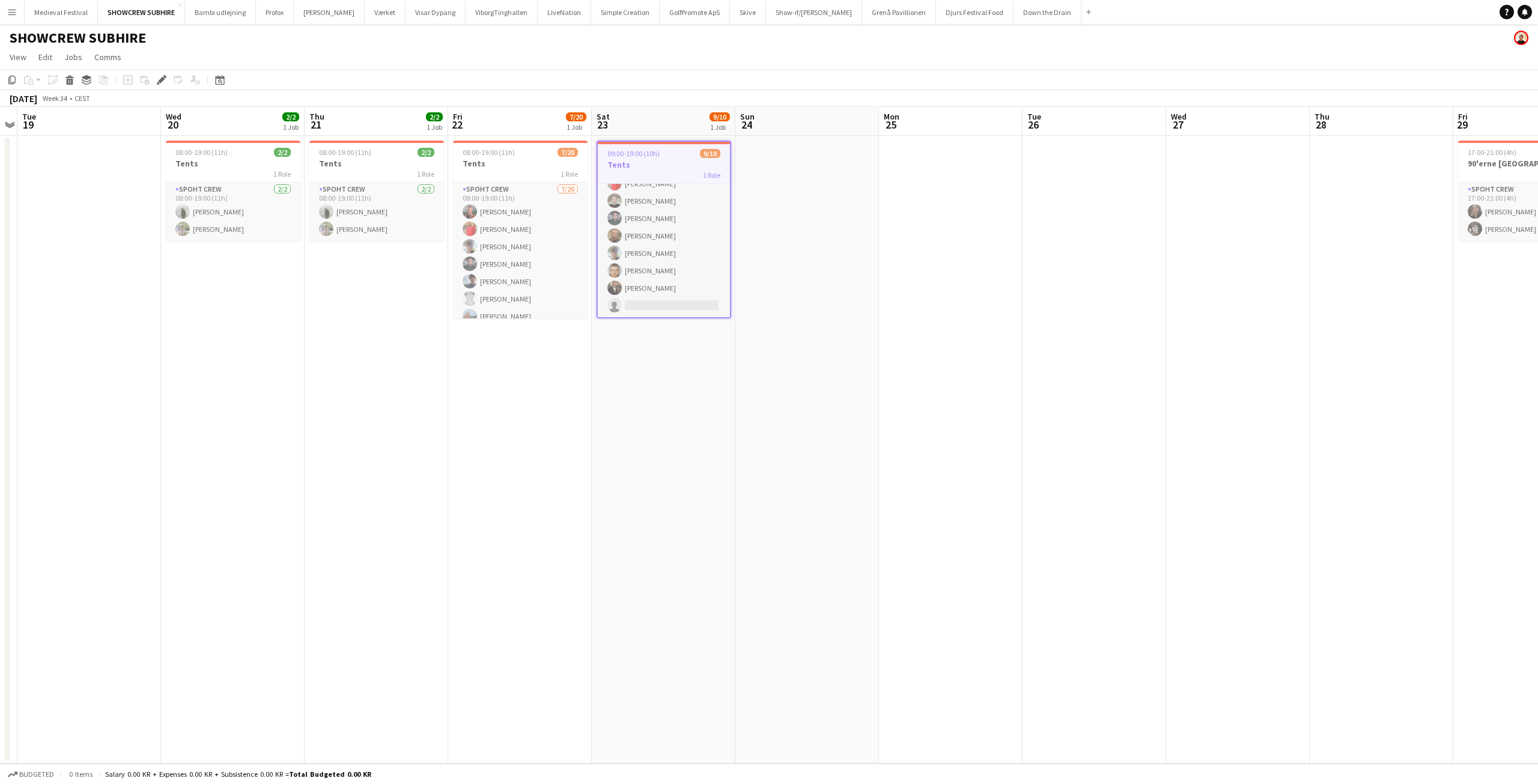
click at [642, 172] on div "1 Role" at bounding box center [664, 174] width 132 height 10
click at [643, 162] on h3 "Tents" at bounding box center [663, 163] width 134 height 10
click at [165, 79] on icon "Edit" at bounding box center [161, 80] width 10 height 10
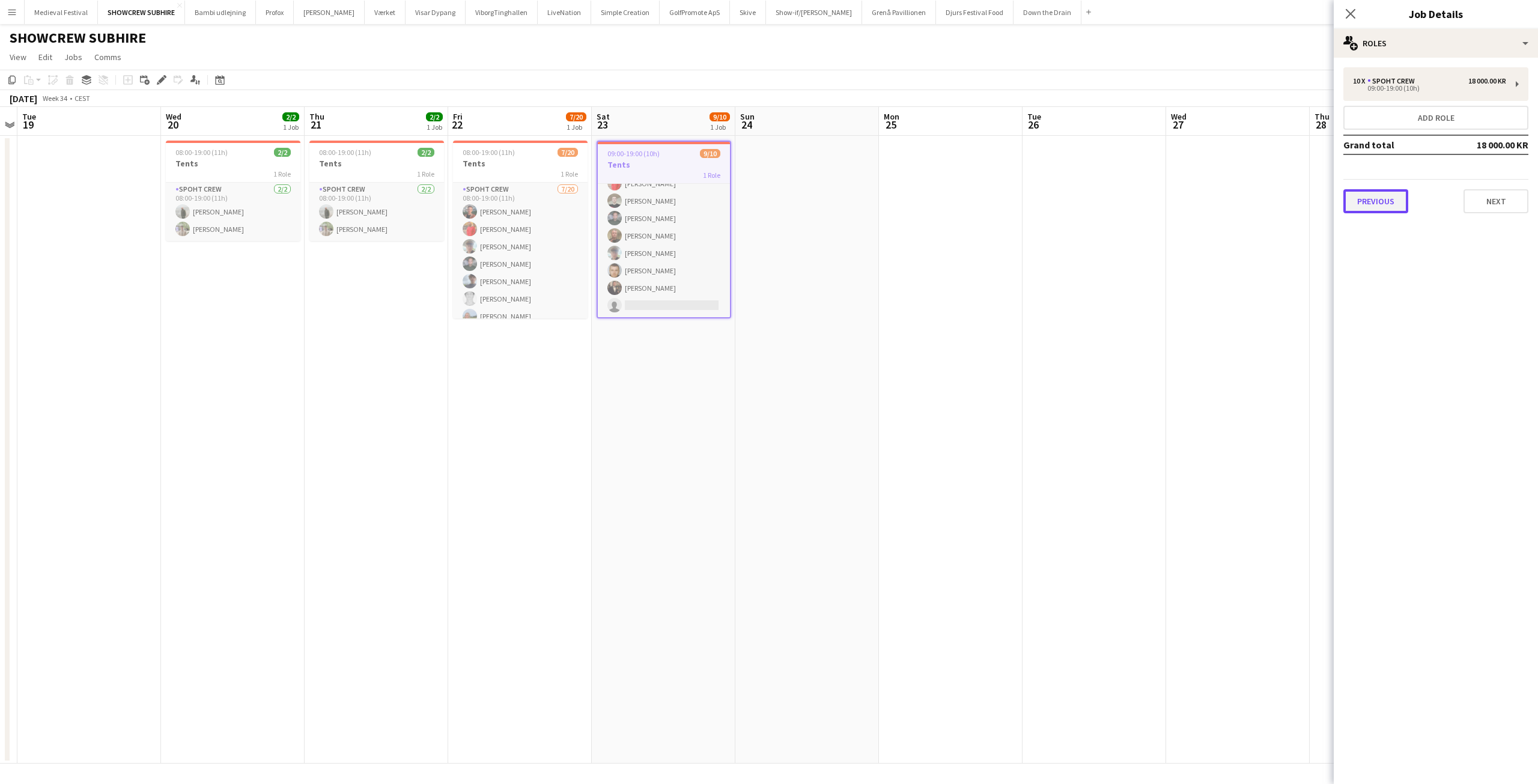
click at [1394, 199] on button "Previous" at bounding box center [1375, 201] width 65 height 24
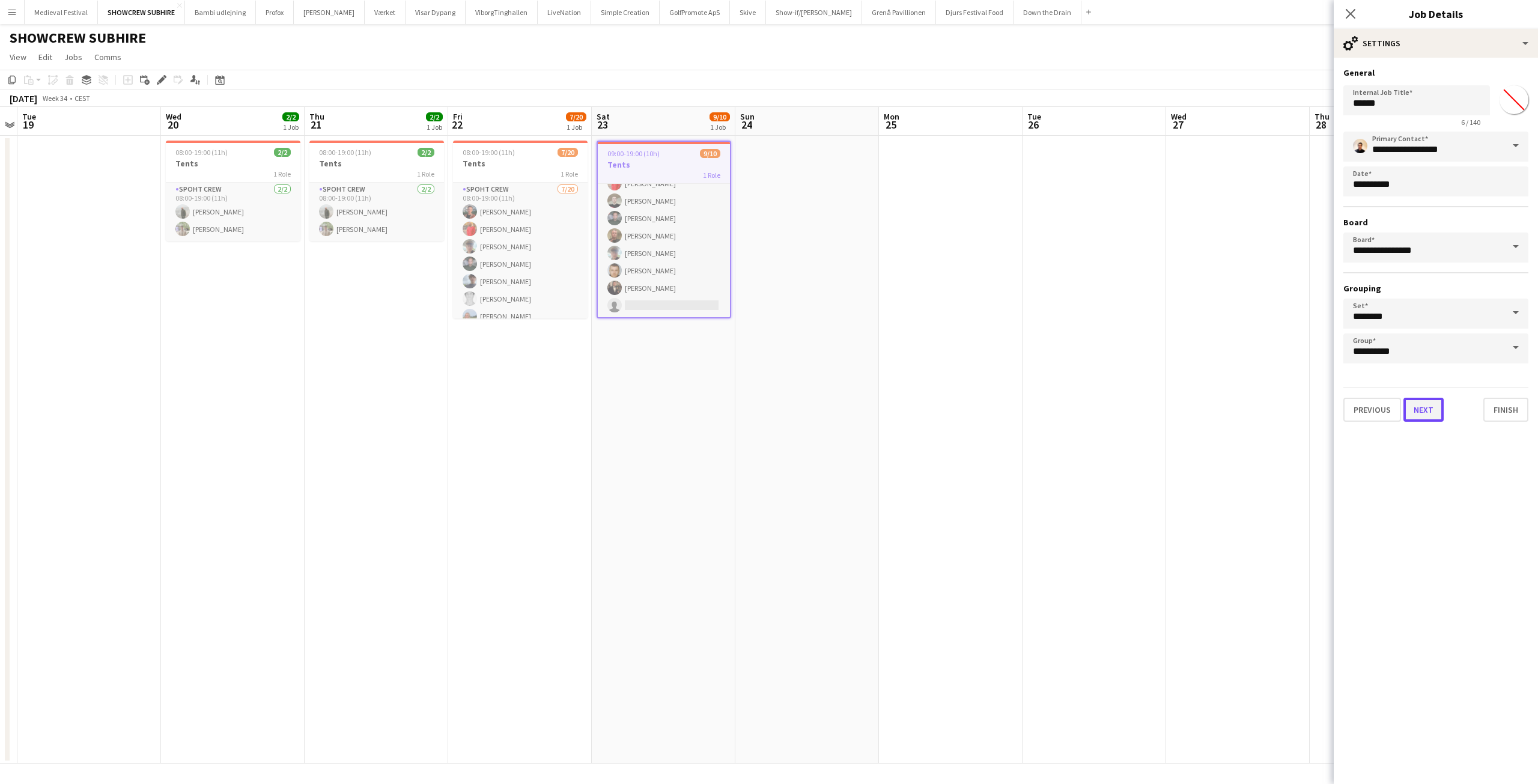
click at [1434, 403] on button "Next" at bounding box center [1423, 410] width 40 height 24
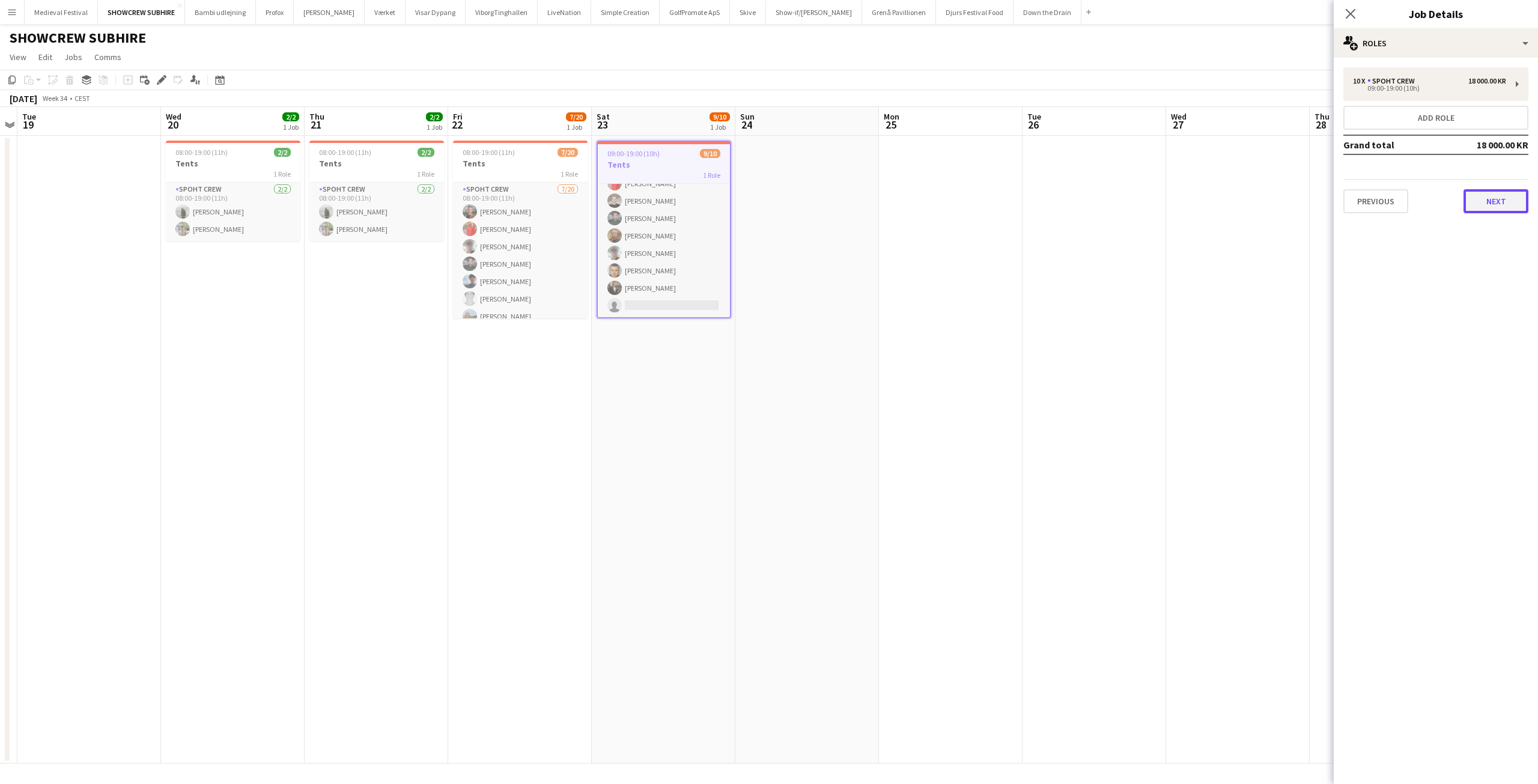
click at [1481, 197] on button "Next" at bounding box center [1495, 201] width 65 height 24
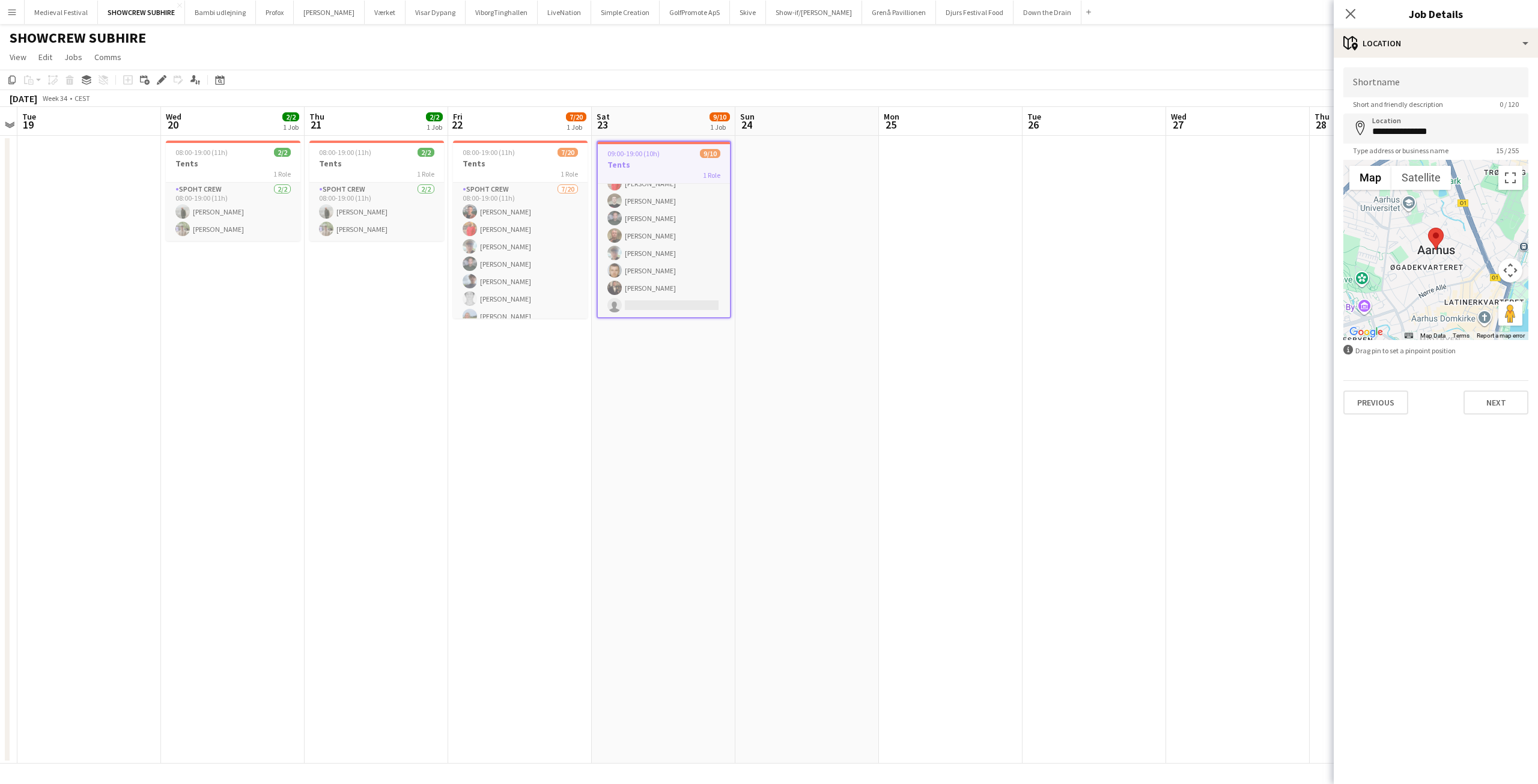
click at [9, 12] on app-icon "Menu" at bounding box center [12, 12] width 10 height 10
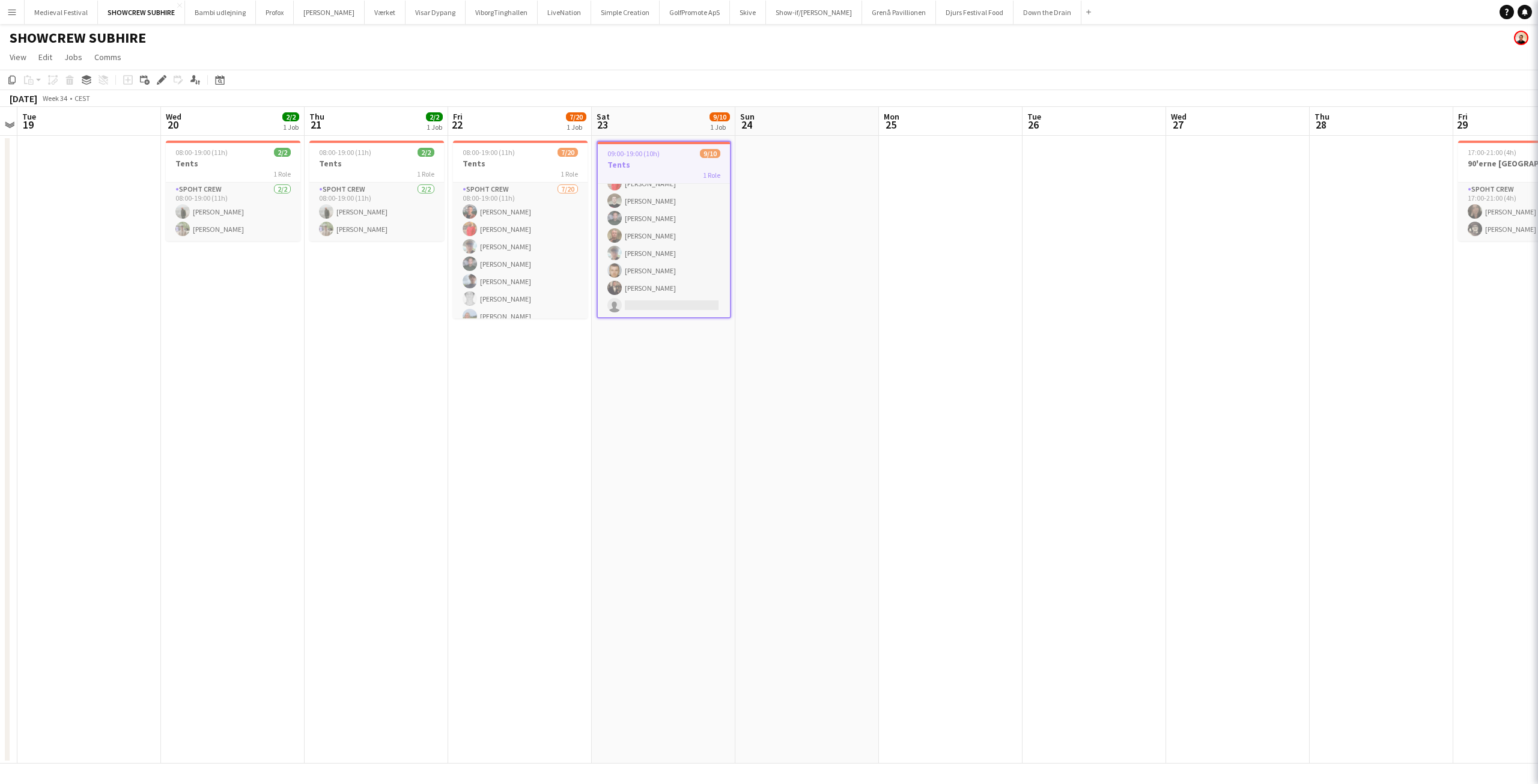
scroll to position [62, 0]
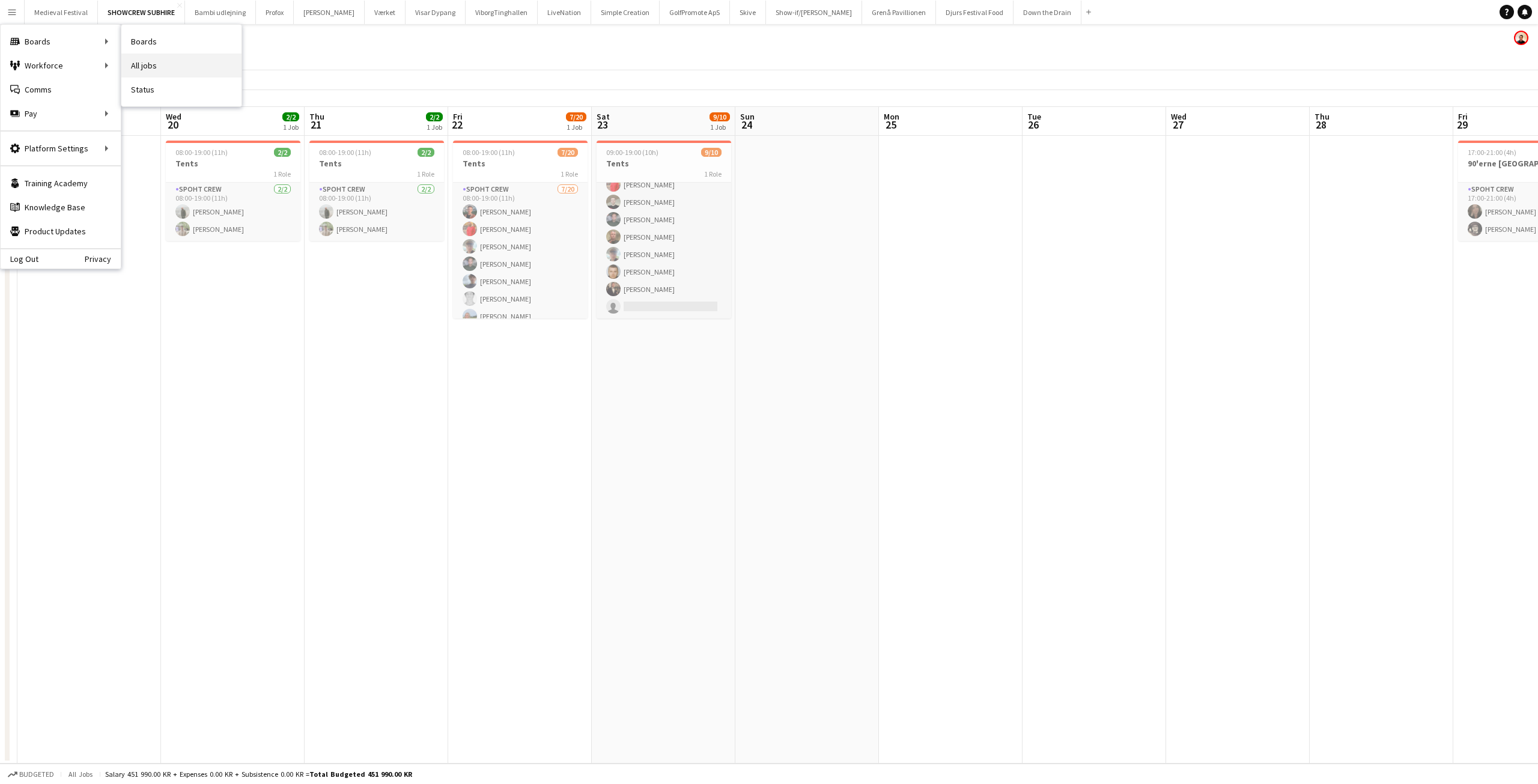
click at [153, 60] on link "All jobs" at bounding box center [181, 66] width 120 height 24
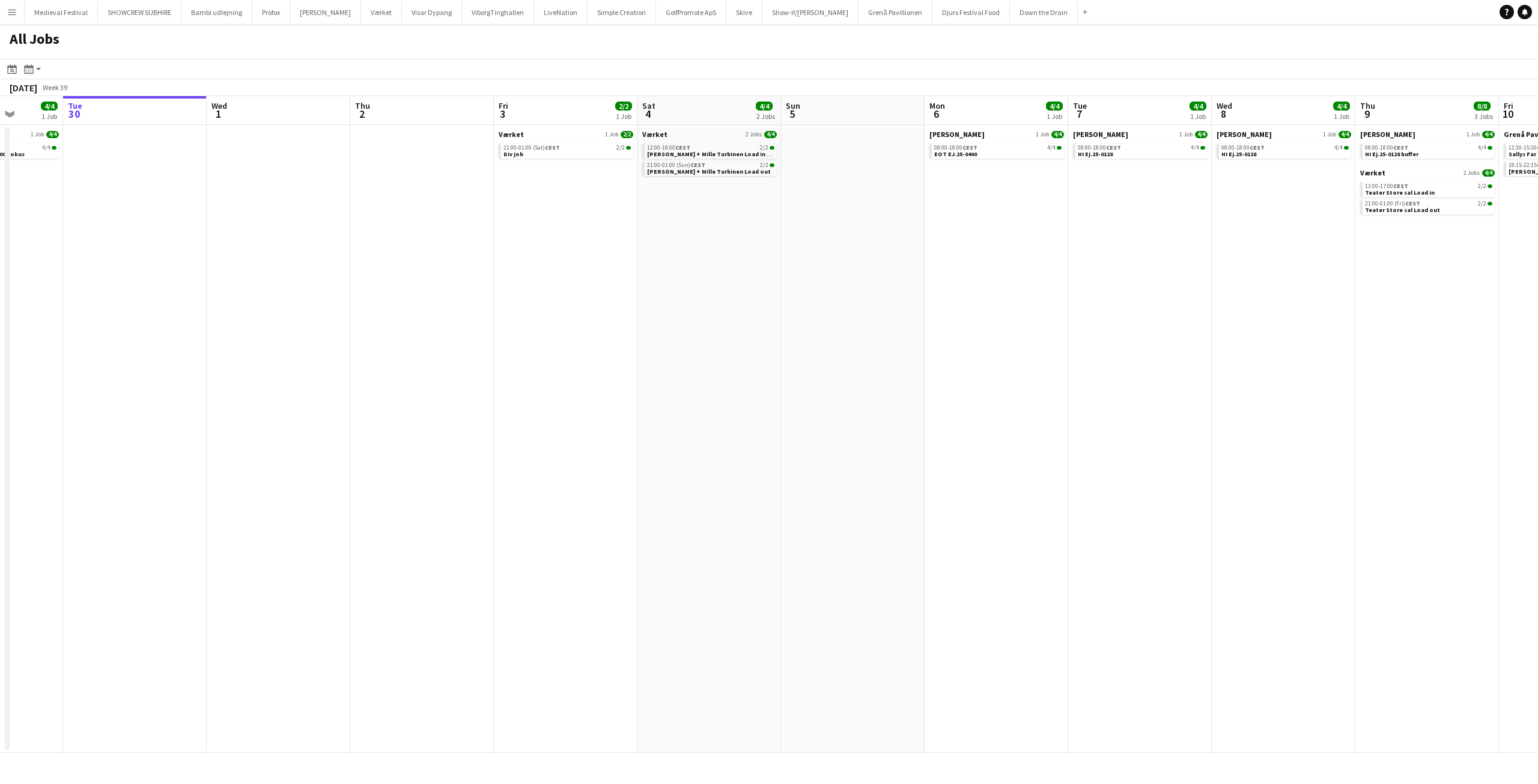
click at [751, 474] on app-all-jobs "All Jobs Date picker SEP 2025 SEP 2025 Monday M Tuesday T Wednesday W Thursday …" at bounding box center [769, 389] width 1538 height 729
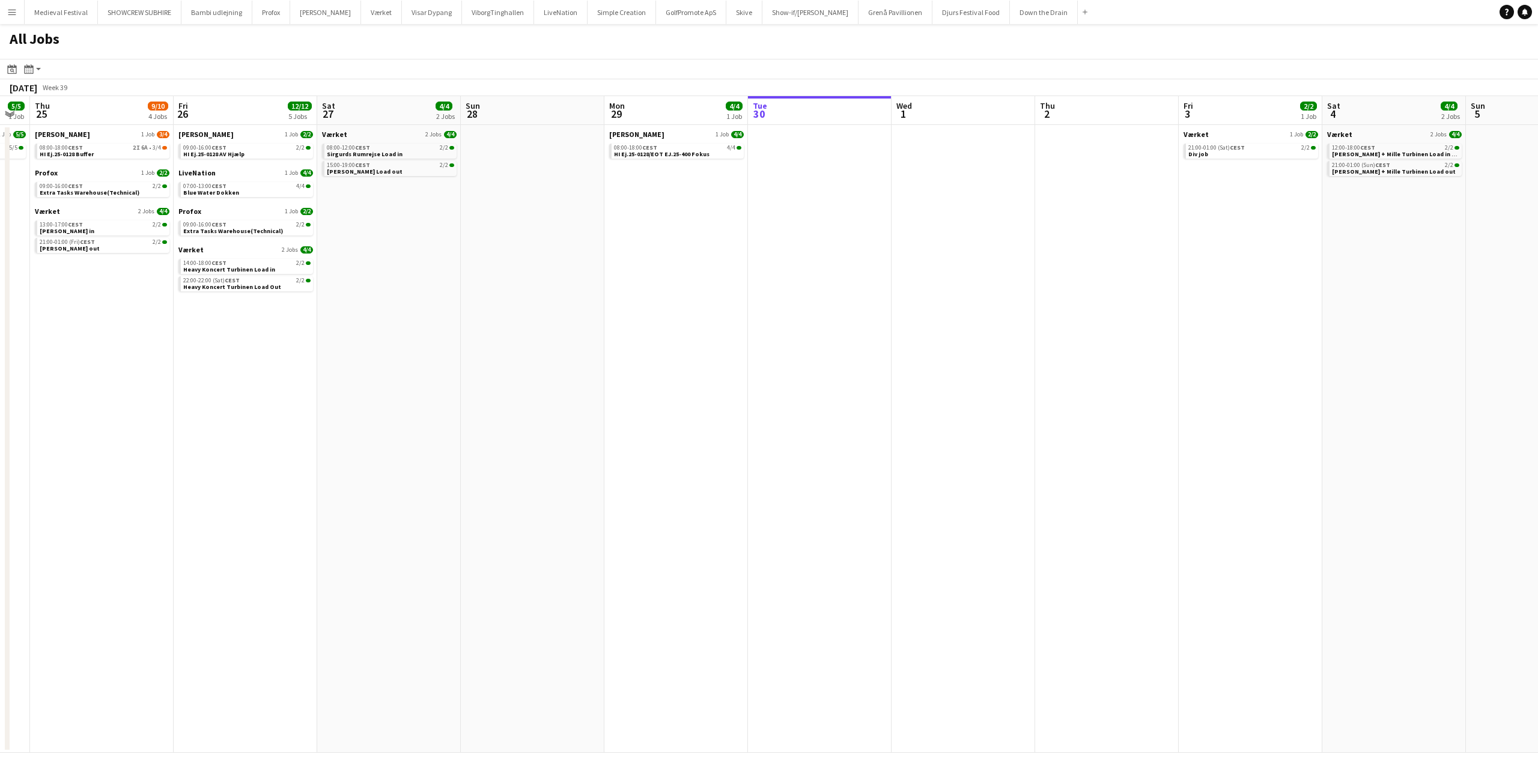
drag, startPoint x: 427, startPoint y: 445, endPoint x: 855, endPoint y: 454, distance: 428.1
click at [860, 453] on app-calendar-viewport "Tue 23 5/5 1 Job Wed 24 5/5 1 Job Thu 25 9/10 4 Jobs Fri 26 12/12 5 Jobs Sat 27…" at bounding box center [769, 425] width 1538 height 657
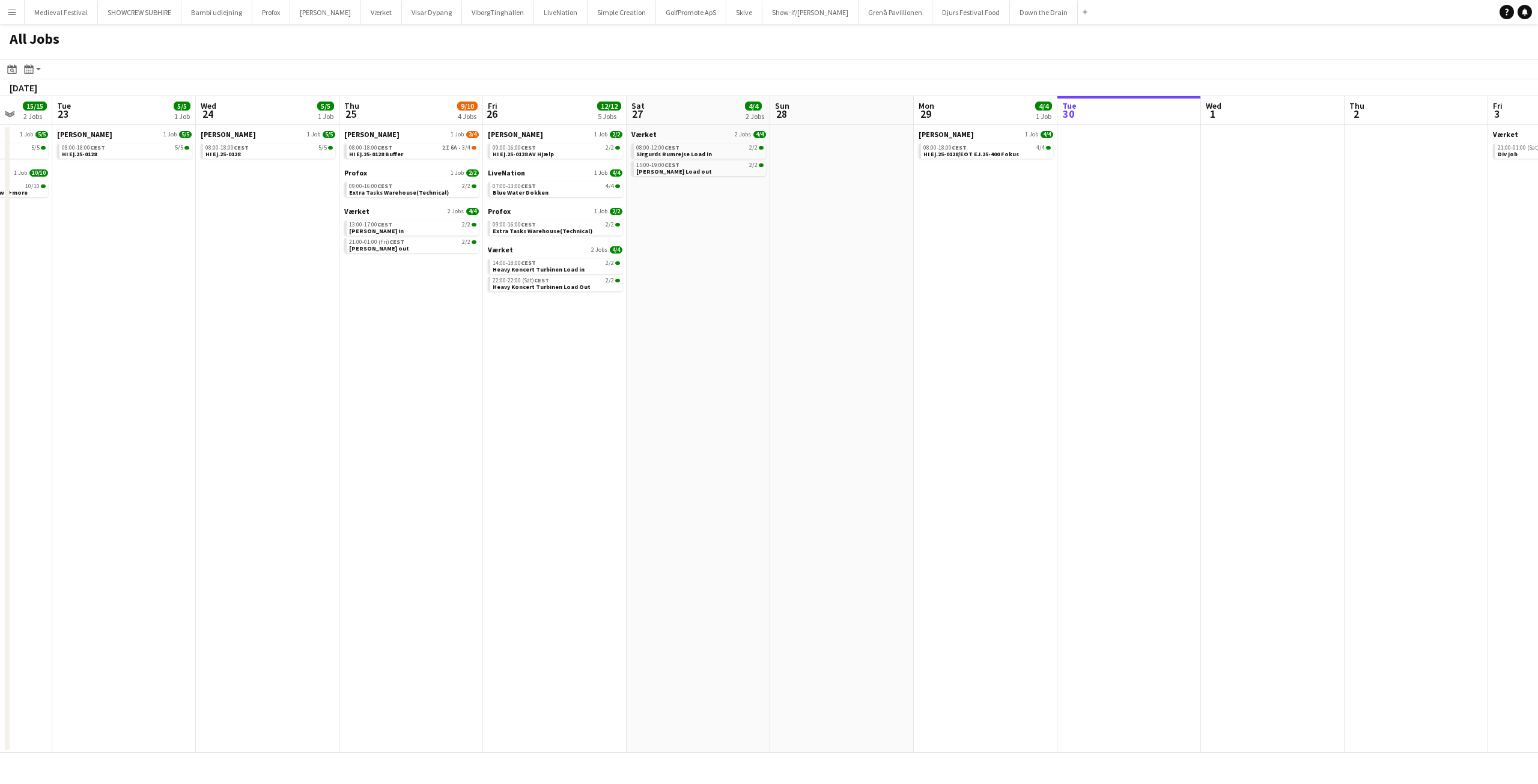
drag, startPoint x: 334, startPoint y: 439, endPoint x: 869, endPoint y: 456, distance: 535.3
click at [866, 456] on app-calendar-viewport "Sat 20 8/8 5 Jobs Sun 21 14/14 3 Jobs Mon 22 15/15 2 Jobs Tue 23 5/5 1 Job Wed …" at bounding box center [769, 425] width 1538 height 657
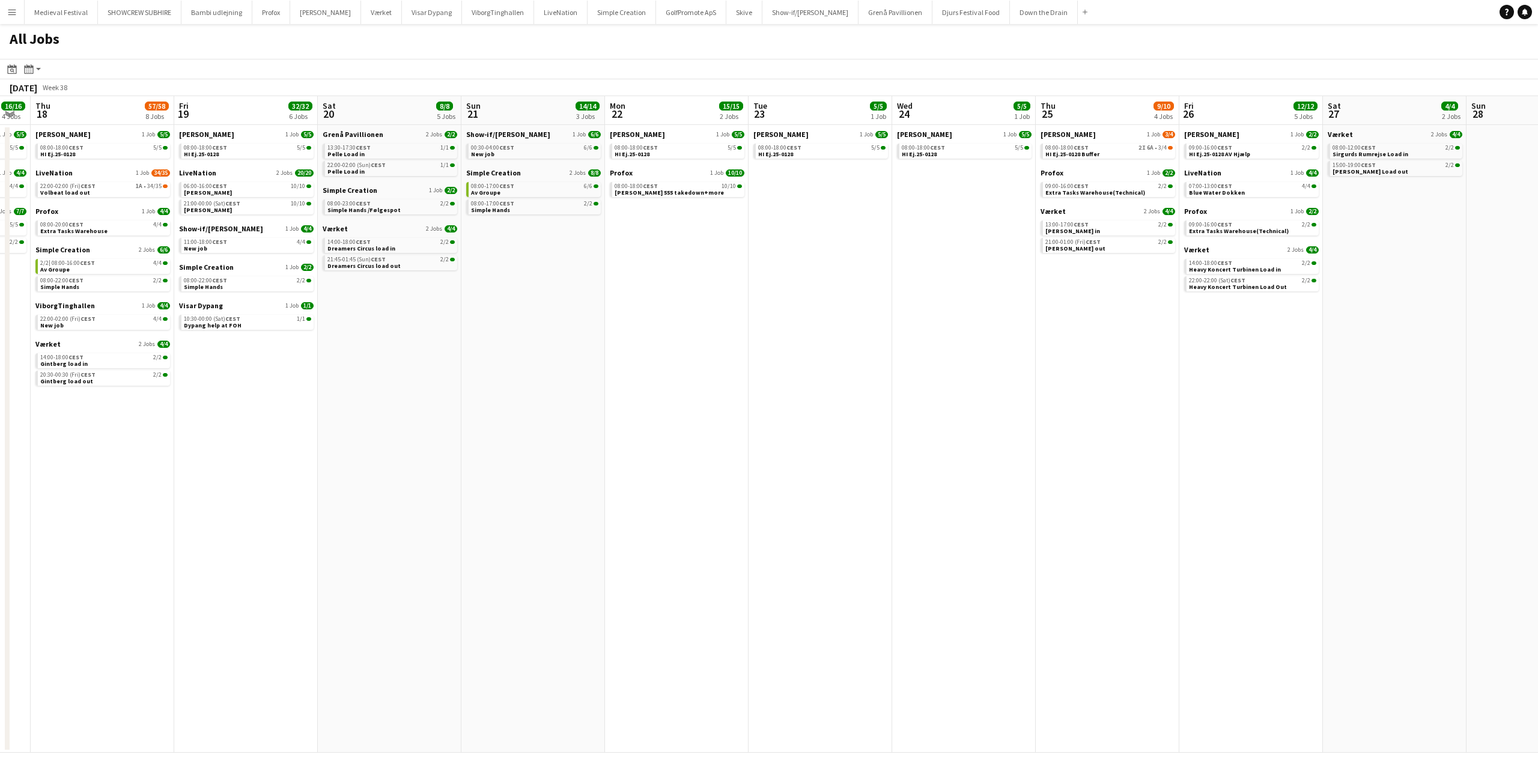
scroll to position [0, 336]
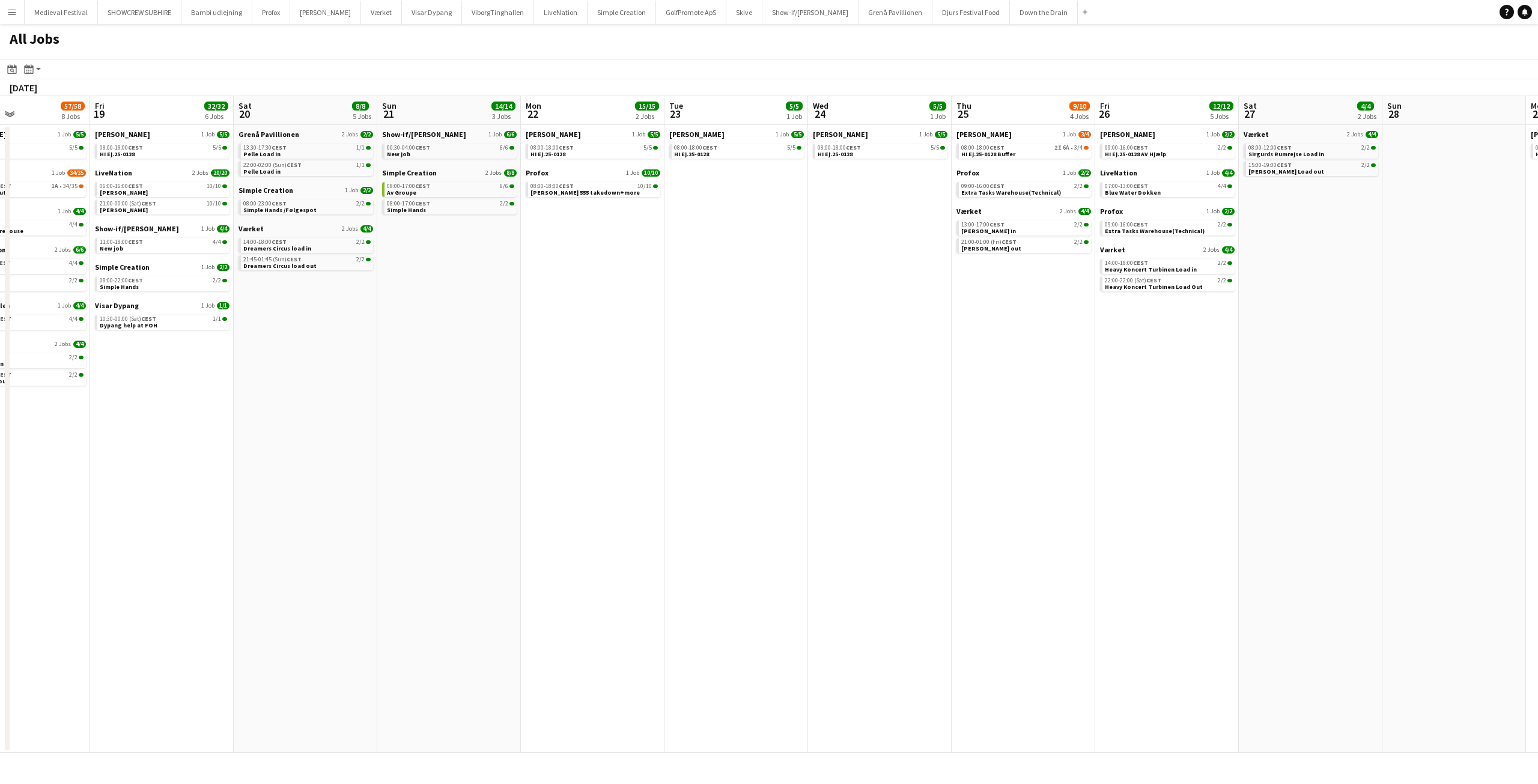
drag, startPoint x: 304, startPoint y: 397, endPoint x: 897, endPoint y: 410, distance: 593.1
click at [891, 410] on app-calendar-viewport "Tue 16 46/50 3 Jobs Wed 17 16/16 4 Jobs Thu 18 57/58 8 Jobs Fri 19 32/32 6 Jobs…" at bounding box center [769, 425] width 1538 height 657
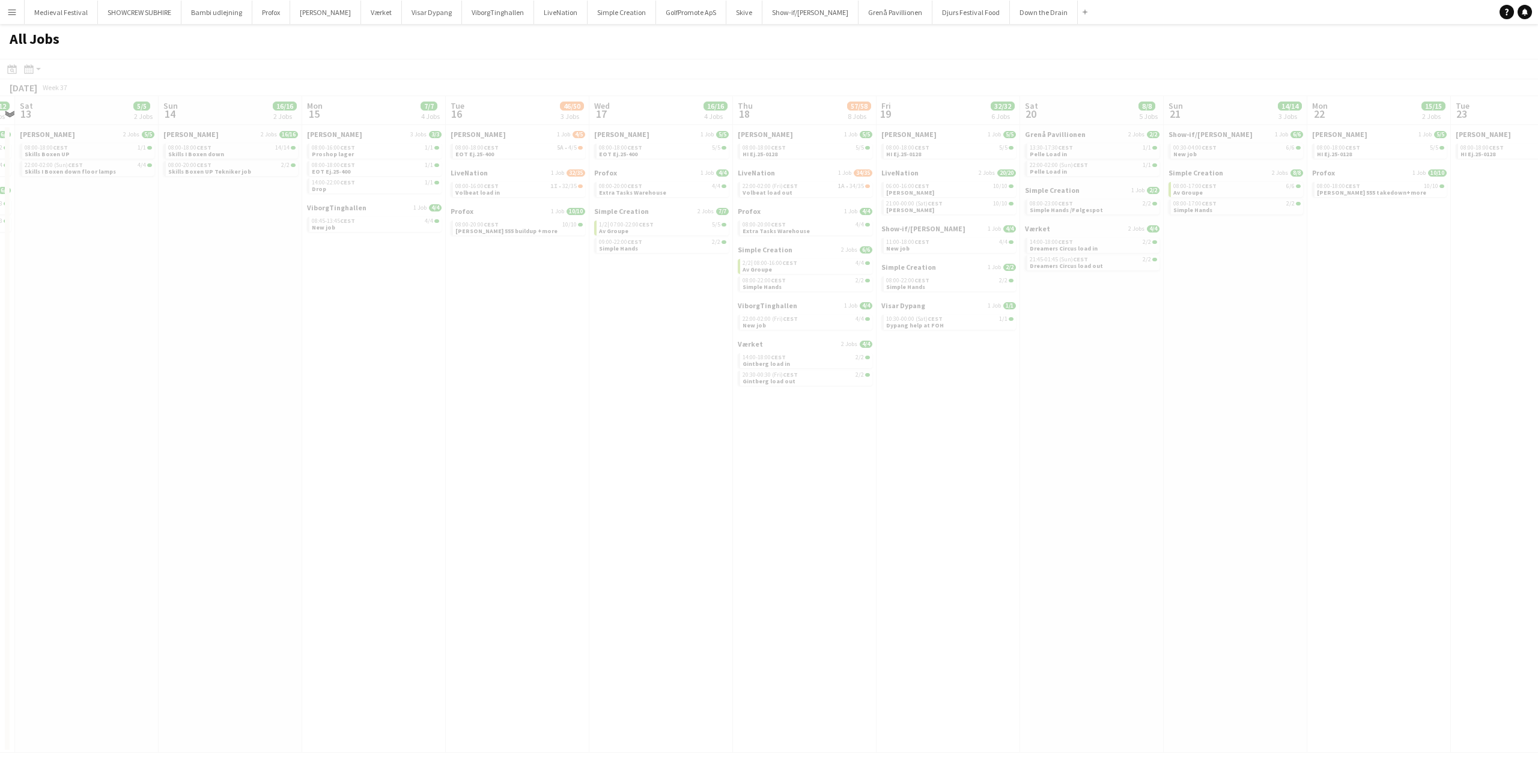
click at [1099, 444] on app-all-jobs "All Jobs Date picker SEP 2025 SEP 2025 Monday M Tuesday T Wednesday W Thursday …" at bounding box center [769, 389] width 1538 height 729
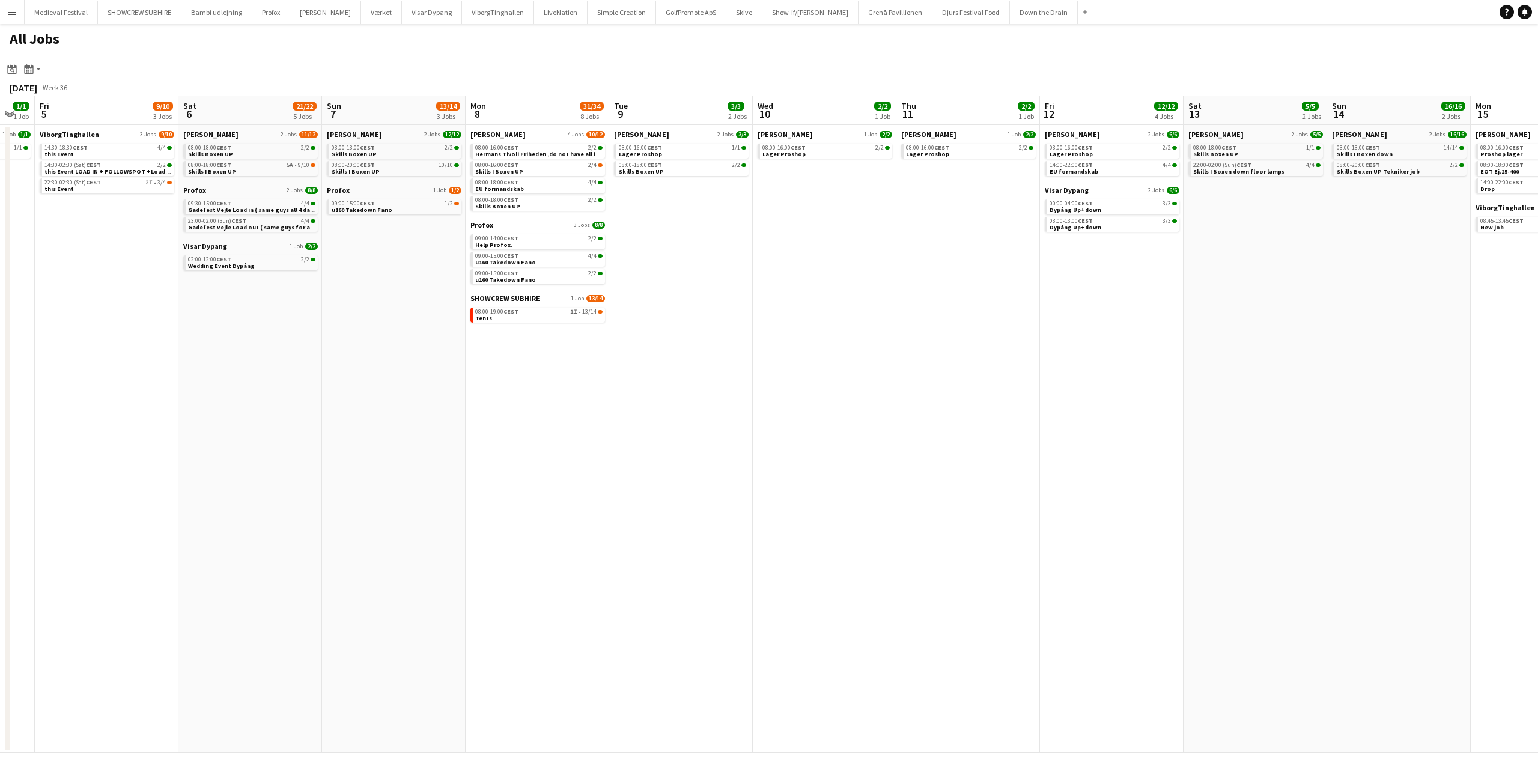
drag, startPoint x: 886, startPoint y: 404, endPoint x: 890, endPoint y: 397, distance: 8.1
click at [1010, 406] on app-calendar-viewport "Wed 3 6/6 4 Jobs Thu 4 1/1 1 Job Fri 5 9/10 3 Jobs Sat 6 21/22 5 Jobs Sun 7 13/…" at bounding box center [769, 425] width 1538 height 657
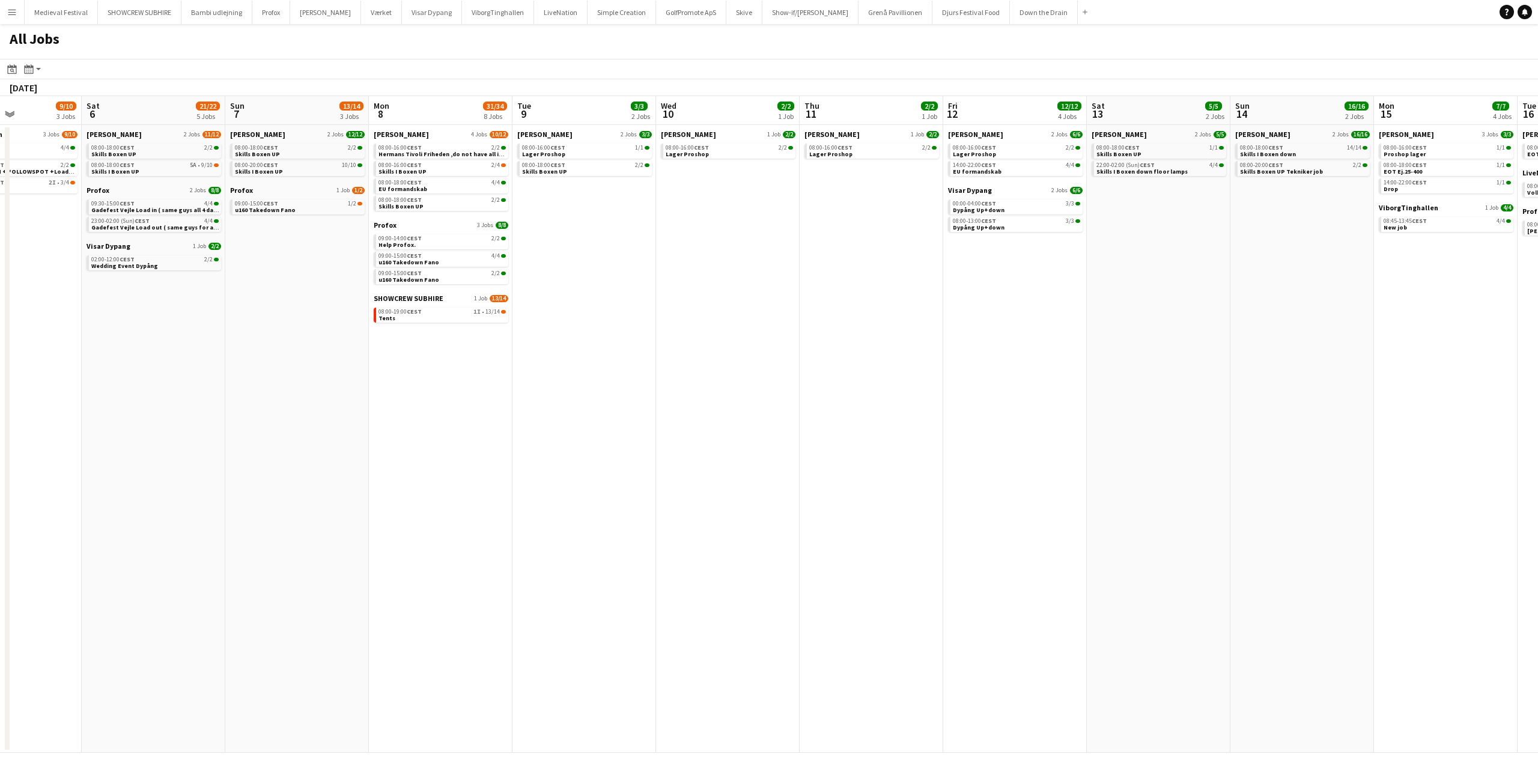
click at [1052, 404] on app-all-jobs "All Jobs Date picker SEP 2025 SEP 2025 Monday M Tuesday T Wednesday W Thursday …" at bounding box center [769, 389] width 1538 height 729
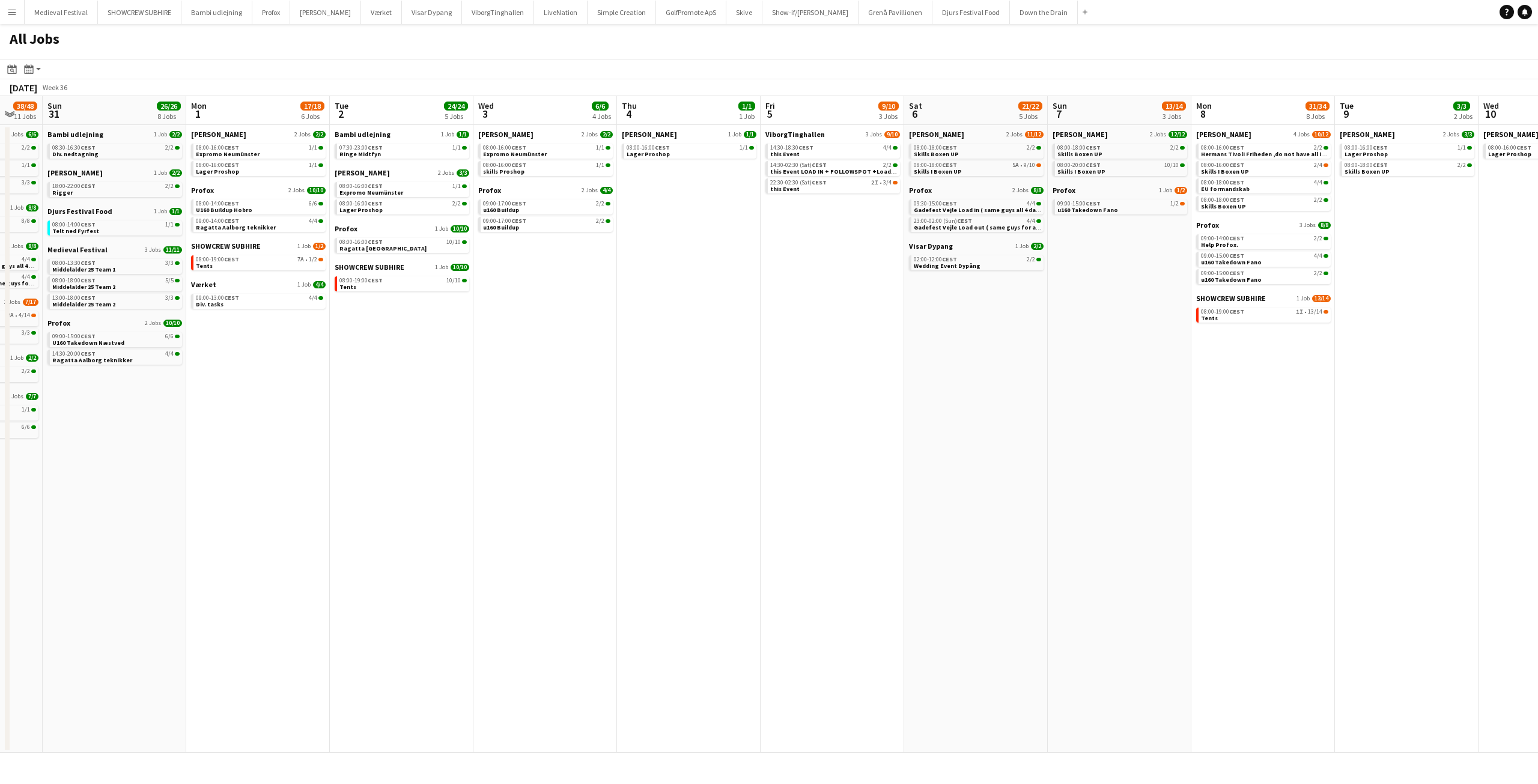
drag, startPoint x: 451, startPoint y: 384, endPoint x: 999, endPoint y: 414, distance: 548.8
click at [1005, 414] on app-calendar-viewport "Fri 29 10/10 3 Jobs Sat 30 38/48 11 Jobs Sun 31 26/26 8 Jobs Mon 1 17/18 6 Jobs…" at bounding box center [769, 425] width 1538 height 657
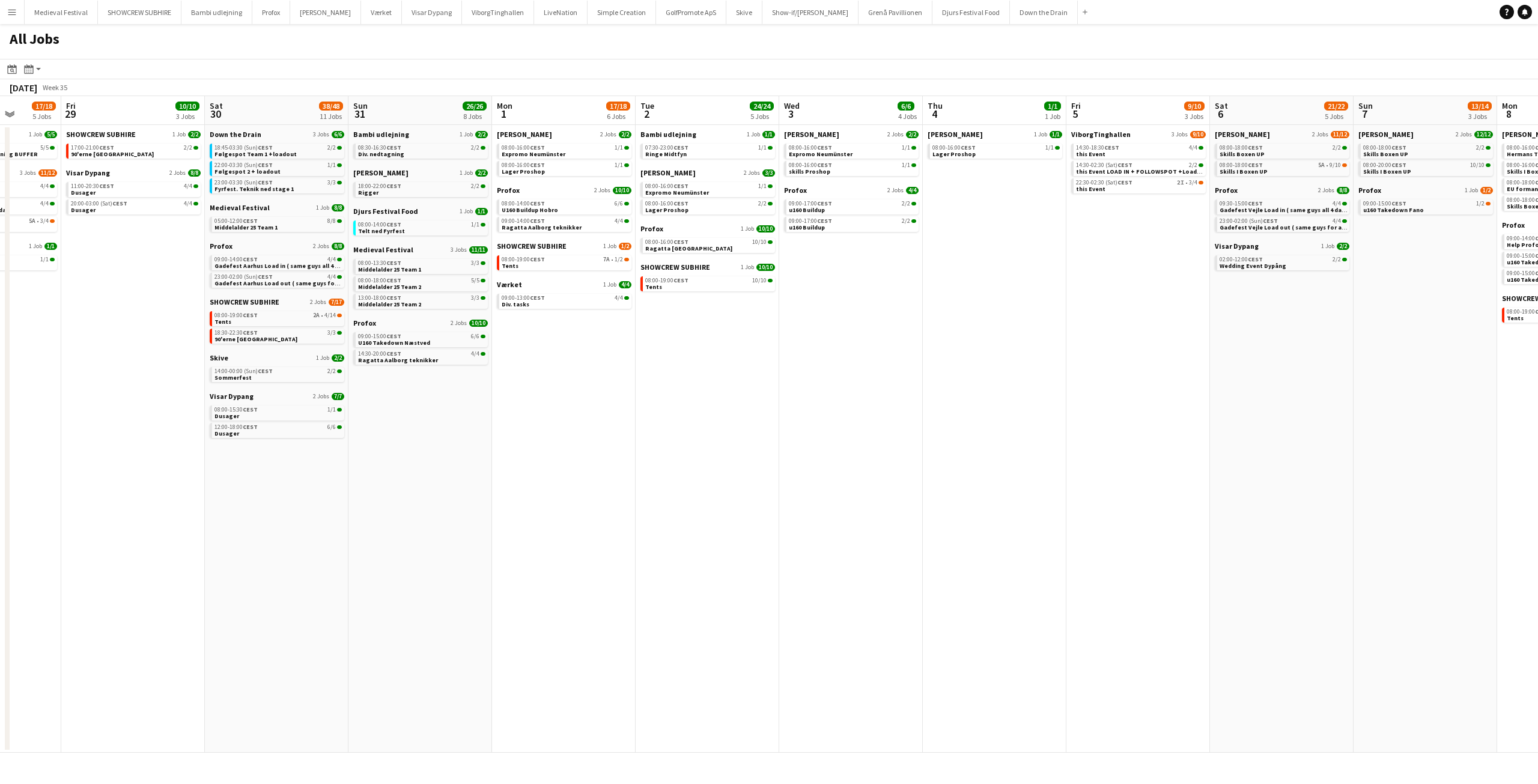
drag, startPoint x: 443, startPoint y: 392, endPoint x: 782, endPoint y: 416, distance: 339.8
click at [782, 416] on app-calendar-viewport "Tue 26 10/10 4 Jobs Wed 27 17/19 4 Jobs Thu 28 17/18 5 Jobs Fri 29 10/10 3 Jobs…" at bounding box center [769, 425] width 1538 height 657
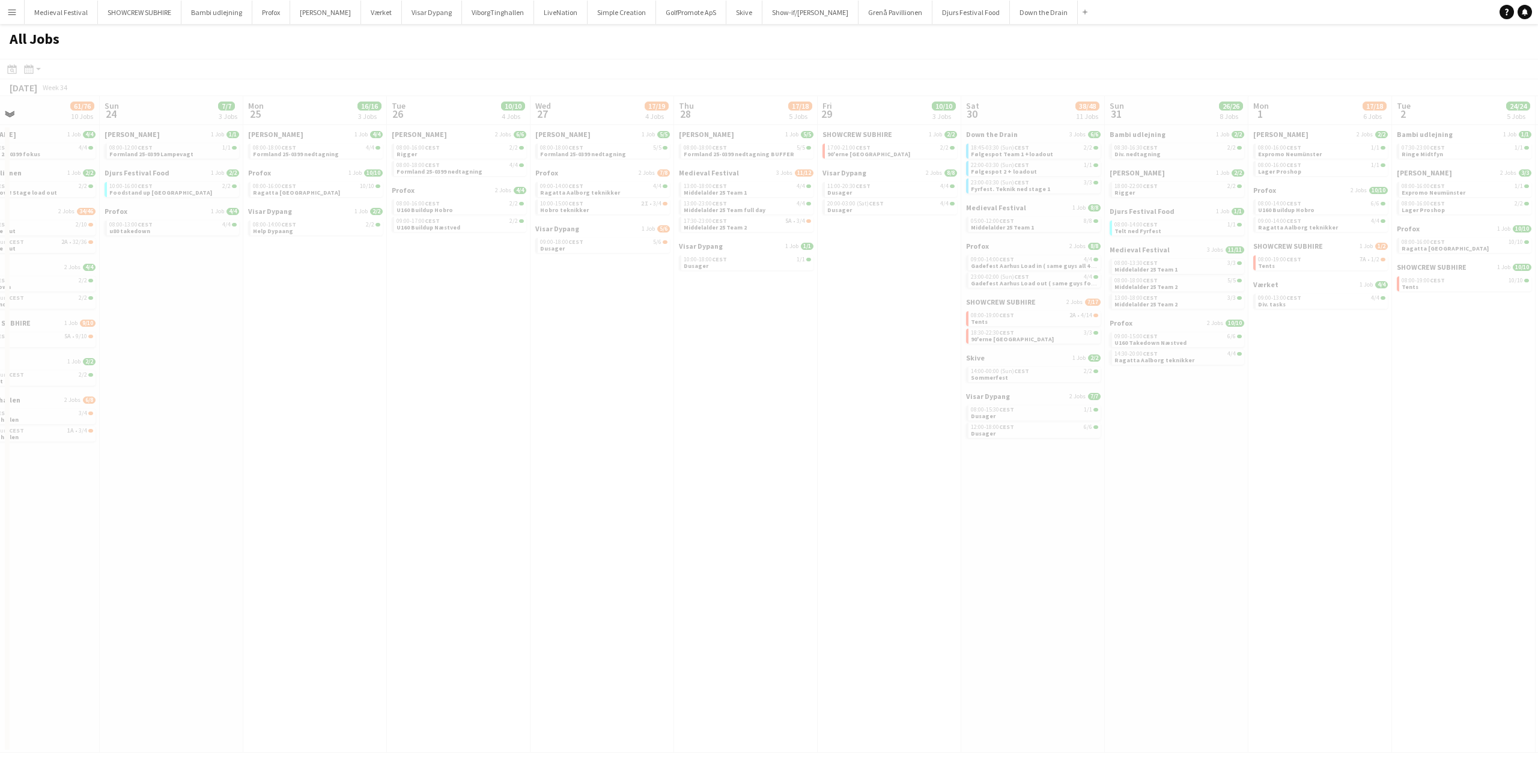
drag, startPoint x: 454, startPoint y: 363, endPoint x: 787, endPoint y: 389, distance: 334.0
click at [787, 389] on app-calendar-viewport "Thu 21 Fri 22 27/41 7 Jobs Sat 23 61/76 10 Jobs Sun 24 7/7 3 Jobs Mon 25 16/16 …" at bounding box center [769, 425] width 1538 height 657
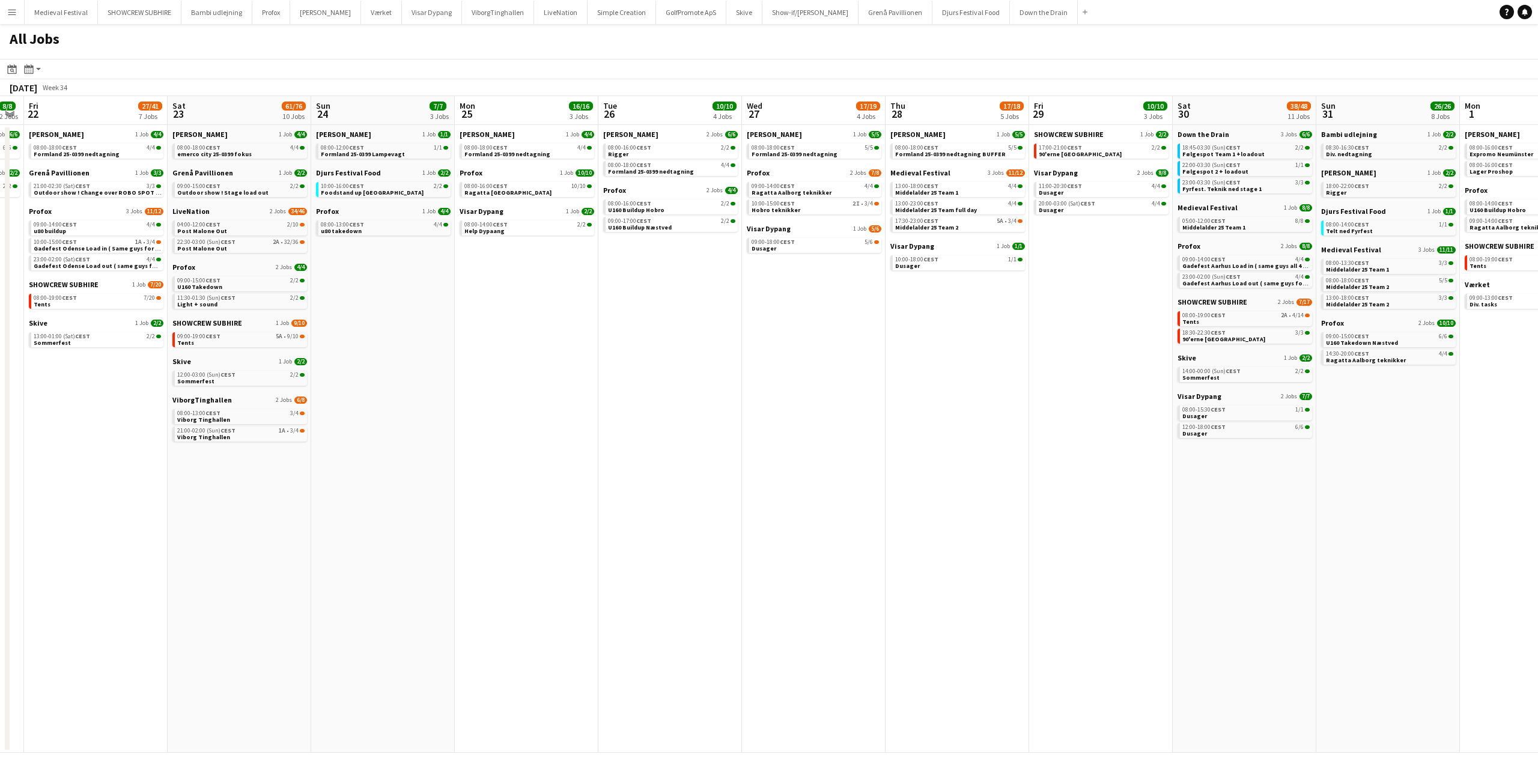
drag, startPoint x: 408, startPoint y: 346, endPoint x: 741, endPoint y: 364, distance: 333.5
click at [740, 364] on app-calendar-viewport "Wed 20 11/15 5 Jobs Thu 21 8/8 2 Jobs Fri 22 27/41 7 Jobs Sat 23 61/76 10 Jobs …" at bounding box center [769, 425] width 1538 height 657
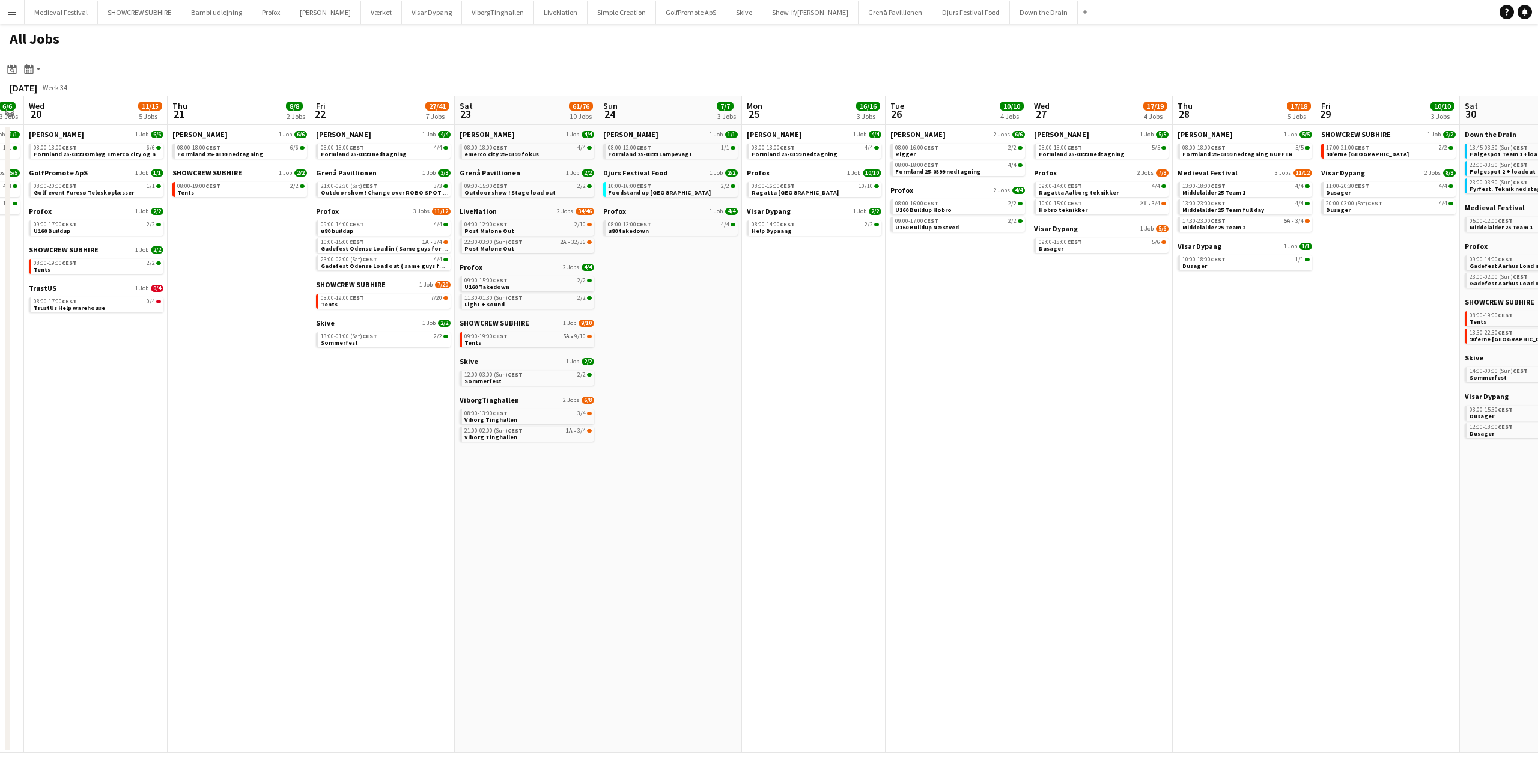
scroll to position [0, 258]
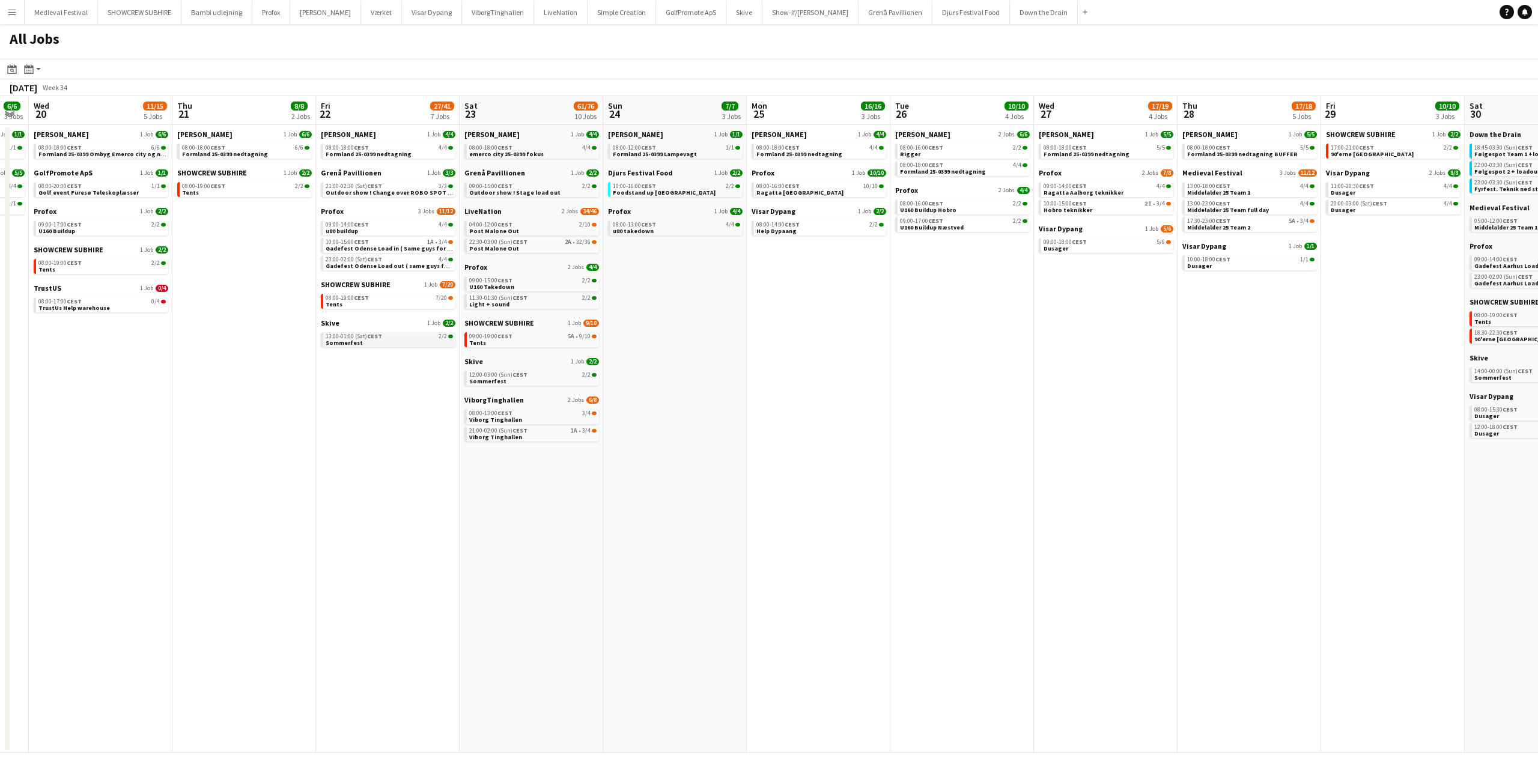
click at [399, 342] on link "13:00-01:00 (Sat) CEST 2/2 Sommerfest" at bounding box center [389, 339] width 127 height 14
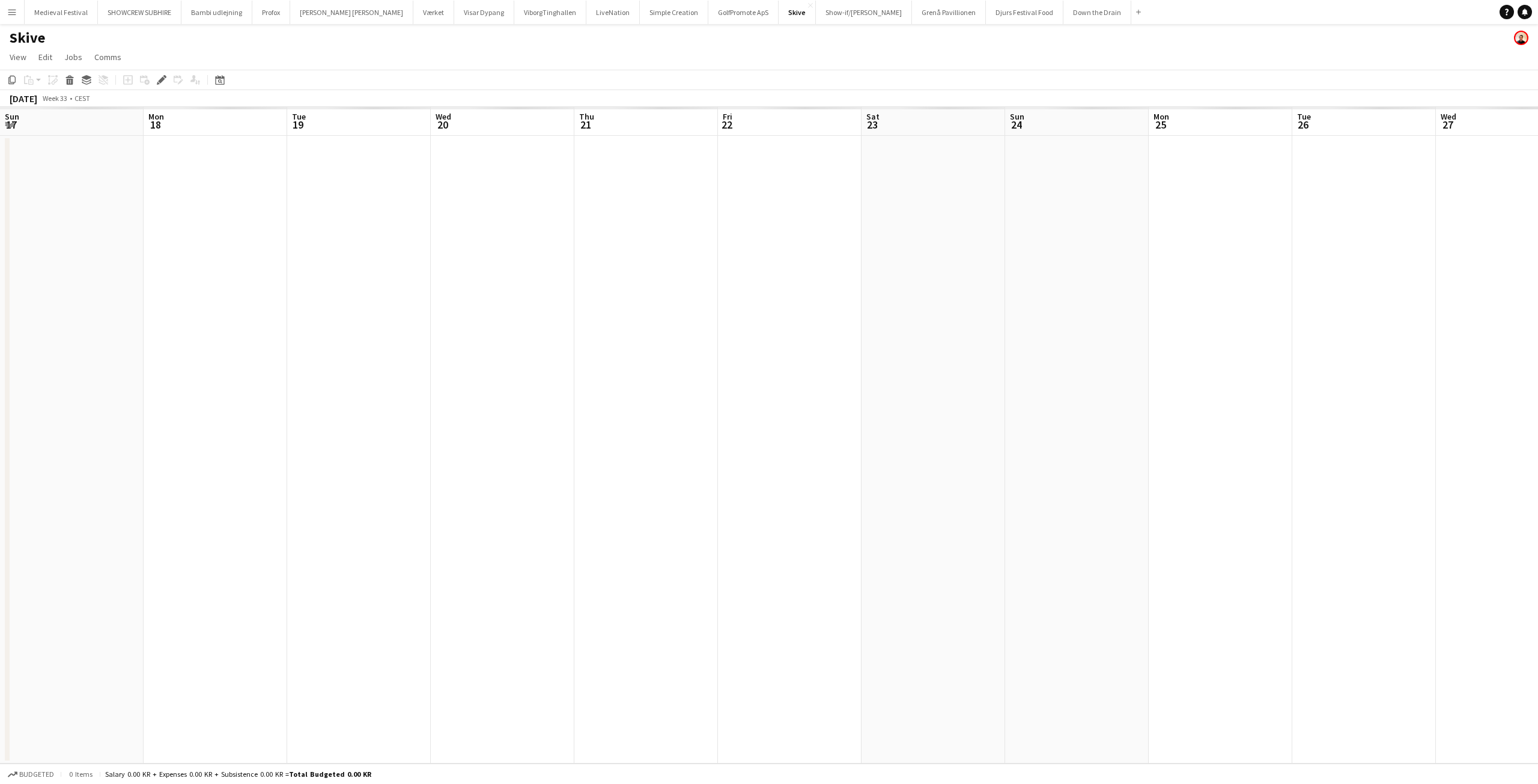
scroll to position [0, 413]
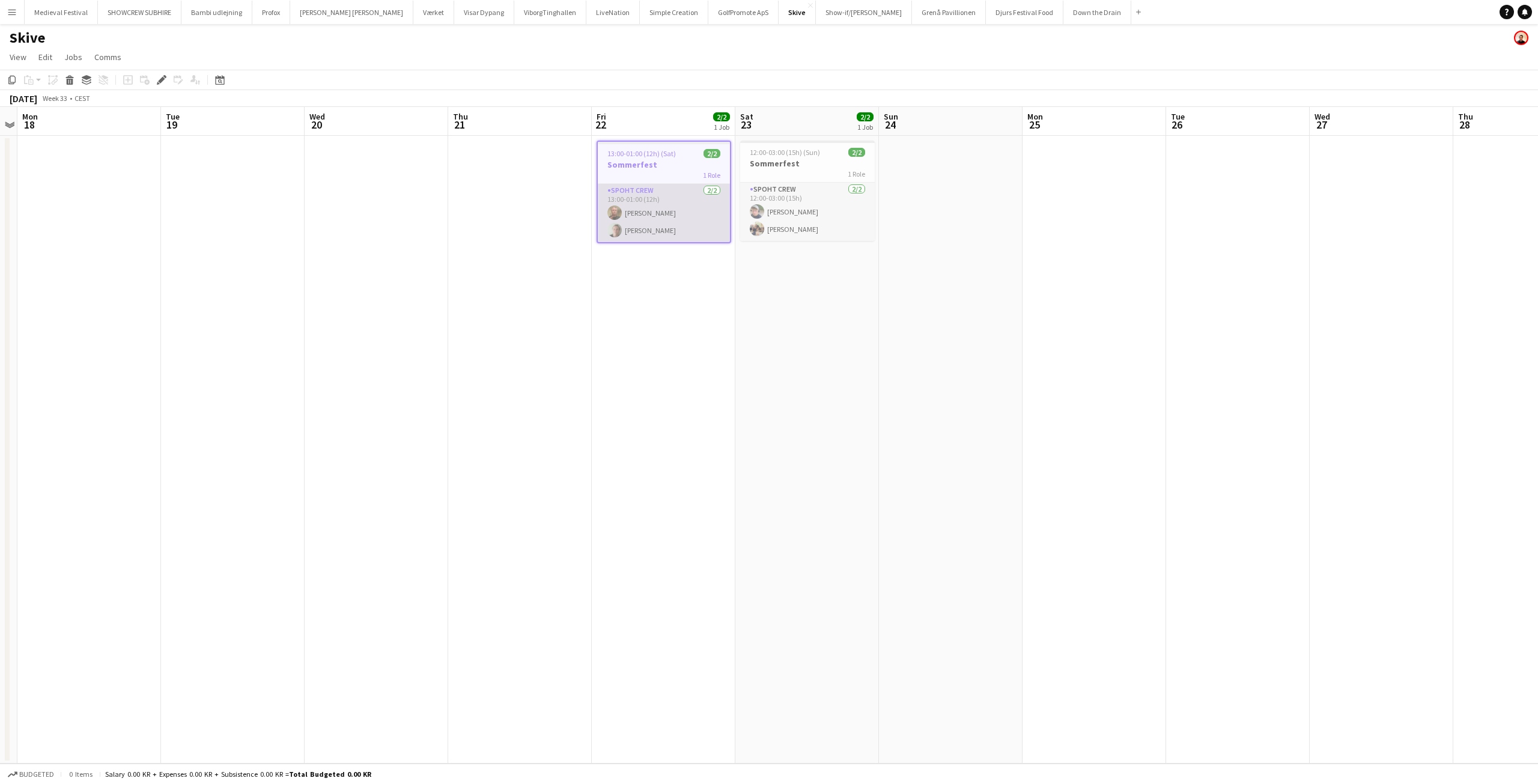
click at [690, 232] on app-card-role "Spoht Crew 2/2 13:00-01:00 (12h) Karsten Sørensen Mads Jenner" at bounding box center [664, 212] width 132 height 58
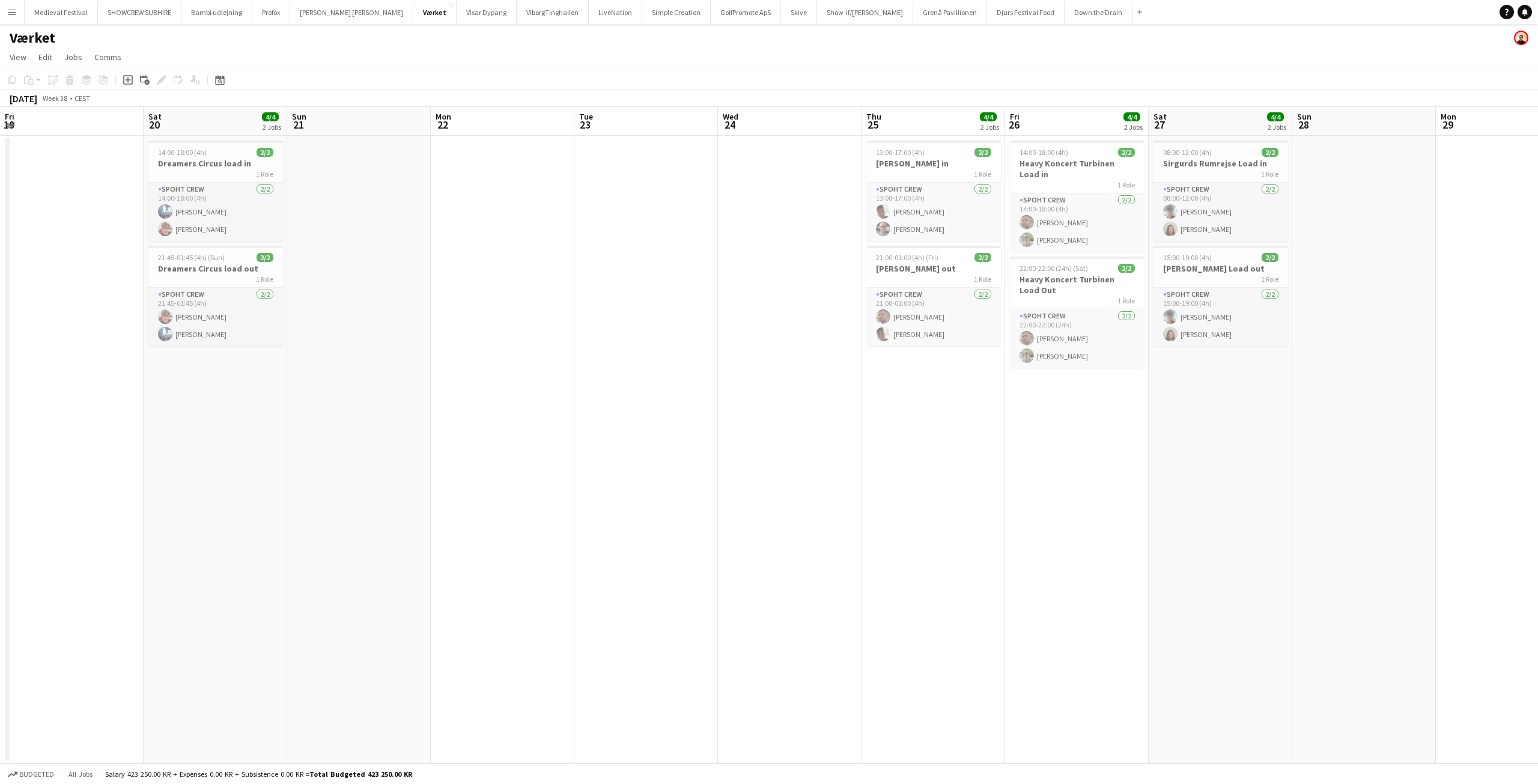
scroll to position [0, 363]
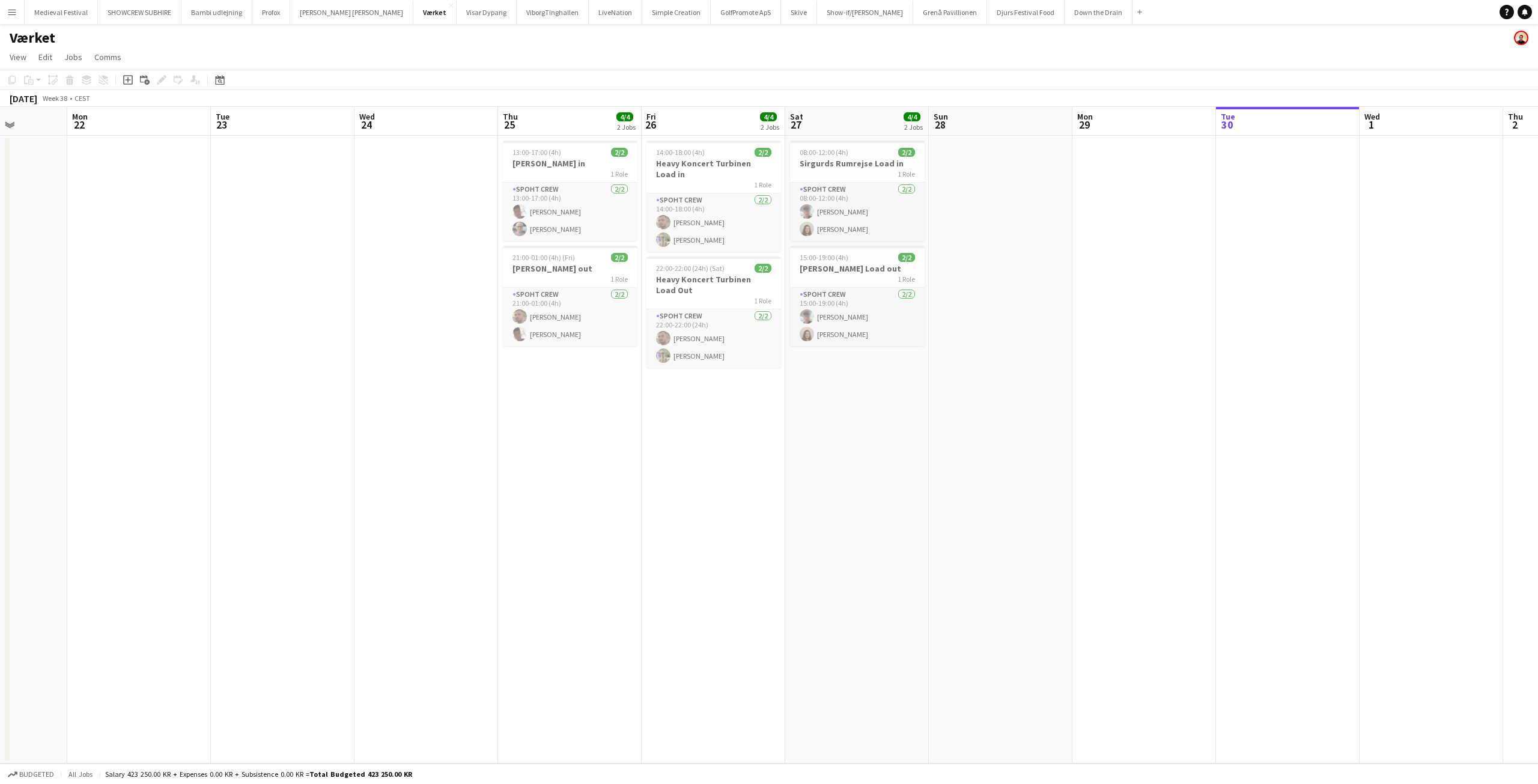
click at [9, 7] on app-icon "Menu" at bounding box center [12, 12] width 10 height 10
click at [151, 64] on link "All jobs" at bounding box center [181, 66] width 120 height 24
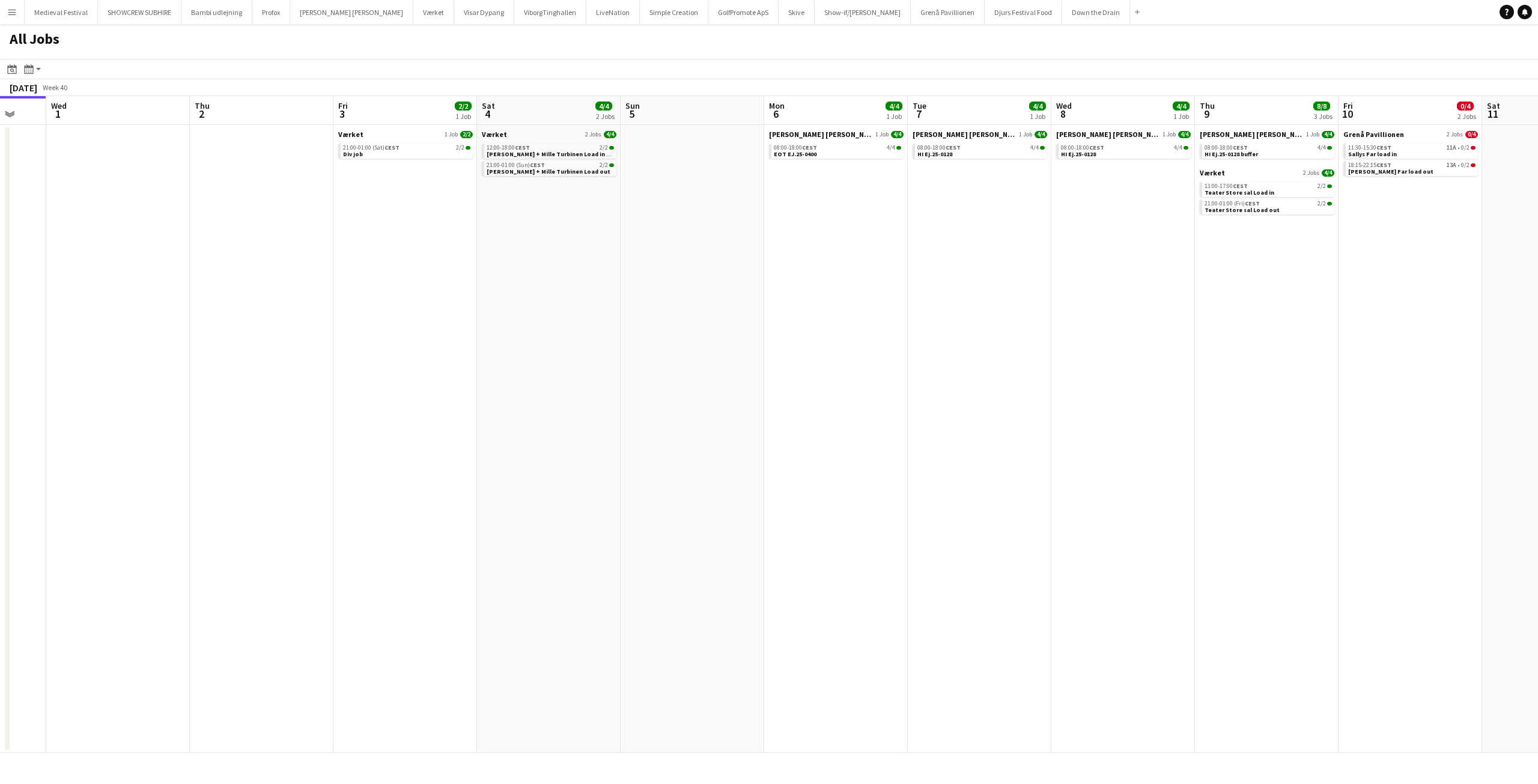
scroll to position [0, 405]
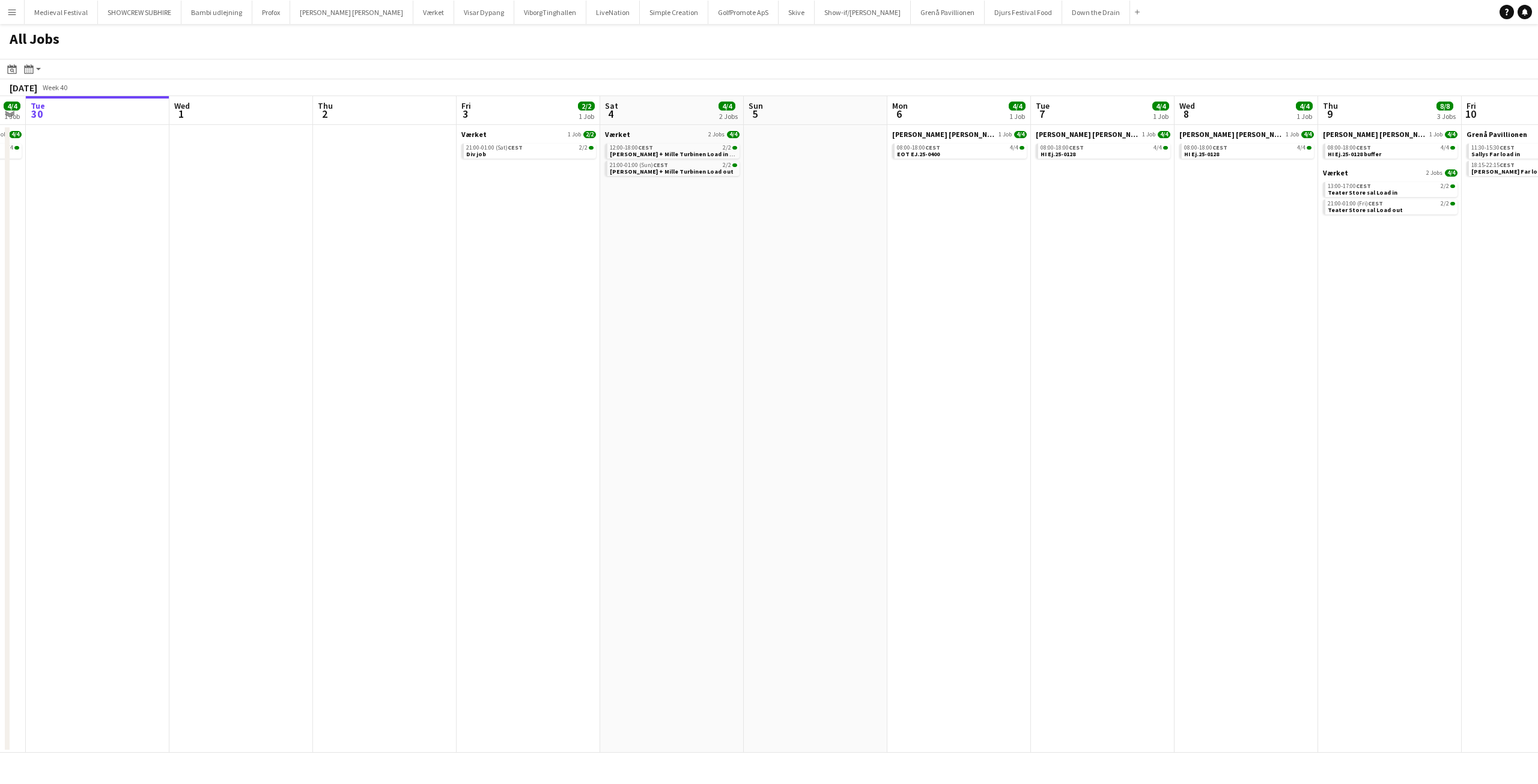
click at [370, 327] on app-all-jobs "All Jobs Date picker SEP 2025 SEP 2025 Monday M Tuesday T Wednesday W Thursday …" at bounding box center [769, 389] width 1538 height 729
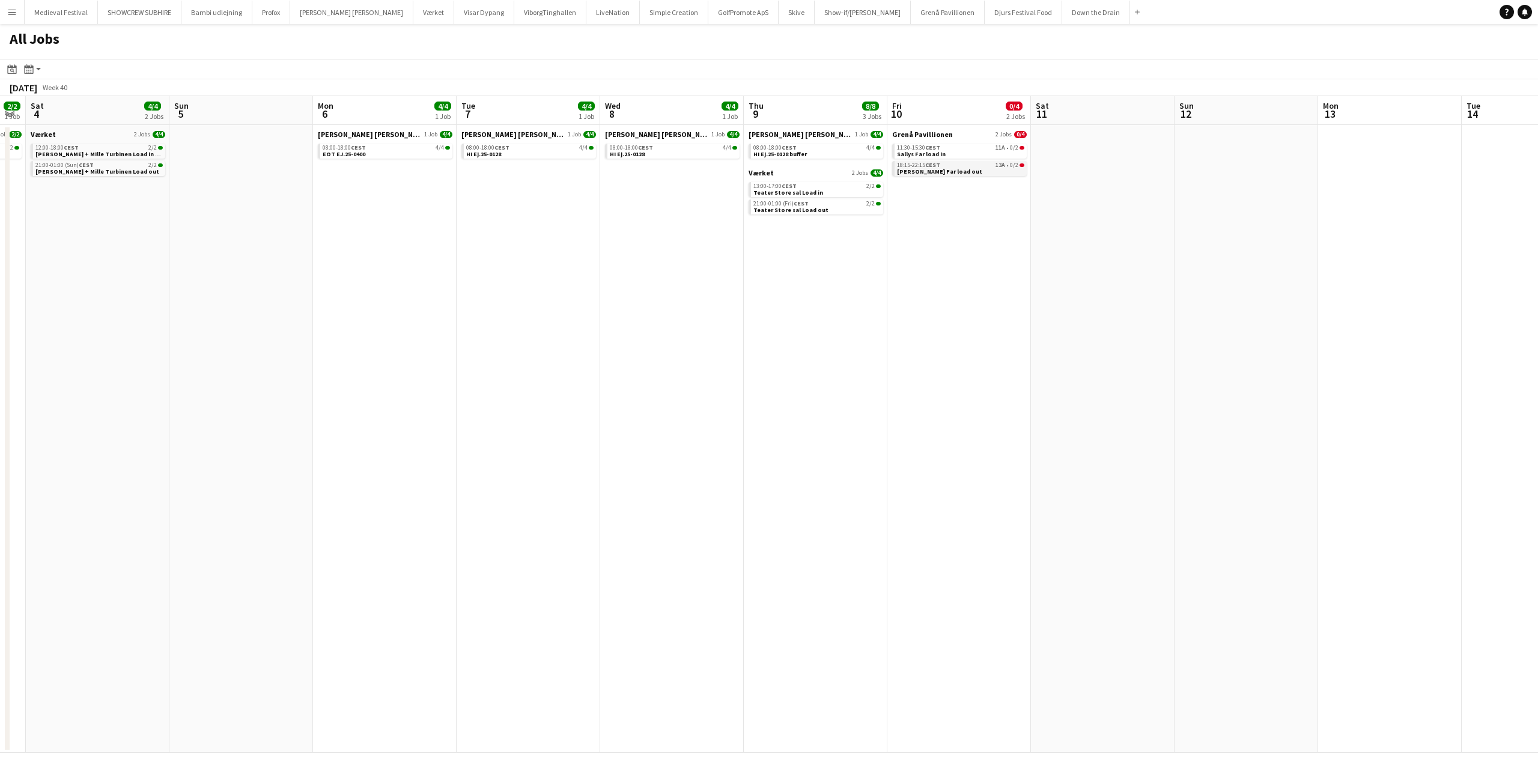
click at [974, 163] on div "18:15-22:15 CEST 13A • 0/2" at bounding box center [960, 165] width 127 height 6
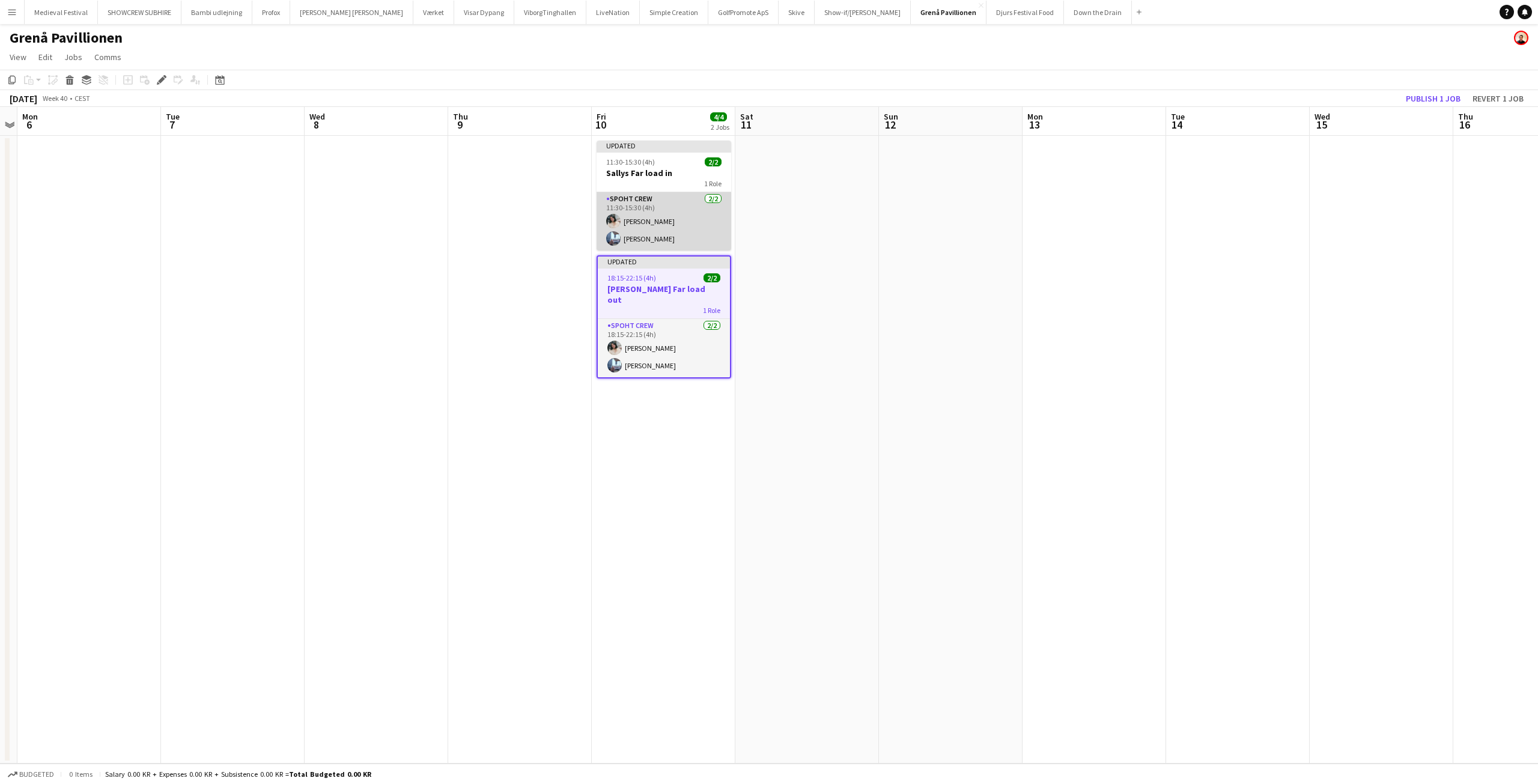
click at [686, 225] on app-card-role "Spoht Crew [DATE] 11:30-15:30 (4h) [PERSON_NAME] [PERSON_NAME]" at bounding box center [663, 221] width 134 height 58
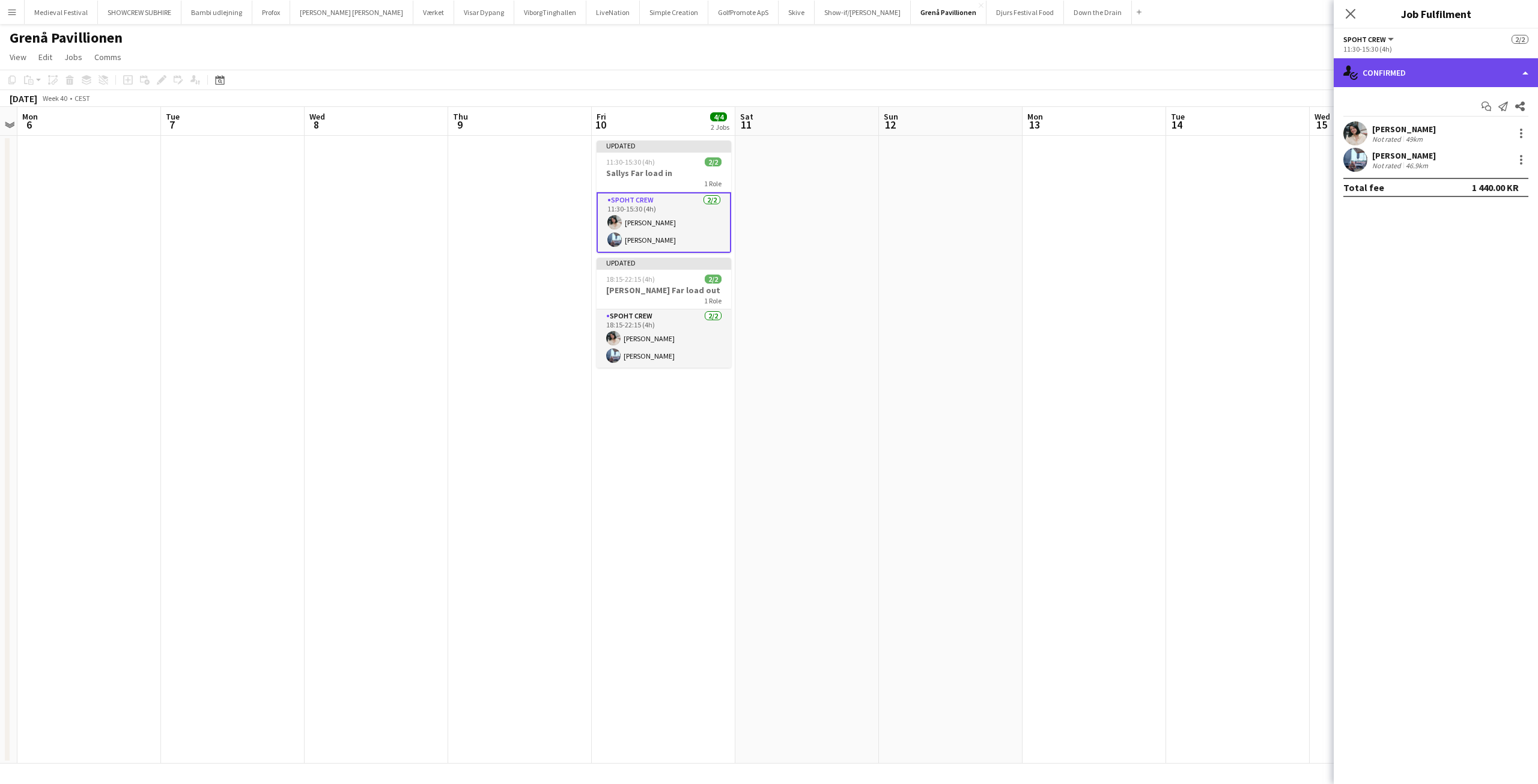
click at [1431, 69] on div "single-neutral-actions-check-2 Confirmed" at bounding box center [1436, 73] width 205 height 29
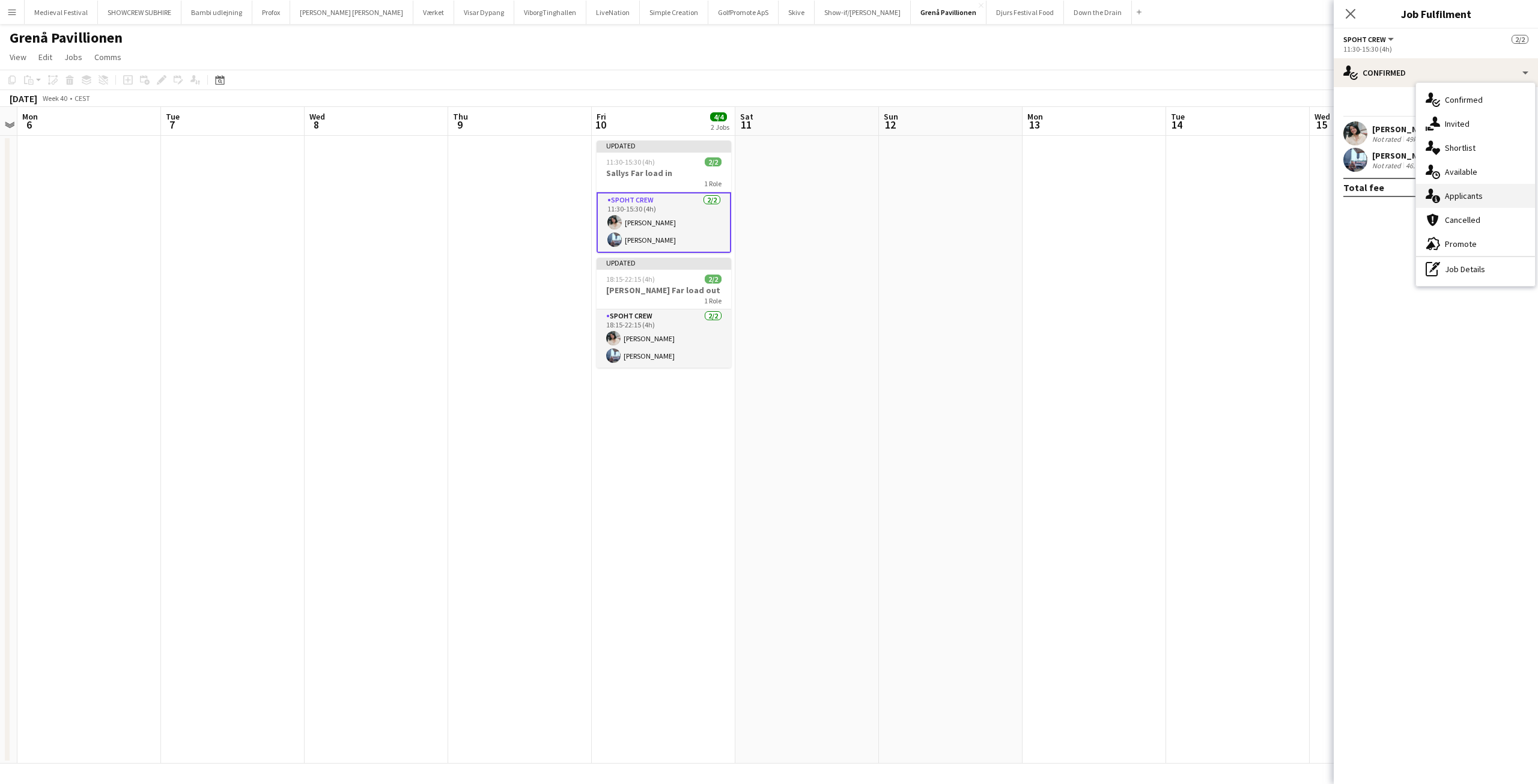
click at [1451, 192] on span "Applicants" at bounding box center [1464, 195] width 38 height 10
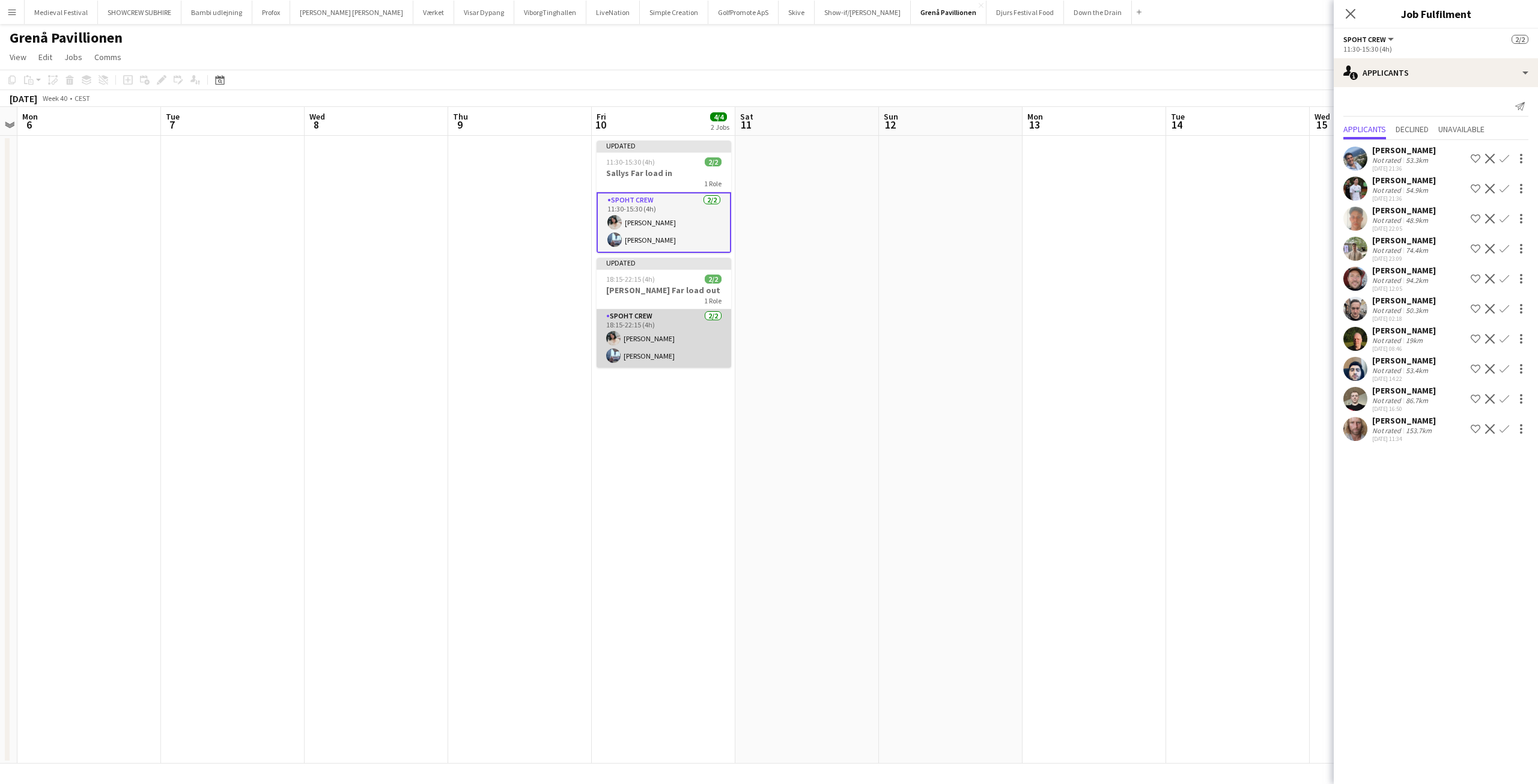
click at [665, 351] on app-card-role "Spoht Crew [DATE] 18:15-22:15 (4h) [PERSON_NAME] [PERSON_NAME]" at bounding box center [663, 338] width 134 height 58
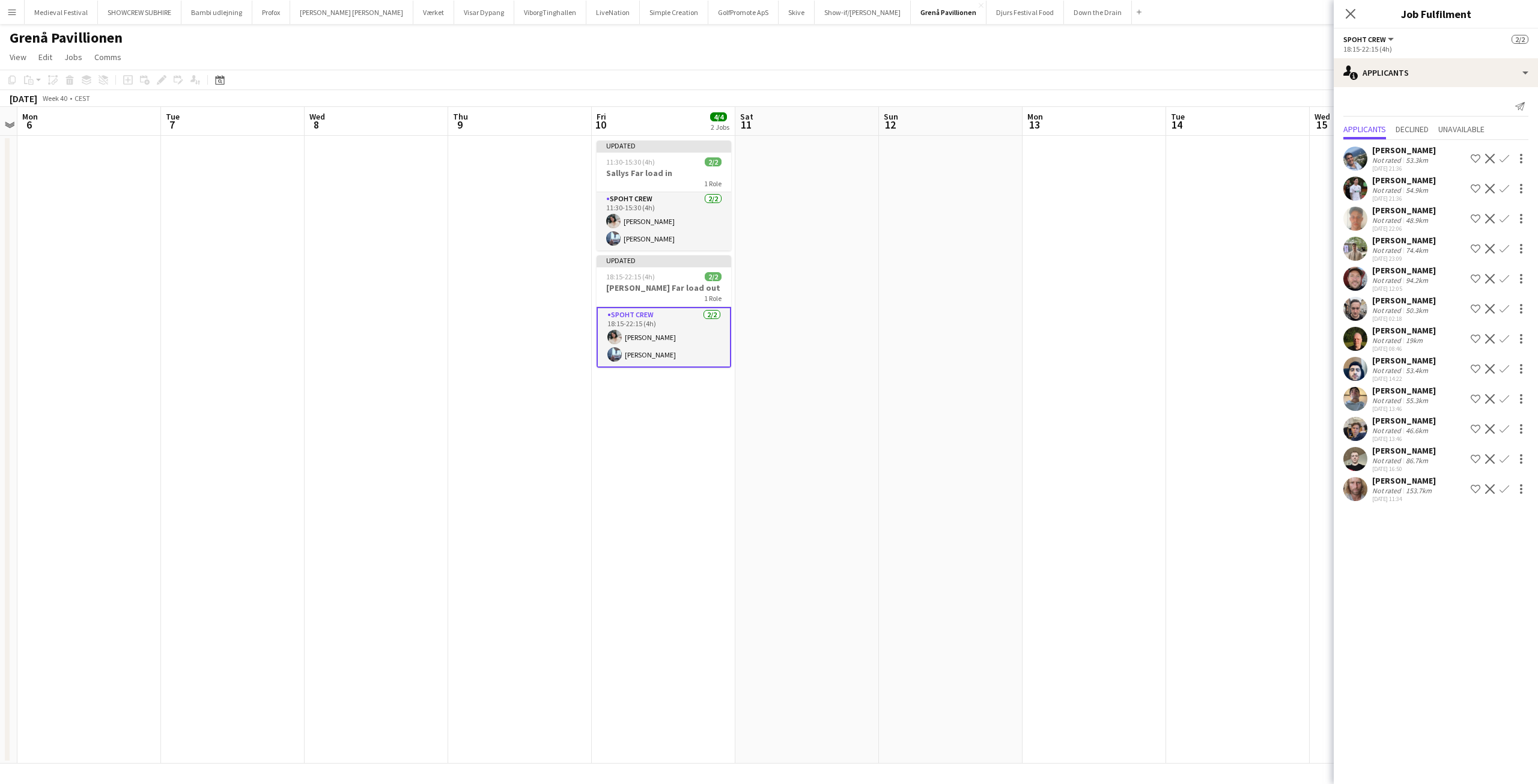
click at [1002, 275] on app-date-cell at bounding box center [951, 450] width 144 height 628
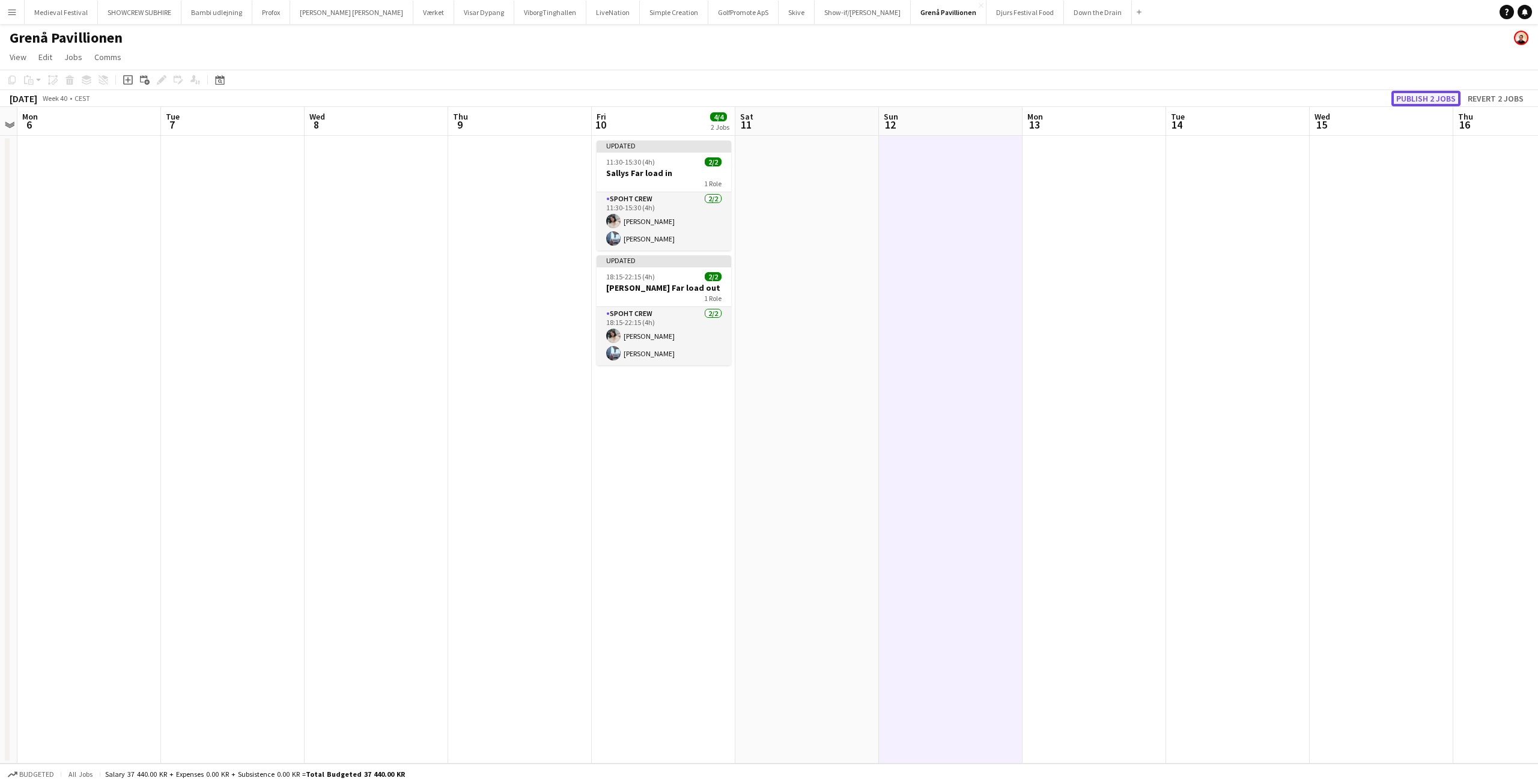
click at [1415, 97] on button "Publish 2 jobs" at bounding box center [1425, 98] width 69 height 16
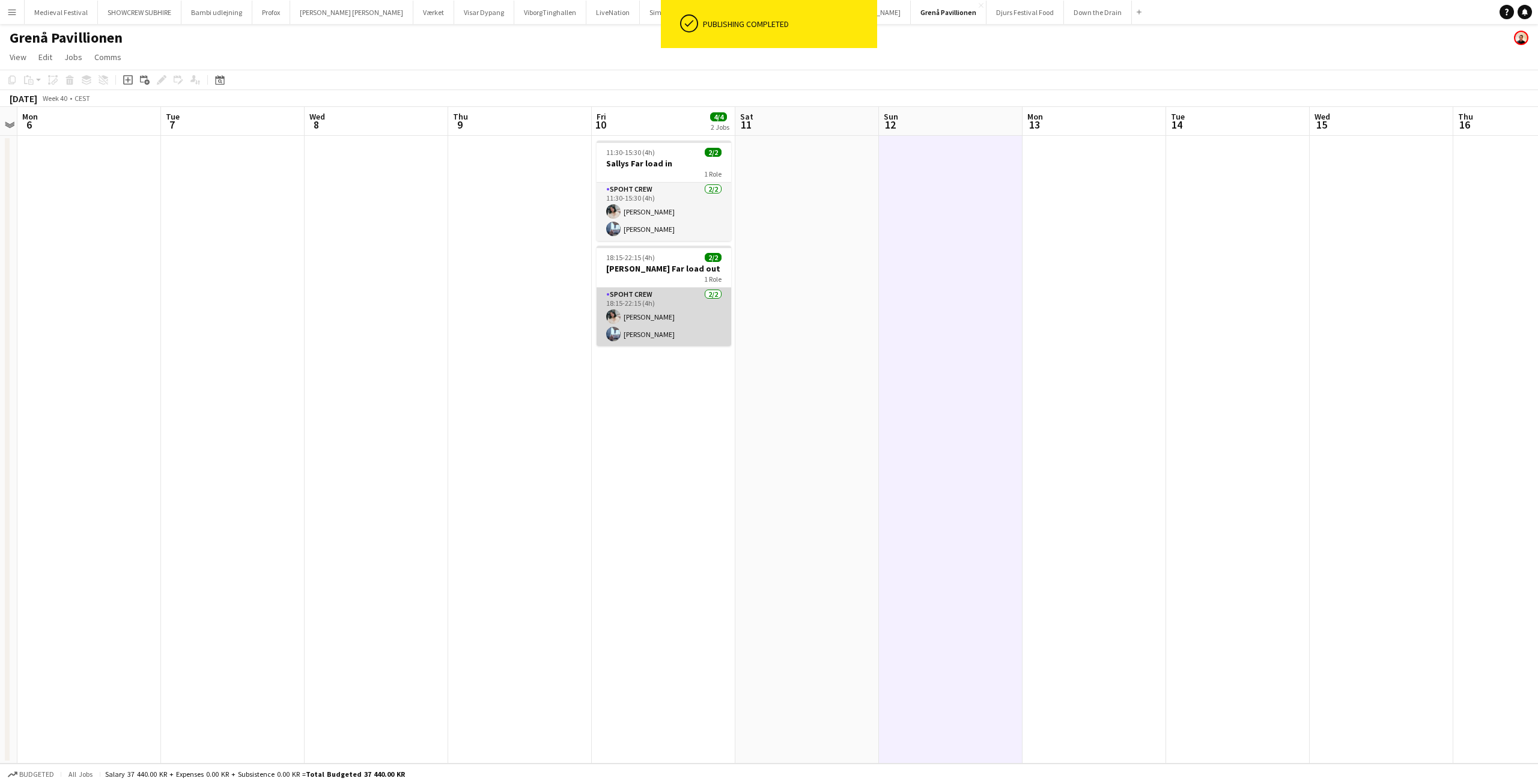
click at [607, 314] on app-user-avatar at bounding box center [614, 317] width 14 height 14
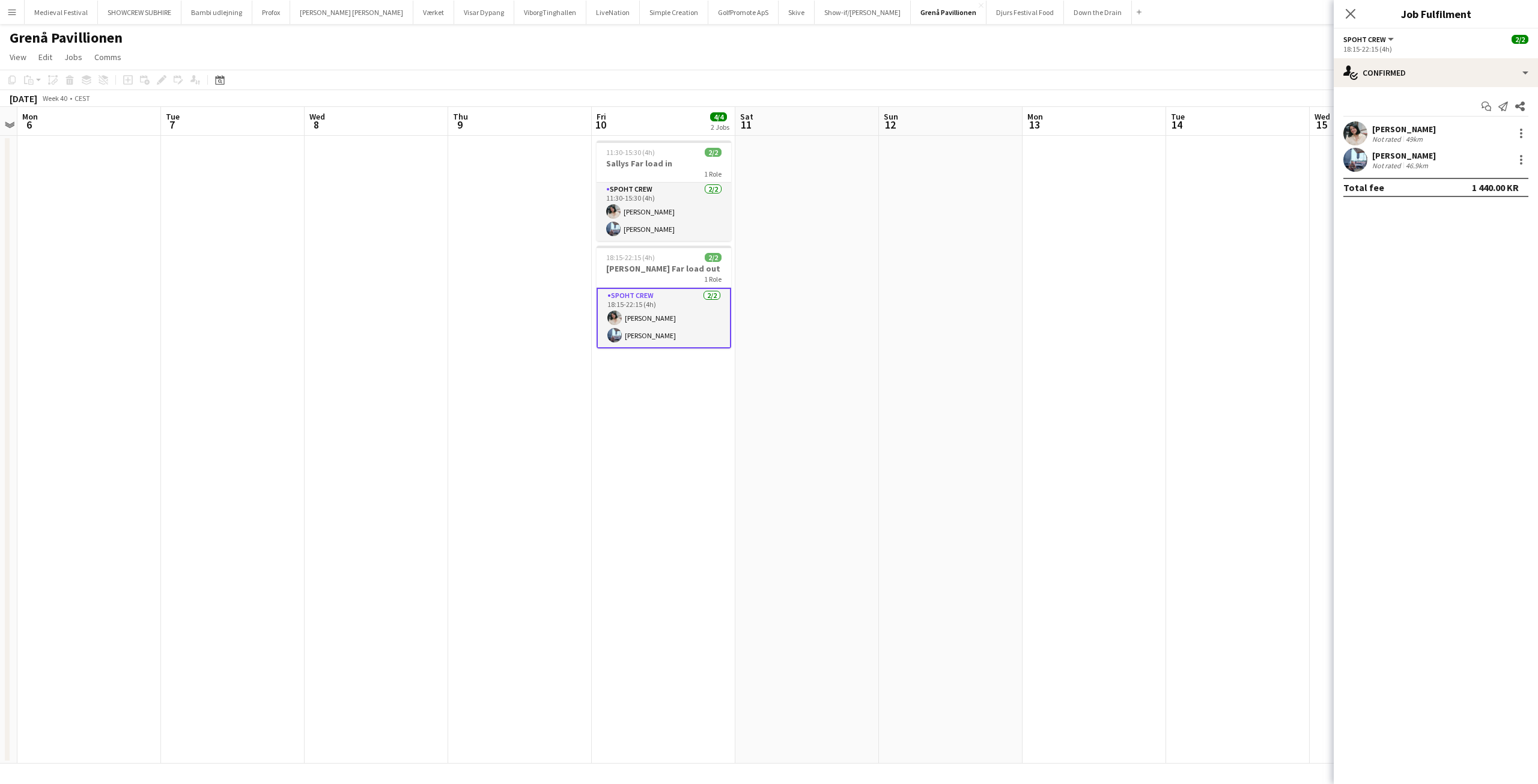
click at [1363, 128] on app-user-avatar at bounding box center [1355, 133] width 24 height 24
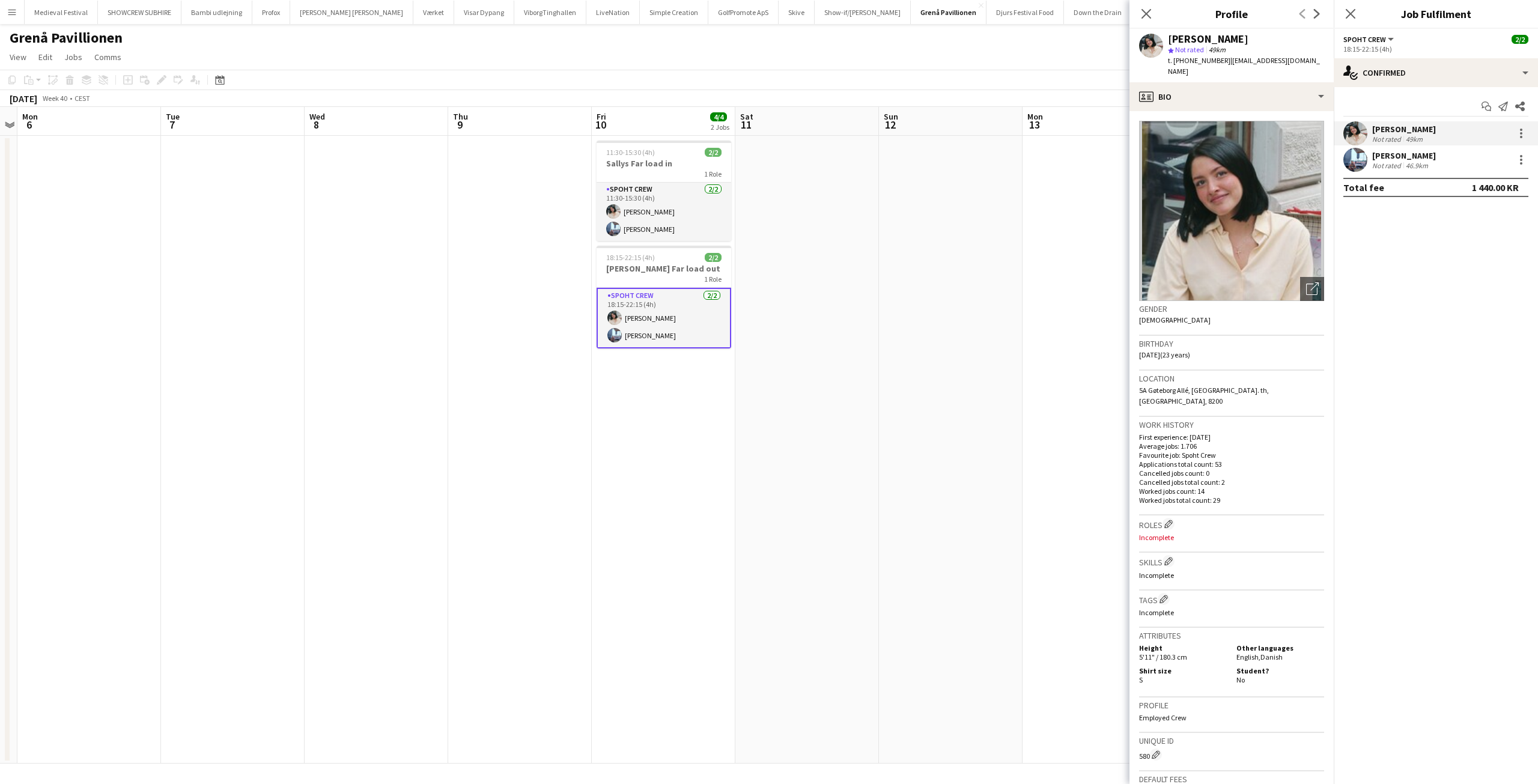
click at [925, 363] on app-date-cell at bounding box center [951, 450] width 144 height 628
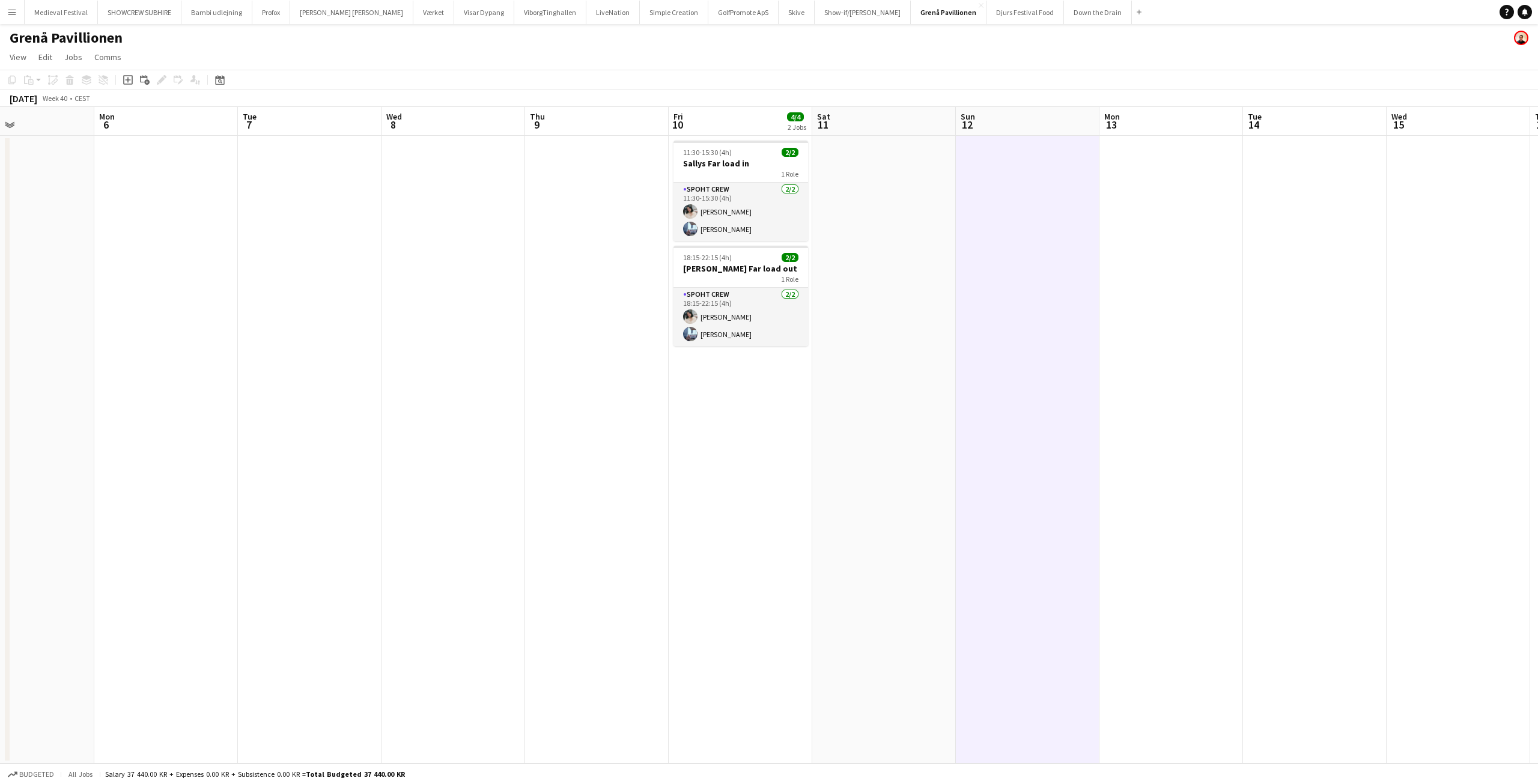
scroll to position [0, 284]
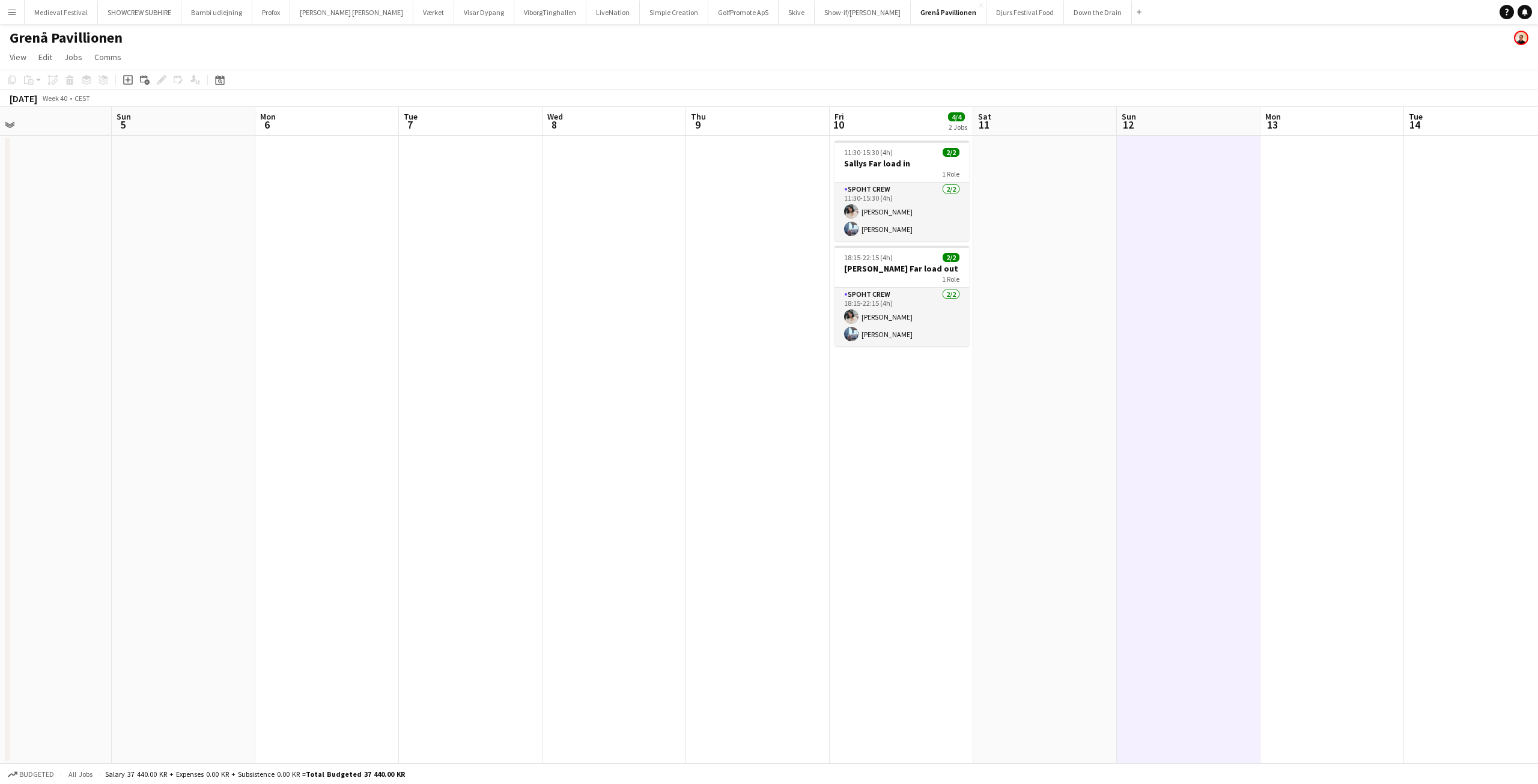
drag, startPoint x: 721, startPoint y: 370, endPoint x: 955, endPoint y: 384, distance: 234.4
click at [957, 384] on app-calendar-viewport "Thu 2 Fri 3 Sat 4 Sun 5 Mon 6 Tue 7 Wed 8 Thu 9 Fri 10 4/4 2 Jobs Sat 11 Sun 12…" at bounding box center [769, 435] width 1538 height 657
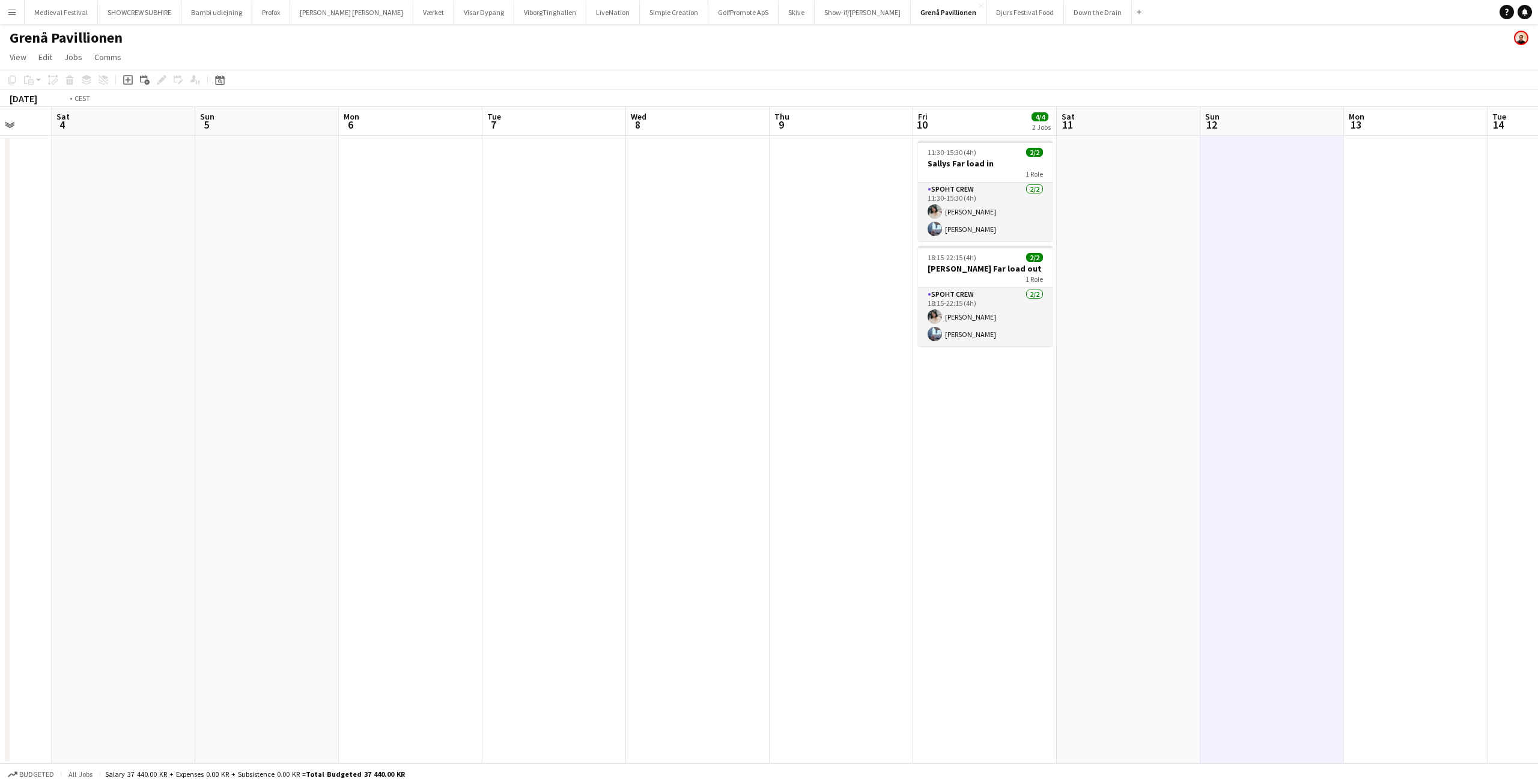
drag, startPoint x: 565, startPoint y: 245, endPoint x: 1331, endPoint y: 276, distance: 766.6
click at [1331, 276] on app-calendar-viewport "Thu 2 Fri 3 Sat 4 Sun 5 Mon 6 Tue 7 Wed 8 Thu 9 Fri 10 4/4 2 Jobs Sat 11 Sun 12…" at bounding box center [769, 435] width 1538 height 657
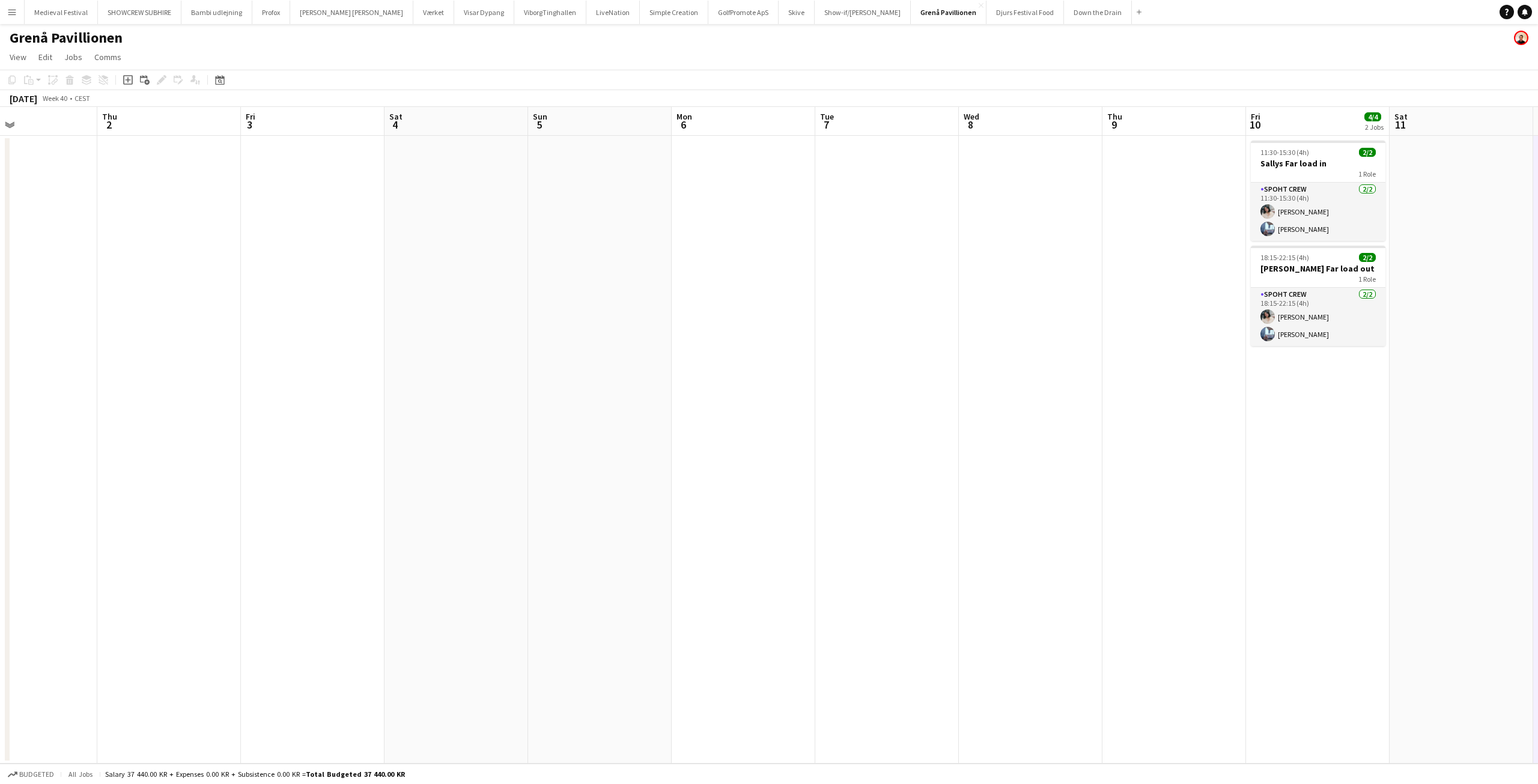
drag, startPoint x: 716, startPoint y: 195, endPoint x: 302, endPoint y: 197, distance: 414.0
click at [301, 197] on app-calendar-viewport "Sun 28 Mon 29 Tue 30 Wed 1 Thu 2 Fri 3 Sat 4 Sun 5 Mon 6 Tue 7 Wed 8 Thu 9 Fri …" at bounding box center [769, 435] width 1538 height 657
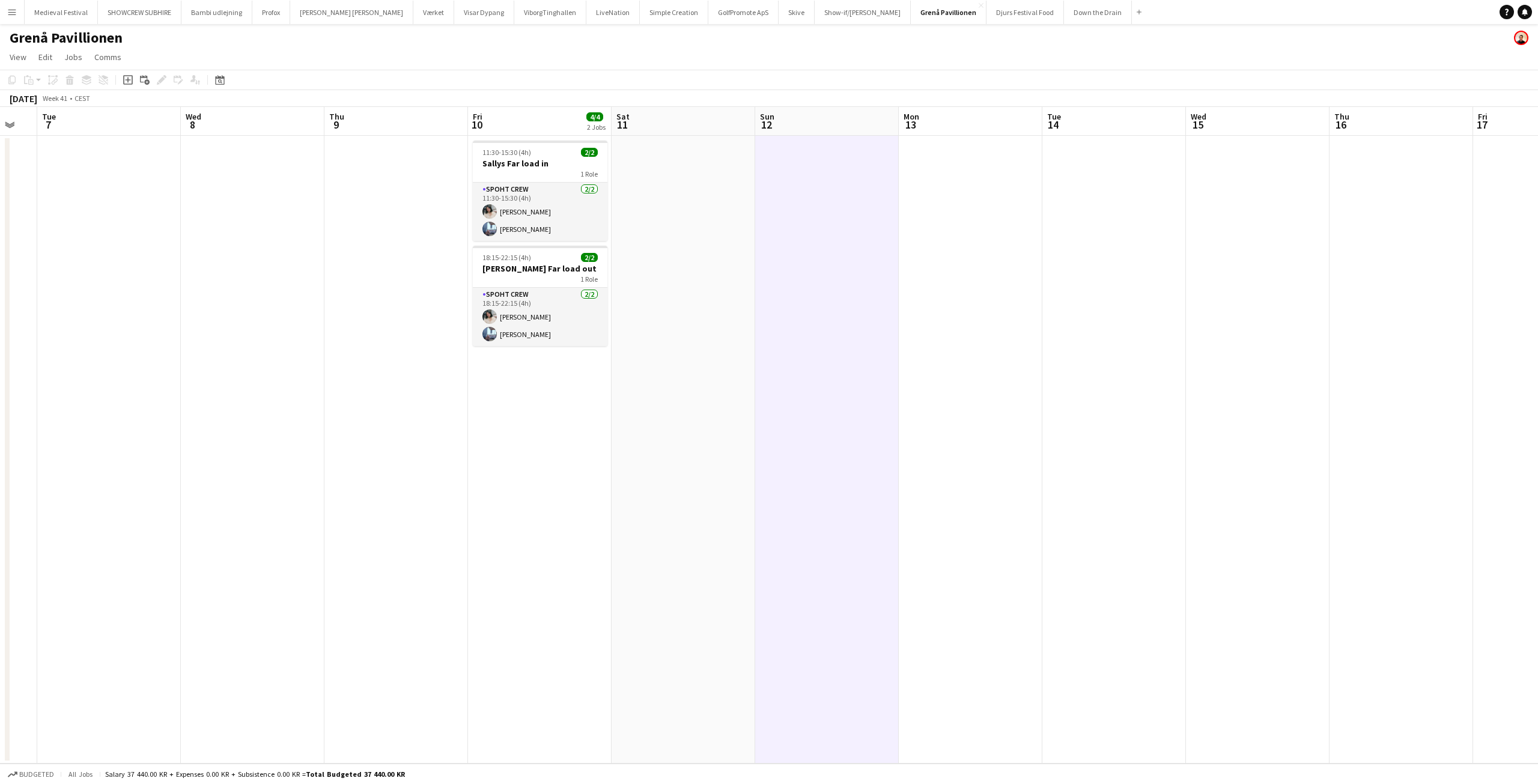
drag, startPoint x: 777, startPoint y: 204, endPoint x: 159, endPoint y: 180, distance: 618.5
click at [126, 189] on app-calendar-viewport "Sat 4 Sun 5 Mon 6 Tue 7 Wed 8 Thu 9 Fri 10 4/4 2 Jobs Sat 11 Sun 12 Mon 13 Tue …" at bounding box center [769, 435] width 1538 height 657
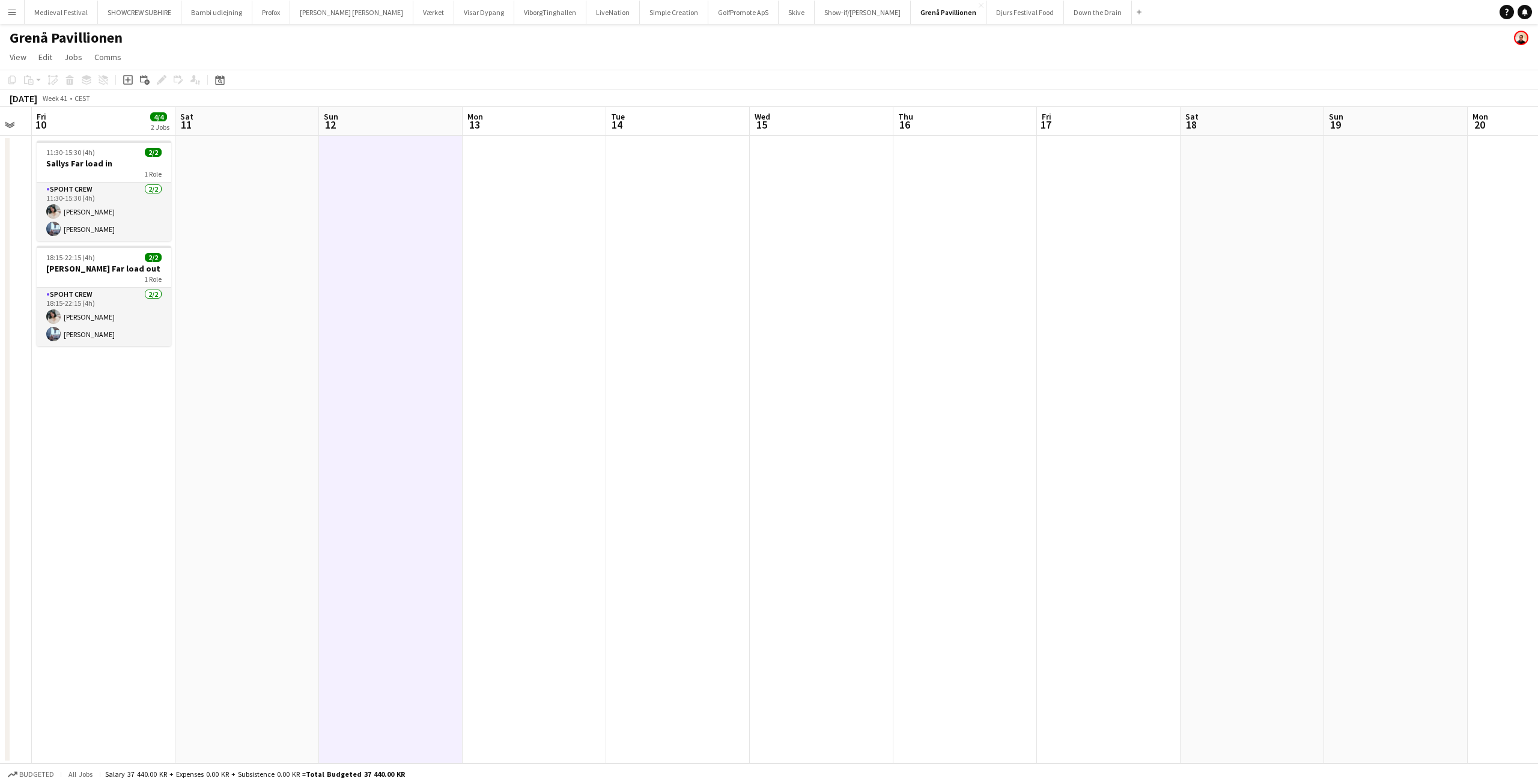
drag, startPoint x: 947, startPoint y: 238, endPoint x: 201, endPoint y: 259, distance: 746.3
click at [200, 265] on app-calendar-viewport "Tue 7 Wed 8 Thu 9 Fri 10 4/4 2 Jobs Sat 11 Sun 12 Mon 13 Tue 14 Wed 15 Thu 16 F…" at bounding box center [769, 435] width 1538 height 657
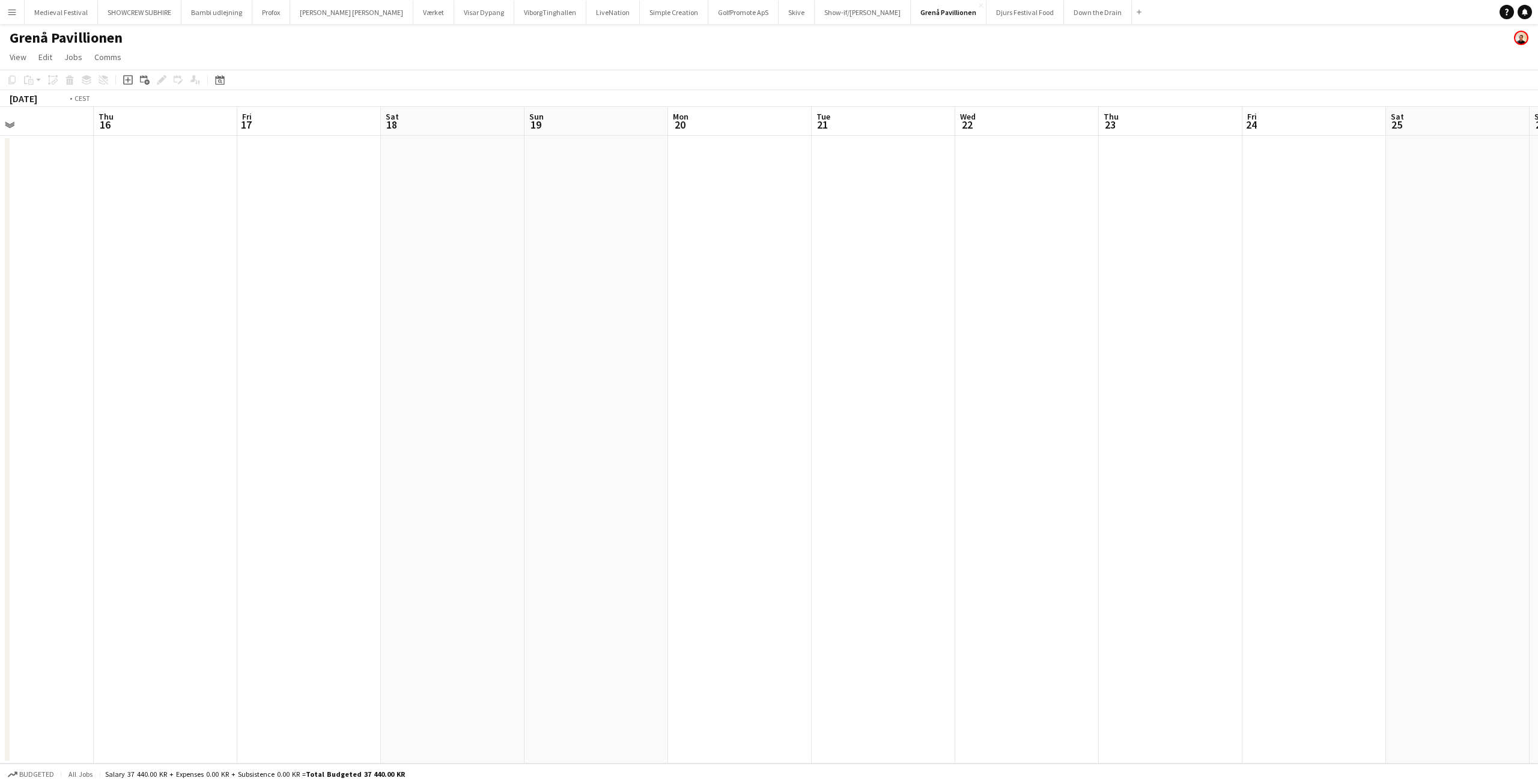
drag, startPoint x: 830, startPoint y: 260, endPoint x: 849, endPoint y: 232, distance: 33.8
click at [899, 246] on app-calendar-viewport "Mon 13 Tue 14 Wed 15 Thu 16 Fri 17 Sat 18 Sun 19 Mon 20 Tue 21 Wed 22 Thu 23 Fr…" at bounding box center [769, 435] width 1538 height 657
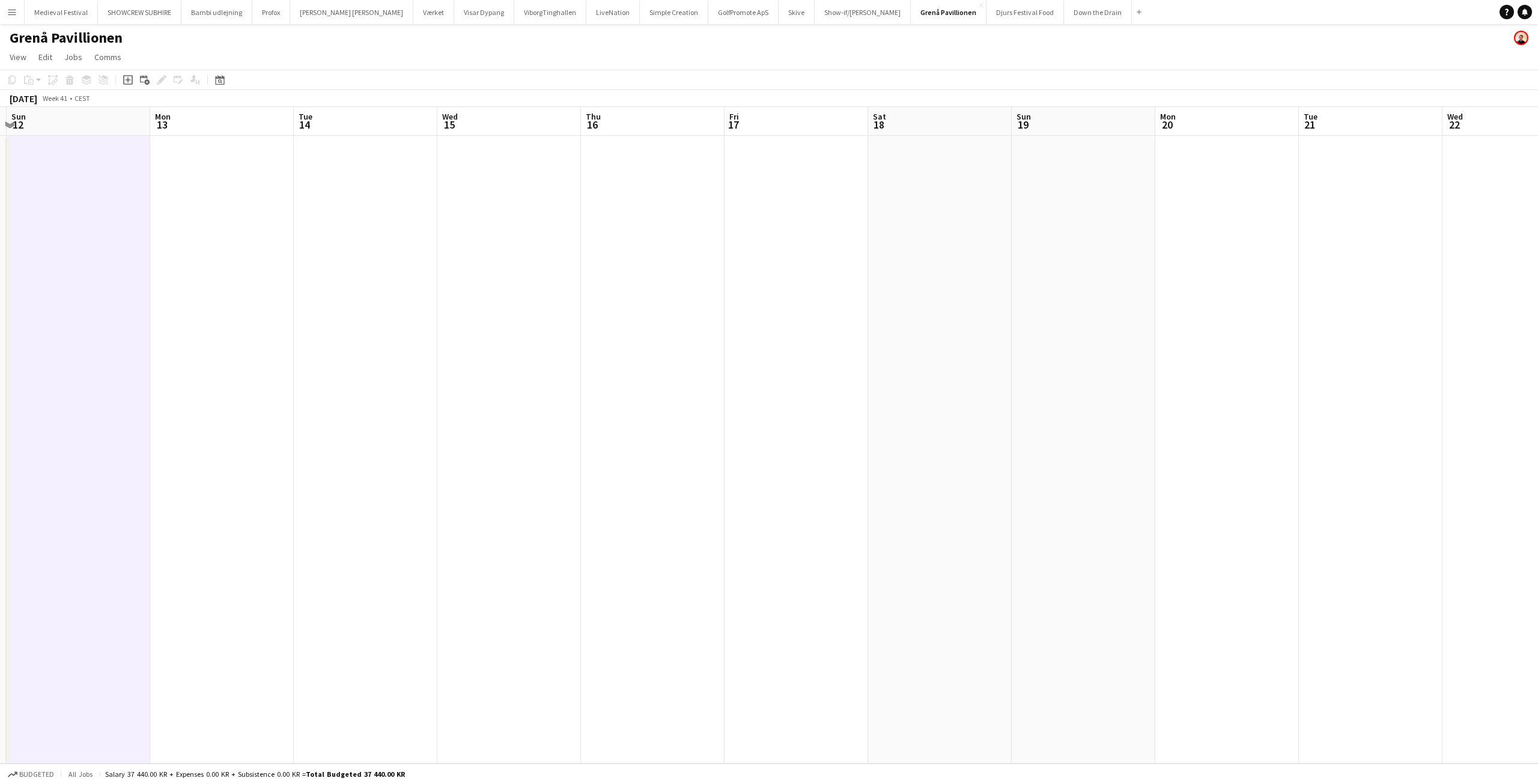
drag, startPoint x: 448, startPoint y: 176, endPoint x: 865, endPoint y: 185, distance: 417.1
click at [863, 185] on app-calendar-viewport "Fri 10 4/4 2 Jobs Sat 11 Sun 12 Mon 13 Tue 14 Wed 15 Thu 16 Fri 17 Sat 18 Sun 1…" at bounding box center [769, 435] width 1538 height 657
